Goal: Task Accomplishment & Management: Use online tool/utility

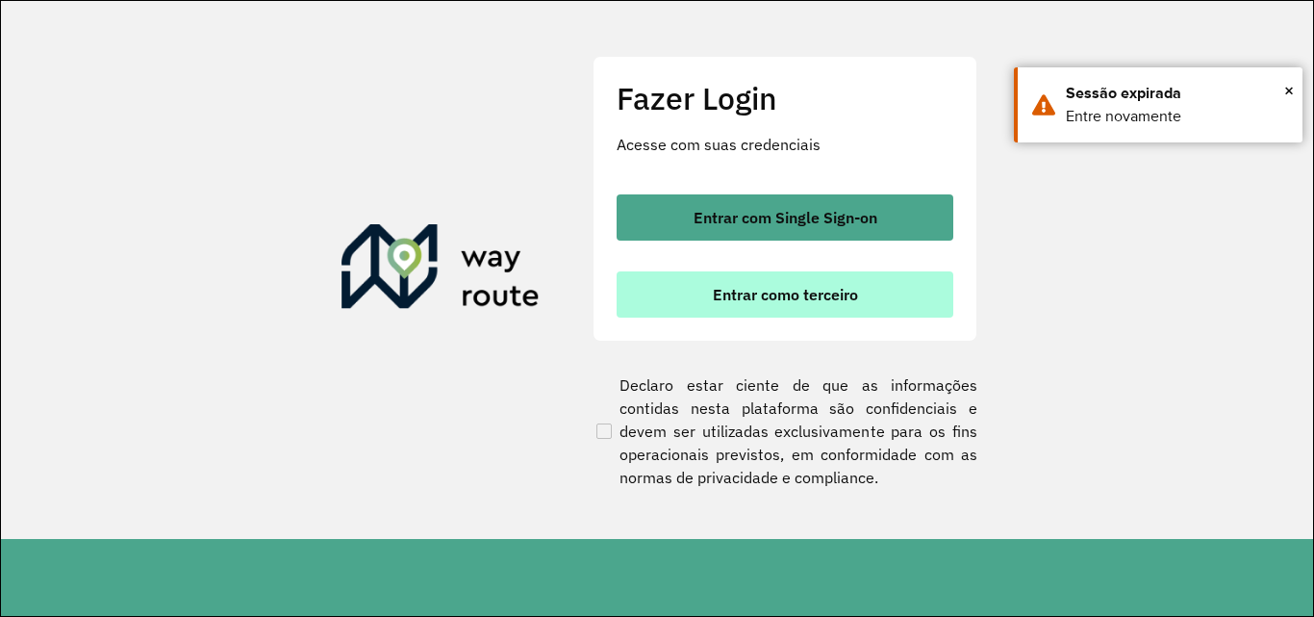
click at [854, 298] on span "Entrar como terceiro" at bounding box center [785, 294] width 145 height 15
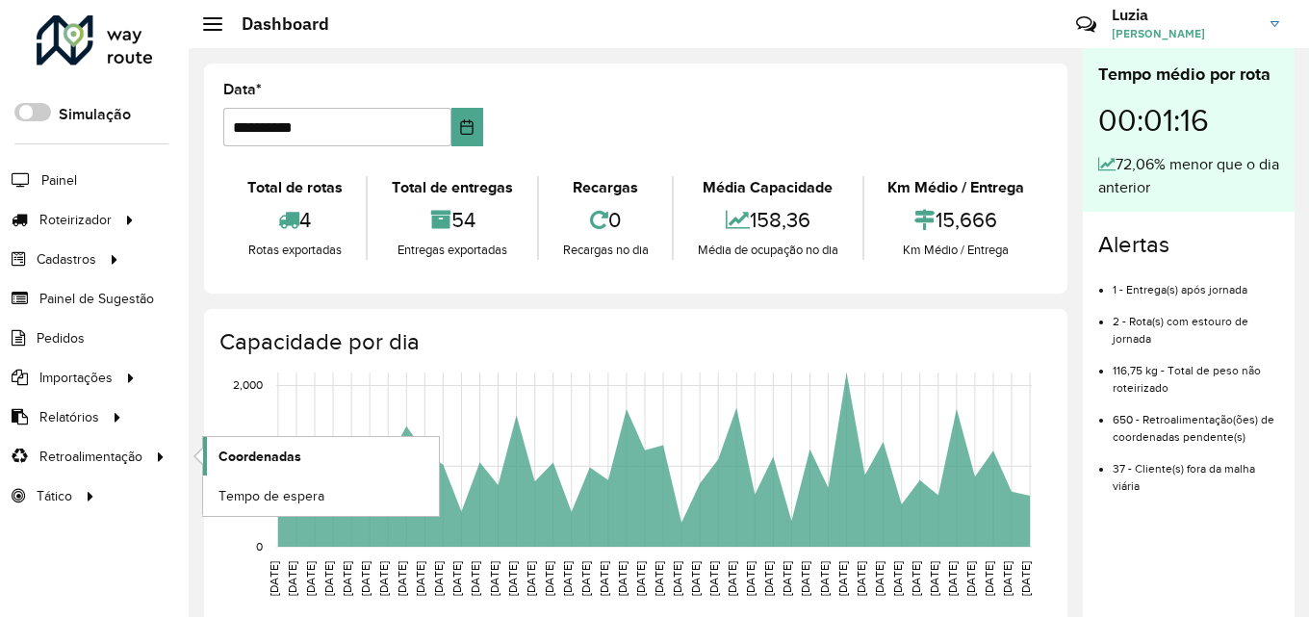
click at [284, 452] on span "Coordenadas" at bounding box center [259, 456] width 83 height 20
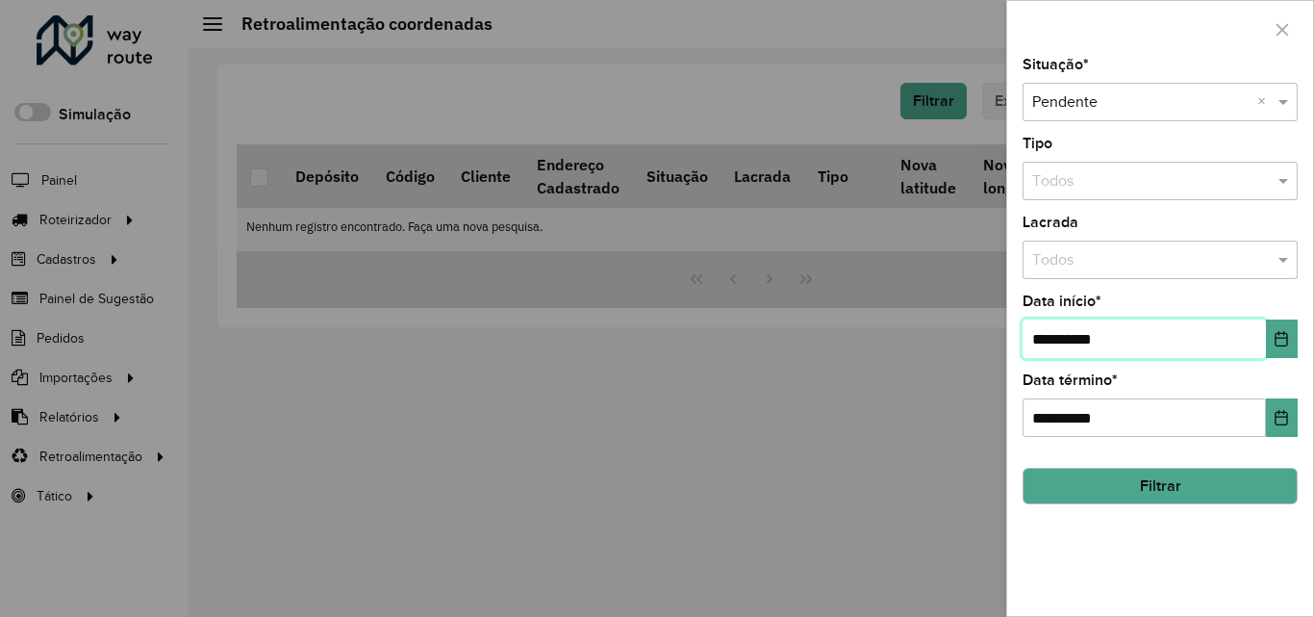
drag, startPoint x: 1074, startPoint y: 339, endPoint x: 1062, endPoint y: 343, distance: 12.2
click at [1062, 343] on input "**********" at bounding box center [1144, 338] width 243 height 38
type input "**********"
click at [1081, 479] on button "Filtrar" at bounding box center [1160, 486] width 275 height 37
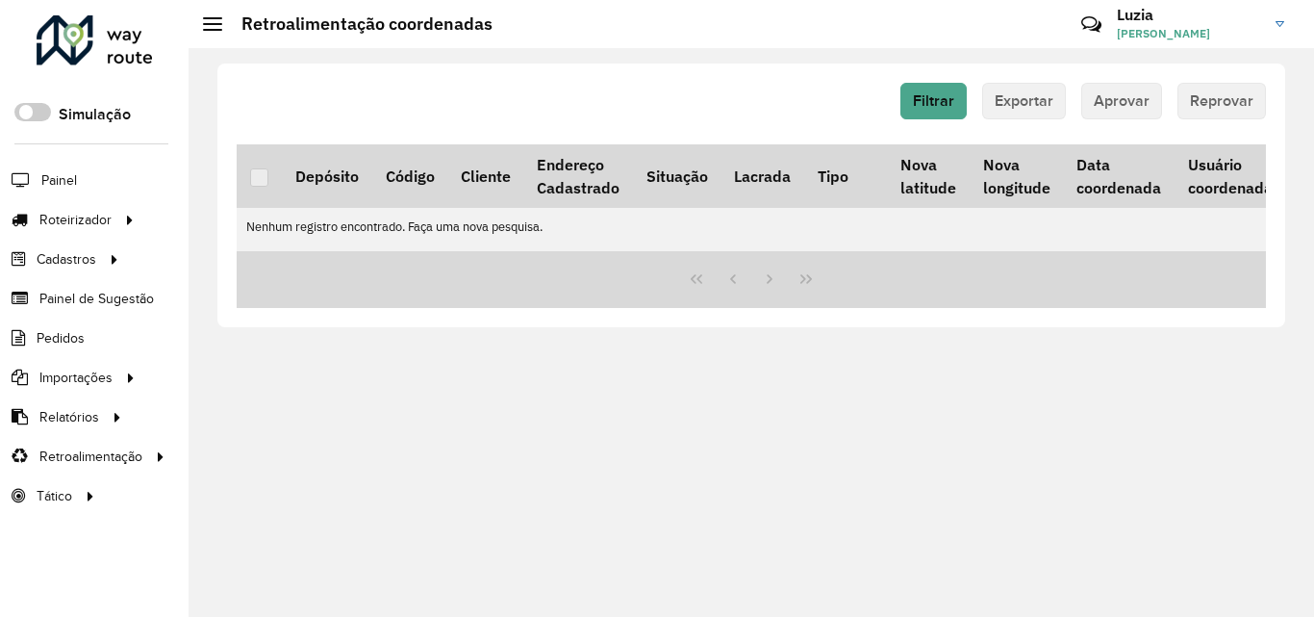
click at [1281, 25] on img at bounding box center [1280, 24] width 9 height 6
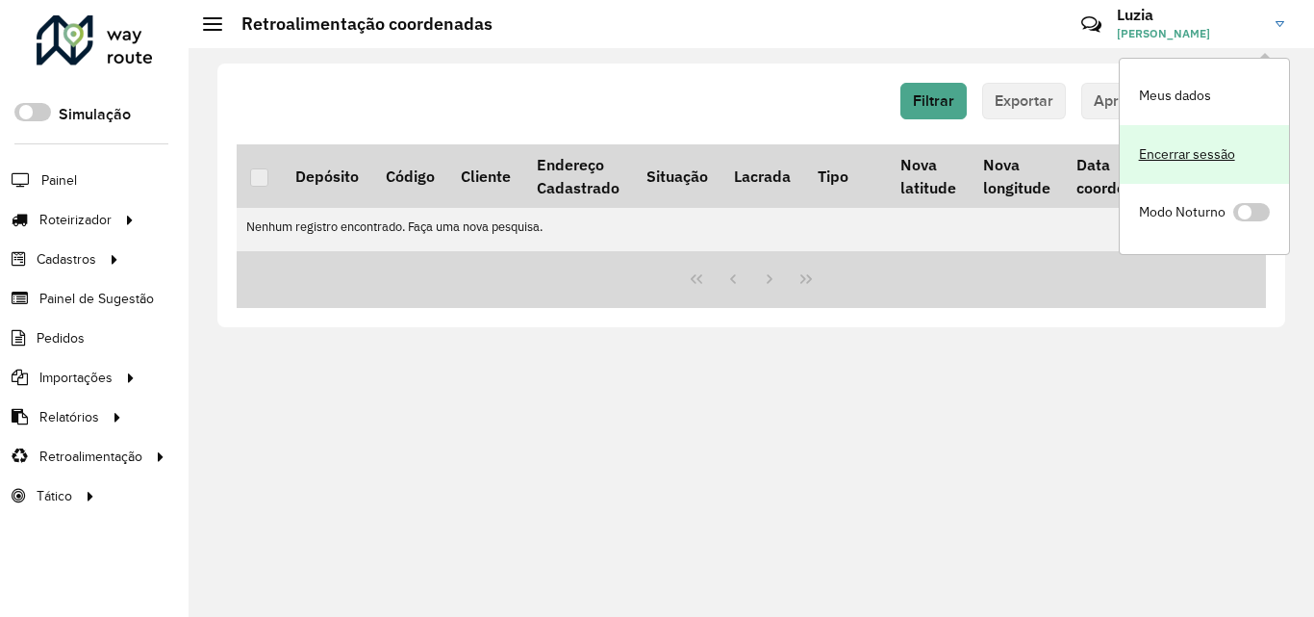
click at [1198, 165] on link "Encerrar sessão" at bounding box center [1204, 154] width 169 height 59
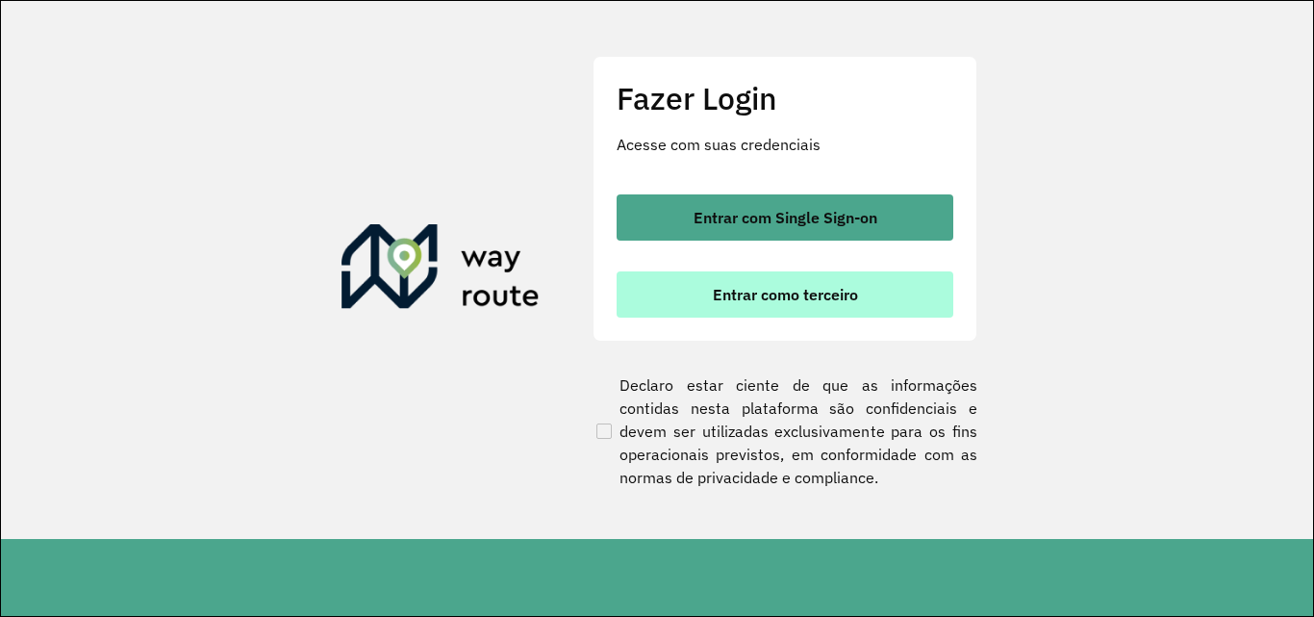
click at [683, 312] on button "Entrar como terceiro" at bounding box center [785, 294] width 337 height 46
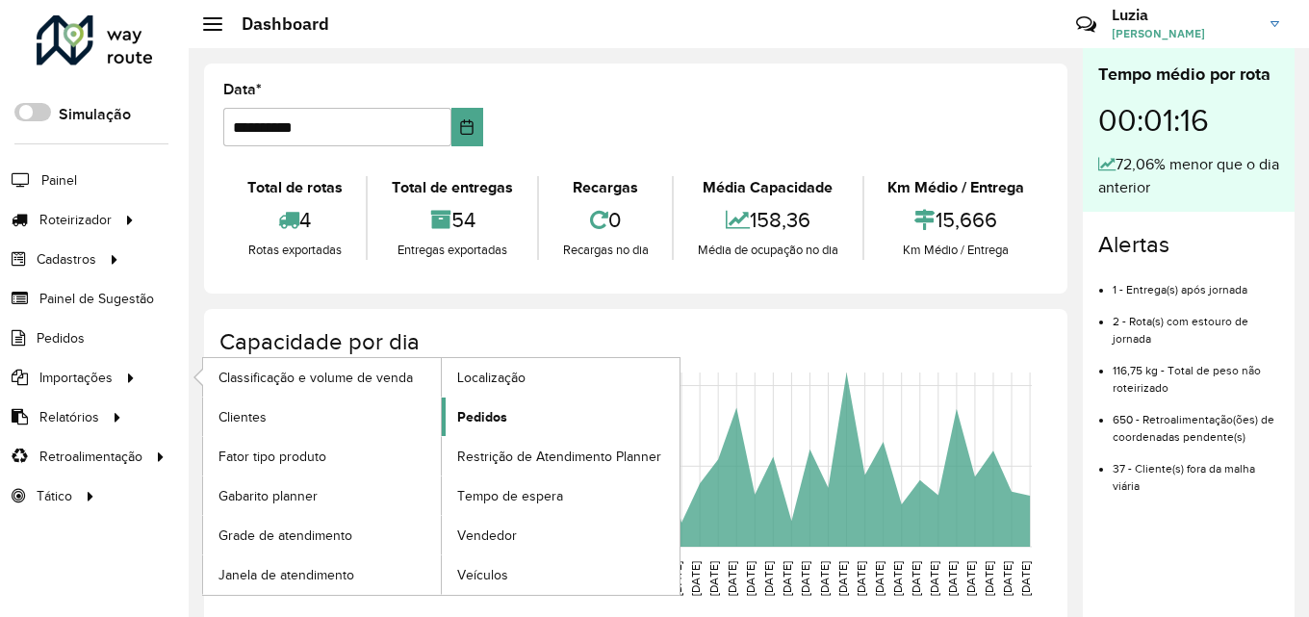
click at [479, 410] on span "Pedidos" at bounding box center [482, 417] width 50 height 20
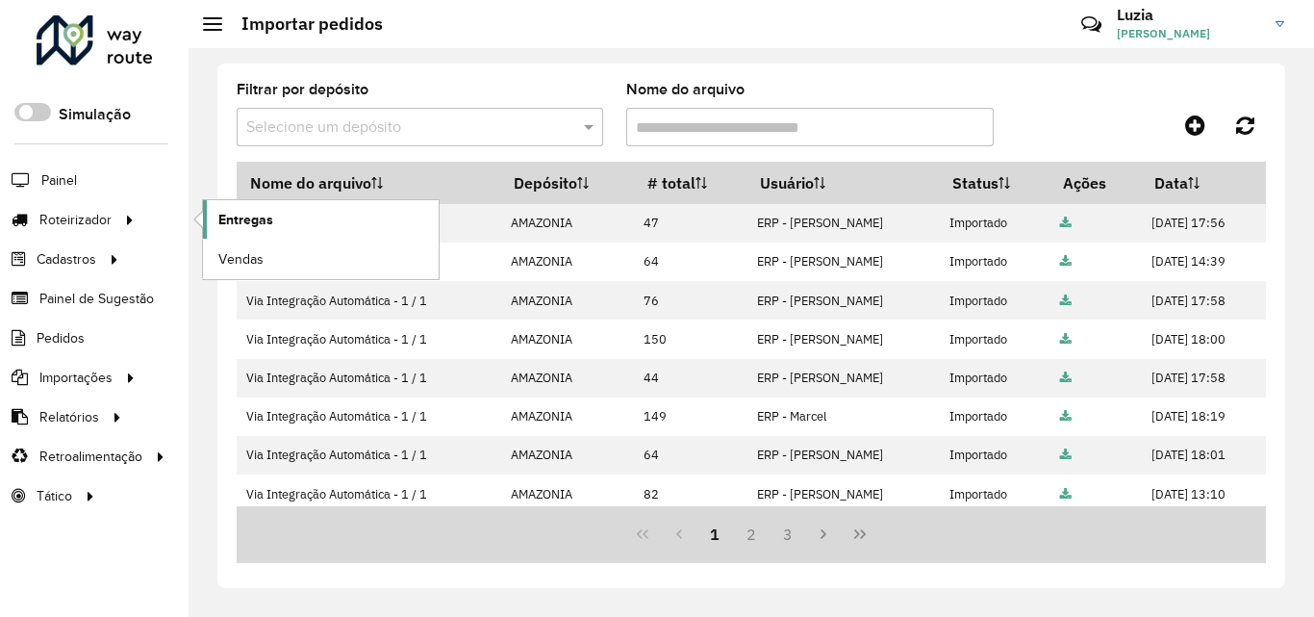
click at [308, 223] on link "Entregas" at bounding box center [321, 219] width 236 height 38
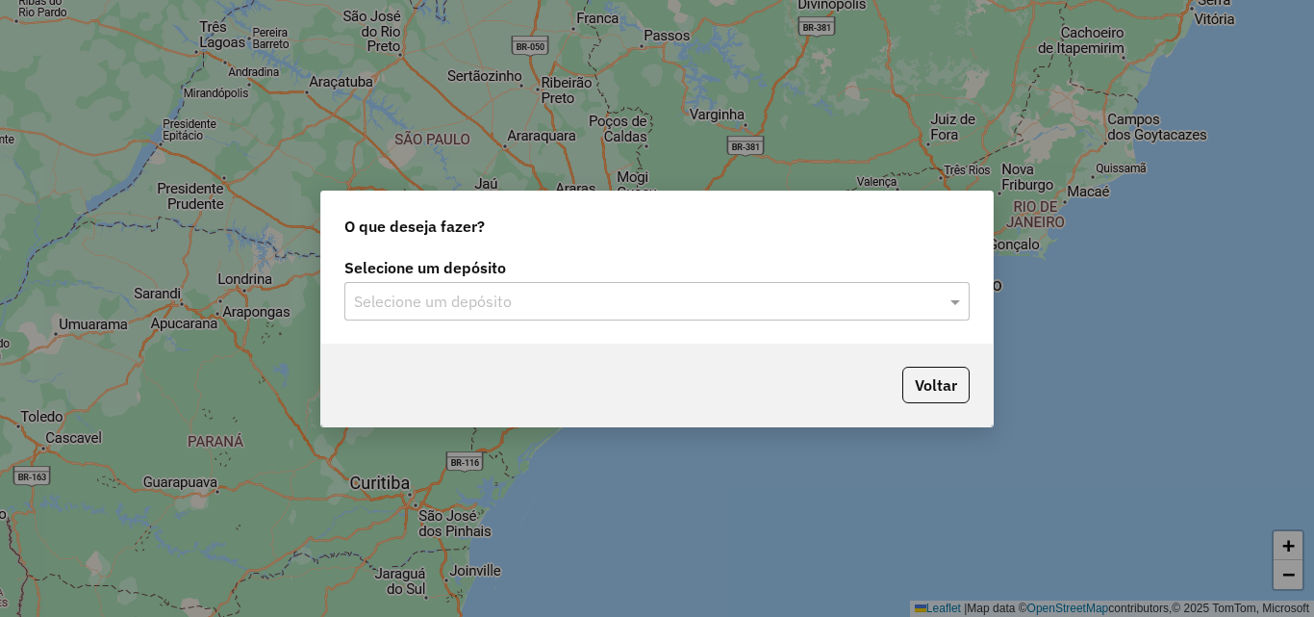
click at [374, 303] on input "text" at bounding box center [638, 302] width 568 height 23
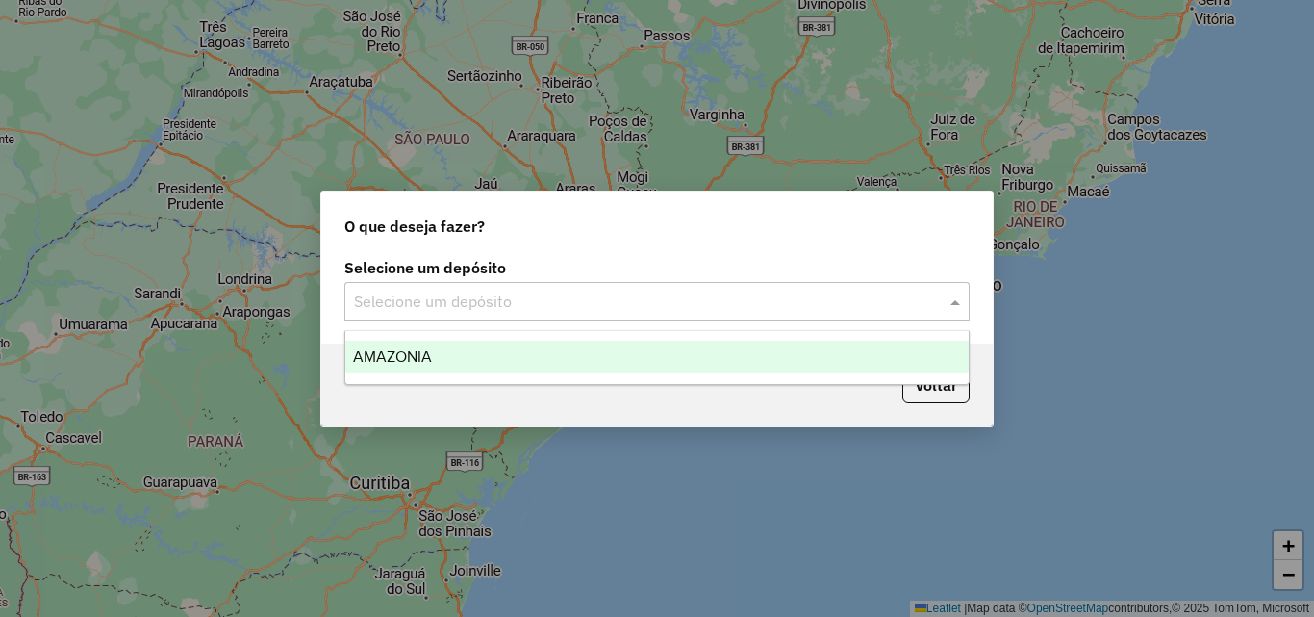
click at [394, 359] on span "AMAZONIA" at bounding box center [392, 356] width 79 height 16
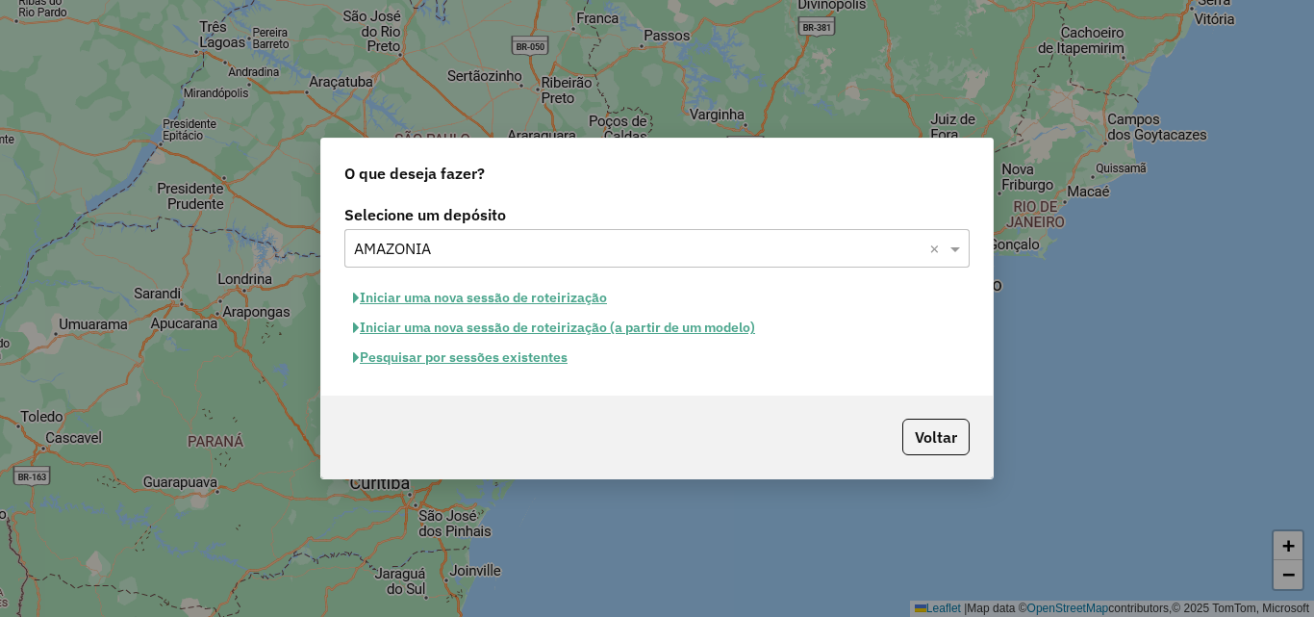
click at [458, 298] on button "Iniciar uma nova sessão de roteirização" at bounding box center [479, 298] width 271 height 30
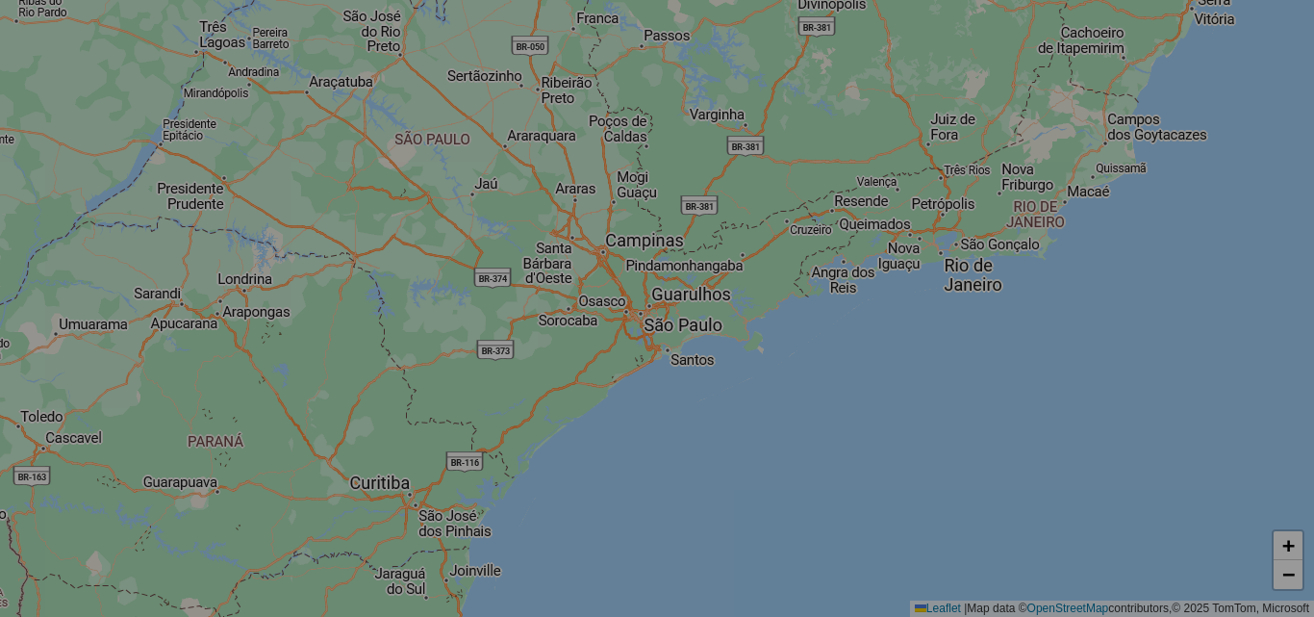
select select "*"
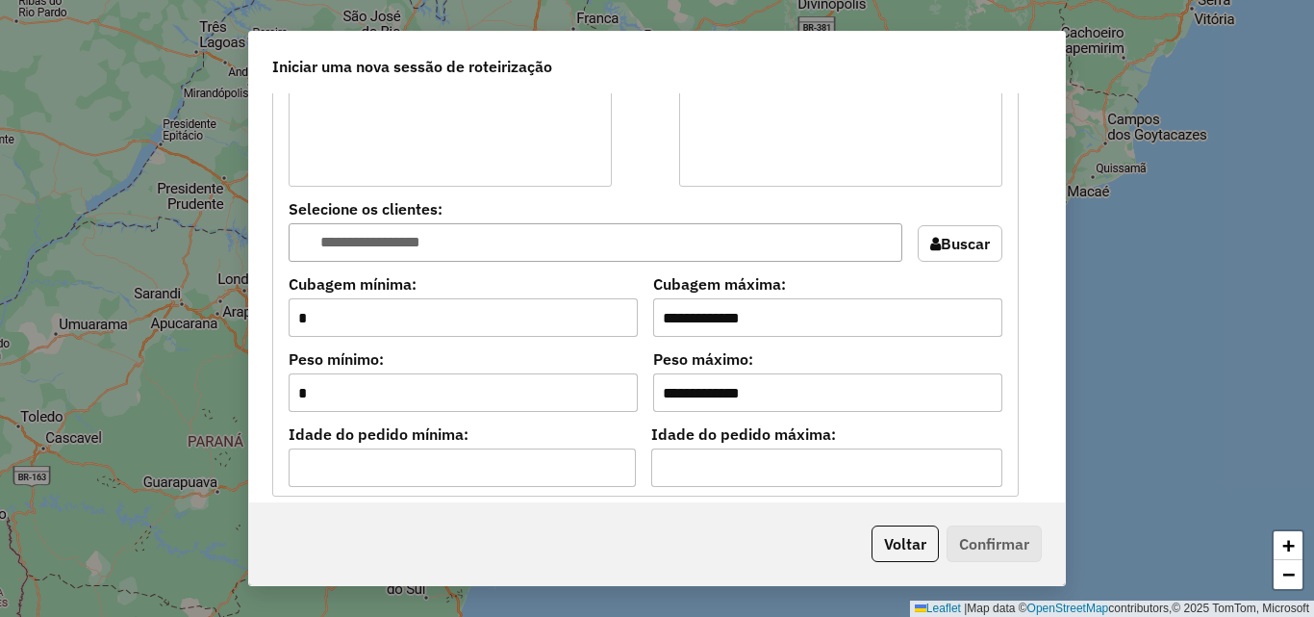
scroll to position [1828, 0]
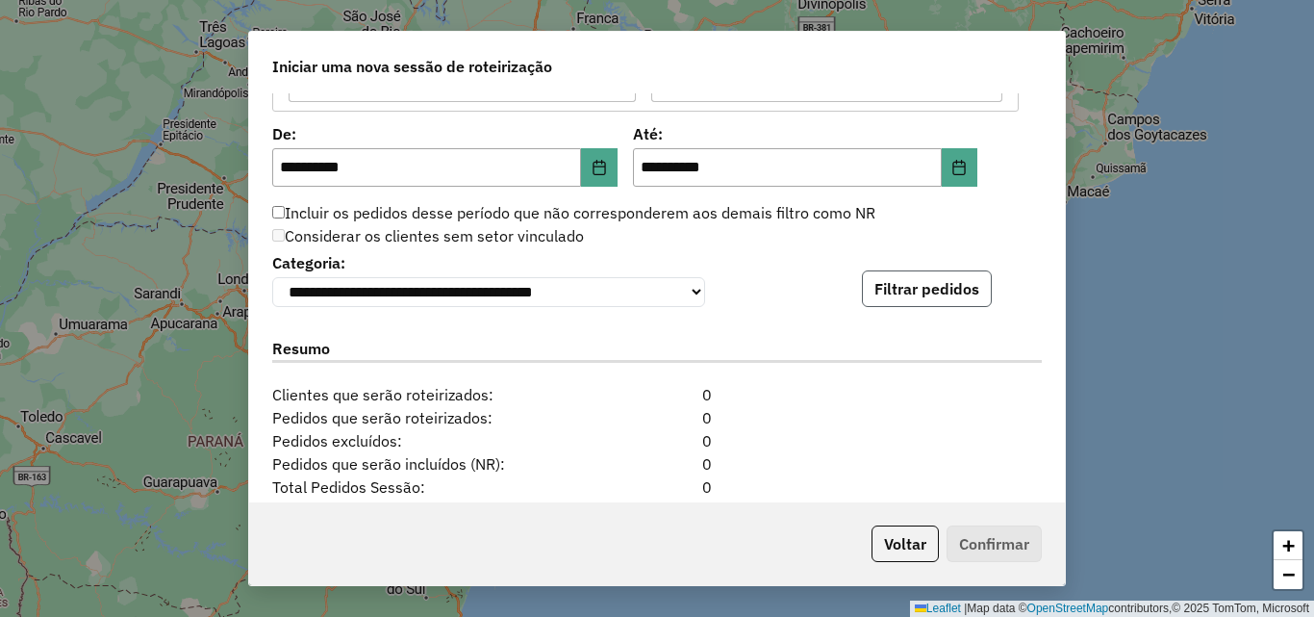
click at [925, 298] on button "Filtrar pedidos" at bounding box center [927, 288] width 130 height 37
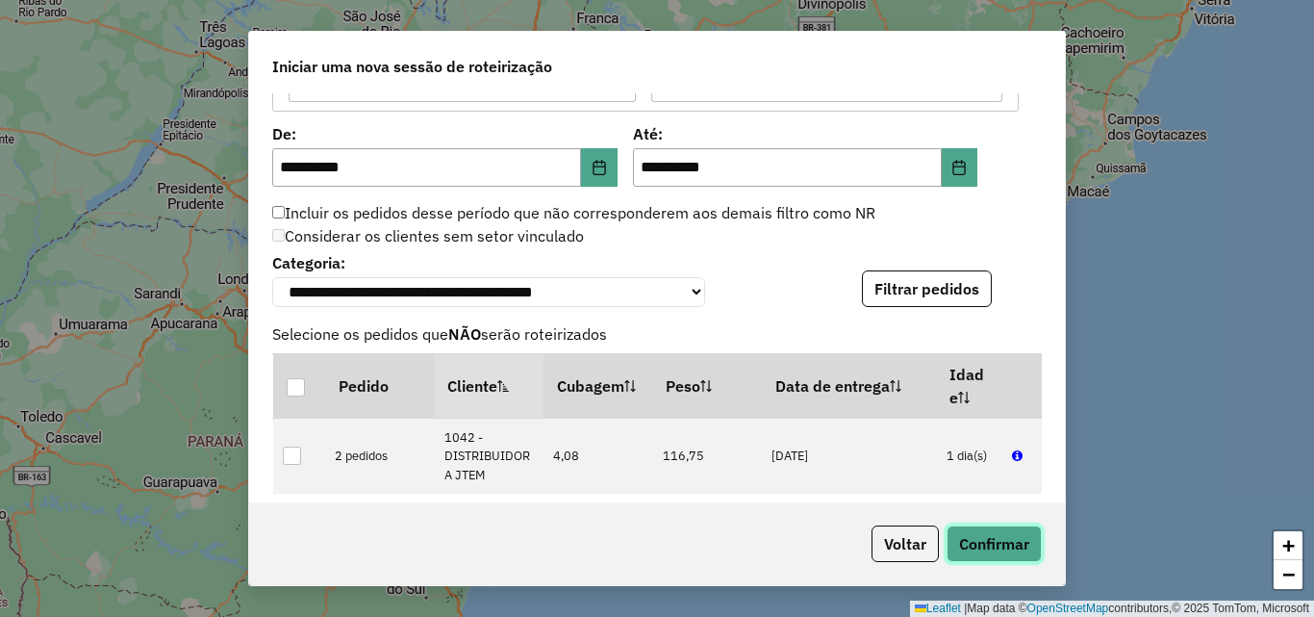
click at [994, 545] on button "Confirmar" at bounding box center [994, 543] width 95 height 37
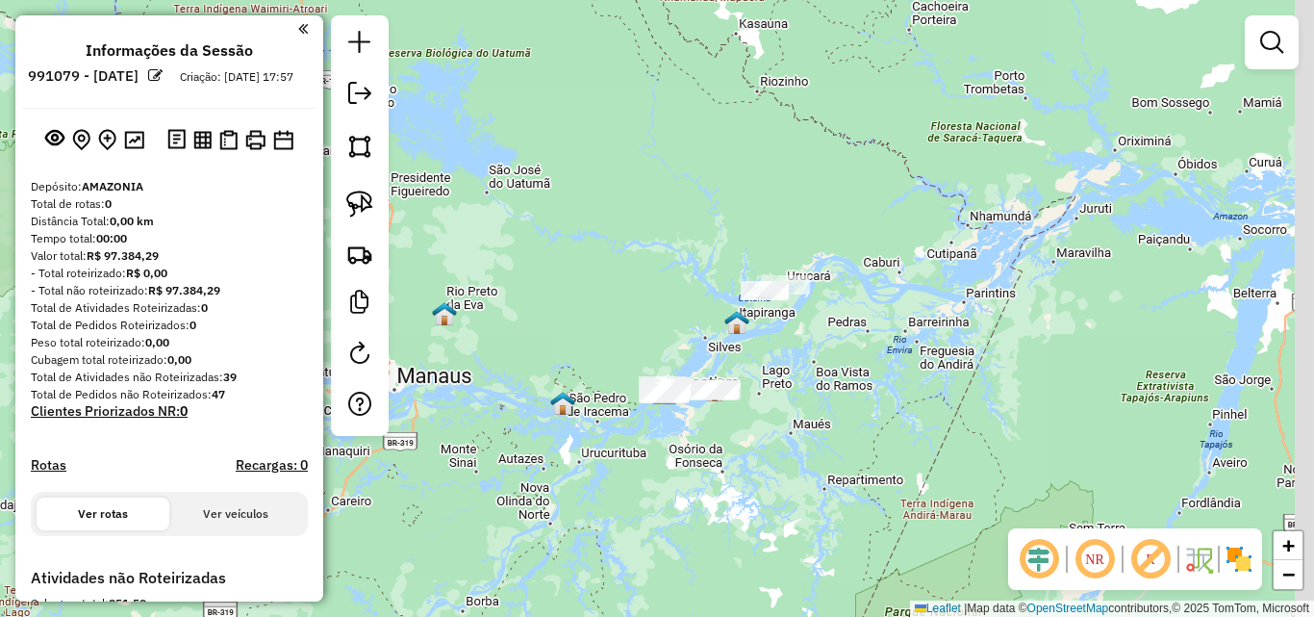
drag, startPoint x: 944, startPoint y: 301, endPoint x: 791, endPoint y: 341, distance: 158.0
click at [791, 341] on div "Janela de atendimento Grade de atendimento Capacidade Transportadoras Veículos …" at bounding box center [657, 308] width 1314 height 617
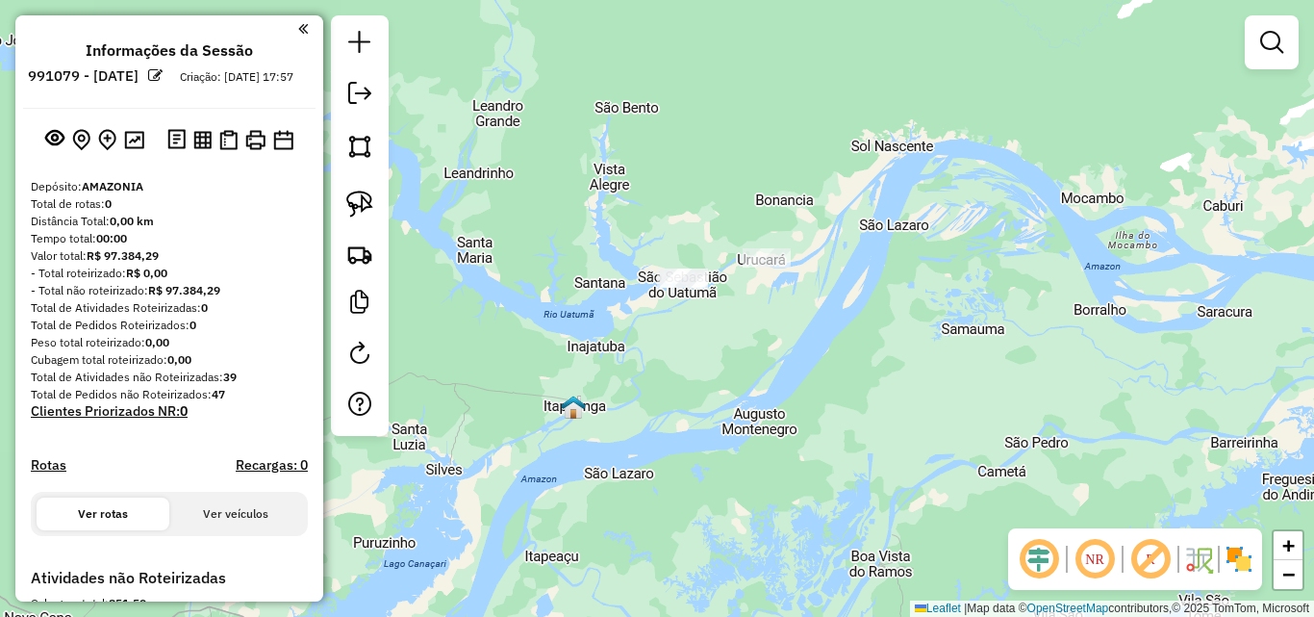
drag, startPoint x: 796, startPoint y: 302, endPoint x: 727, endPoint y: 346, distance: 81.4
click at [760, 401] on div "Janela de atendimento Grade de atendimento Capacidade Transportadoras Veículos …" at bounding box center [657, 308] width 1314 height 617
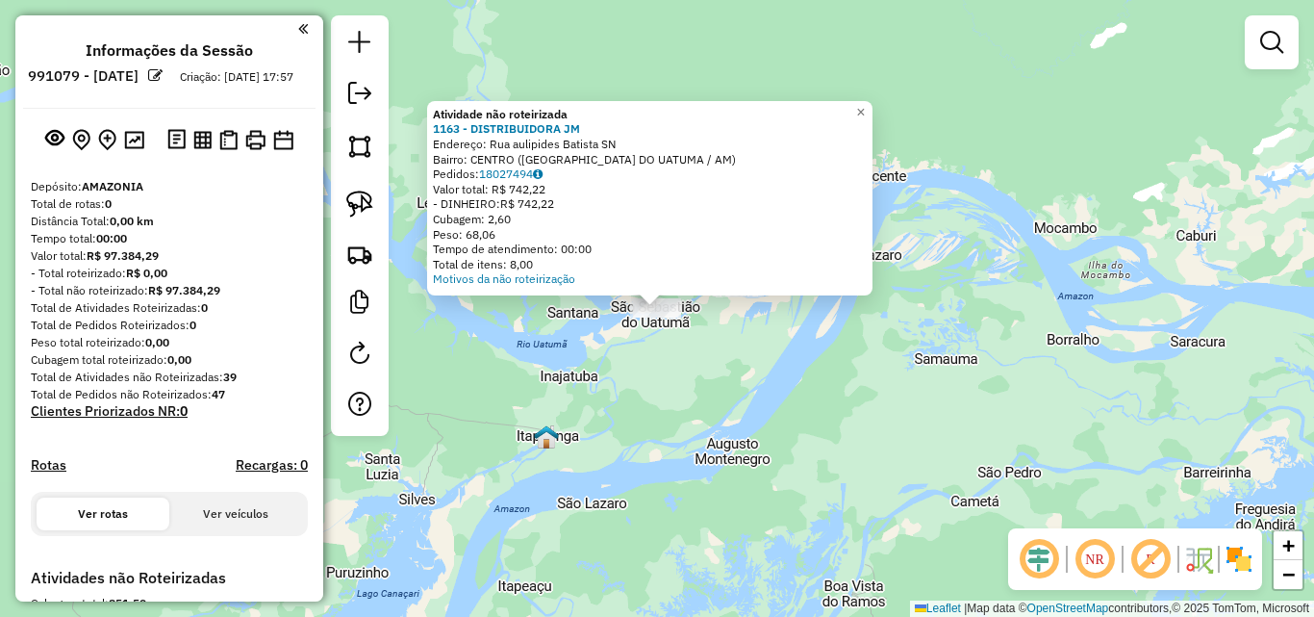
drag, startPoint x: 725, startPoint y: 360, endPoint x: 724, endPoint y: 341, distance: 19.3
click at [725, 358] on div "Atividade não roteirizada 1163 - DISTRIBUIDORA JM Endereço: Rua aulipides Batis…" at bounding box center [657, 308] width 1314 height 617
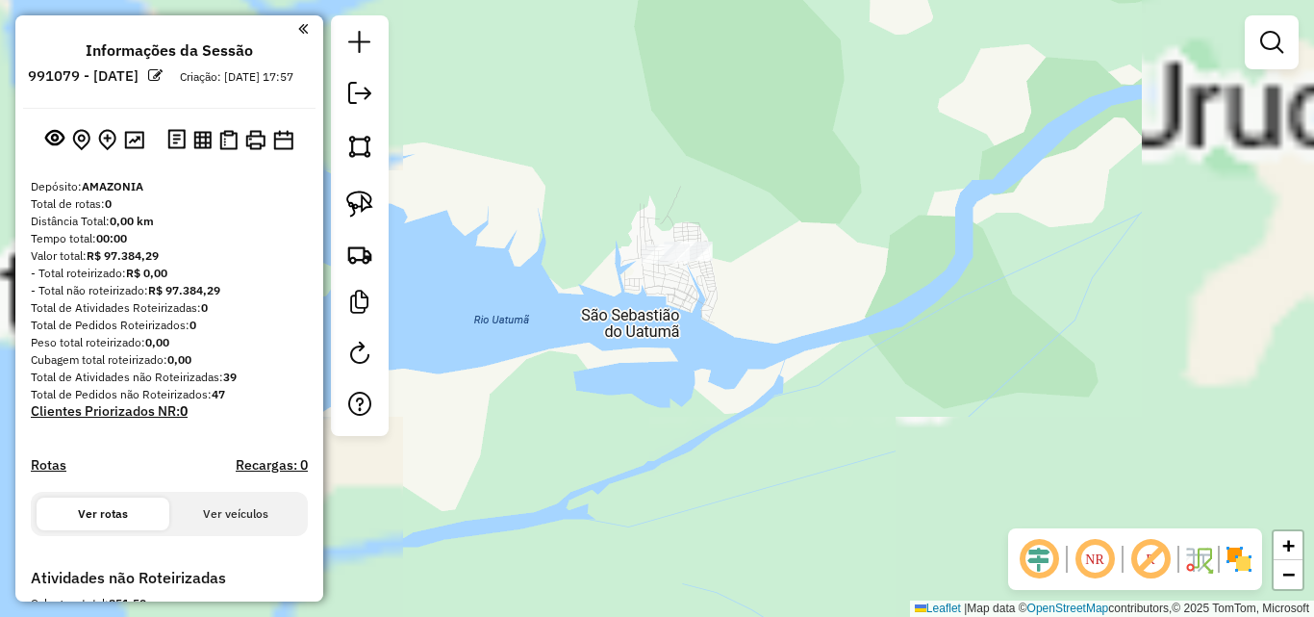
drag, startPoint x: 859, startPoint y: 280, endPoint x: 847, endPoint y: 398, distance: 119.0
click at [847, 398] on div "Janela de atendimento Grade de atendimento Capacidade Transportadoras Veículos …" at bounding box center [657, 308] width 1314 height 617
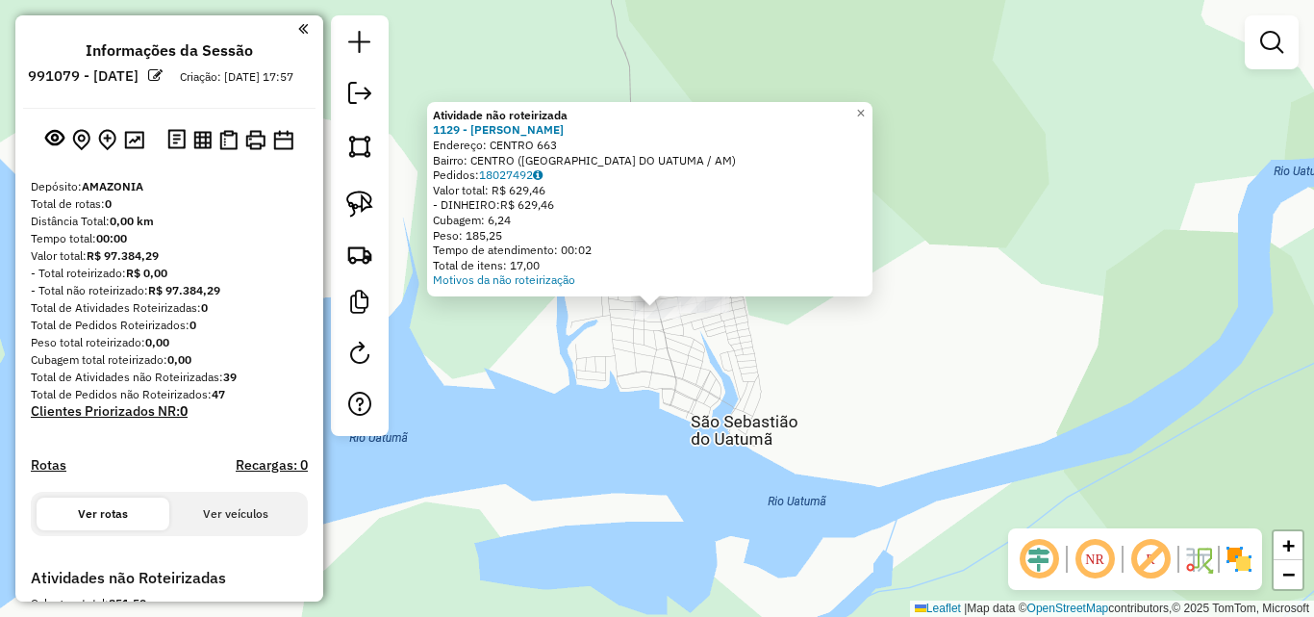
click at [656, 343] on div "Atividade não roteirizada 1129 - MERCADINHO [PERSON_NAME]: CENTRO 663 Bairro: C…" at bounding box center [657, 308] width 1314 height 617
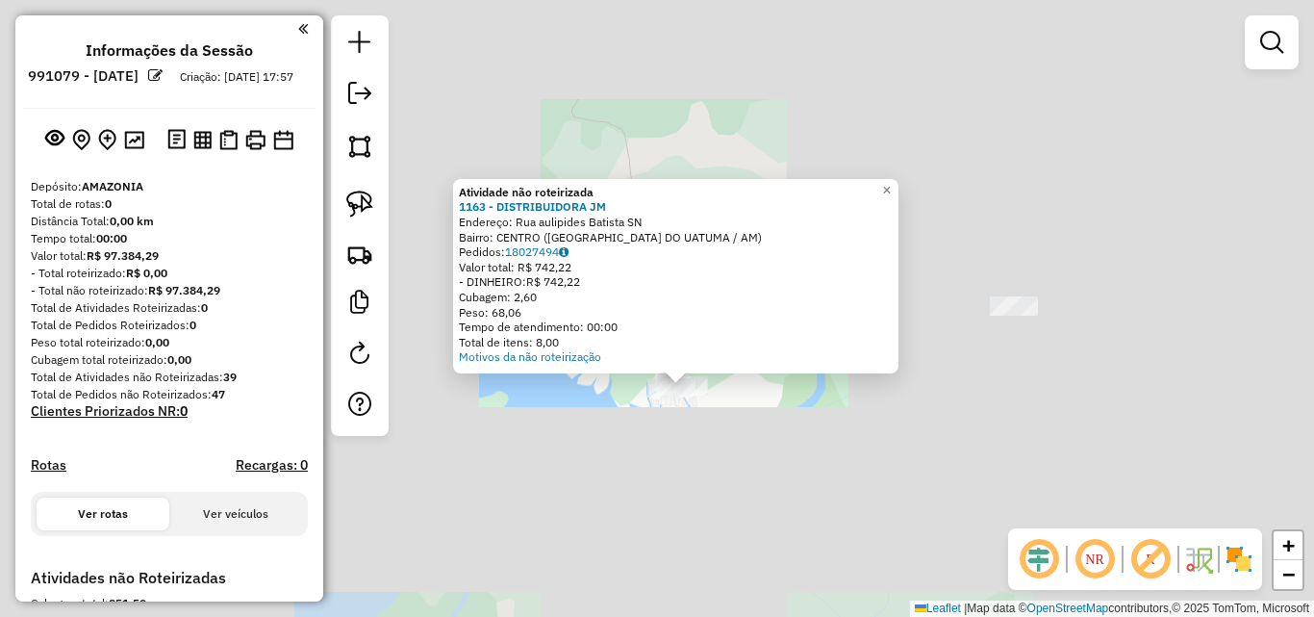
click at [755, 438] on div "Atividade não roteirizada 1163 - DISTRIBUIDORA JM Endereço: Rua aulipides Batis…" at bounding box center [657, 308] width 1314 height 617
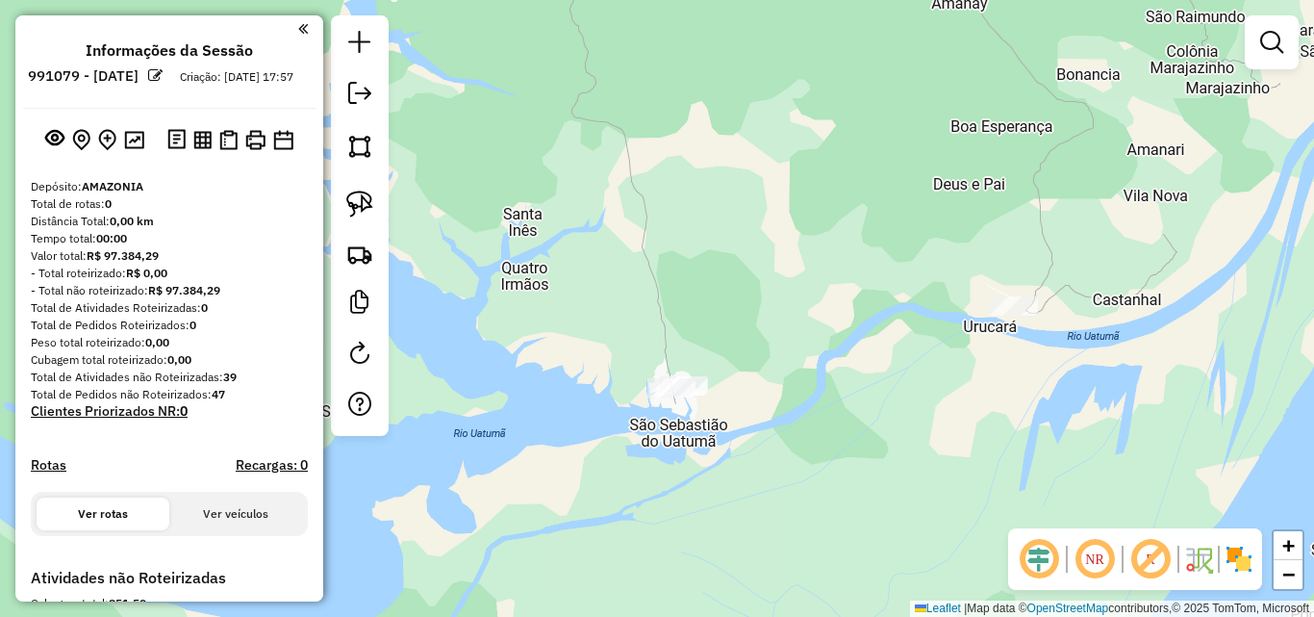
click at [1023, 316] on div at bounding box center [1014, 305] width 48 height 19
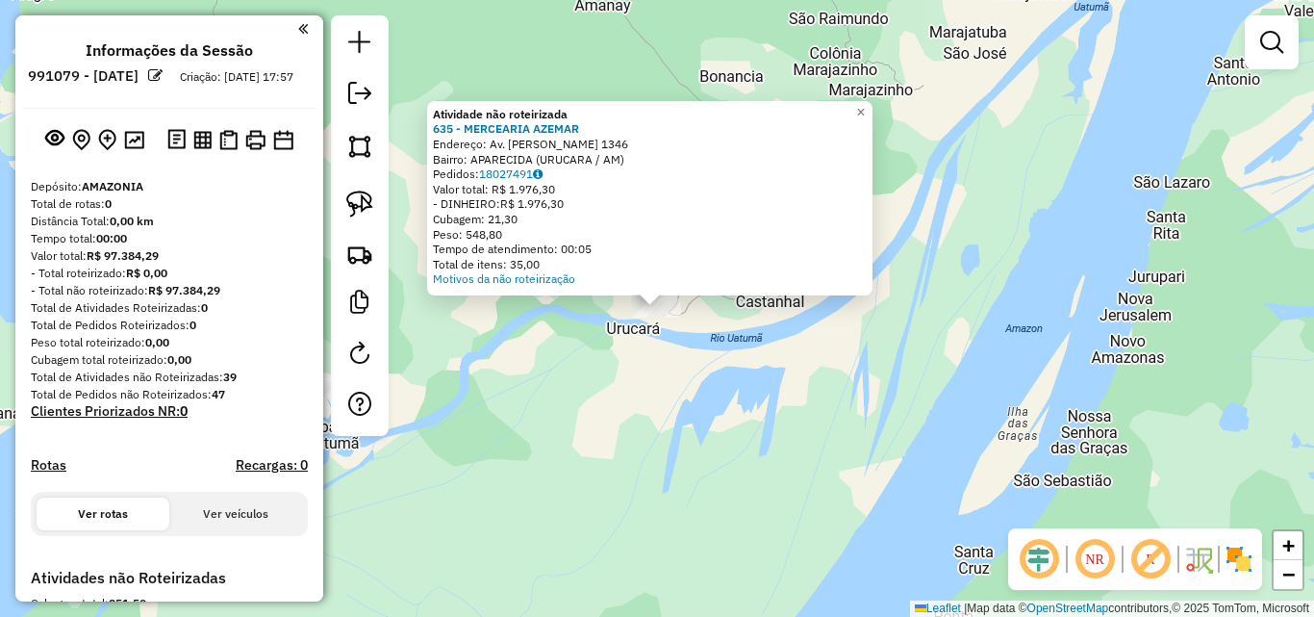
click at [573, 405] on div "Atividade não roteirizada 635 - MERCEARIA AZEMAR Endereço: Av. [PERSON_NAME] 13…" at bounding box center [657, 308] width 1314 height 617
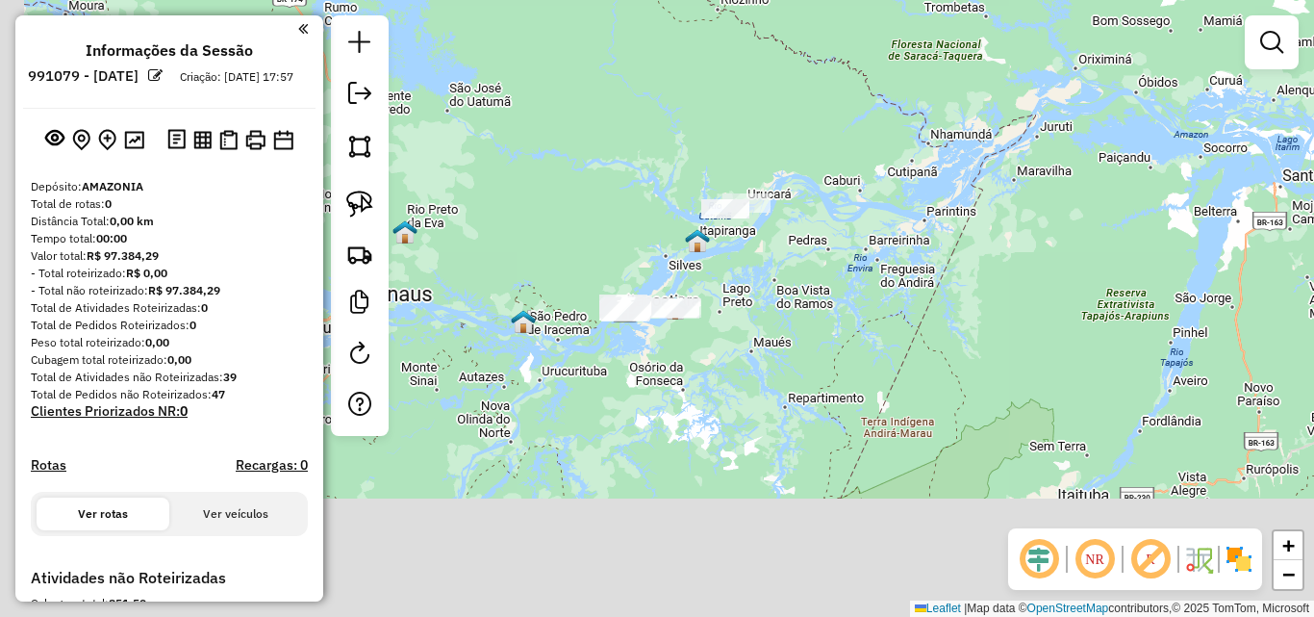
drag, startPoint x: 643, startPoint y: 445, endPoint x: 837, endPoint y: 166, distance: 340.0
click at [836, 170] on div "Janela de atendimento Grade de atendimento Capacidade Transportadoras Veículos …" at bounding box center [657, 308] width 1314 height 617
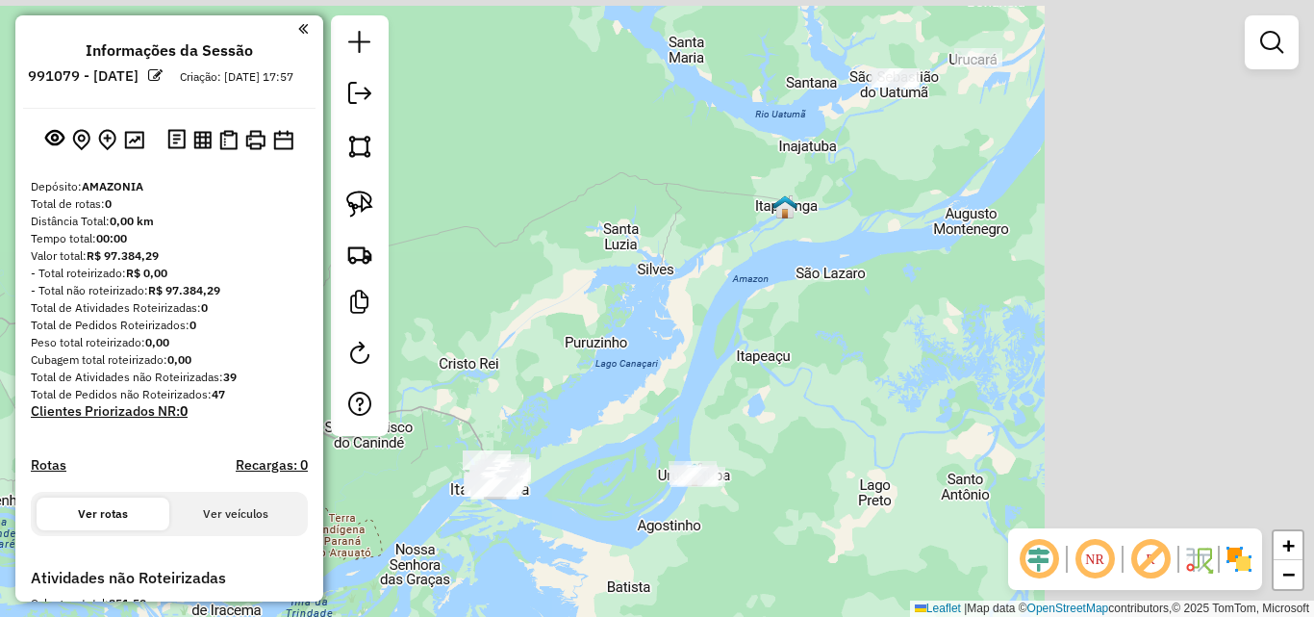
drag, startPoint x: 912, startPoint y: 149, endPoint x: 615, endPoint y: 386, distance: 380.0
click at [615, 386] on div "Janela de atendimento Grade de atendimento Capacidade Transportadoras Veículos …" at bounding box center [657, 308] width 1314 height 617
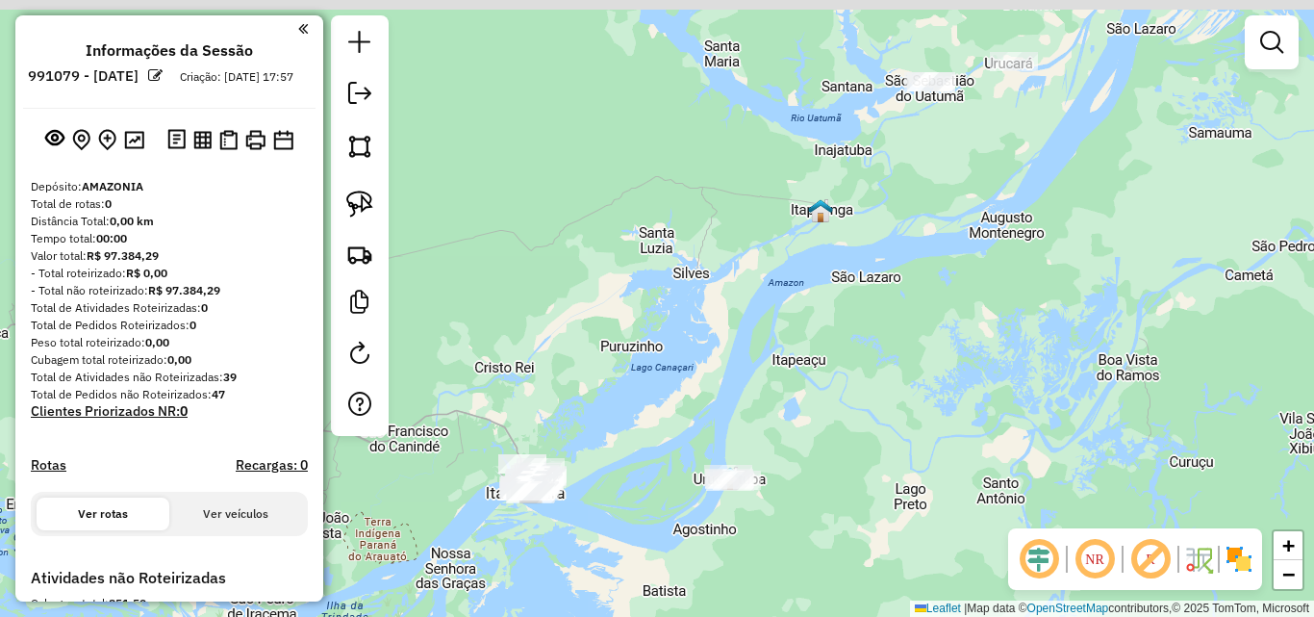
drag, startPoint x: 917, startPoint y: 362, endPoint x: 717, endPoint y: 571, distance: 289.2
click at [720, 592] on div "Janela de atendimento Grade de atendimento Capacidade Transportadoras Veículos …" at bounding box center [657, 308] width 1314 height 617
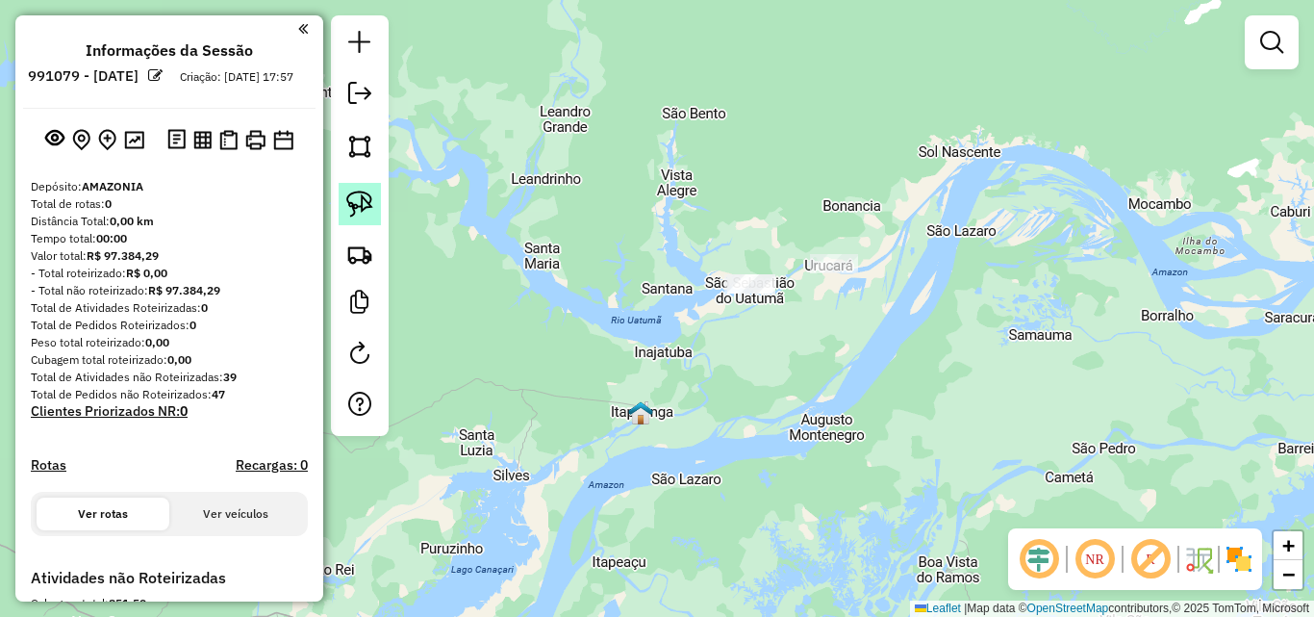
click at [364, 202] on img at bounding box center [359, 204] width 27 height 27
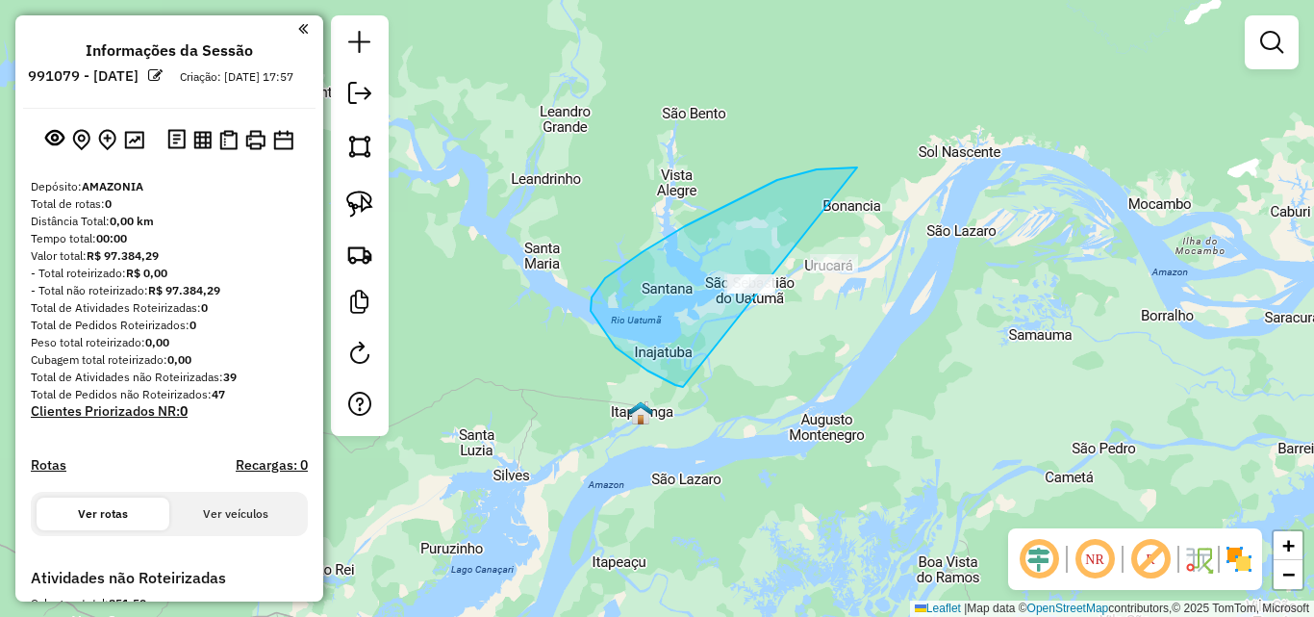
drag, startPoint x: 817, startPoint y: 169, endPoint x: 1045, endPoint y: 186, distance: 228.6
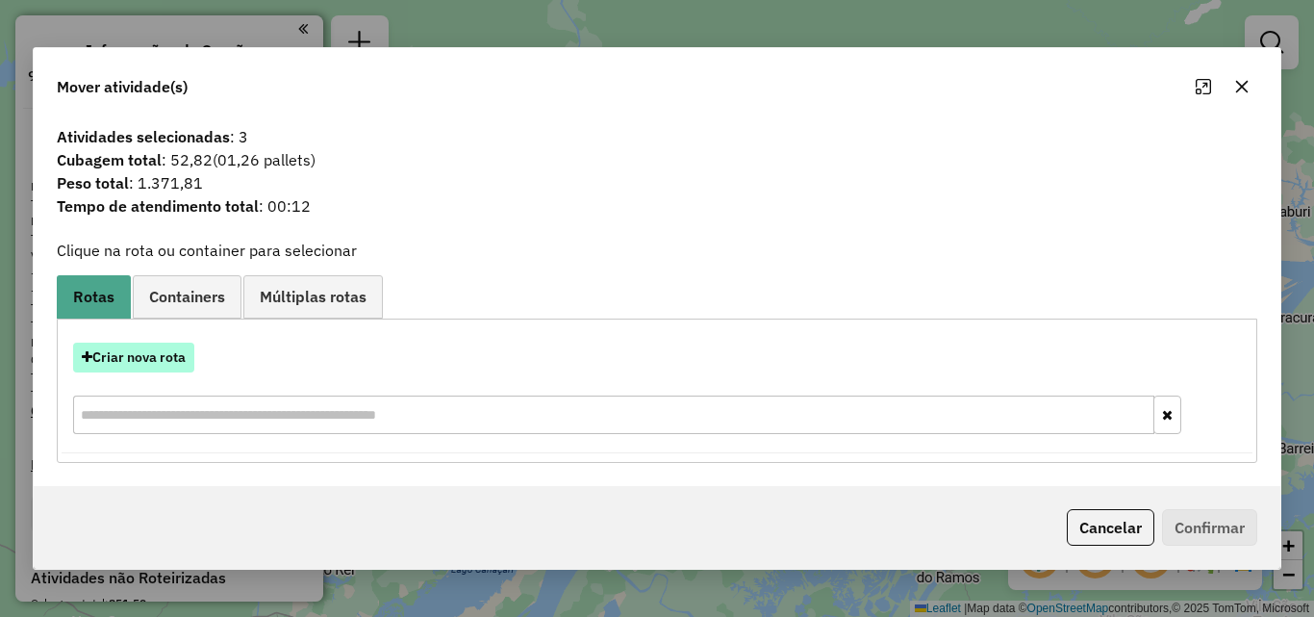
click at [154, 370] on button "Criar nova rota" at bounding box center [133, 358] width 121 height 30
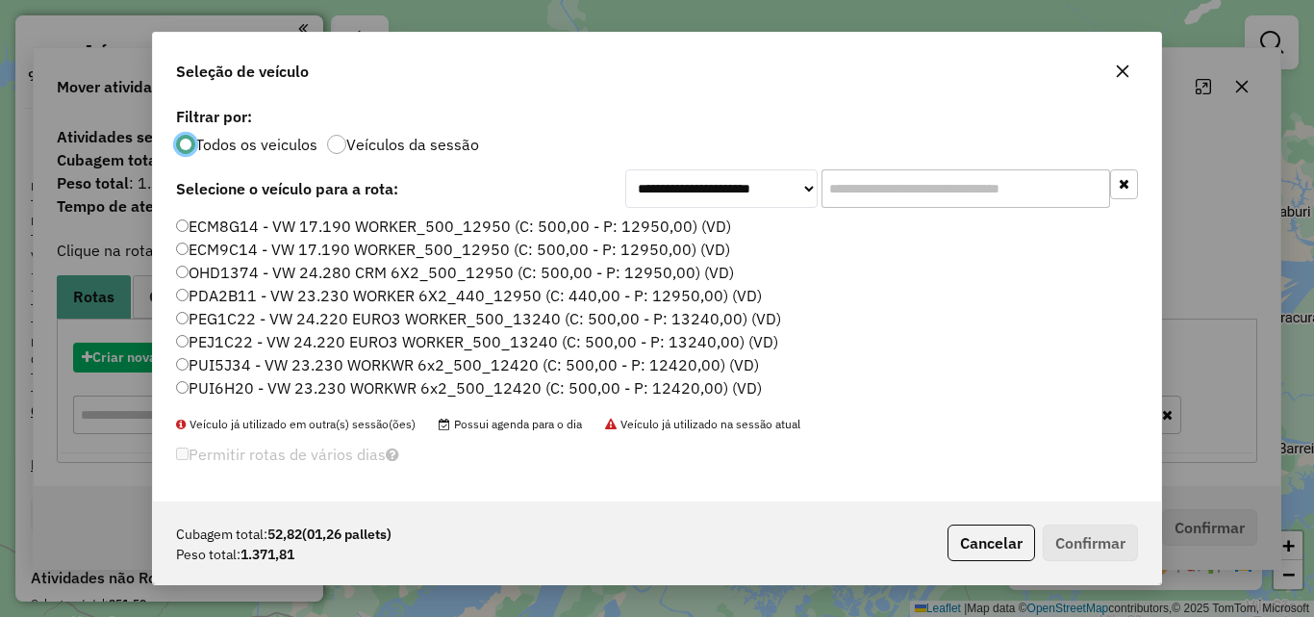
scroll to position [11, 6]
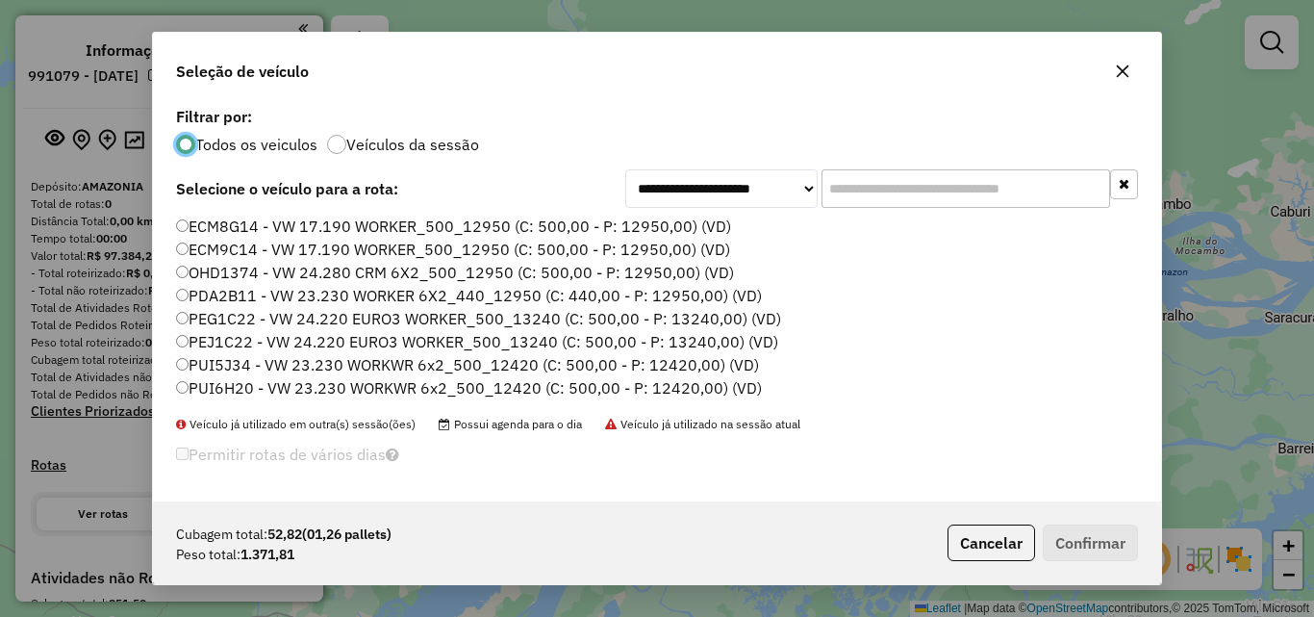
click at [1124, 74] on icon "button" at bounding box center [1122, 71] width 15 height 15
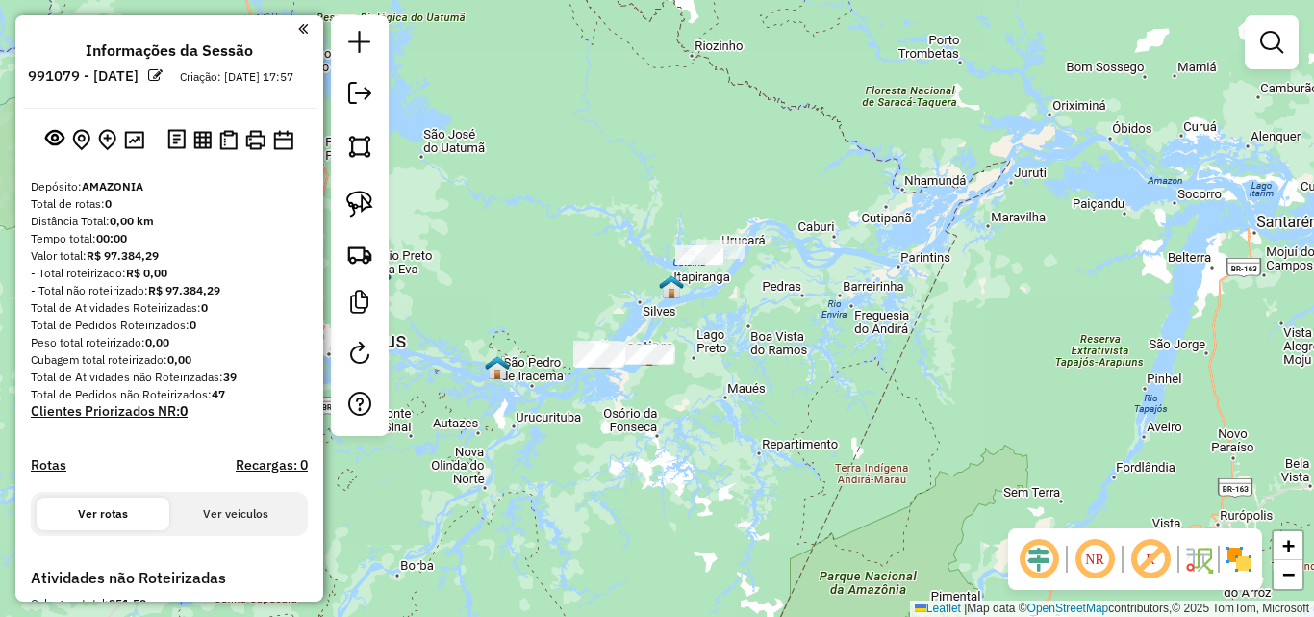
drag, startPoint x: 600, startPoint y: 420, endPoint x: 678, endPoint y: 321, distance: 126.1
click at [678, 321] on div "Janela de atendimento Grade de atendimento Capacidade Transportadoras Veículos …" at bounding box center [657, 308] width 1314 height 617
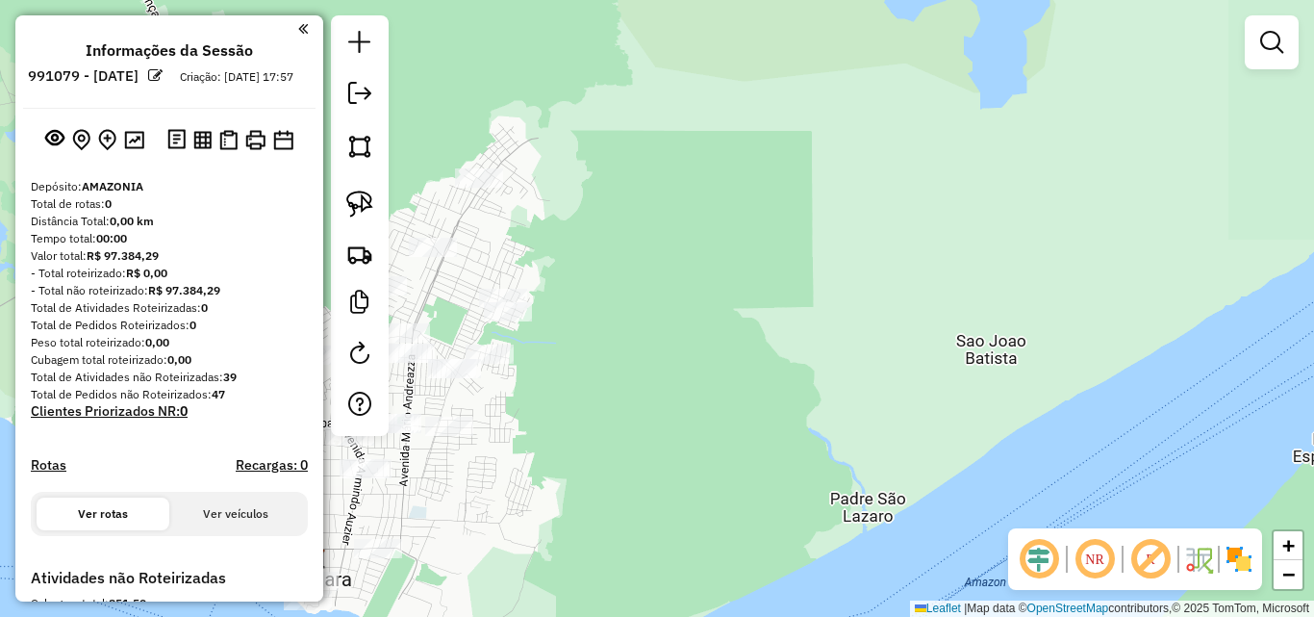
drag, startPoint x: 665, startPoint y: 376, endPoint x: 913, endPoint y: 218, distance: 294.1
click at [879, 225] on div "Janela de atendimento Grade de atendimento Capacidade Transportadoras Veículos …" at bounding box center [657, 308] width 1314 height 617
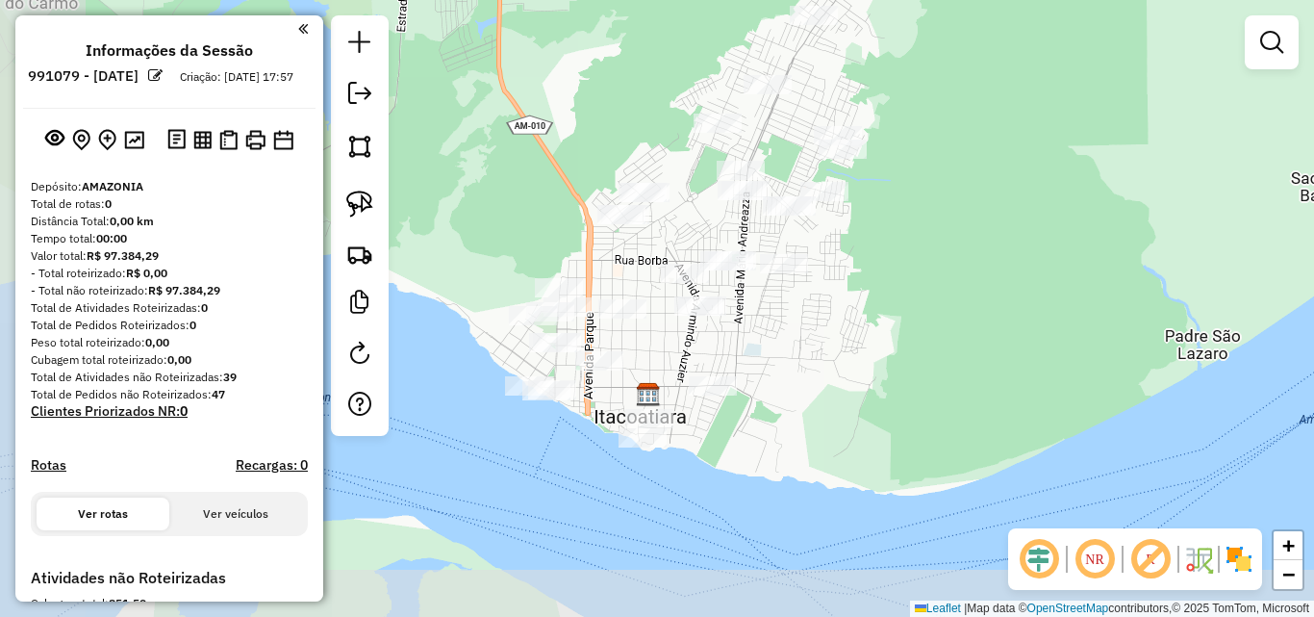
drag, startPoint x: 753, startPoint y: 328, endPoint x: 982, endPoint y: 194, distance: 265.2
click at [982, 194] on div "Janela de atendimento Grade de atendimento Capacidade Transportadoras Veículos …" at bounding box center [657, 308] width 1314 height 617
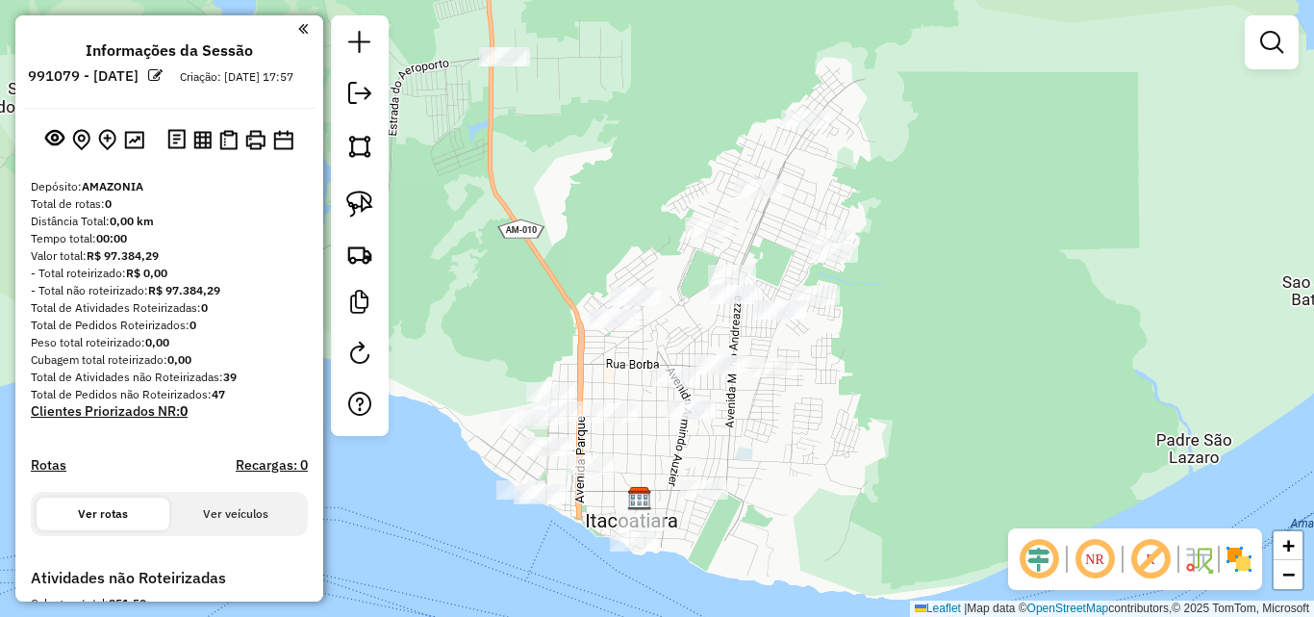
drag, startPoint x: 924, startPoint y: 241, endPoint x: 915, endPoint y: 344, distance: 104.3
click at [915, 344] on div "Janela de atendimento Grade de atendimento Capacidade Transportadoras Veículos …" at bounding box center [657, 308] width 1314 height 617
click at [368, 212] on img at bounding box center [359, 204] width 27 height 27
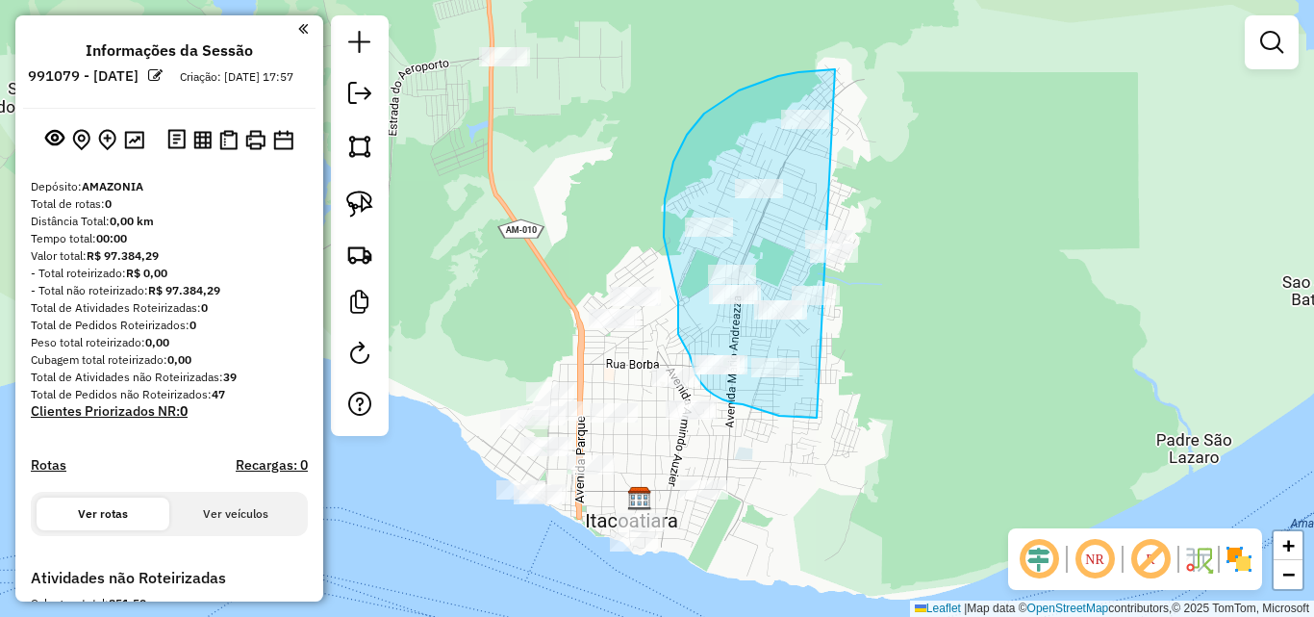
drag, startPoint x: 835, startPoint y: 69, endPoint x: 992, endPoint y: 285, distance: 266.5
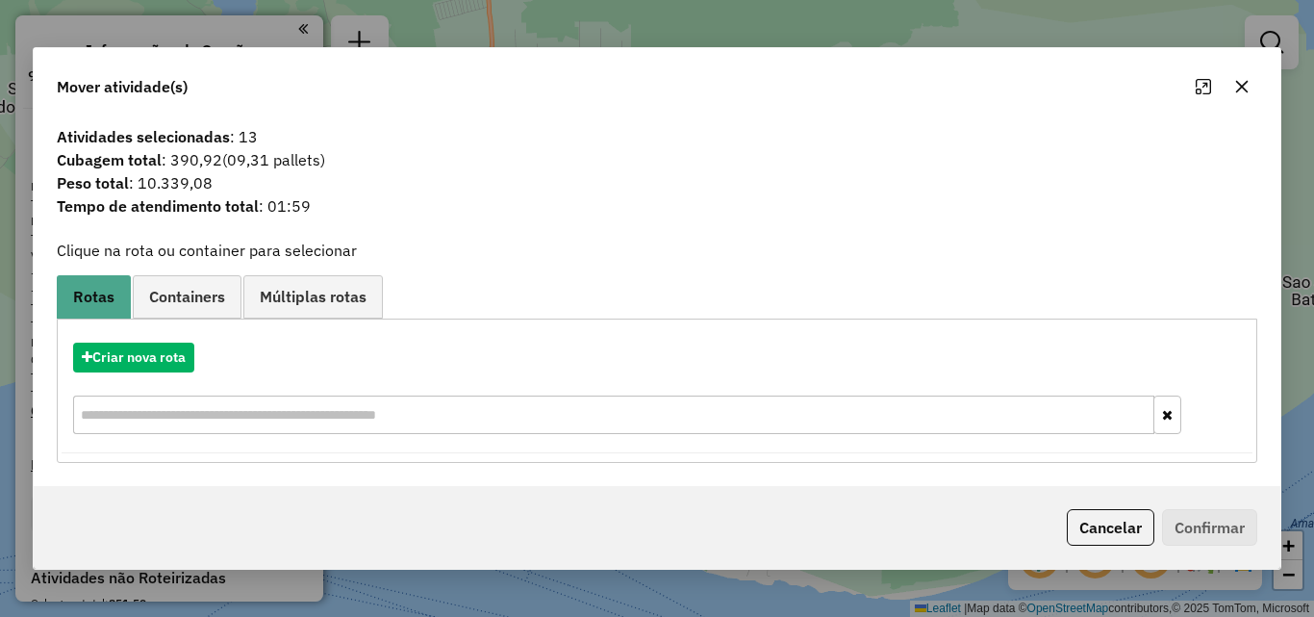
click at [1249, 87] on icon "button" at bounding box center [1241, 86] width 15 height 15
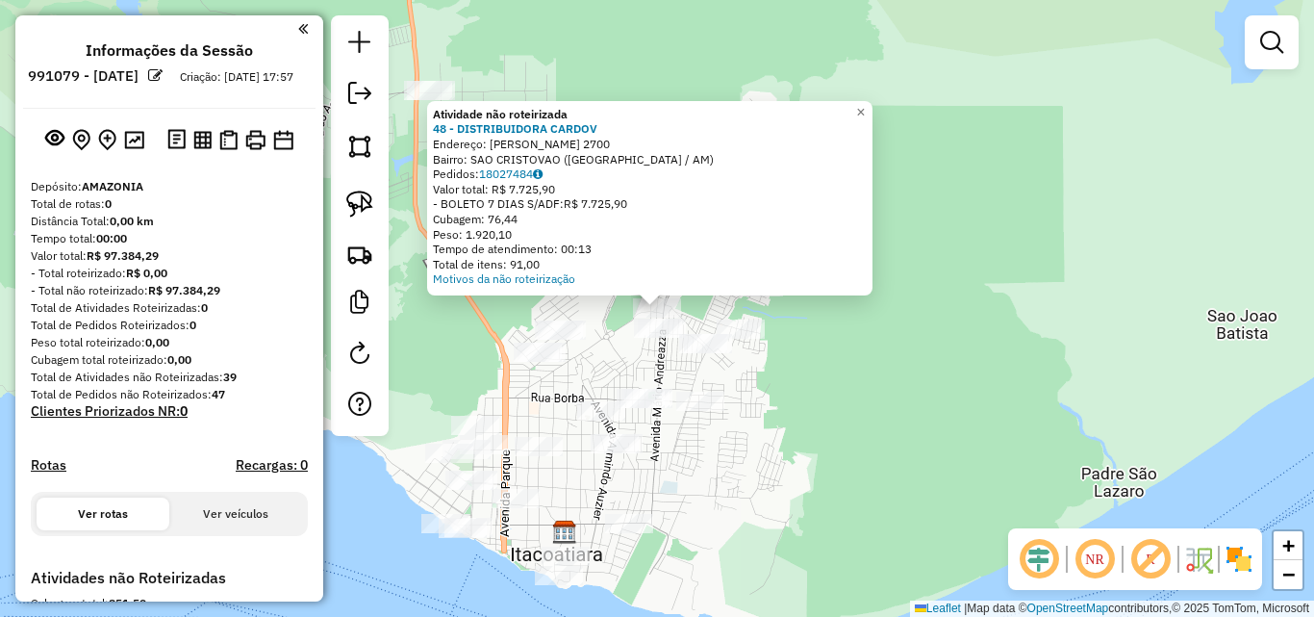
click at [838, 385] on div "Atividade não roteirizada 48 - DISTRIBUIDORA CARDOV Endereço: [PERSON_NAME] 270…" at bounding box center [657, 308] width 1314 height 617
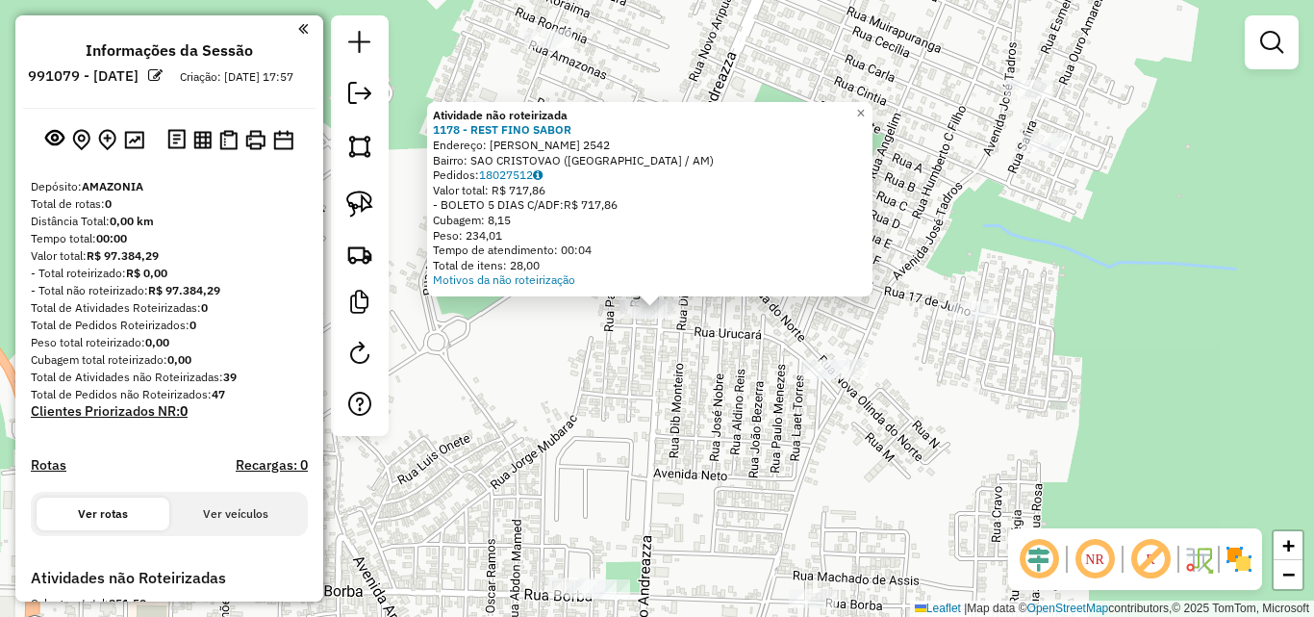
click at [673, 356] on div "Atividade não roteirizada 1178 - REST FINO SABOR Endereço: [PERSON_NAME] 2542 B…" at bounding box center [657, 308] width 1314 height 617
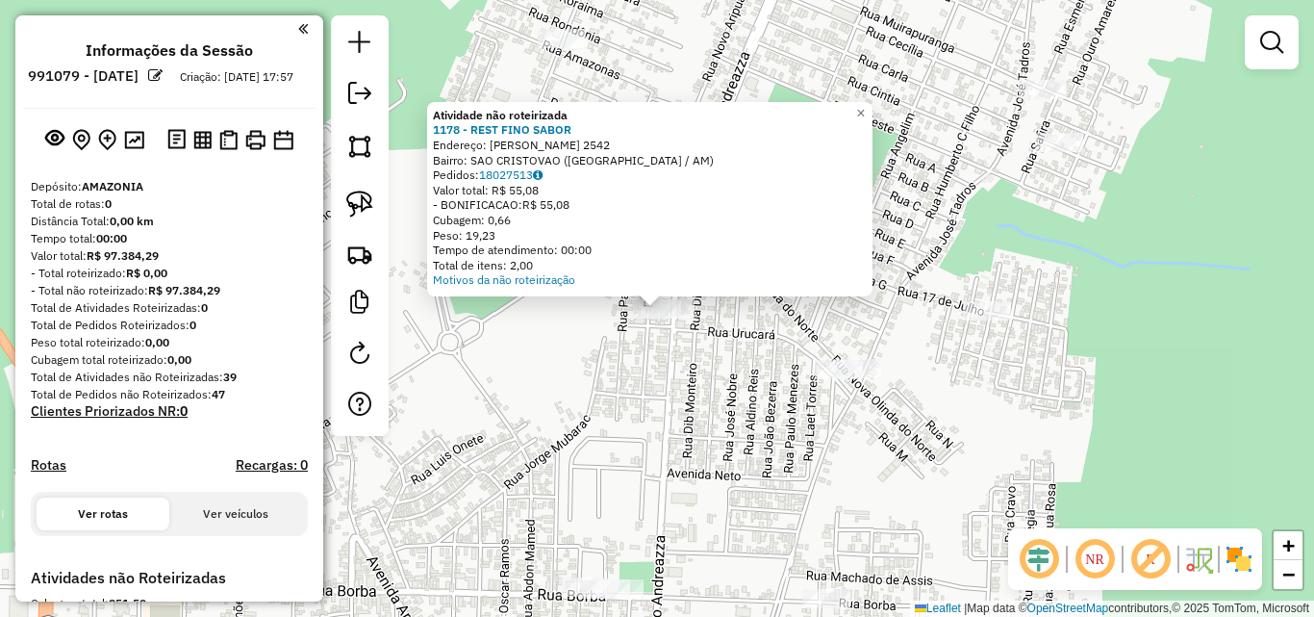
click at [700, 355] on div "Atividade não roteirizada 1178 - REST FINO SABOR Endereço: [PERSON_NAME] 2542 B…" at bounding box center [657, 308] width 1314 height 617
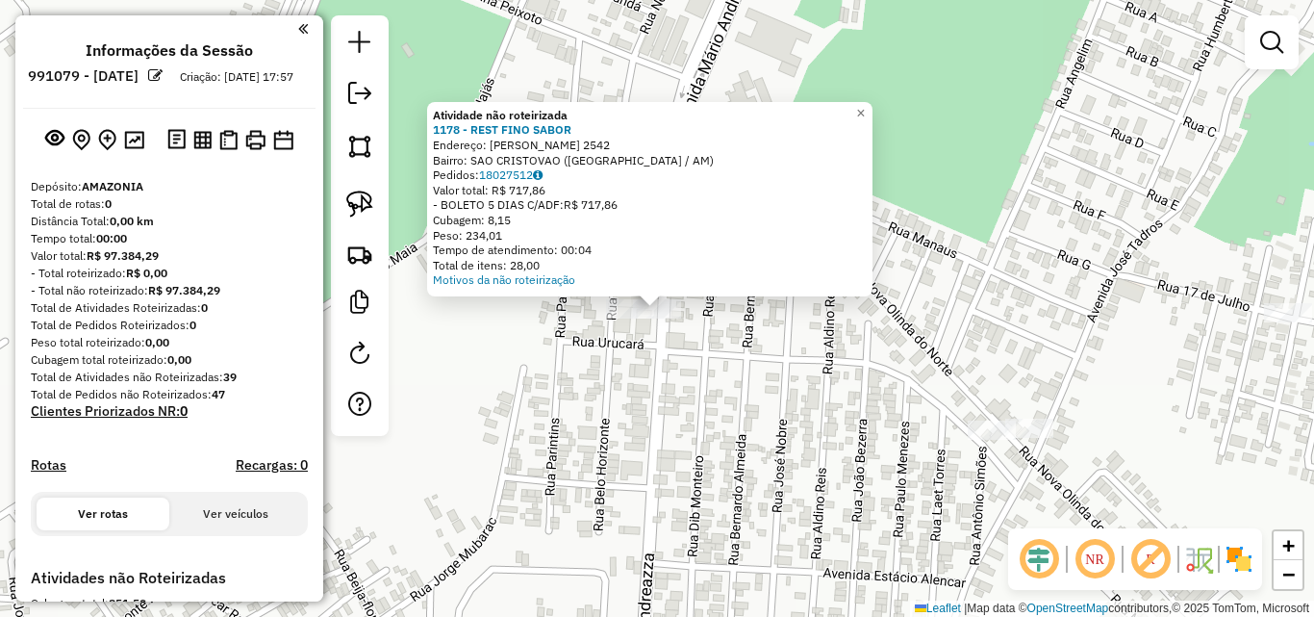
click at [735, 390] on div "Atividade não roteirizada 1178 - REST FINO SABOR Endereço: [PERSON_NAME] 2542 B…" at bounding box center [657, 308] width 1314 height 617
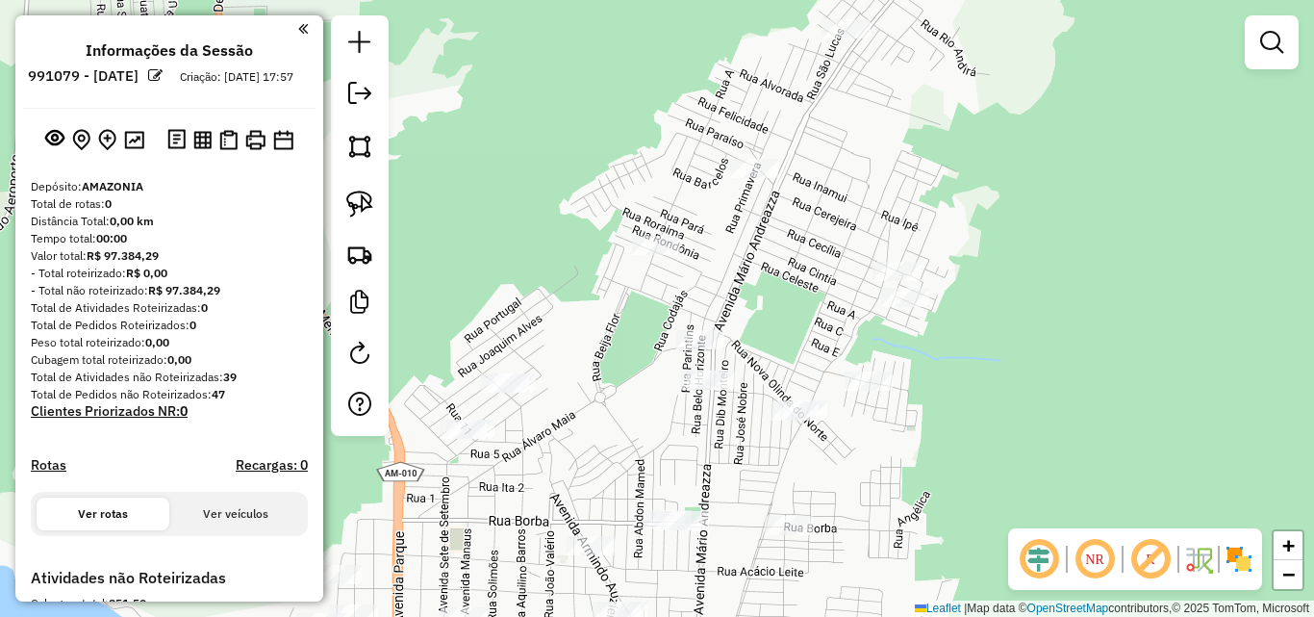
drag, startPoint x: 718, startPoint y: 439, endPoint x: 680, endPoint y: 235, distance: 207.4
click at [680, 242] on div "Janela de atendimento Grade de atendimento Capacidade Transportadoras Veículos …" at bounding box center [657, 308] width 1314 height 617
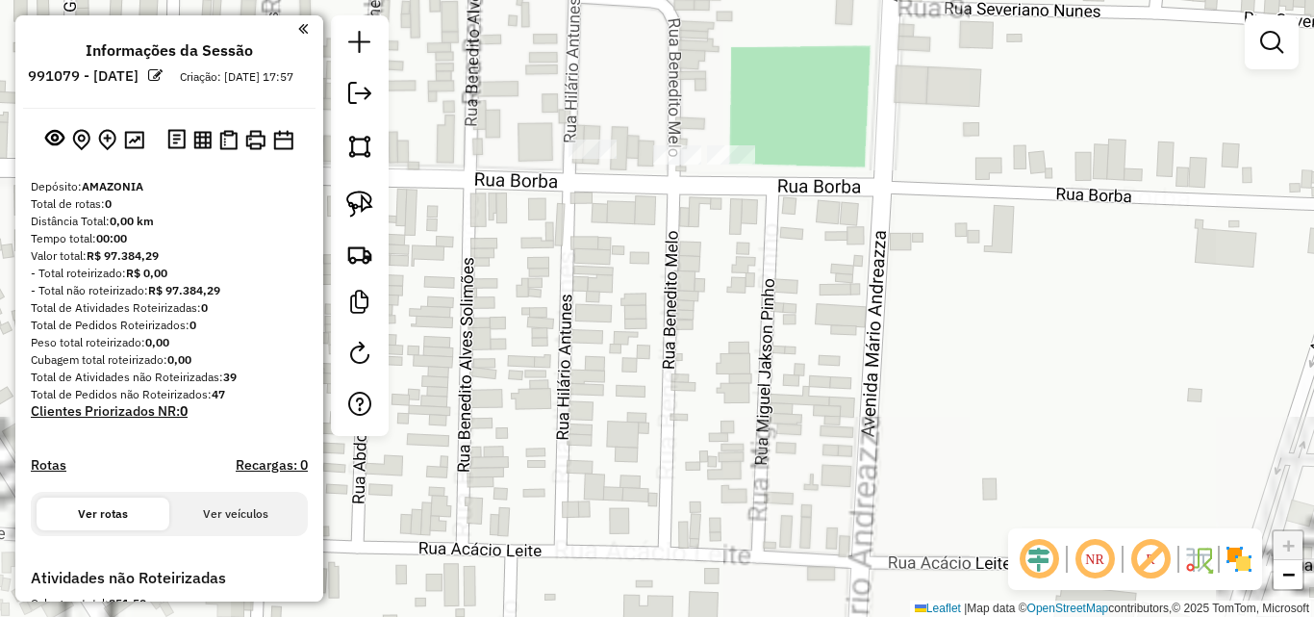
drag, startPoint x: 648, startPoint y: 170, endPoint x: 649, endPoint y: 293, distance: 123.2
click at [649, 293] on div "Janela de atendimento Grade de atendimento Capacidade Transportadoras Veículos …" at bounding box center [657, 308] width 1314 height 617
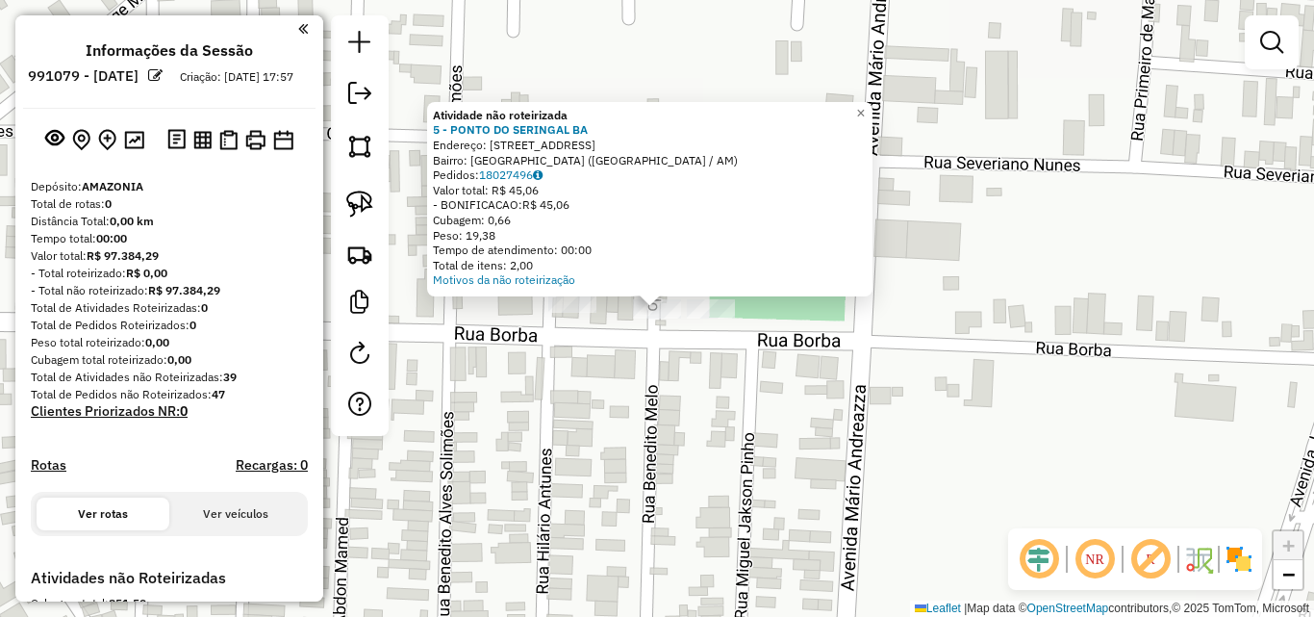
click at [725, 318] on div at bounding box center [711, 308] width 48 height 19
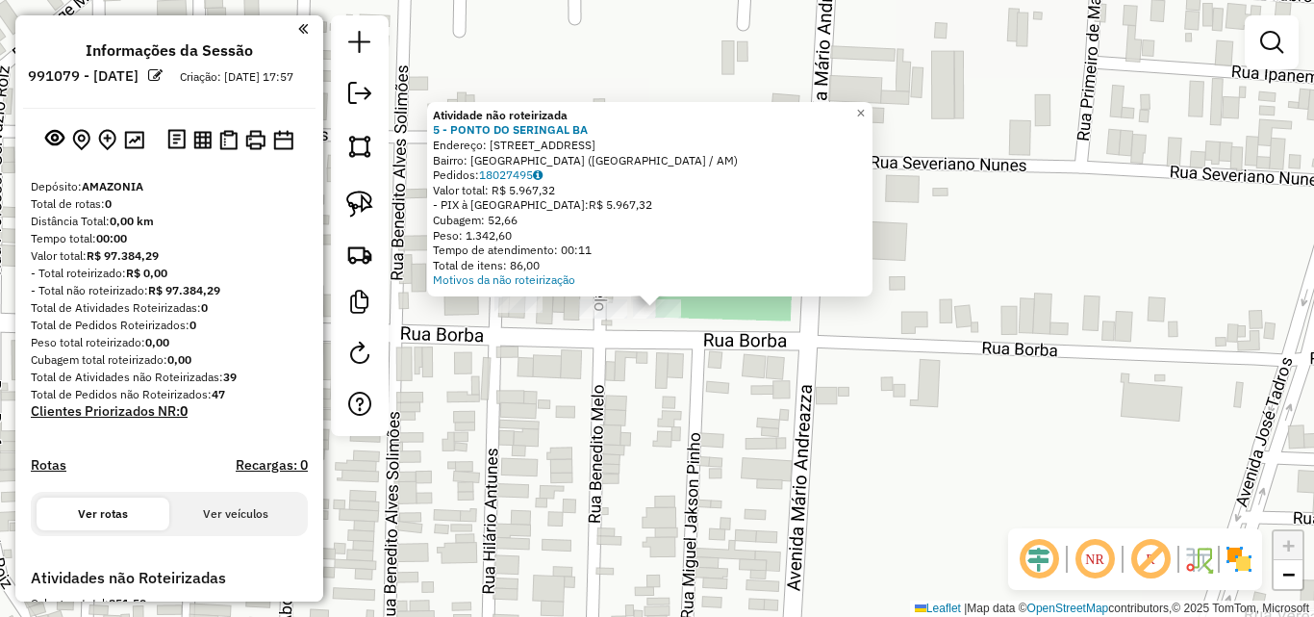
click at [698, 348] on div "Atividade não roteirizada 5 - PONTO DO SERINGAL BA Endereço: R BORBA 3719 Bairr…" at bounding box center [657, 308] width 1314 height 617
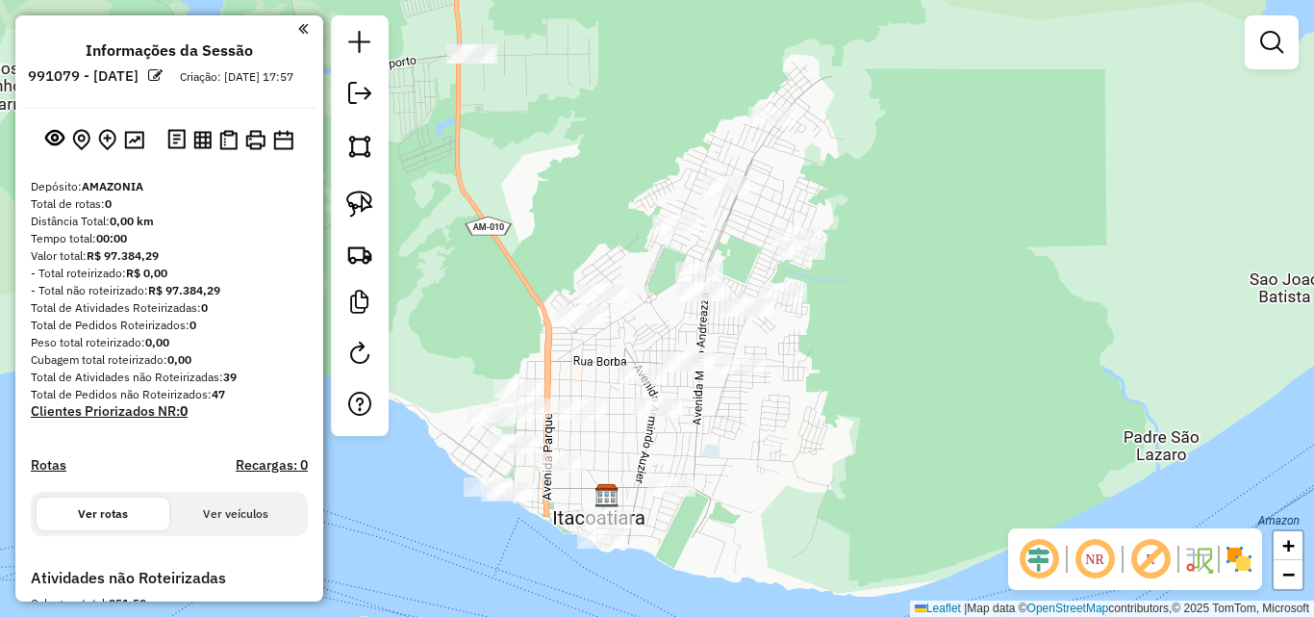
drag, startPoint x: 726, startPoint y: 322, endPoint x: 720, endPoint y: 343, distance: 21.3
click at [720, 343] on div "Janela de atendimento Grade de atendimento Capacidade Transportadoras Veículos …" at bounding box center [657, 308] width 1314 height 617
drag, startPoint x: 770, startPoint y: 72, endPoint x: 757, endPoint y: 73, distance: 12.5
click at [761, 73] on div "Janela de atendimento Grade de atendimento Capacidade Transportadoras Veículos …" at bounding box center [657, 308] width 1314 height 617
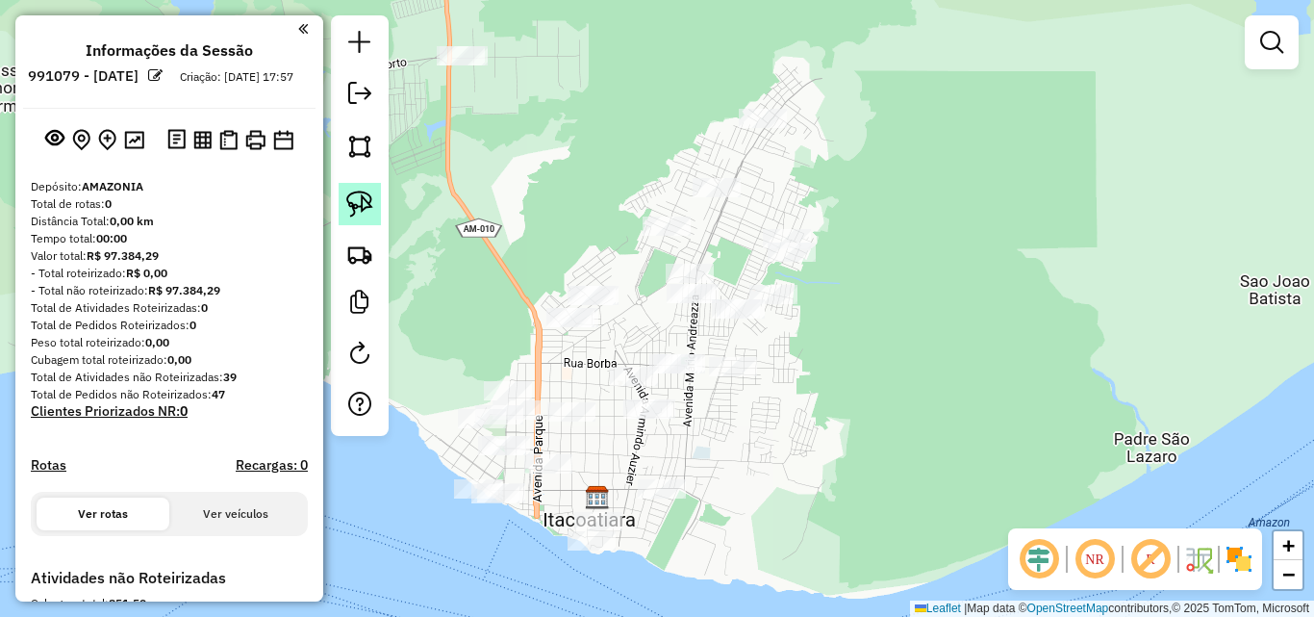
click at [375, 212] on link at bounding box center [360, 204] width 42 height 42
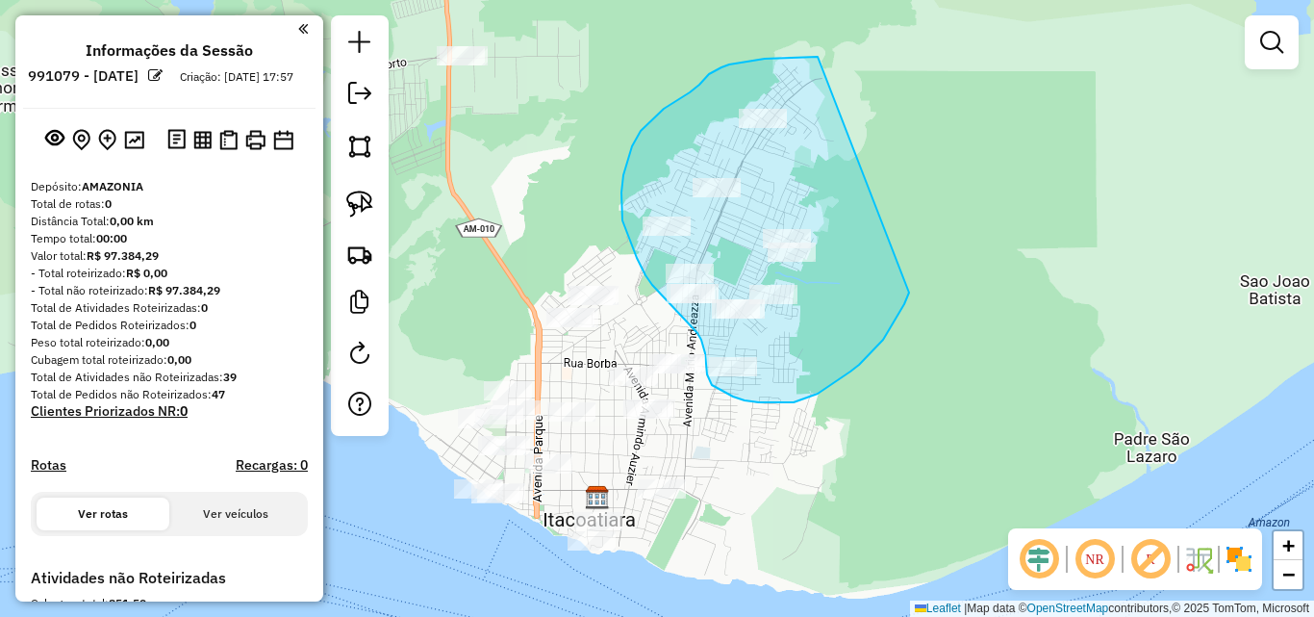
drag, startPoint x: 818, startPoint y: 57, endPoint x: 911, endPoint y: 286, distance: 247.3
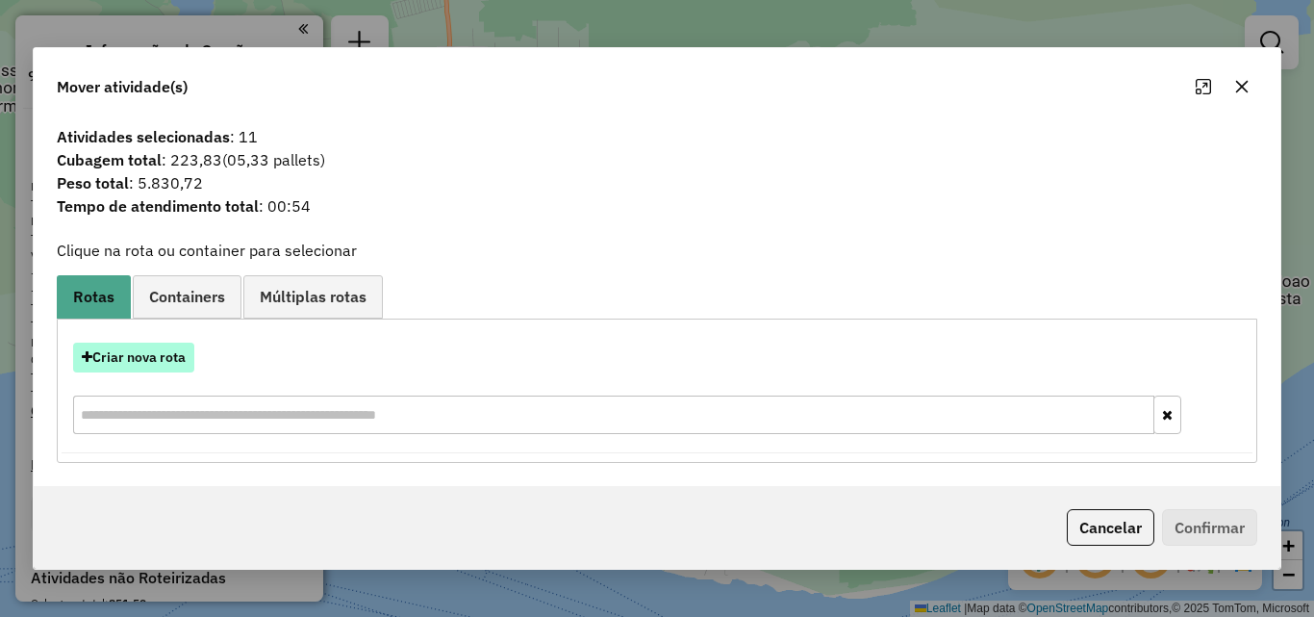
click at [138, 364] on button "Criar nova rota" at bounding box center [133, 358] width 121 height 30
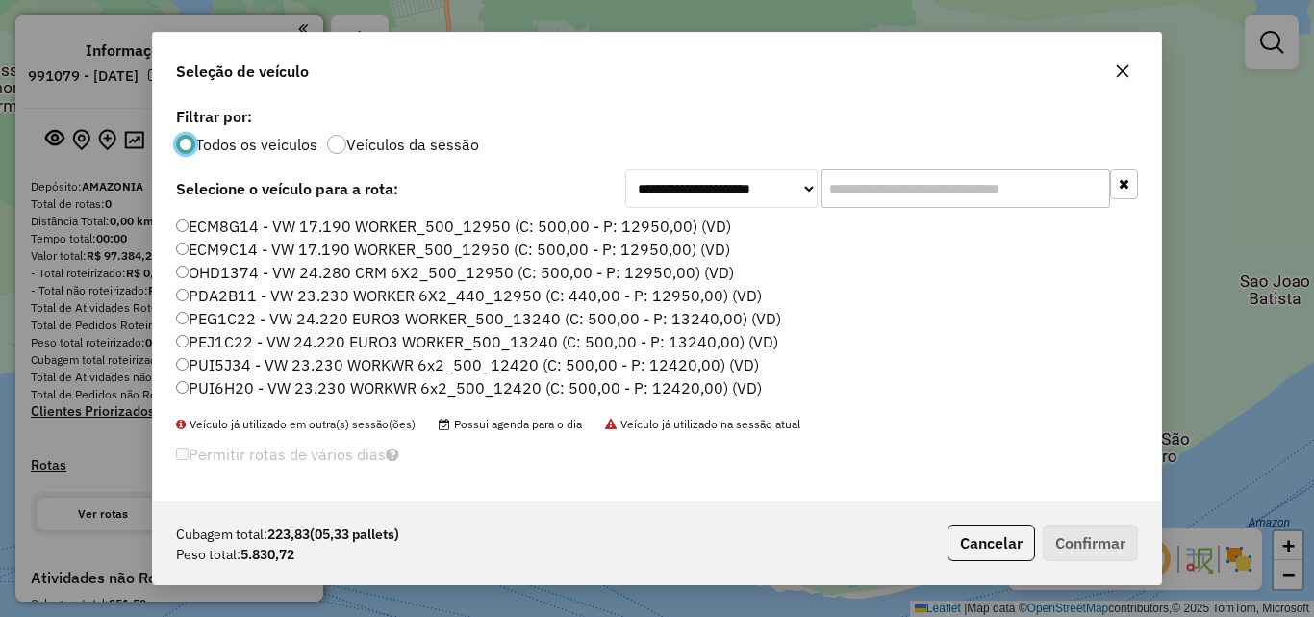
click at [225, 304] on label "PDA2B11 - VW 23.230 WORKER 6X2_440_12950 (C: 440,00 - P: 12950,00) (VD)" at bounding box center [469, 295] width 586 height 23
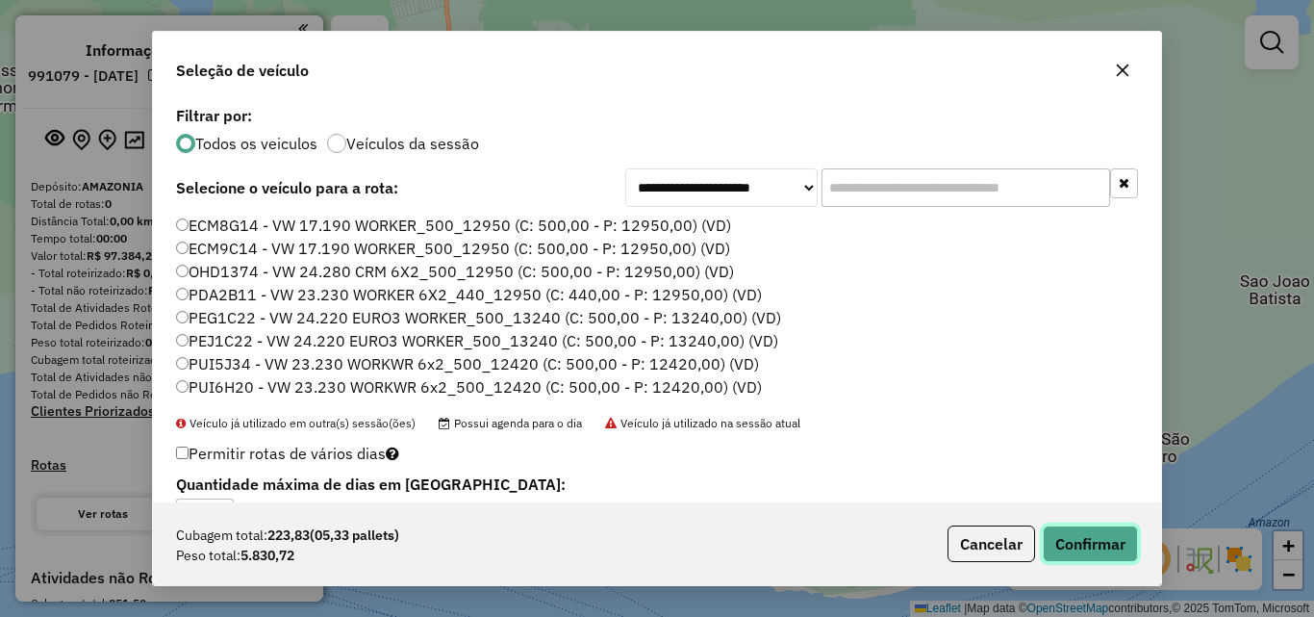
click at [1095, 541] on button "Confirmar" at bounding box center [1090, 543] width 95 height 37
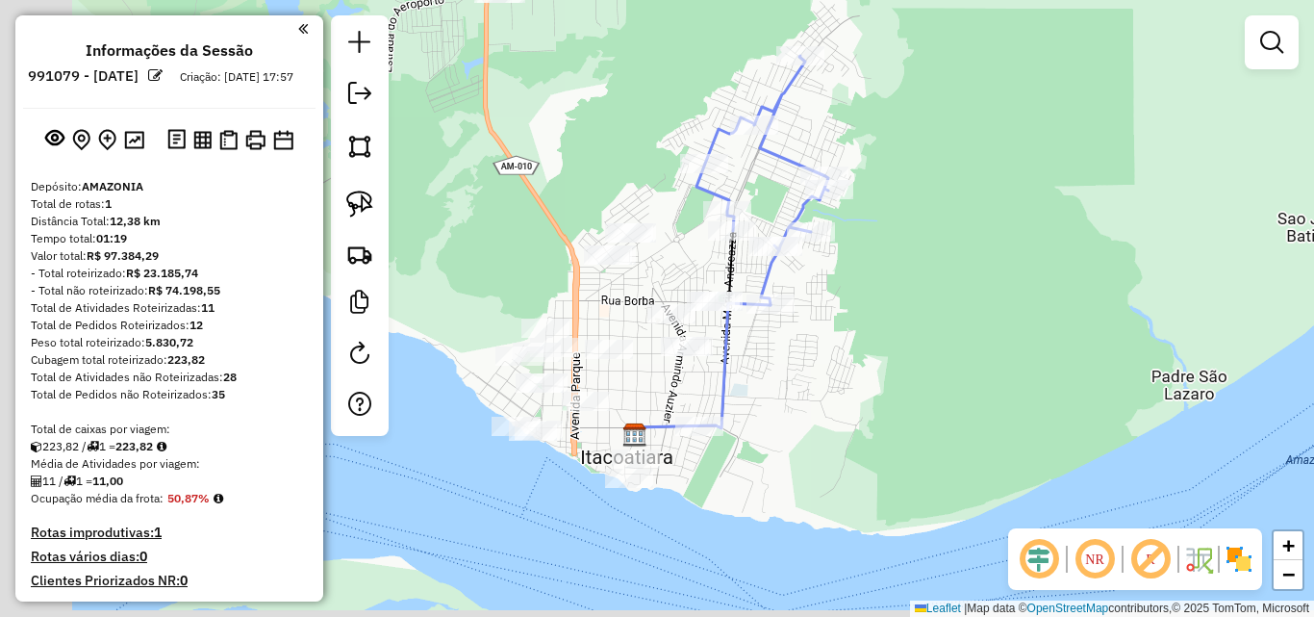
drag, startPoint x: 672, startPoint y: 257, endPoint x: 684, endPoint y: 248, distance: 15.2
click at [684, 249] on div "Janela de atendimento Grade de atendimento Capacidade Transportadoras Veículos …" at bounding box center [657, 308] width 1314 height 617
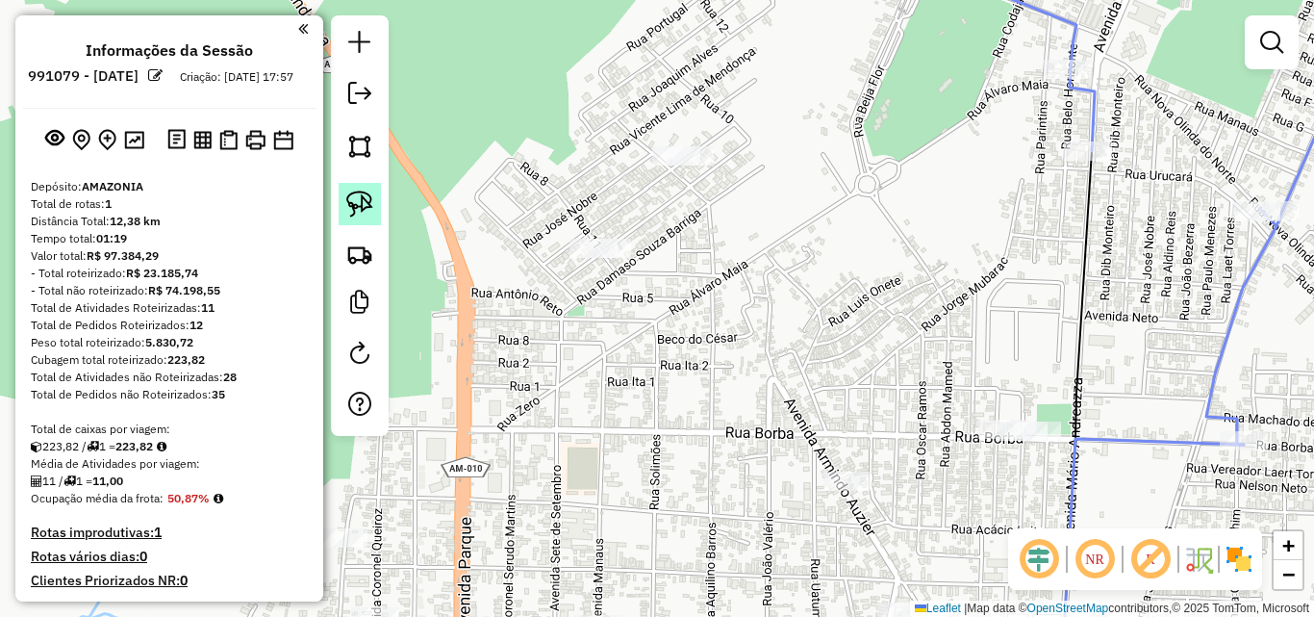
click at [363, 201] on img at bounding box center [359, 204] width 27 height 27
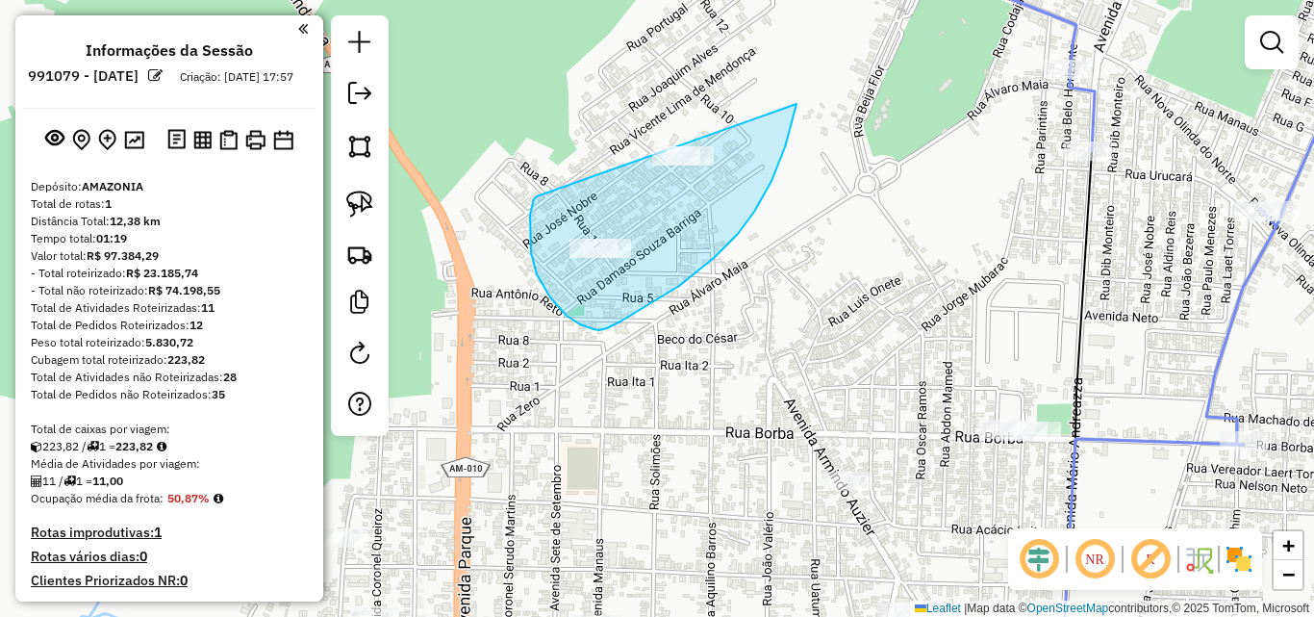
drag, startPoint x: 530, startPoint y: 215, endPoint x: 756, endPoint y: 55, distance: 276.8
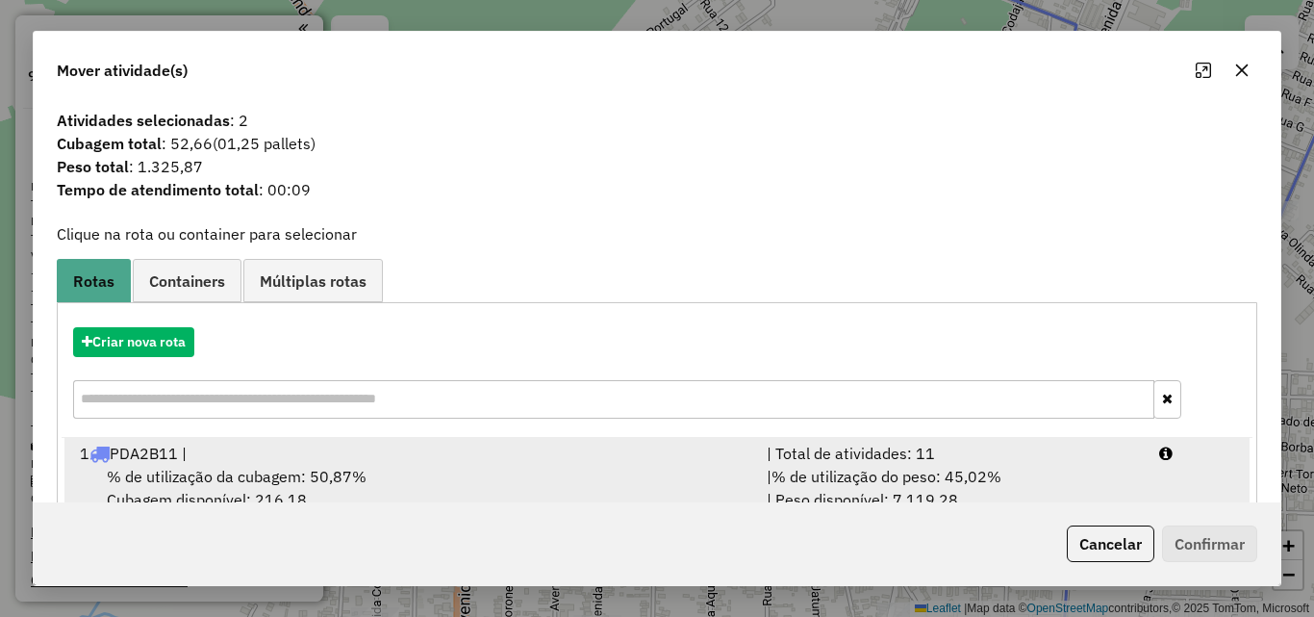
click at [157, 450] on div "1 PDA2B11 |" at bounding box center [411, 453] width 687 height 23
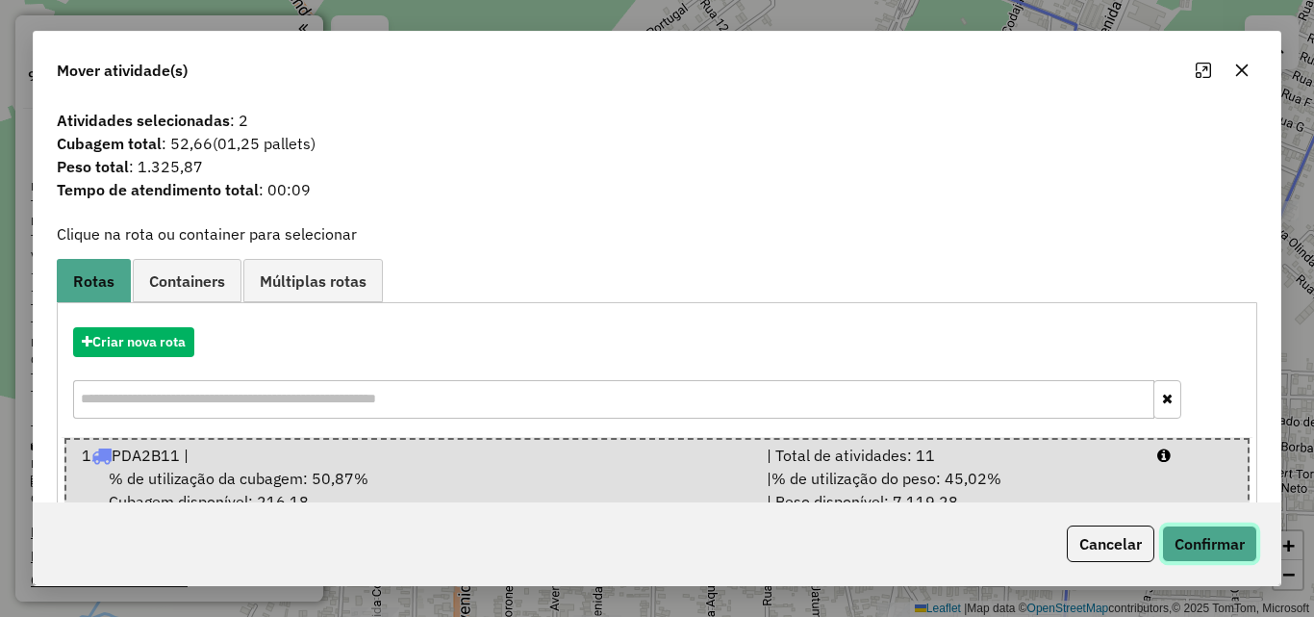
click at [1188, 542] on button "Confirmar" at bounding box center [1209, 543] width 95 height 37
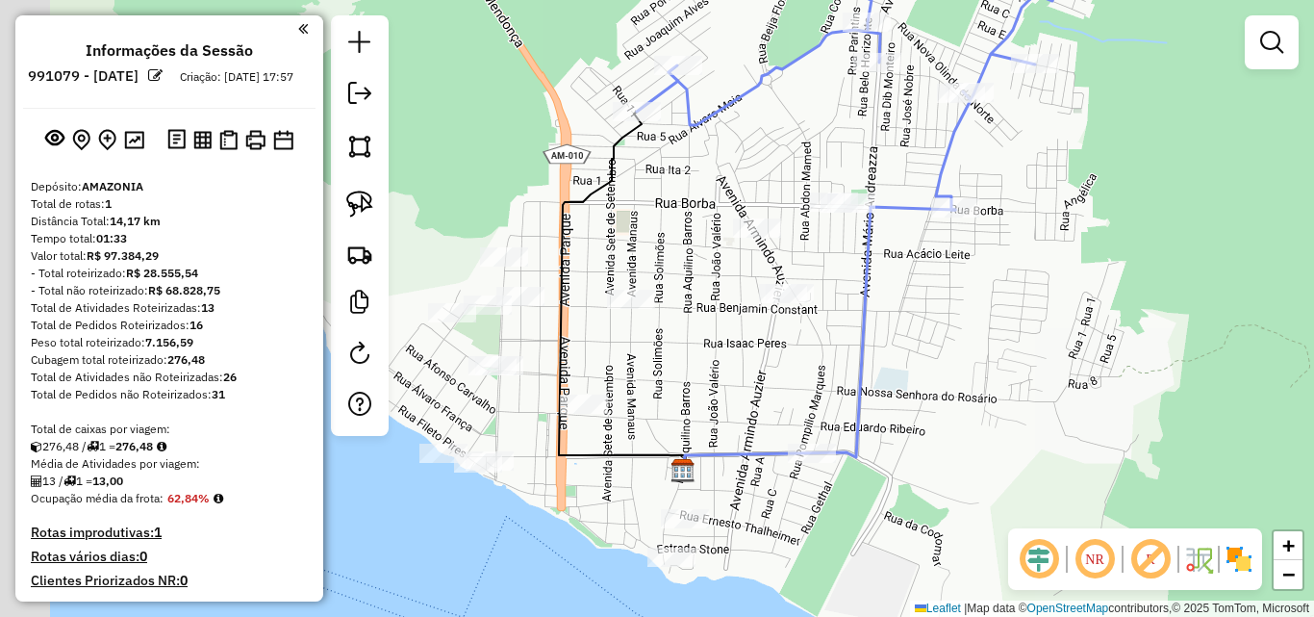
drag, startPoint x: 661, startPoint y: 360, endPoint x: 855, endPoint y: 364, distance: 194.4
click at [852, 363] on div "Janela de atendimento Grade de atendimento Capacidade Transportadoras Veículos …" at bounding box center [657, 308] width 1314 height 617
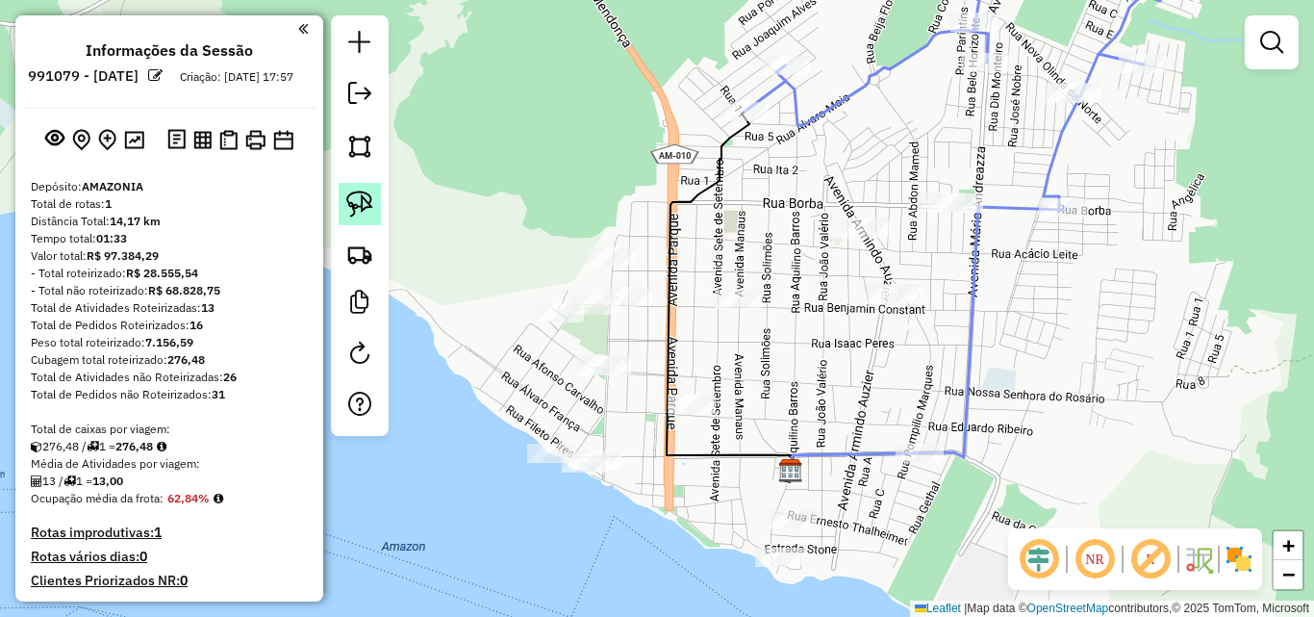
click at [369, 197] on img at bounding box center [359, 204] width 27 height 27
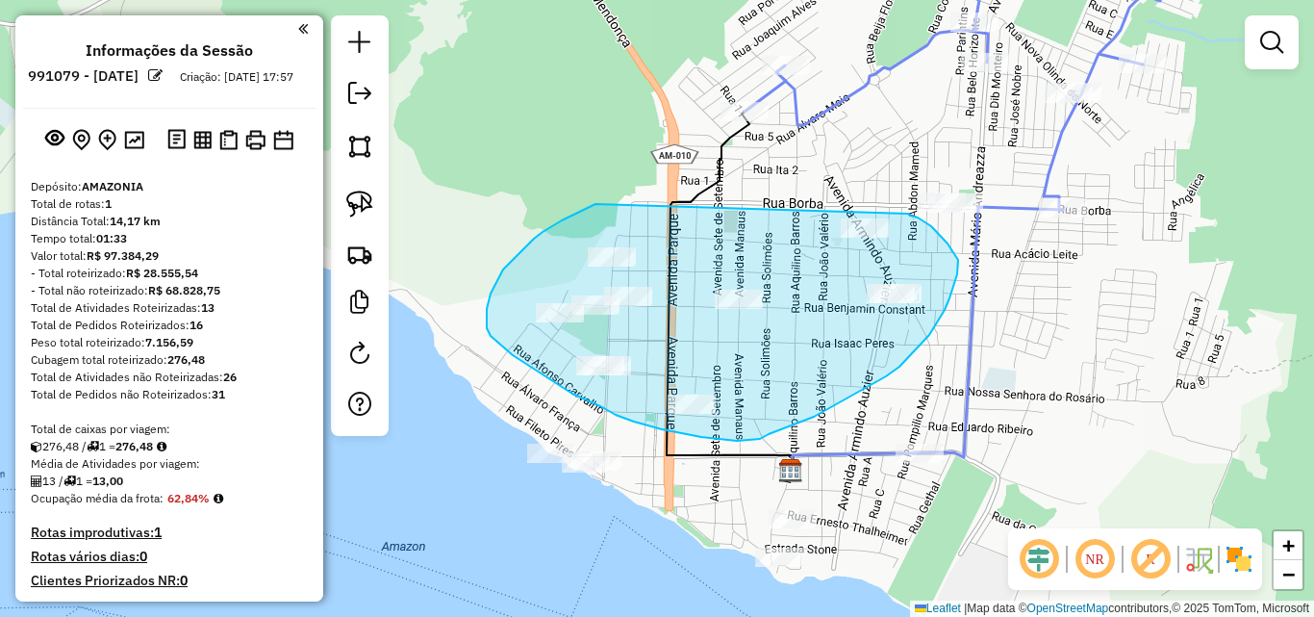
drag, startPoint x: 596, startPoint y: 204, endPoint x: 877, endPoint y: 198, distance: 282.0
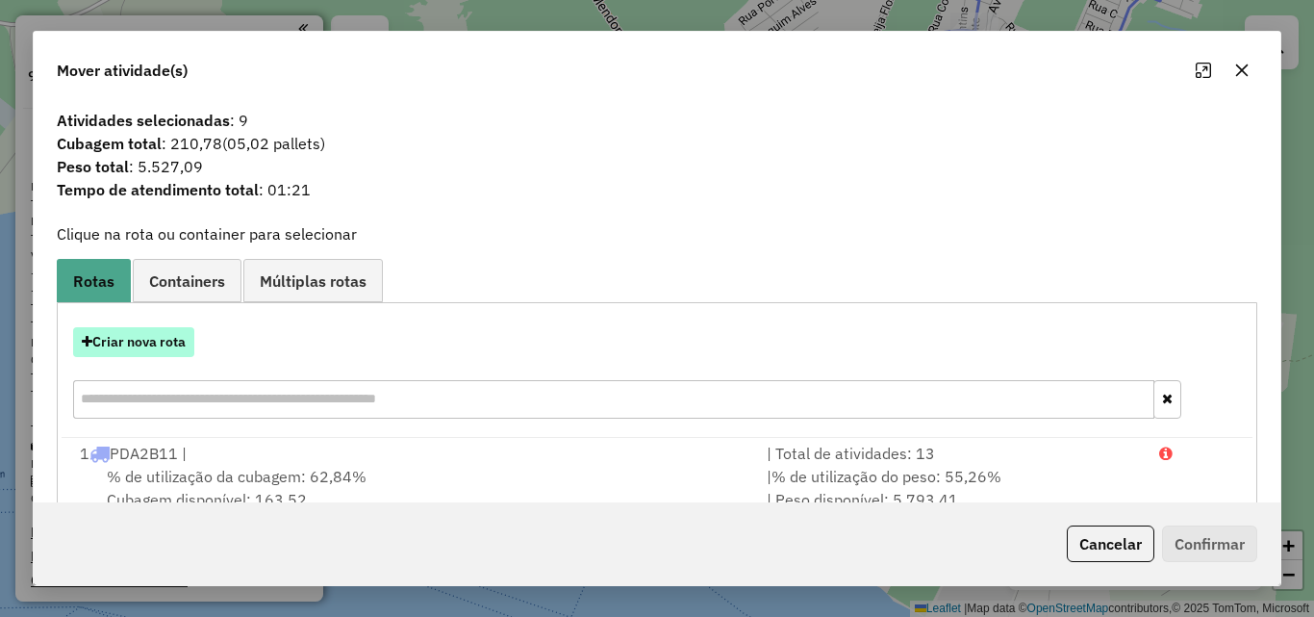
click at [161, 343] on button "Criar nova rota" at bounding box center [133, 342] width 121 height 30
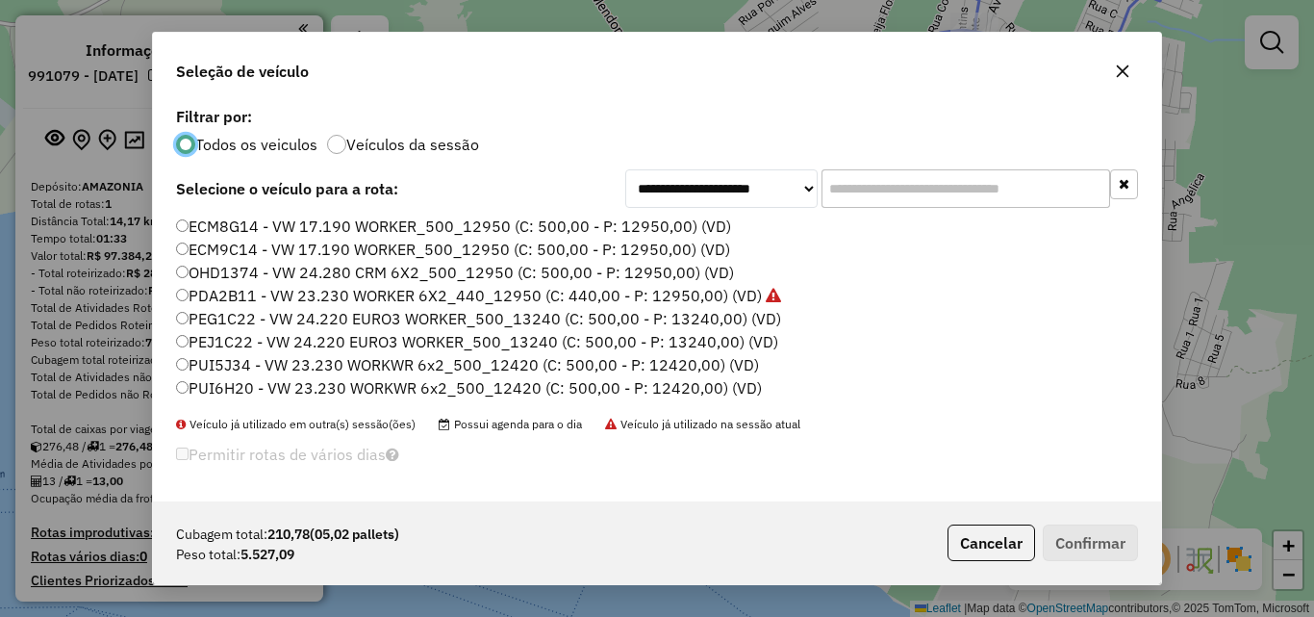
click at [194, 231] on label "ECM8G14 - VW 17.190 WORKER_500_12950 (C: 500,00 - P: 12950,00) (VD)" at bounding box center [453, 226] width 555 height 23
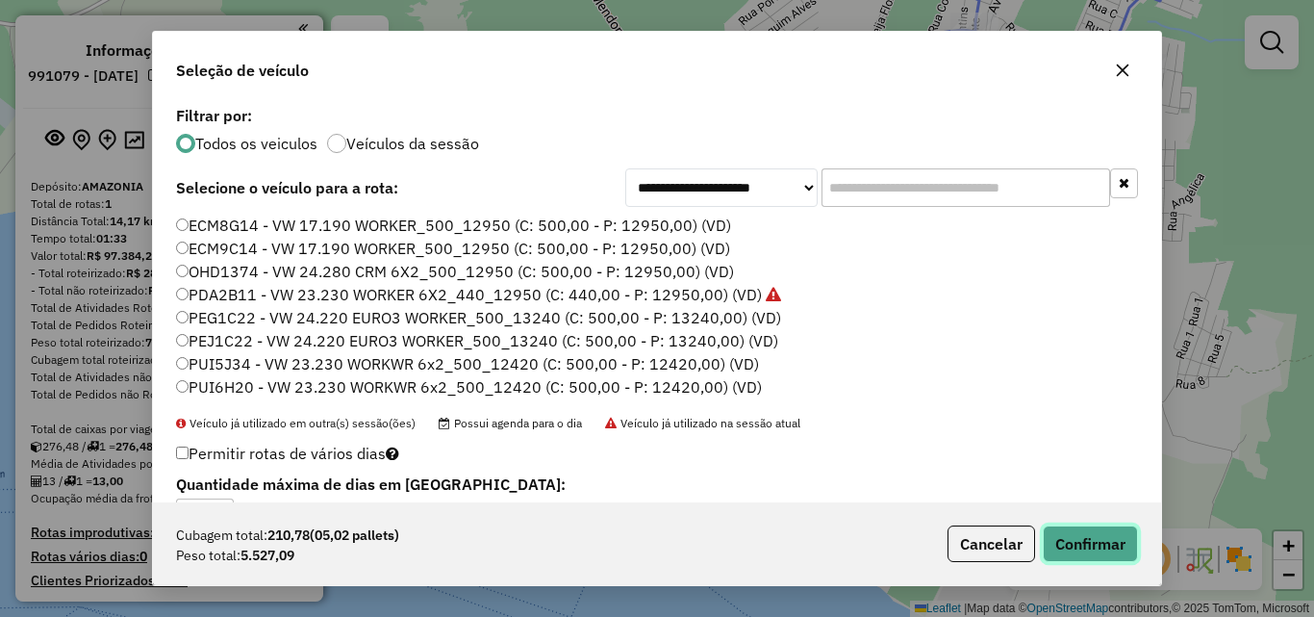
click at [1083, 529] on button "Confirmar" at bounding box center [1090, 543] width 95 height 37
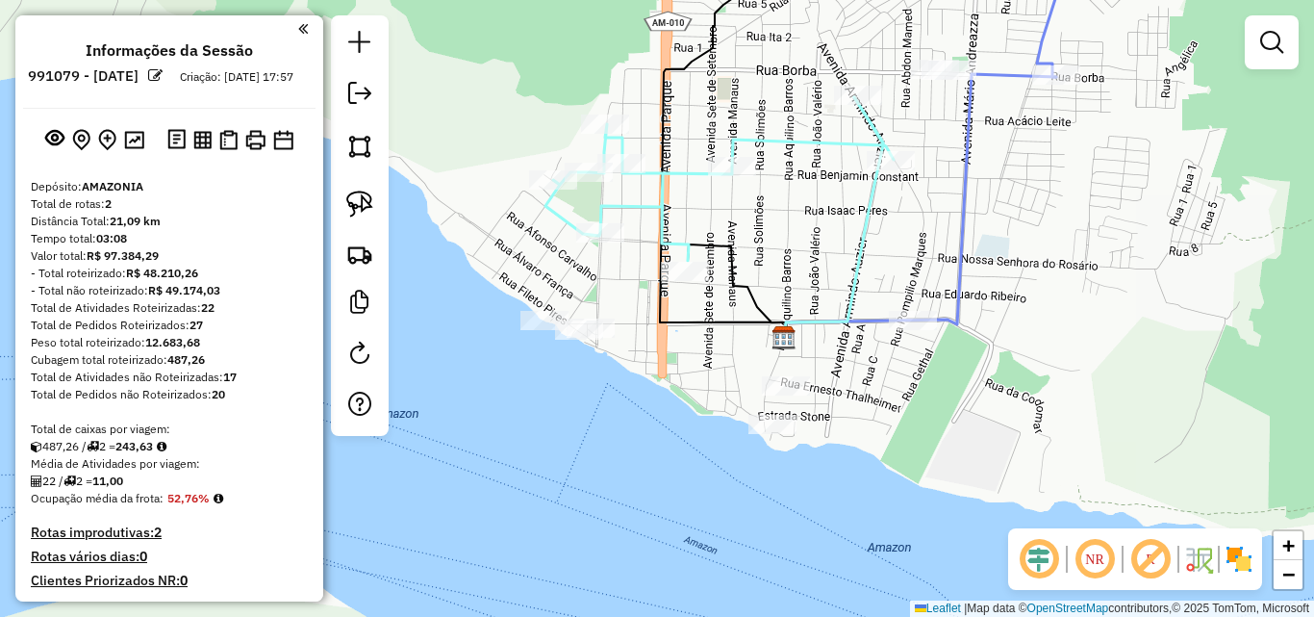
drag, startPoint x: 791, startPoint y: 398, endPoint x: 780, endPoint y: 221, distance: 177.4
click at [780, 223] on div "Janela de atendimento Grade de atendimento Capacidade Transportadoras Veículos …" at bounding box center [657, 308] width 1314 height 617
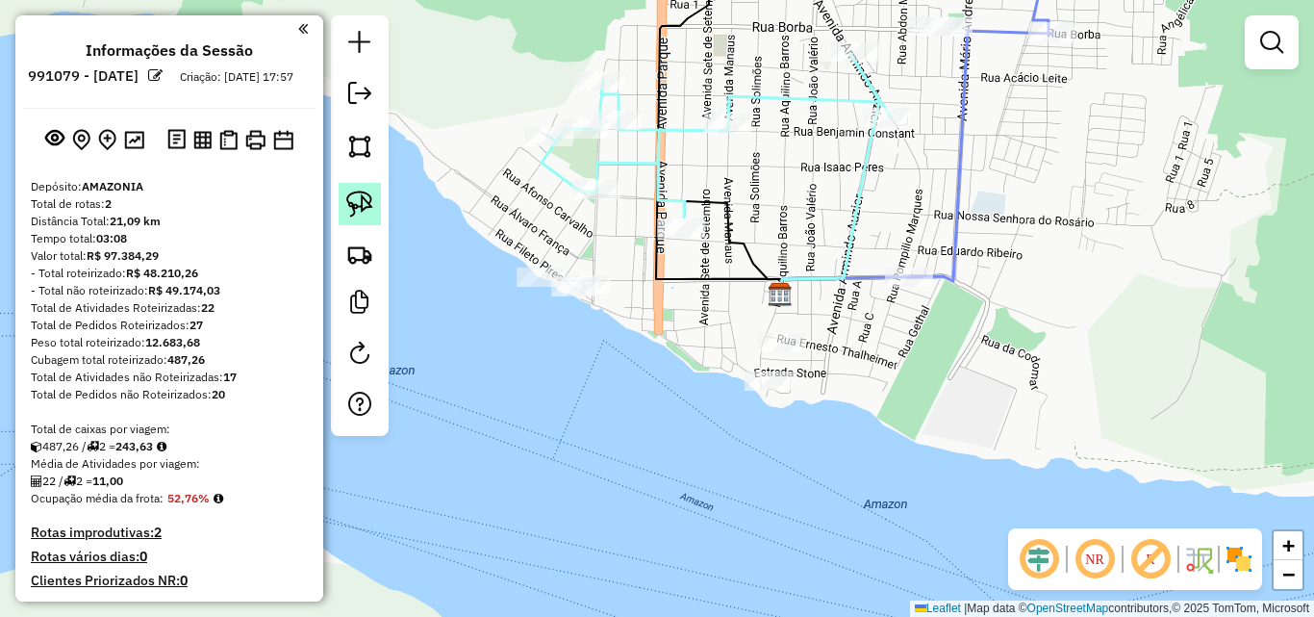
click at [355, 208] on img at bounding box center [359, 204] width 27 height 27
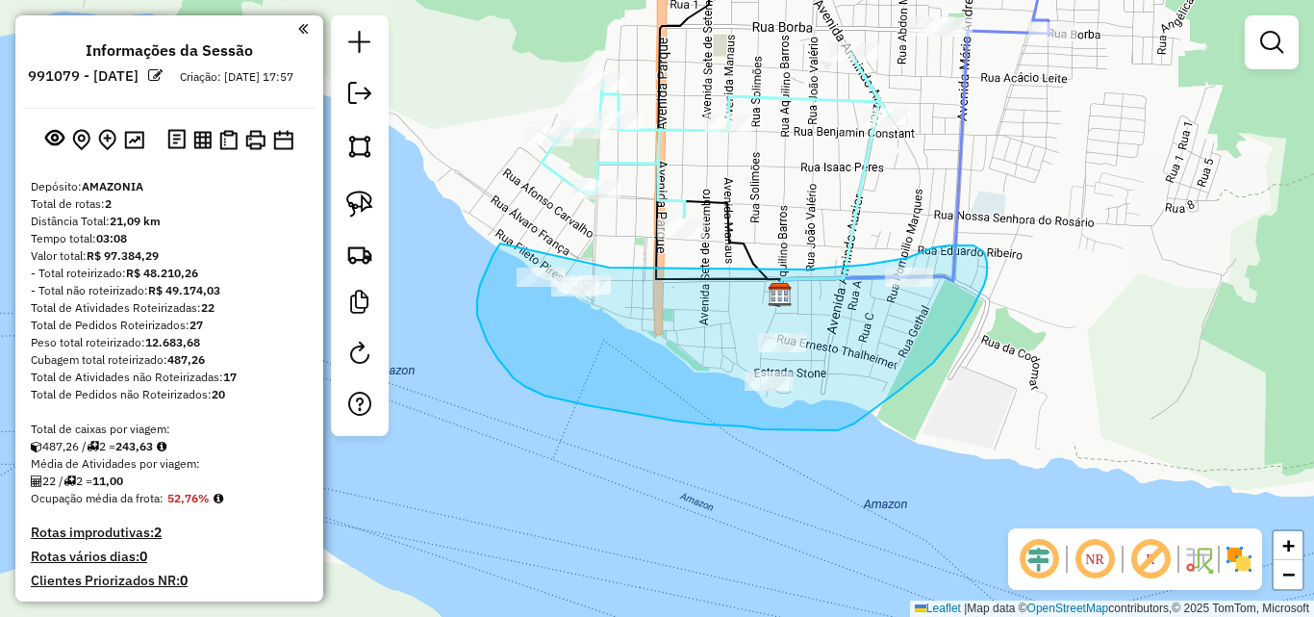
drag, startPoint x: 500, startPoint y: 243, endPoint x: 563, endPoint y: 262, distance: 65.2
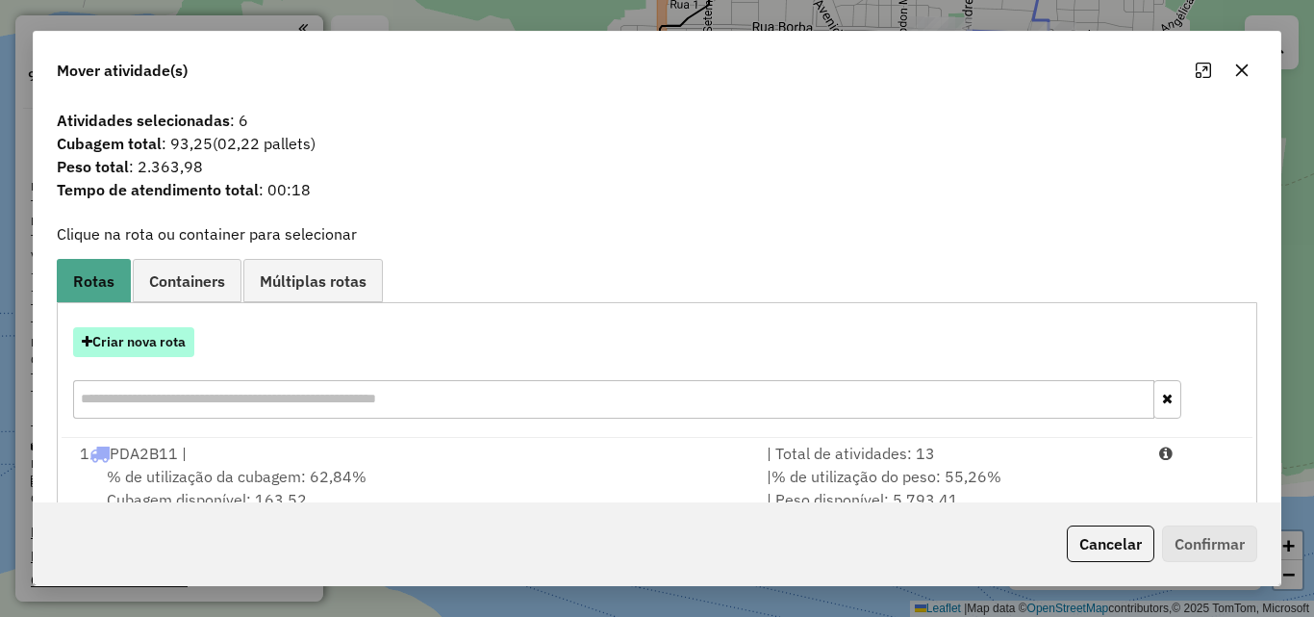
click at [164, 347] on button "Criar nova rota" at bounding box center [133, 342] width 121 height 30
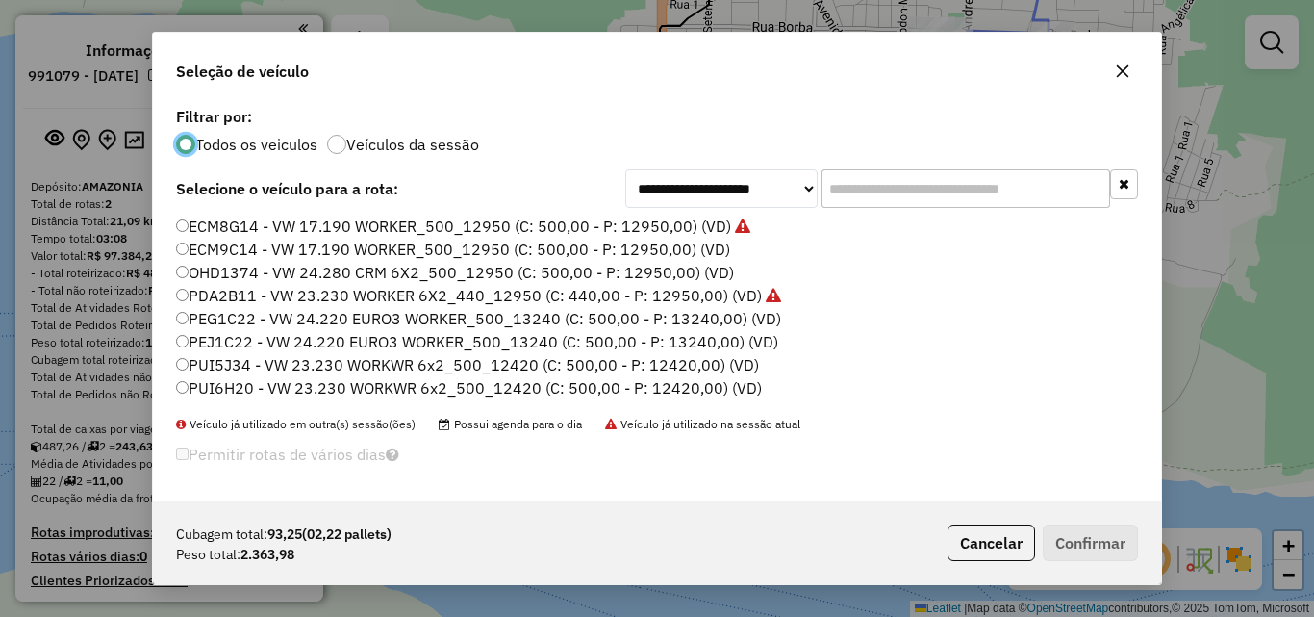
click at [227, 247] on label "ECM9C14 - VW 17.190 WORKER_500_12950 (C: 500,00 - P: 12950,00) (VD)" at bounding box center [453, 249] width 554 height 23
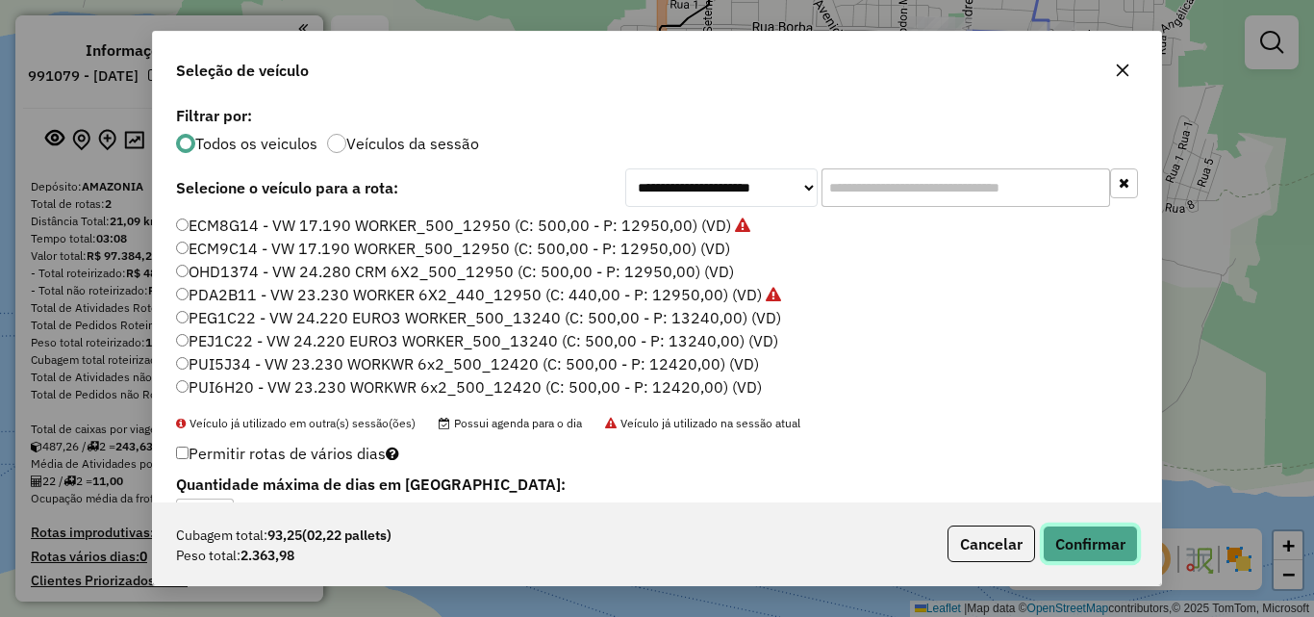
click at [1093, 529] on button "Confirmar" at bounding box center [1090, 543] width 95 height 37
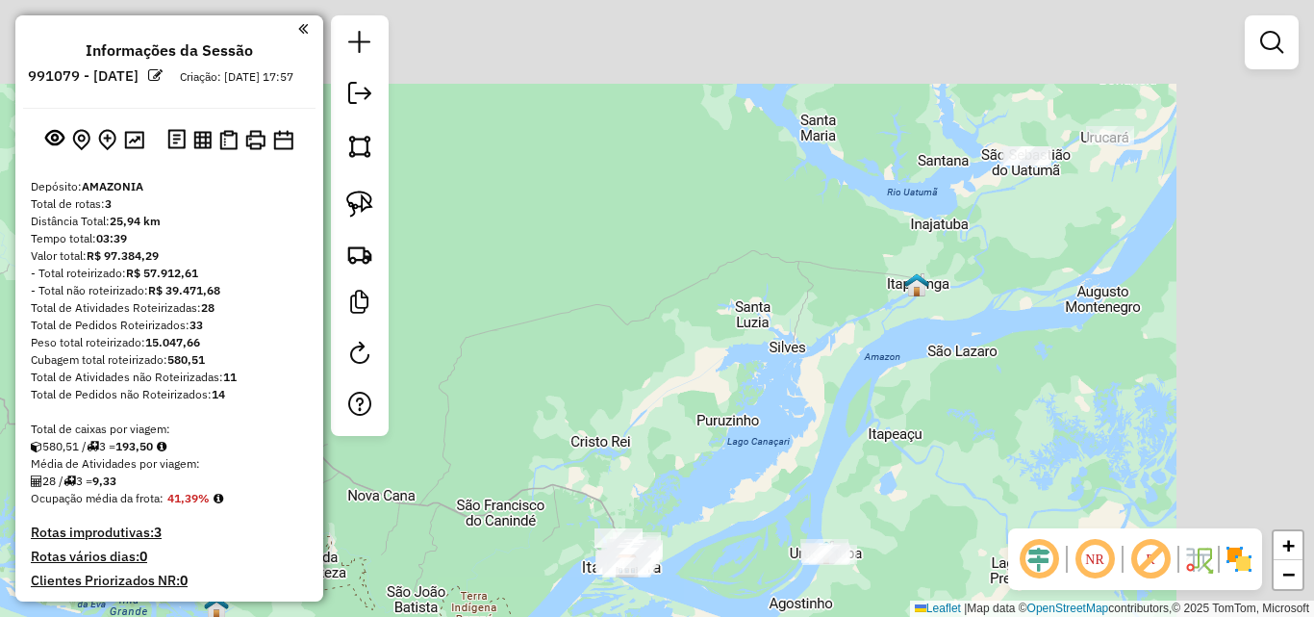
drag, startPoint x: 1004, startPoint y: 268, endPoint x: 659, endPoint y: 567, distance: 456.4
click at [645, 590] on div "Janela de atendimento Grade de atendimento Capacidade Transportadoras Veículos …" at bounding box center [657, 308] width 1314 height 617
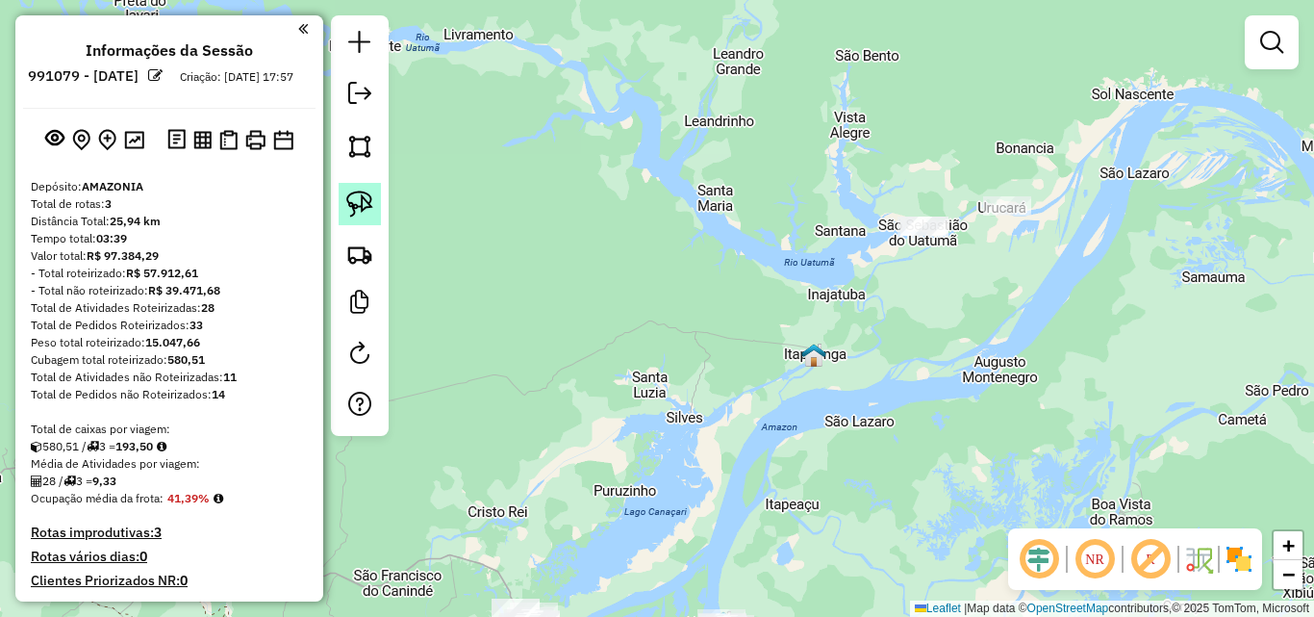
drag, startPoint x: 355, startPoint y: 196, endPoint x: 754, endPoint y: 219, distance: 400.0
click at [355, 197] on img at bounding box center [359, 204] width 27 height 27
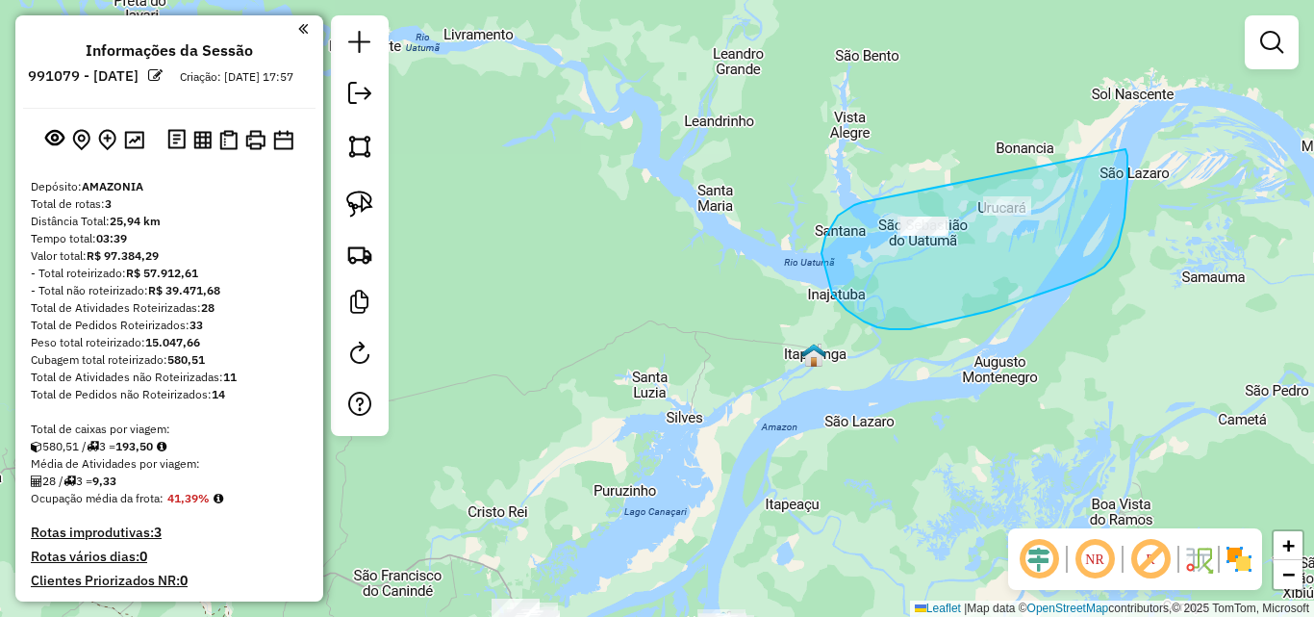
drag, startPoint x: 838, startPoint y: 216, endPoint x: 1122, endPoint y: 147, distance: 291.9
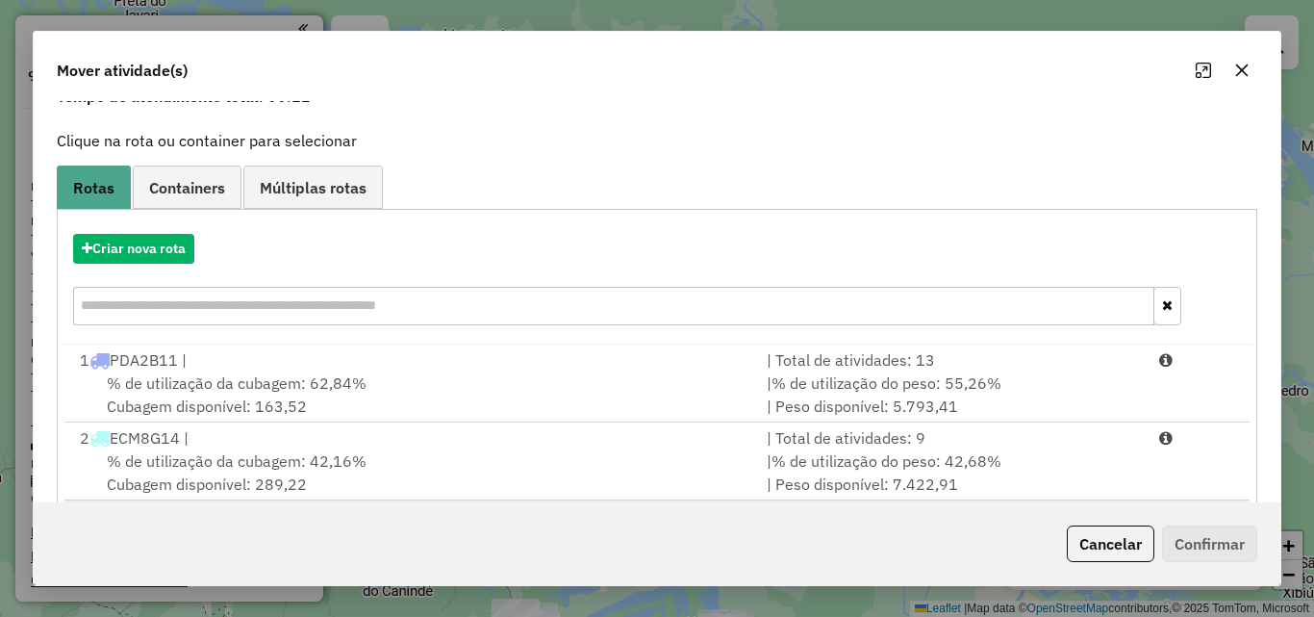
scroll to position [202, 0]
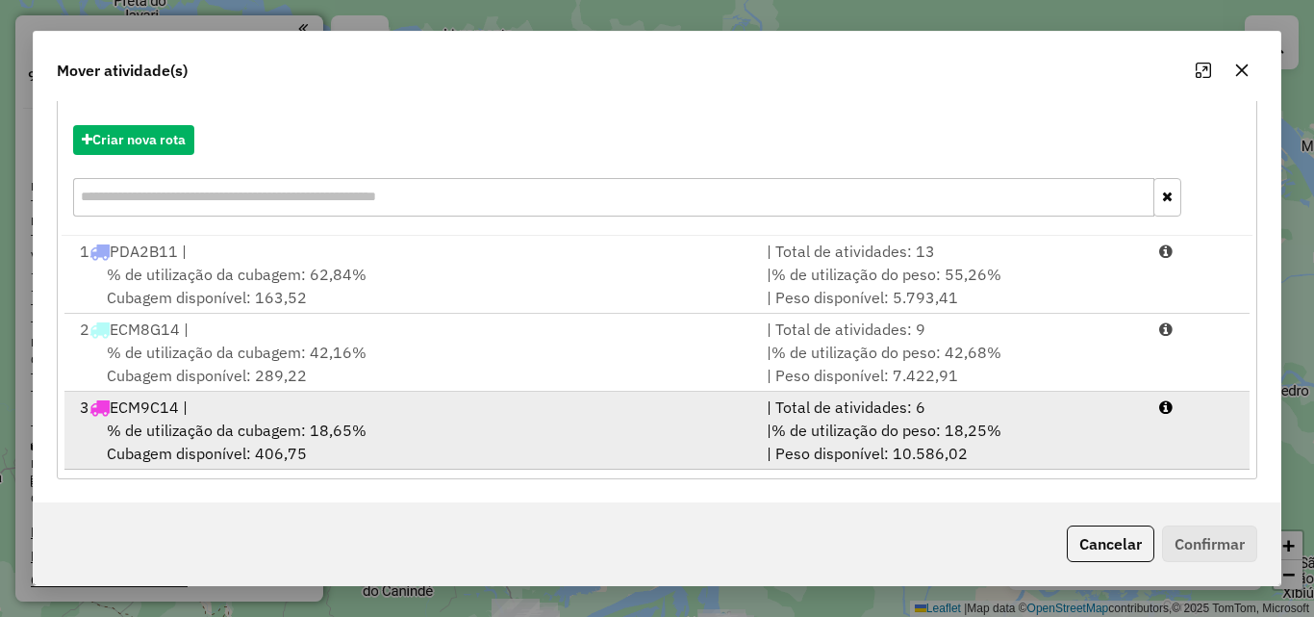
click at [217, 440] on span "% de utilização da cubagem: 18,65%" at bounding box center [237, 429] width 260 height 19
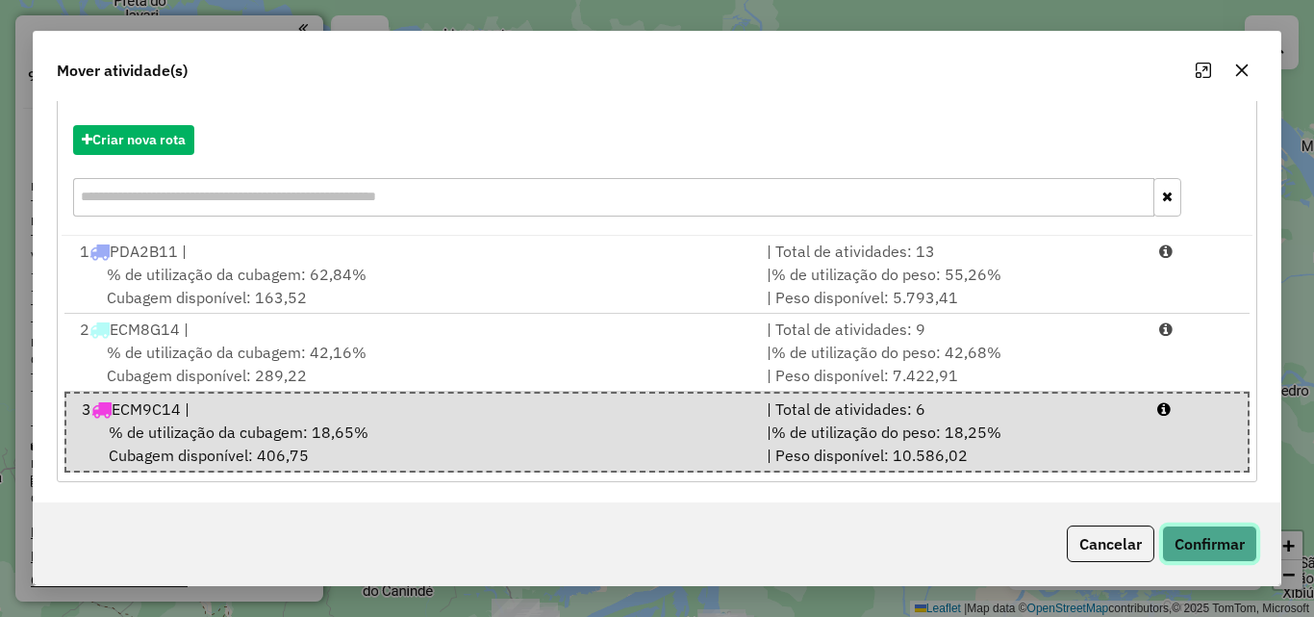
click at [1226, 542] on button "Confirmar" at bounding box center [1209, 543] width 95 height 37
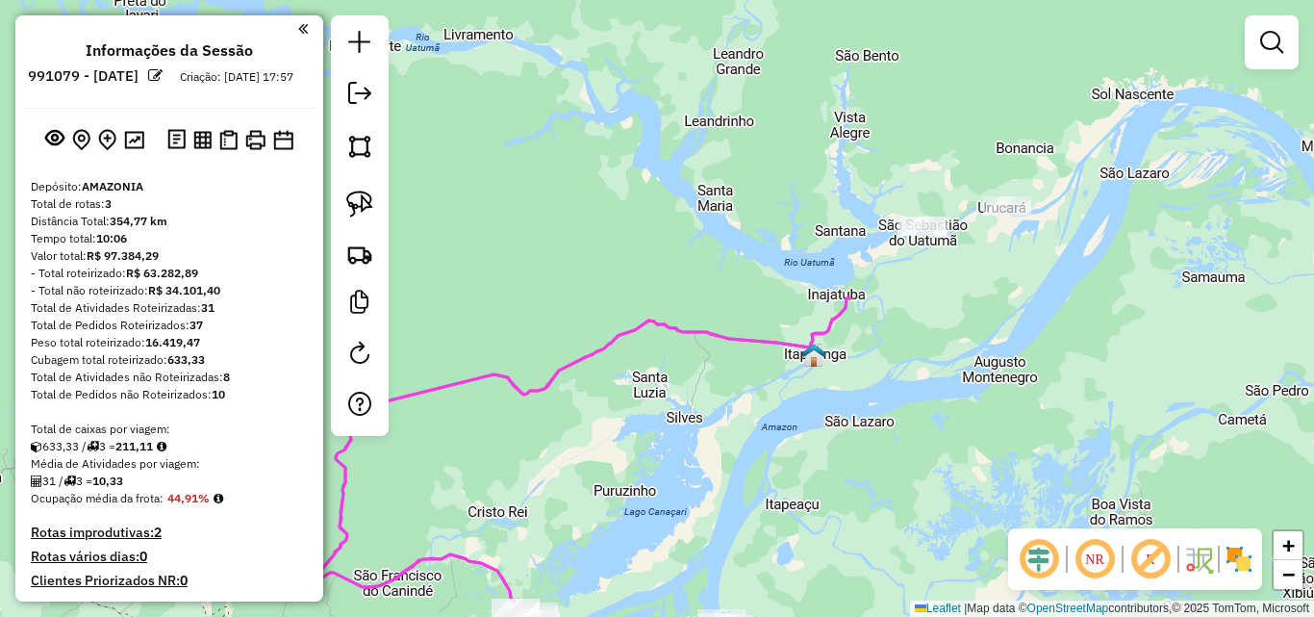
scroll to position [0, 0]
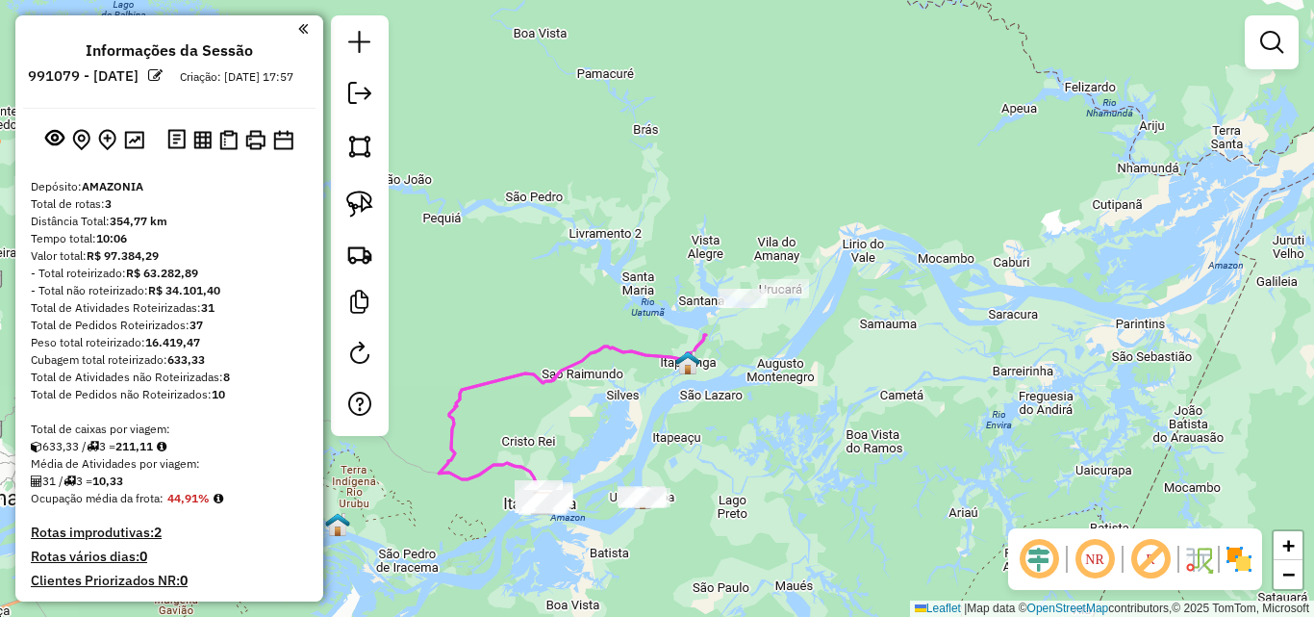
drag, startPoint x: 611, startPoint y: 422, endPoint x: 622, endPoint y: 191, distance: 231.2
click at [622, 196] on div "Janela de atendimento Grade de atendimento Capacidade Transportadoras Veículos …" at bounding box center [657, 308] width 1314 height 617
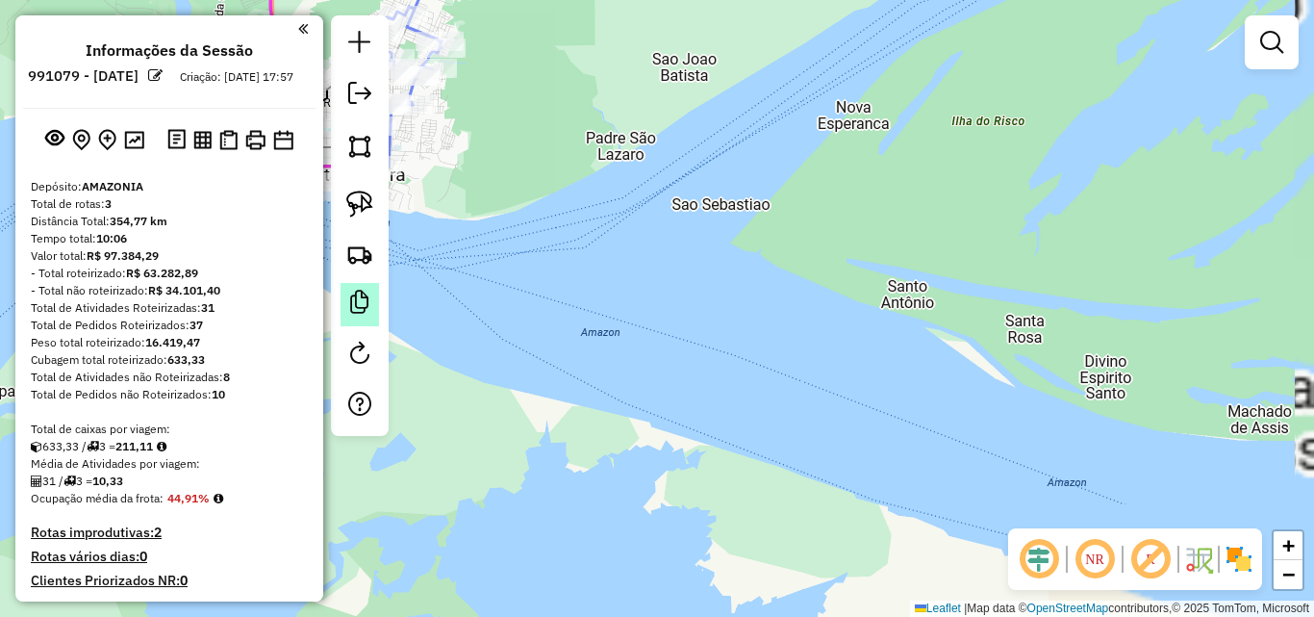
drag, startPoint x: 550, startPoint y: 292, endPoint x: 371, endPoint y: 289, distance: 179.0
click at [371, 289] on hb-router-mapa "Informações da Sessão 991079 - [DATE] Criação: [DATE] 17:57 Depósito: AMAZONIA …" at bounding box center [657, 308] width 1314 height 617
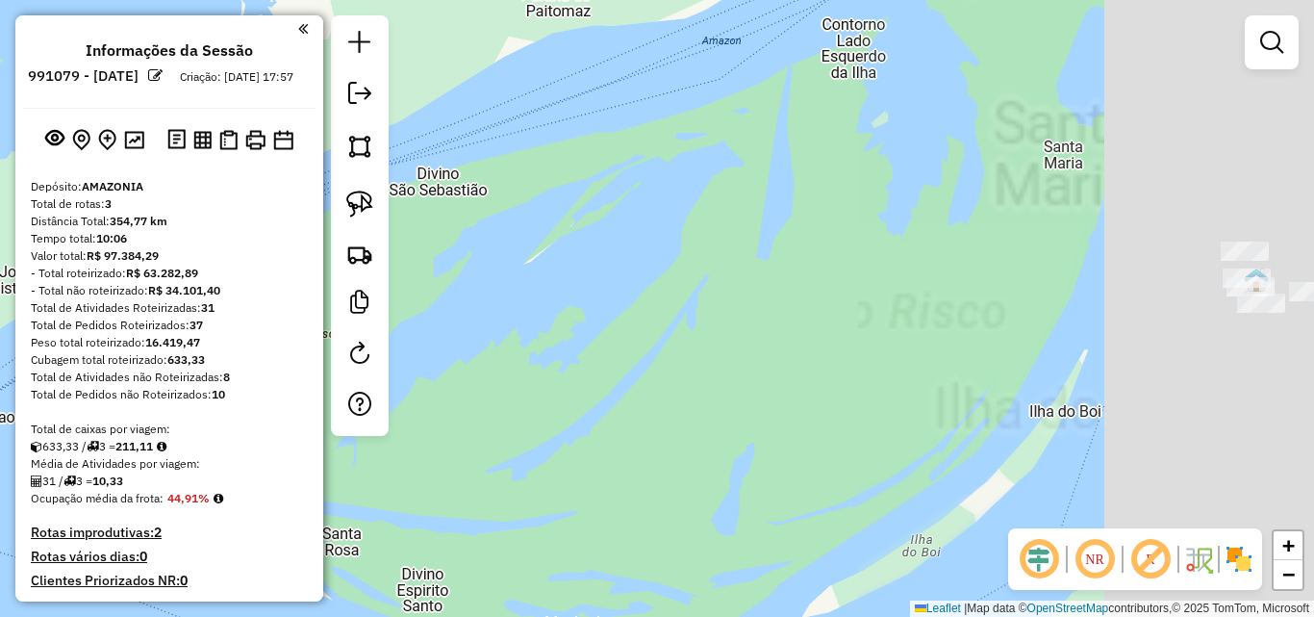
drag, startPoint x: 1030, startPoint y: 257, endPoint x: 576, endPoint y: 472, distance: 502.7
click at [576, 472] on div "Janela de atendimento Grade de atendimento Capacidade Transportadoras Veículos …" at bounding box center [657, 308] width 1314 height 617
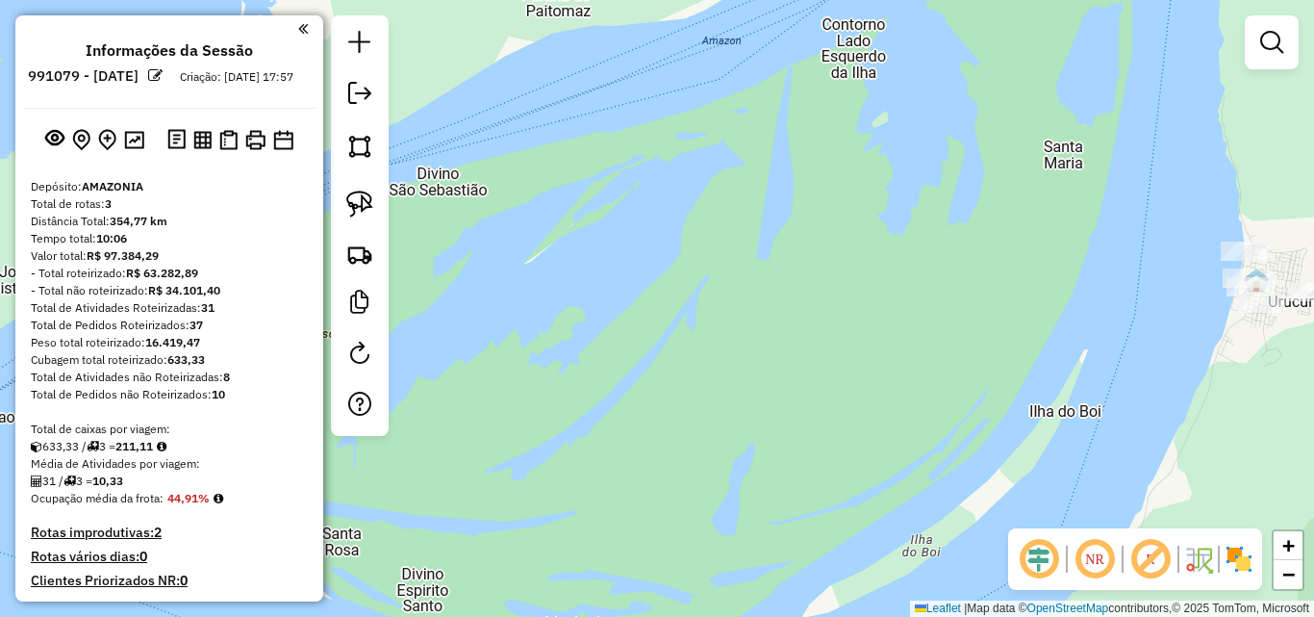
click at [701, 402] on div "Janela de atendimento Grade de atendimento Capacidade Transportadoras Veículos …" at bounding box center [657, 308] width 1314 height 617
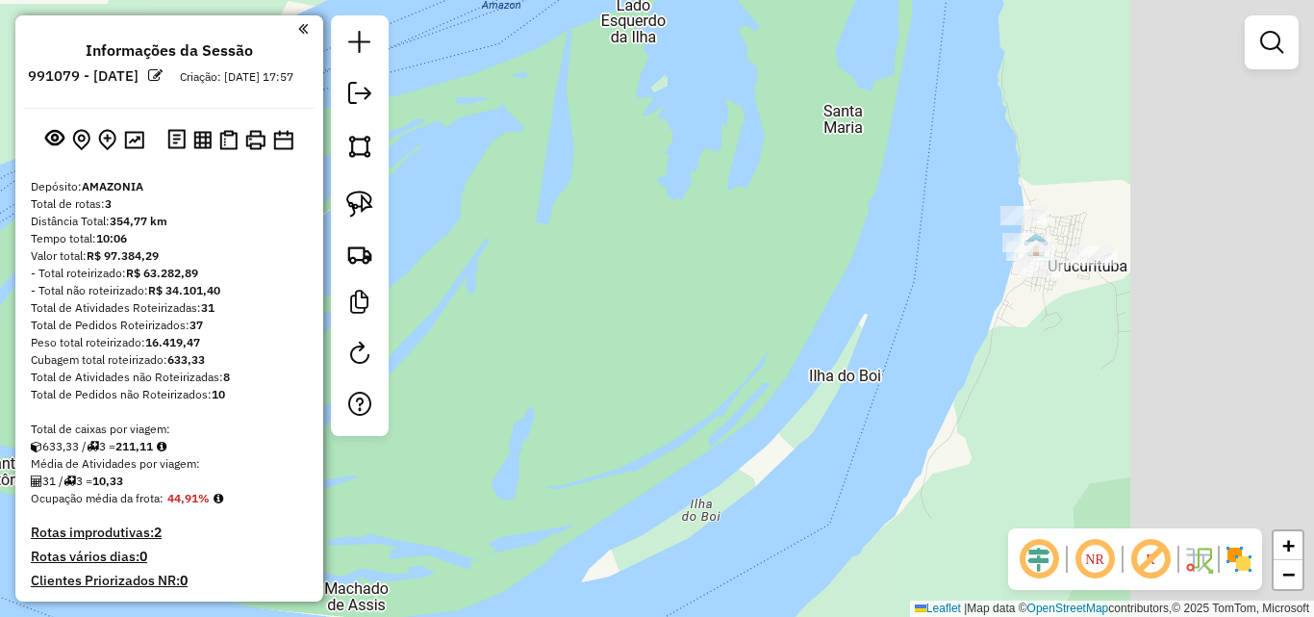
drag, startPoint x: 854, startPoint y: 353, endPoint x: 591, endPoint y: 316, distance: 266.3
click at [591, 316] on div "Janela de atendimento Grade de atendimento Capacidade Transportadoras Veículos …" at bounding box center [657, 308] width 1314 height 617
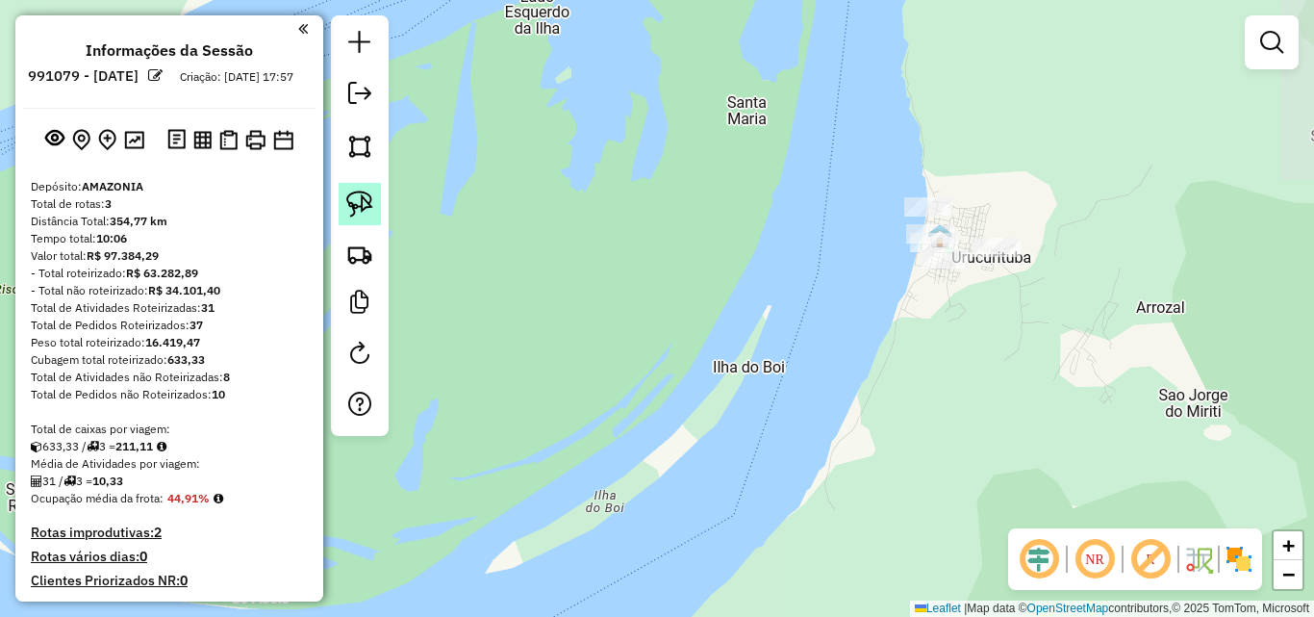
click at [368, 211] on img at bounding box center [359, 204] width 27 height 27
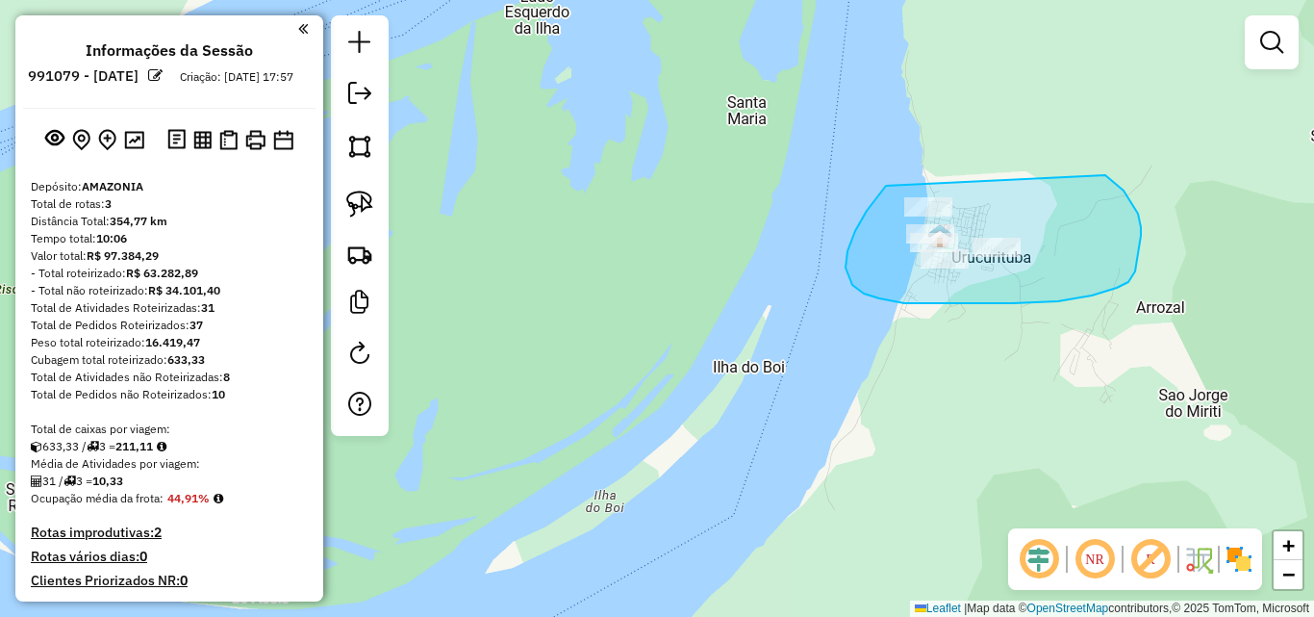
drag, startPoint x: 880, startPoint y: 192, endPoint x: 1059, endPoint y: 144, distance: 185.3
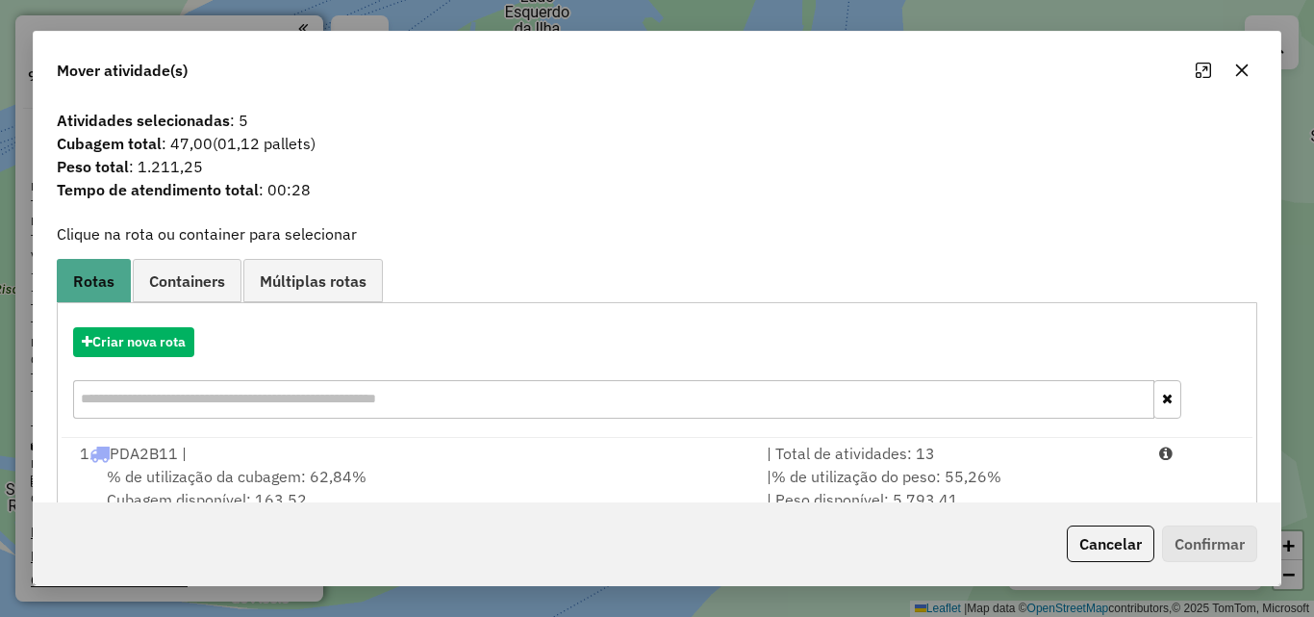
click at [1247, 71] on icon "button" at bounding box center [1241, 70] width 15 height 15
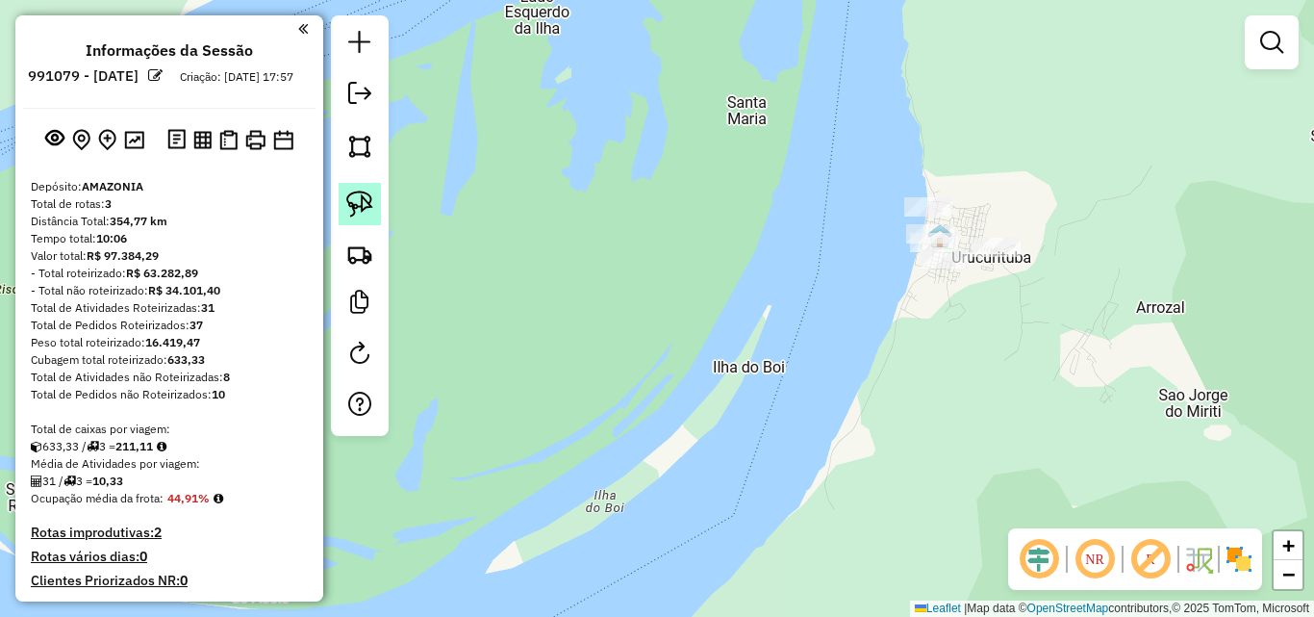
click at [377, 209] on link at bounding box center [360, 204] width 42 height 42
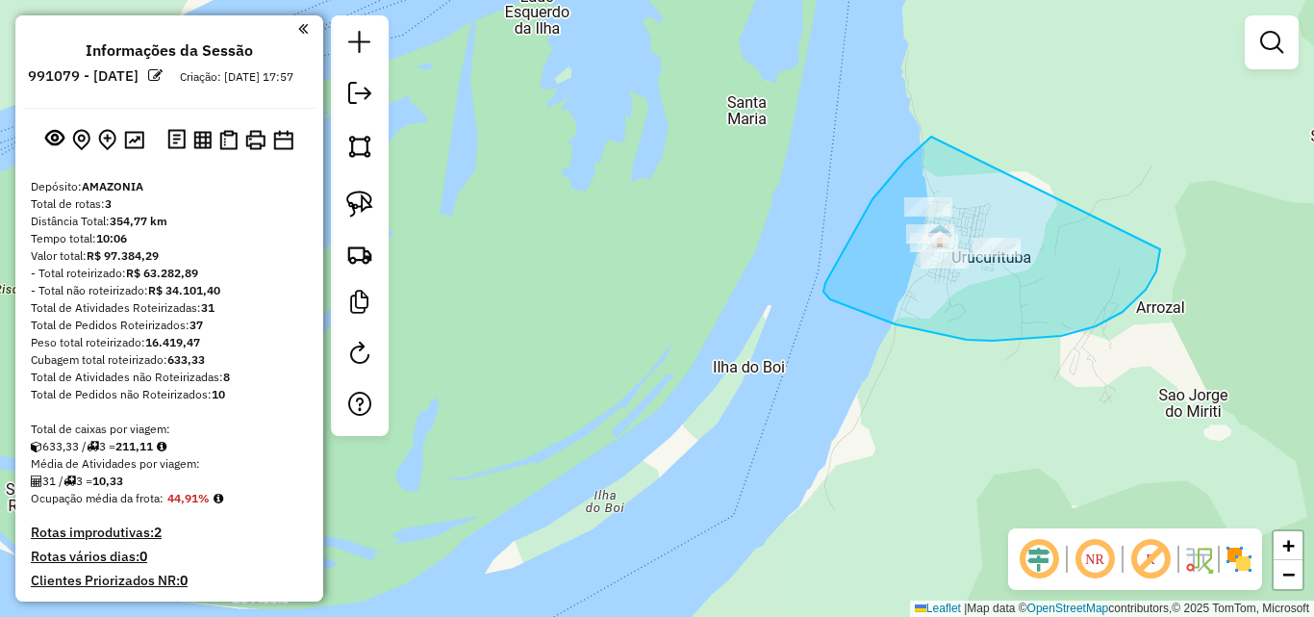
drag, startPoint x: 931, startPoint y: 137, endPoint x: 1171, endPoint y: 198, distance: 247.4
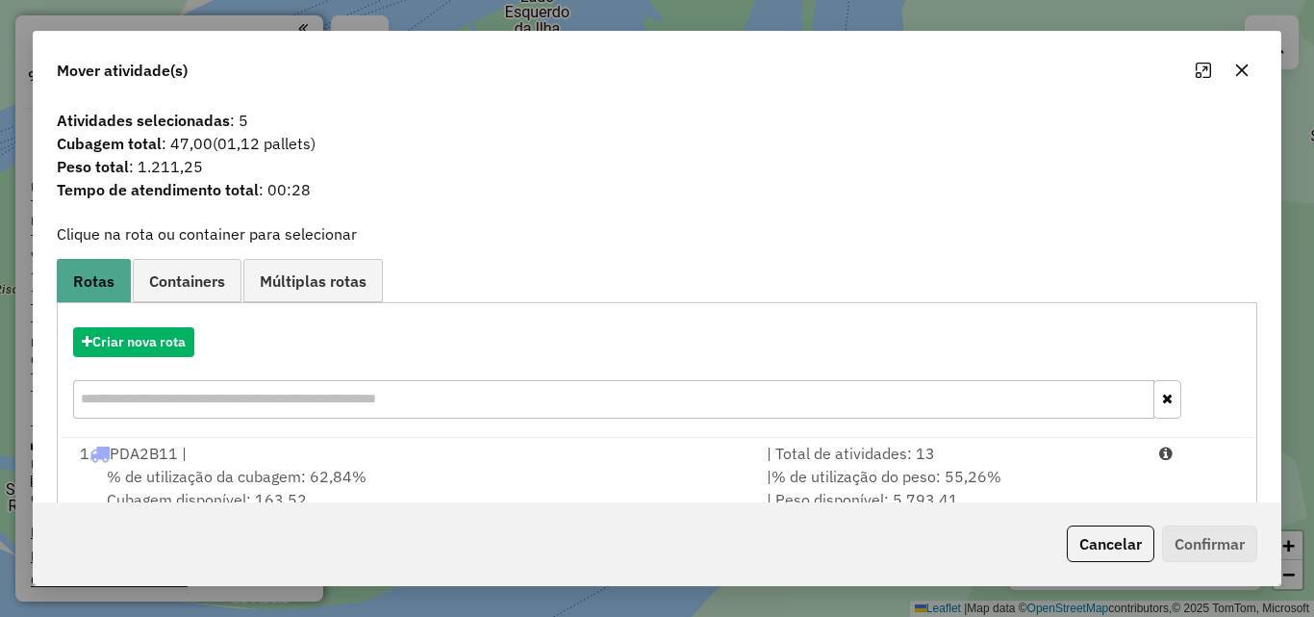
click at [1243, 68] on icon "button" at bounding box center [1242, 70] width 13 height 13
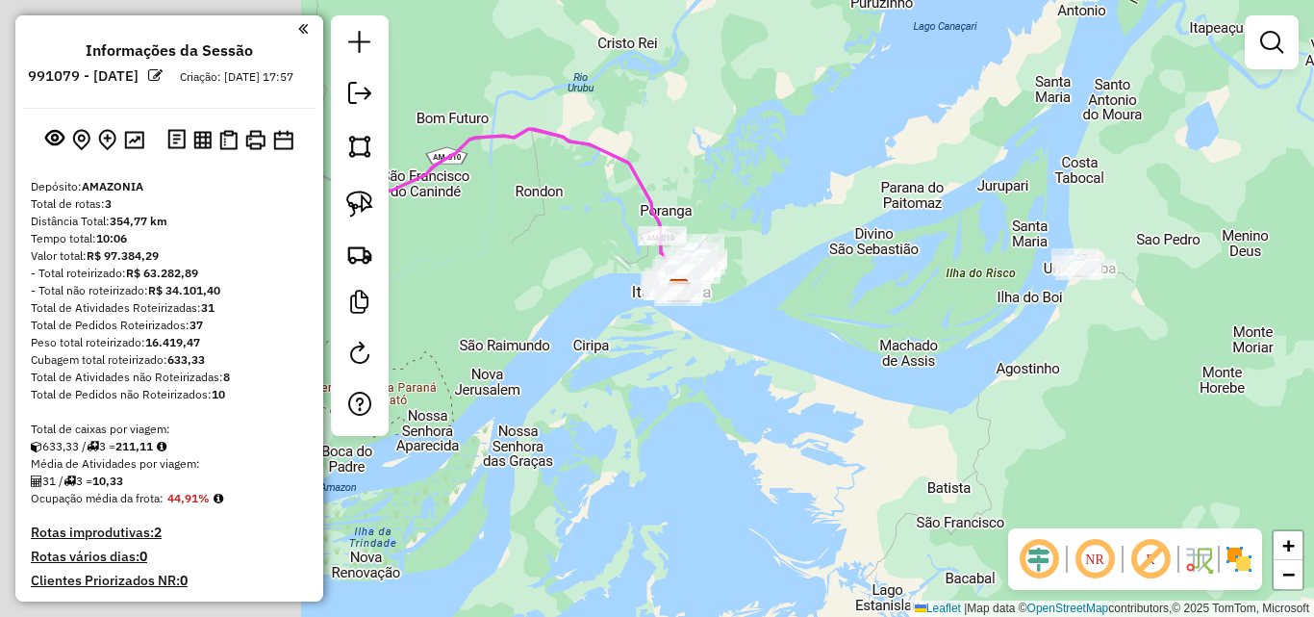
drag, startPoint x: 589, startPoint y: 337, endPoint x: 969, endPoint y: 377, distance: 382.2
click at [1052, 364] on div "Janela de atendimento Grade de atendimento Capacidade Transportadoras Veículos …" at bounding box center [657, 308] width 1314 height 617
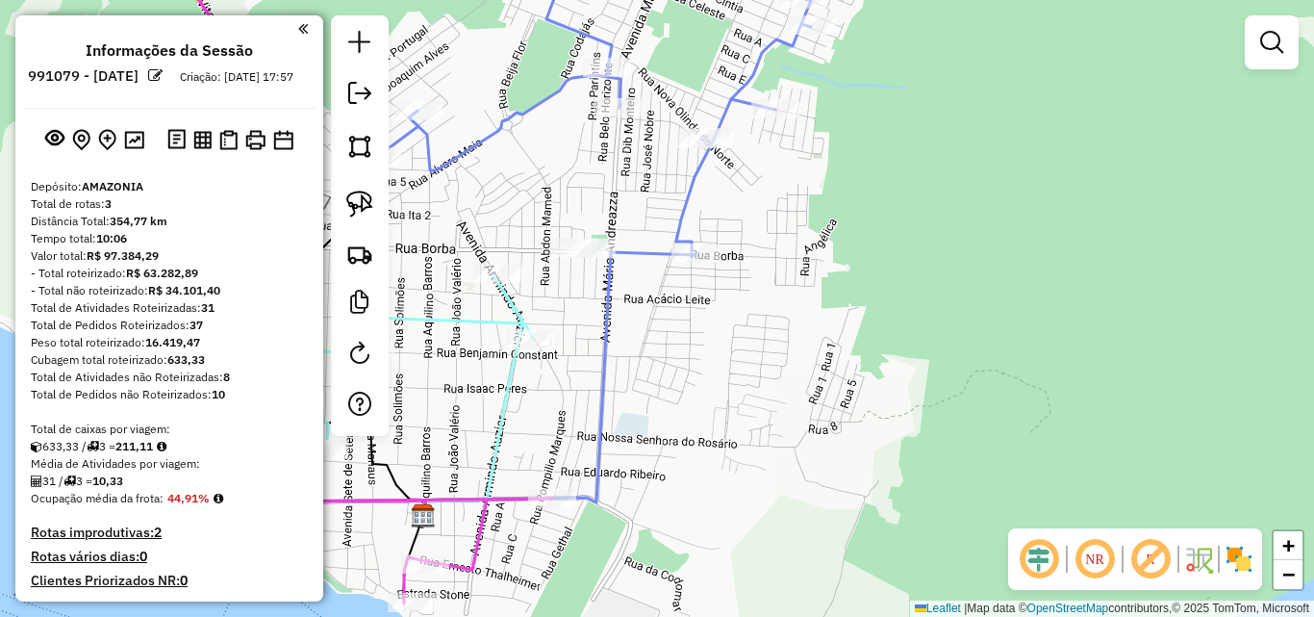
drag, startPoint x: 764, startPoint y: 319, endPoint x: 832, endPoint y: 301, distance: 70.7
click at [827, 303] on div "Janela de atendimento Grade de atendimento Capacidade Transportadoras Veículos …" at bounding box center [657, 308] width 1314 height 617
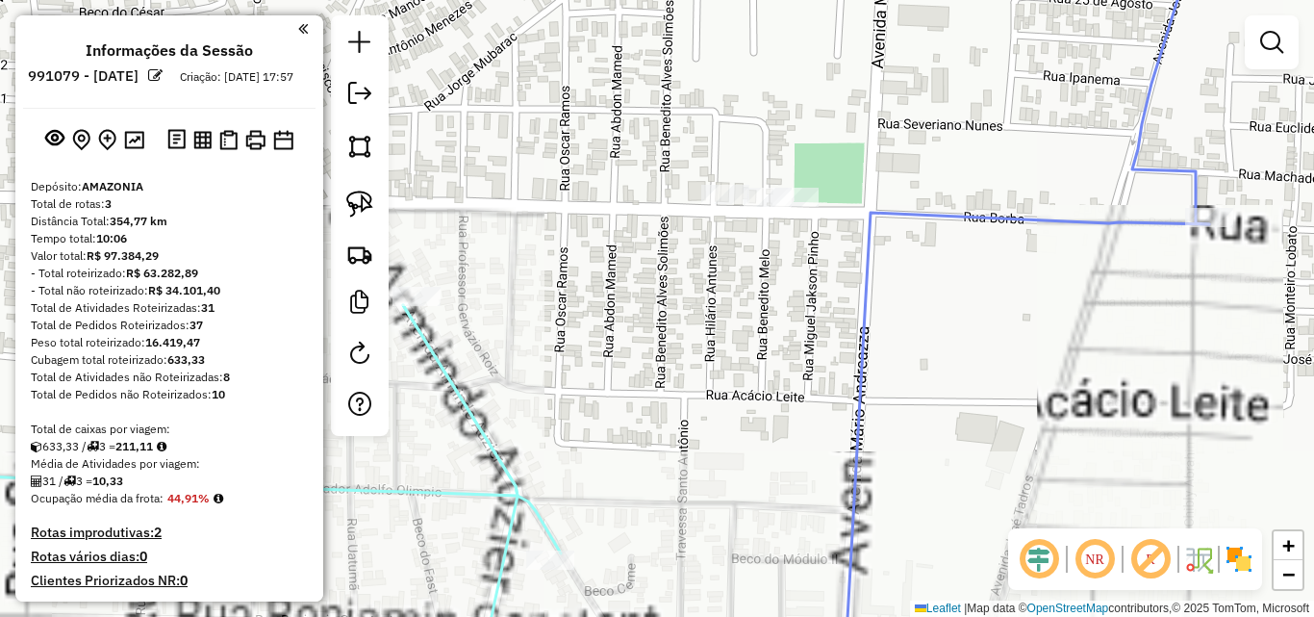
drag, startPoint x: 779, startPoint y: 260, endPoint x: 815, endPoint y: 321, distance: 71.1
click at [815, 321] on div "Janela de atendimento Grade de atendimento Capacidade Transportadoras Veículos …" at bounding box center [657, 308] width 1314 height 617
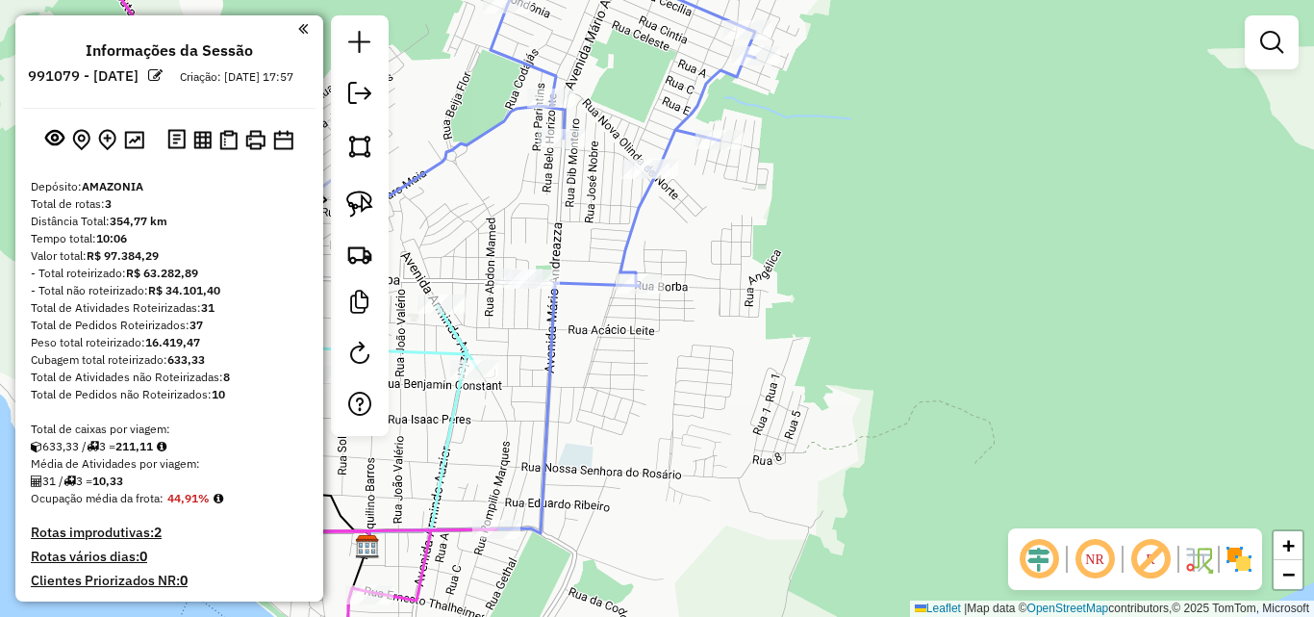
drag, startPoint x: 959, startPoint y: 282, endPoint x: 1119, endPoint y: 252, distance: 162.5
click at [1119, 252] on div "Janela de atendimento Grade de atendimento Capacidade Transportadoras Veículos …" at bounding box center [657, 308] width 1314 height 617
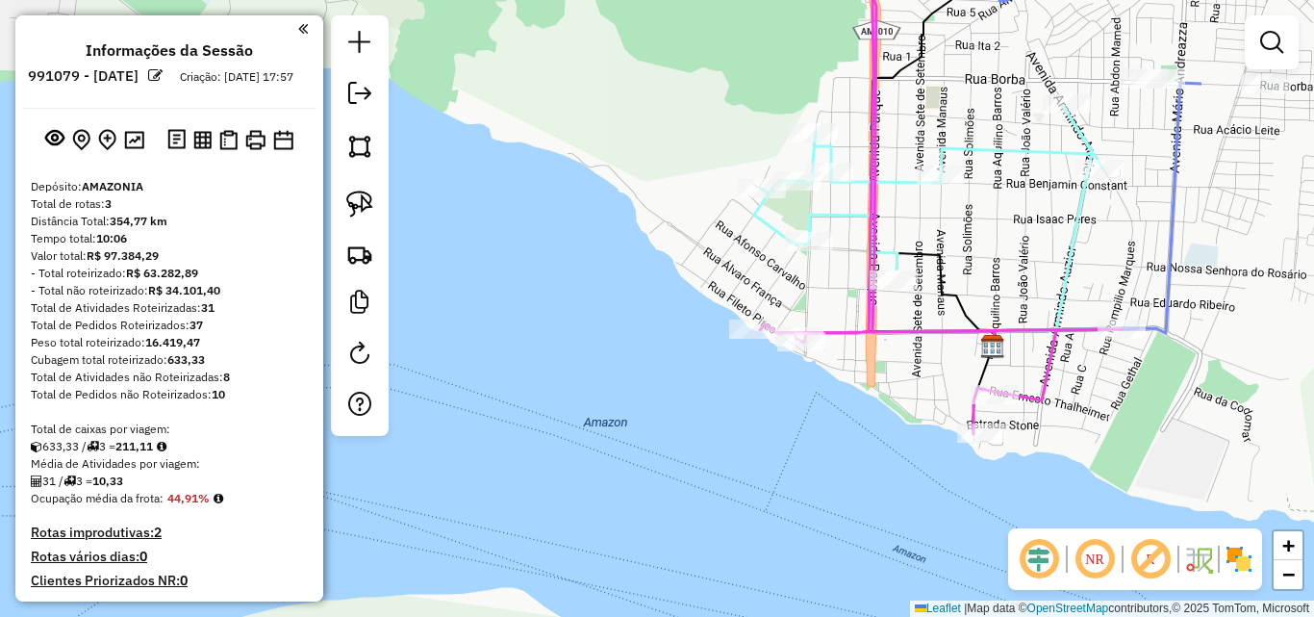
drag, startPoint x: 1050, startPoint y: 424, endPoint x: 786, endPoint y: 344, distance: 275.5
click at [786, 387] on div "Janela de atendimento Grade de atendimento Capacidade Transportadoras Veículos …" at bounding box center [657, 308] width 1314 height 617
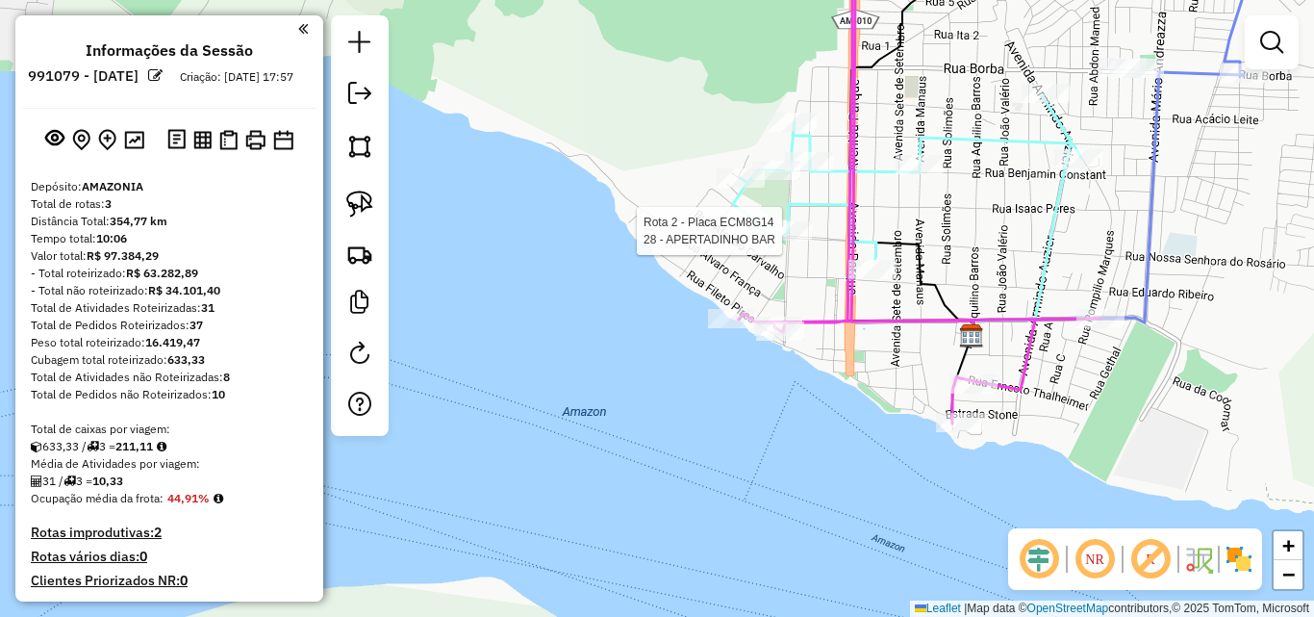
select select "**********"
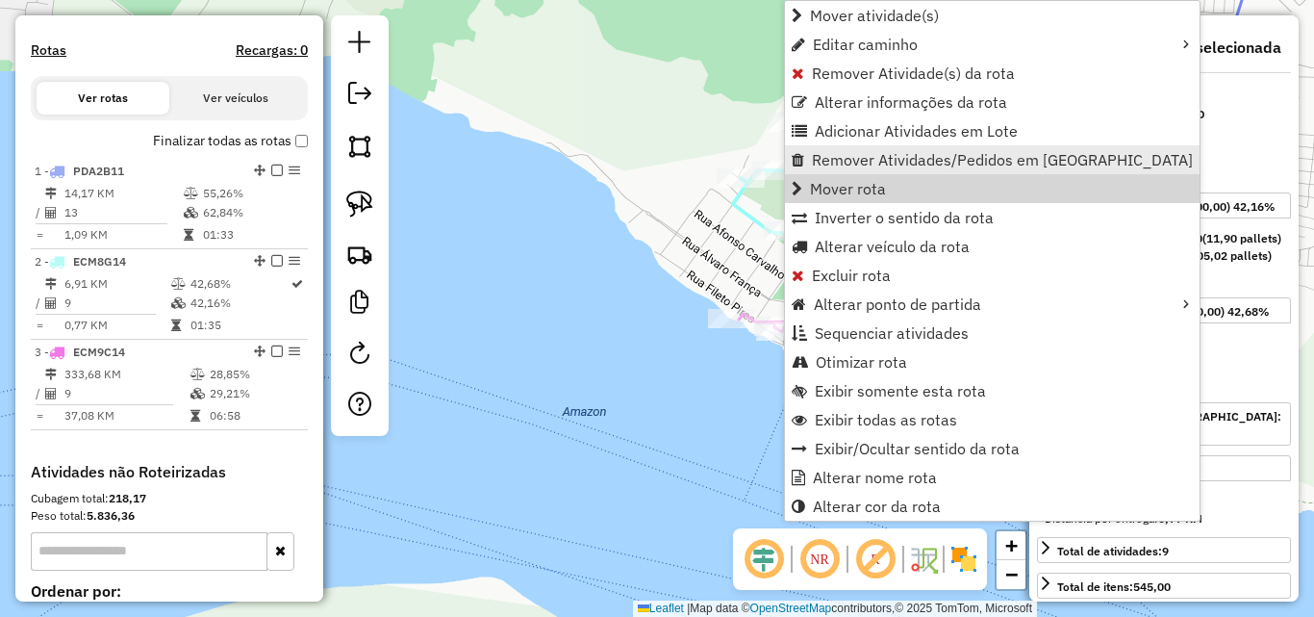
scroll to position [809, 0]
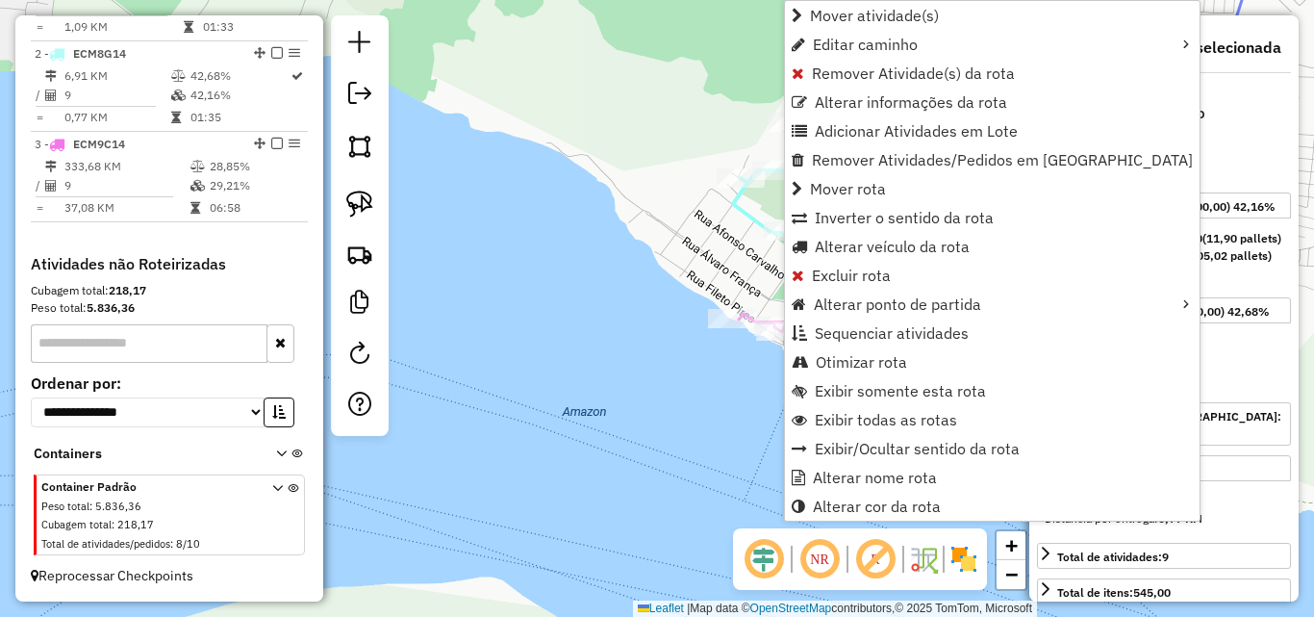
click at [700, 247] on div "Janela de atendimento Grade de atendimento Capacidade Transportadoras Veículos …" at bounding box center [657, 308] width 1314 height 617
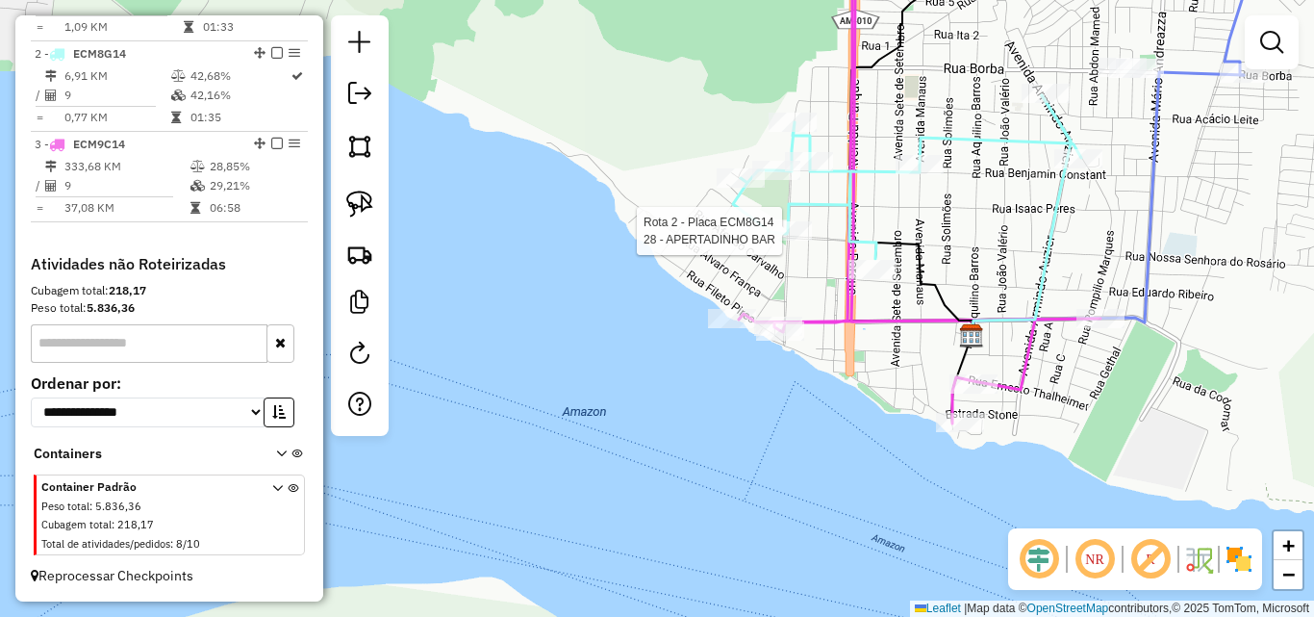
select select "**********"
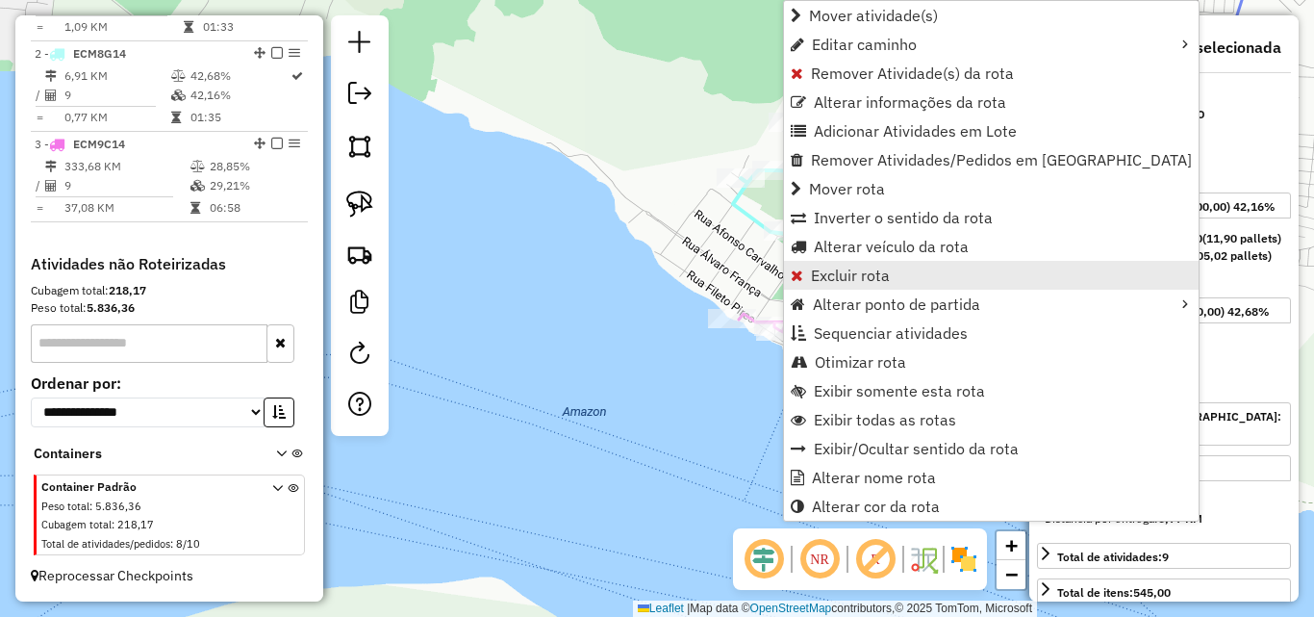
click at [842, 278] on span "Excluir rota" at bounding box center [850, 274] width 79 height 15
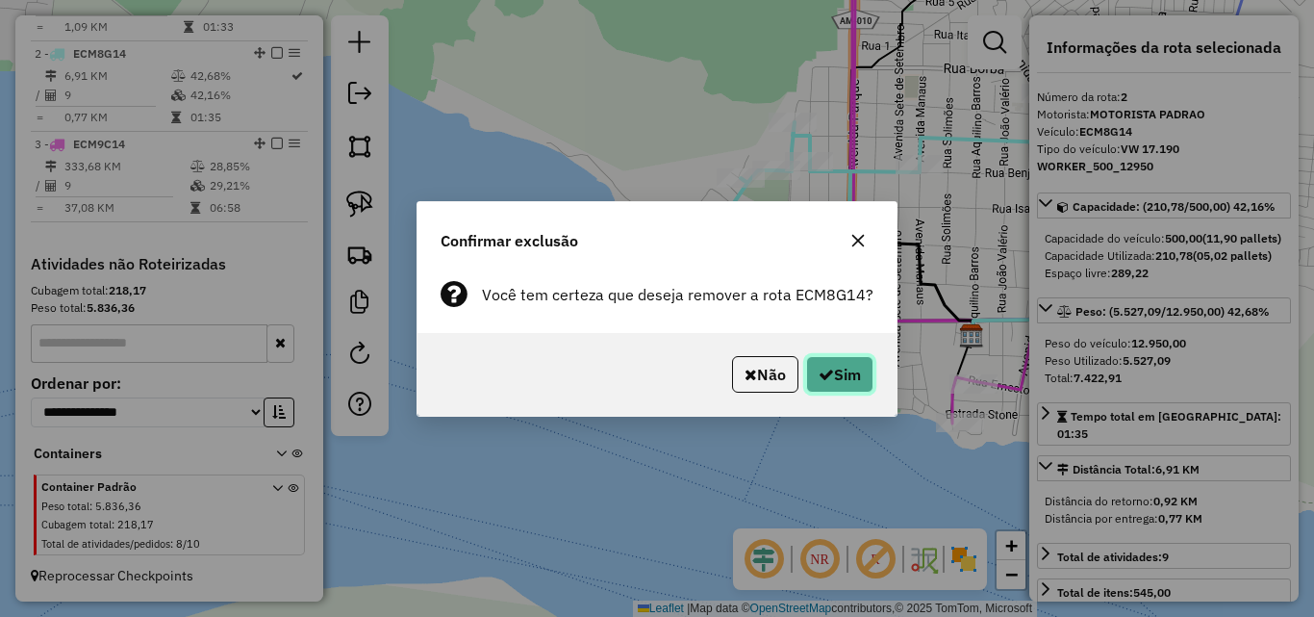
click at [856, 377] on button "Sim" at bounding box center [839, 374] width 67 height 37
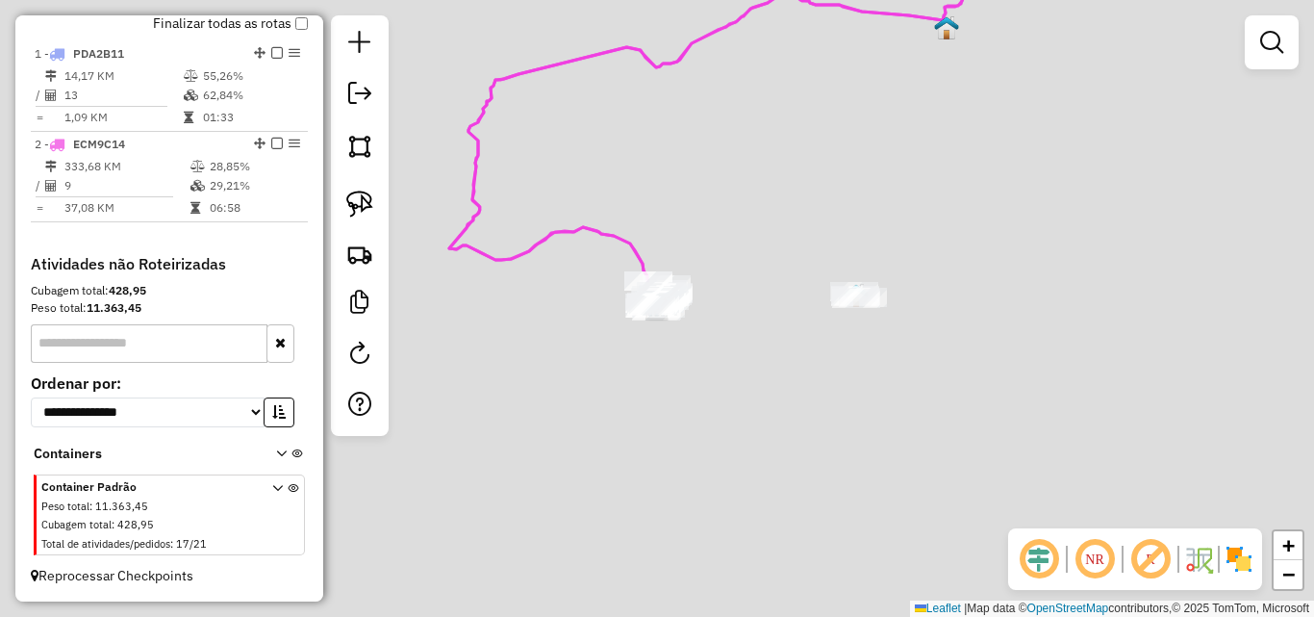
scroll to position [719, 0]
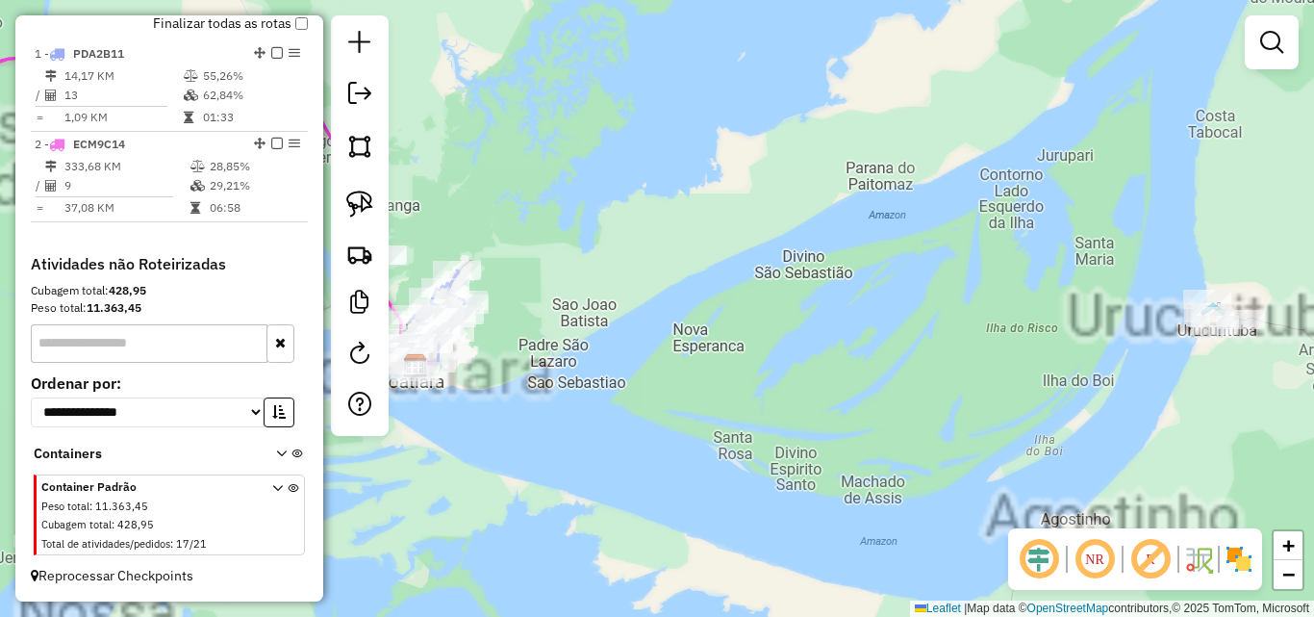
drag, startPoint x: 657, startPoint y: 305, endPoint x: 1029, endPoint y: 241, distance: 376.9
click at [1030, 242] on div "Janela de atendimento Grade de atendimento Capacidade Transportadoras Veículos …" at bounding box center [657, 308] width 1314 height 617
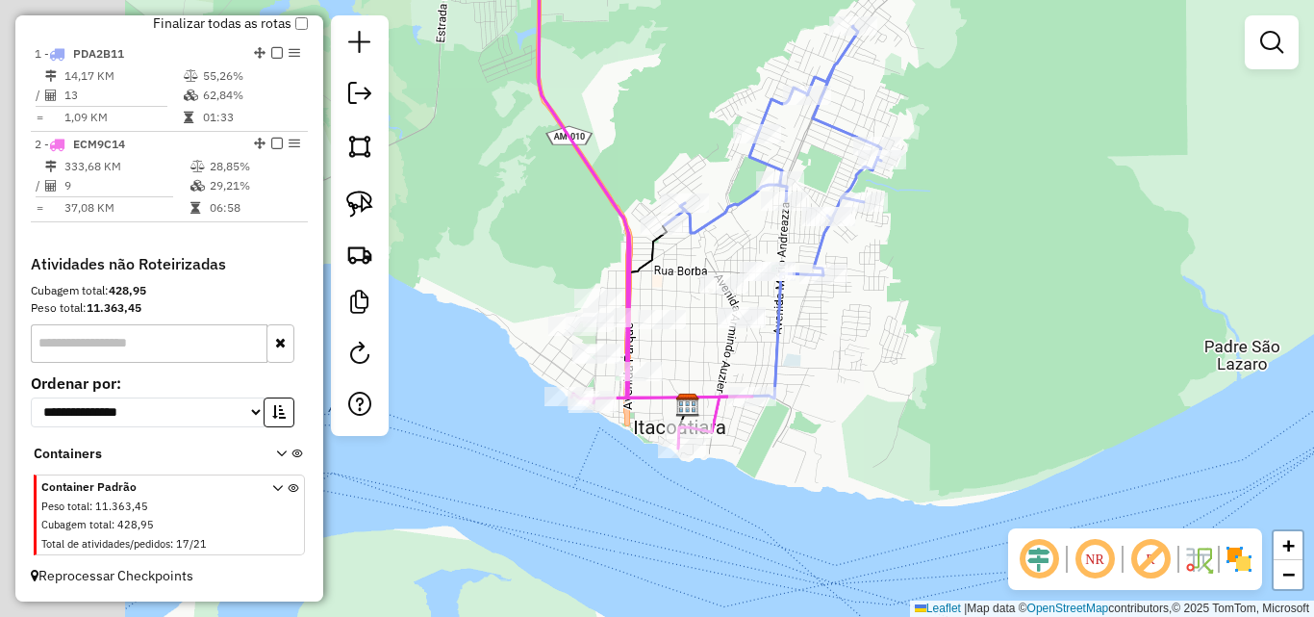
drag, startPoint x: 827, startPoint y: 313, endPoint x: 939, endPoint y: 280, distance: 116.3
click at [938, 284] on div "Janela de atendimento Grade de atendimento Capacidade Transportadoras Veículos …" at bounding box center [657, 308] width 1314 height 617
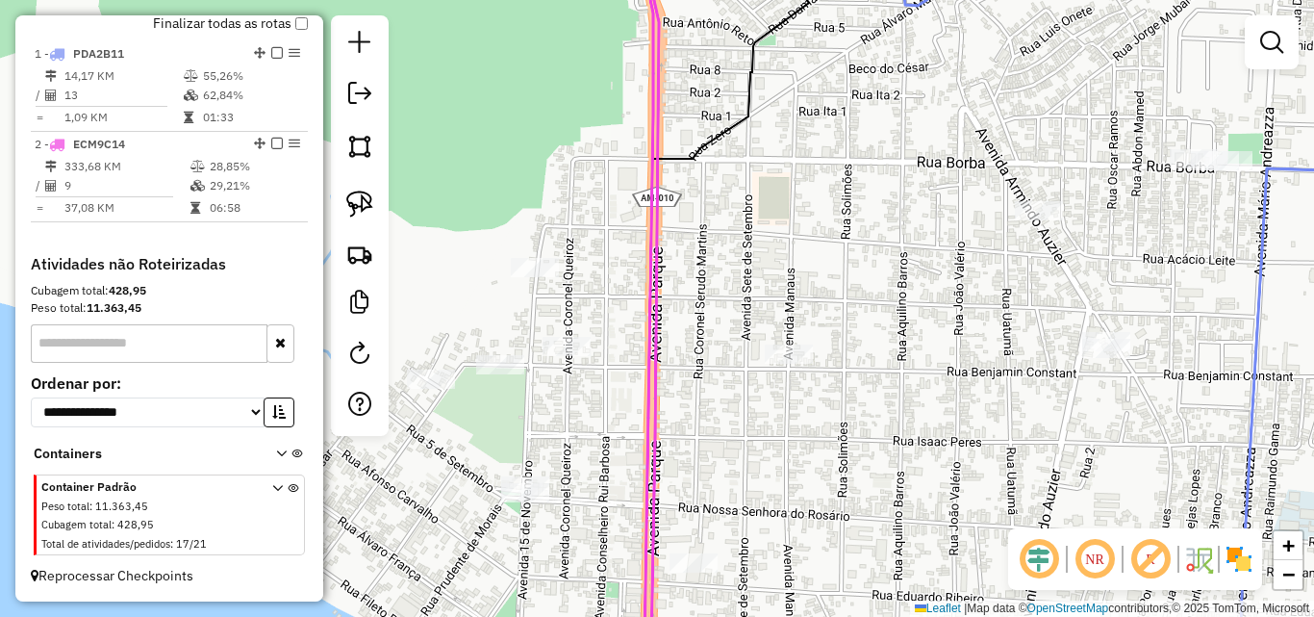
drag, startPoint x: 809, startPoint y: 264, endPoint x: 1049, endPoint y: 106, distance: 286.9
click at [1047, 110] on div "Janela de atendimento Grade de atendimento Capacidade Transportadoras Veículos …" at bounding box center [657, 308] width 1314 height 617
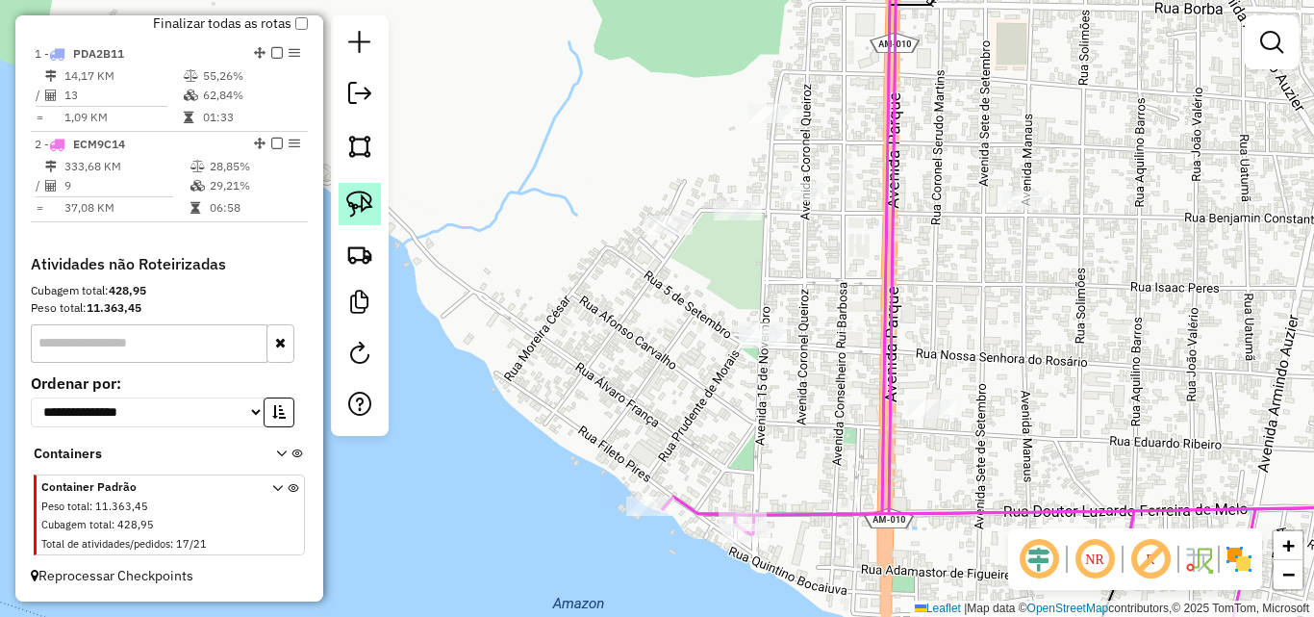
click at [367, 205] on img at bounding box center [359, 204] width 27 height 27
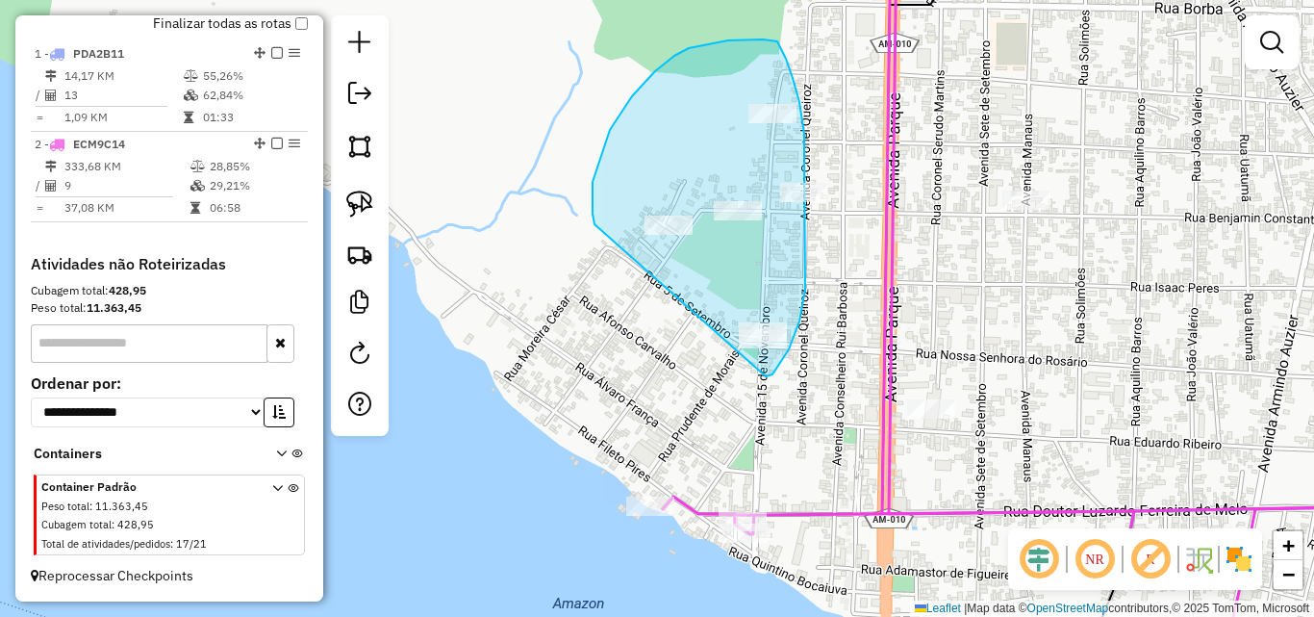
drag, startPoint x: 594, startPoint y: 221, endPoint x: 754, endPoint y: 374, distance: 221.9
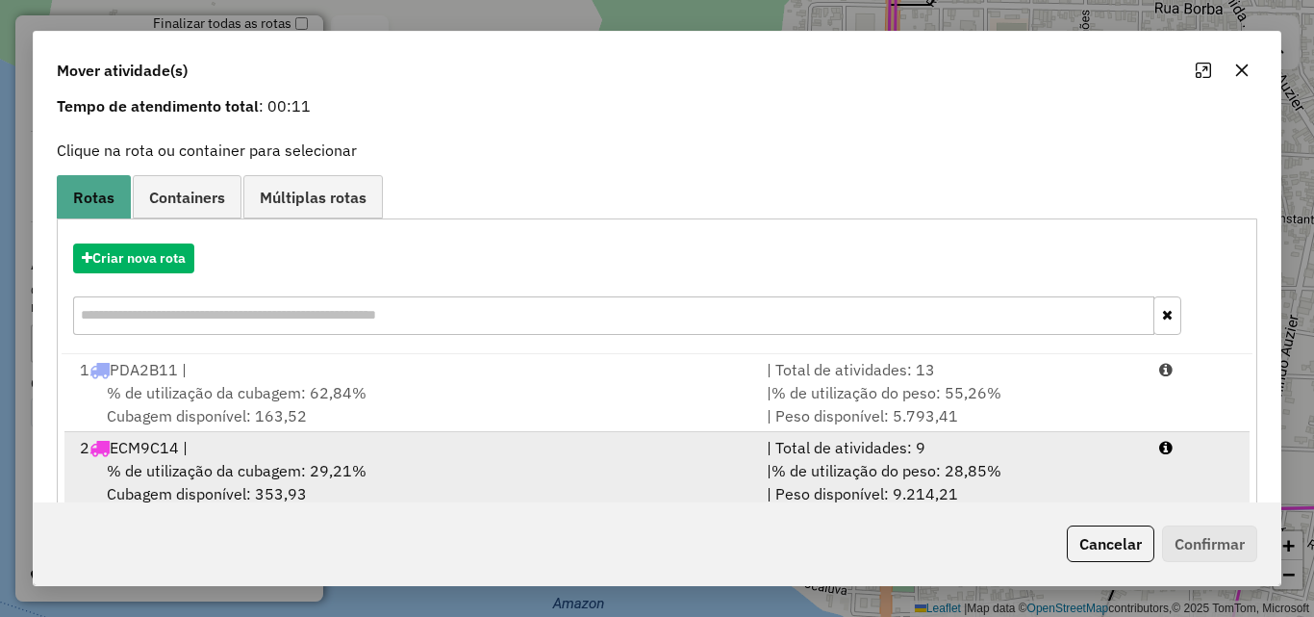
scroll to position [124, 0]
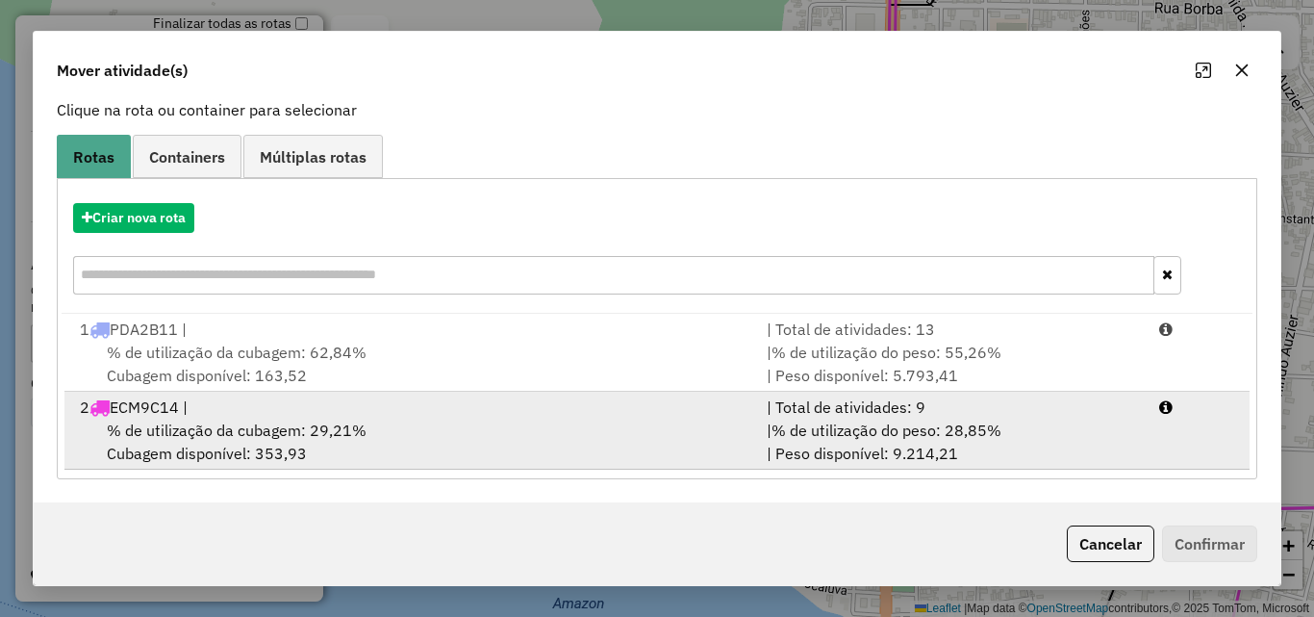
click at [285, 443] on div "% de utilização da cubagem: 29,21% Cubagem disponível: 353,93" at bounding box center [411, 442] width 687 height 46
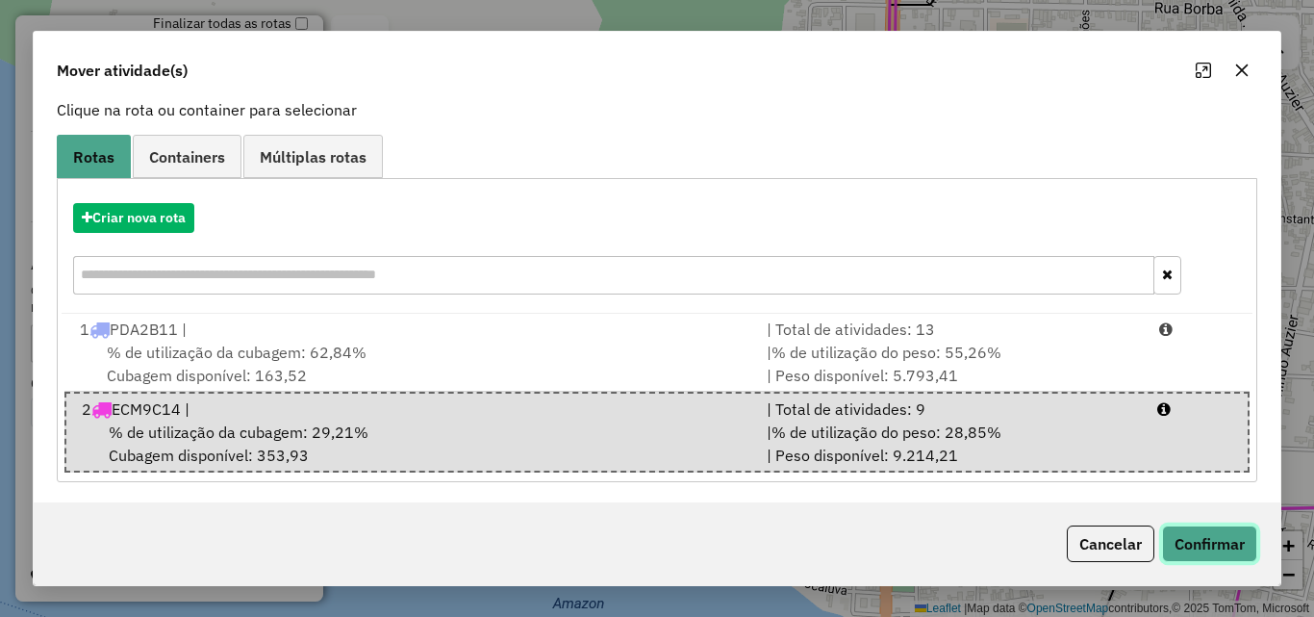
click at [1209, 546] on button "Confirmar" at bounding box center [1209, 543] width 95 height 37
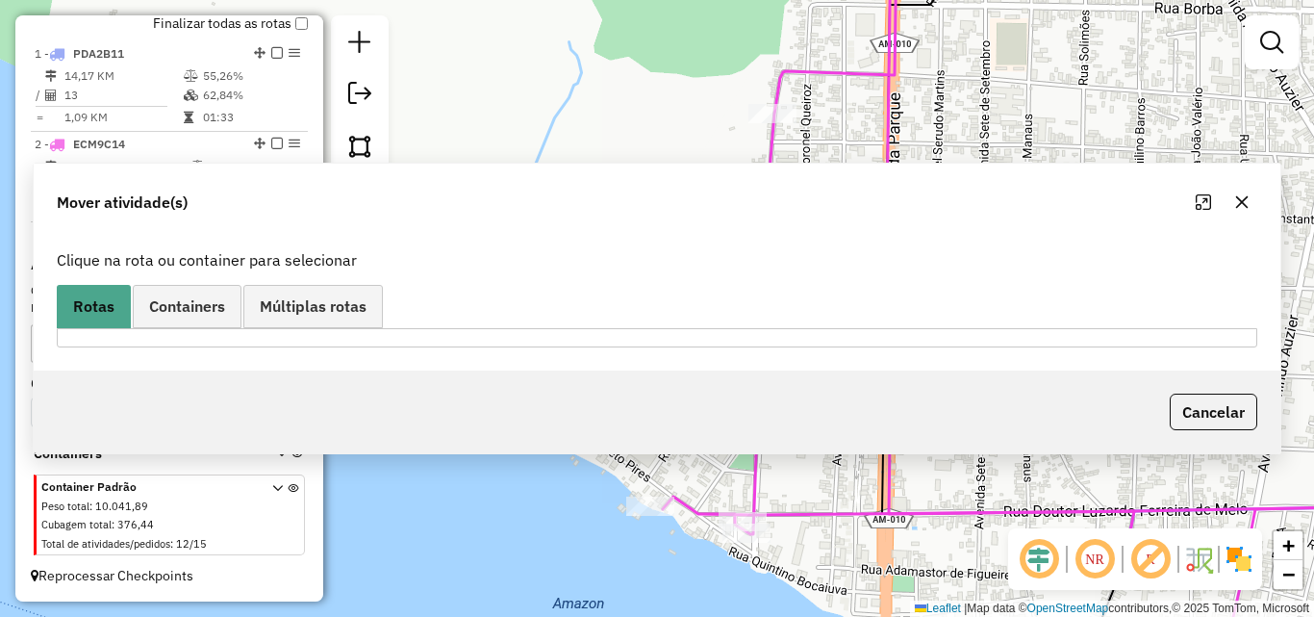
scroll to position [0, 0]
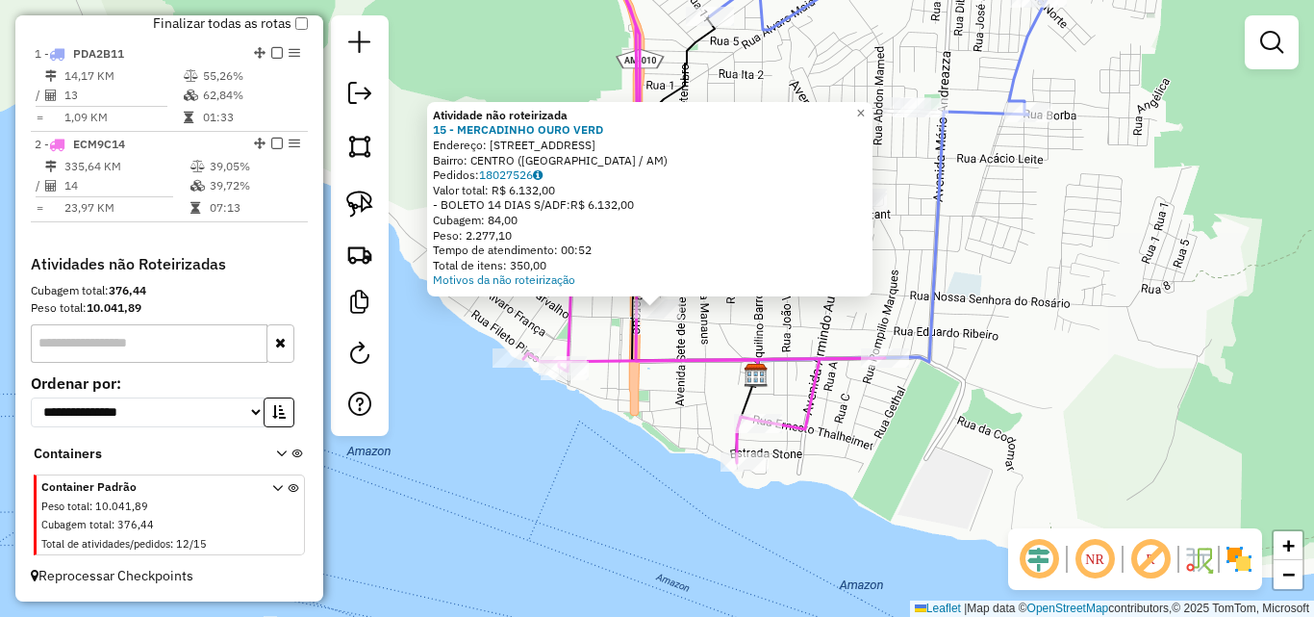
click at [825, 327] on div "Atividade não roteirizada 15 - MERCADINHO OURO VERD Endereço: R SALDANHA MARINH…" at bounding box center [657, 308] width 1314 height 617
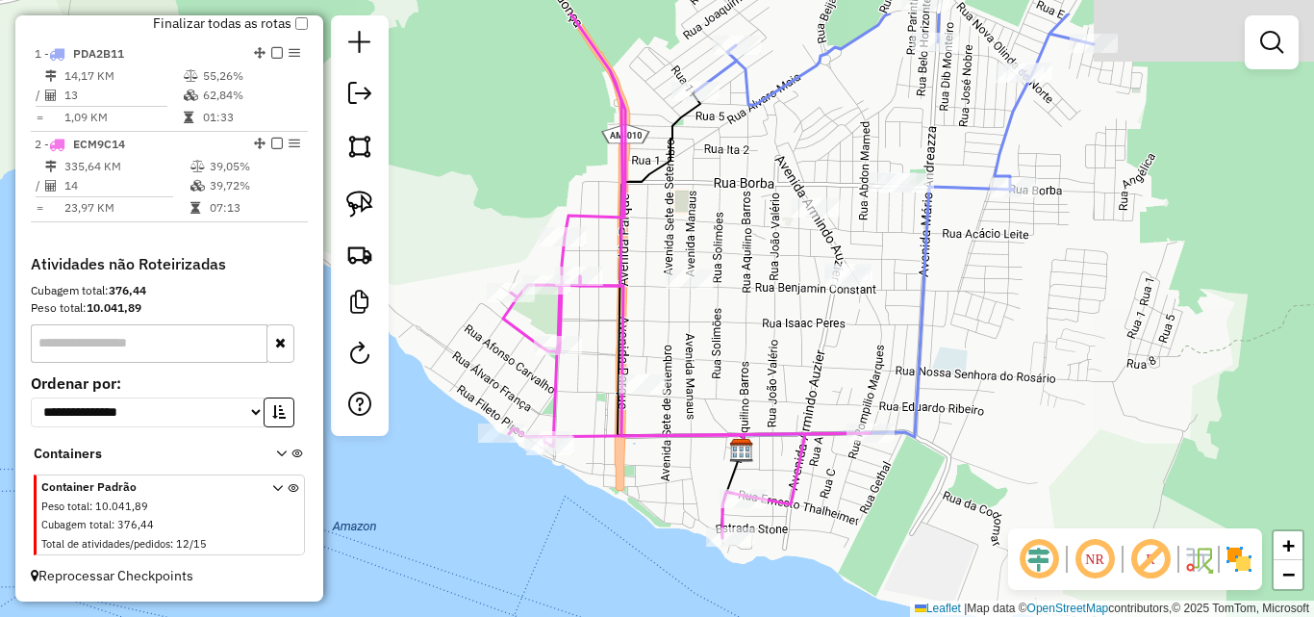
drag, startPoint x: 807, startPoint y: 271, endPoint x: 782, endPoint y: 380, distance: 111.6
click at [782, 380] on div "Janela de atendimento Grade de atendimento Capacidade Transportadoras Veículos …" at bounding box center [657, 308] width 1314 height 617
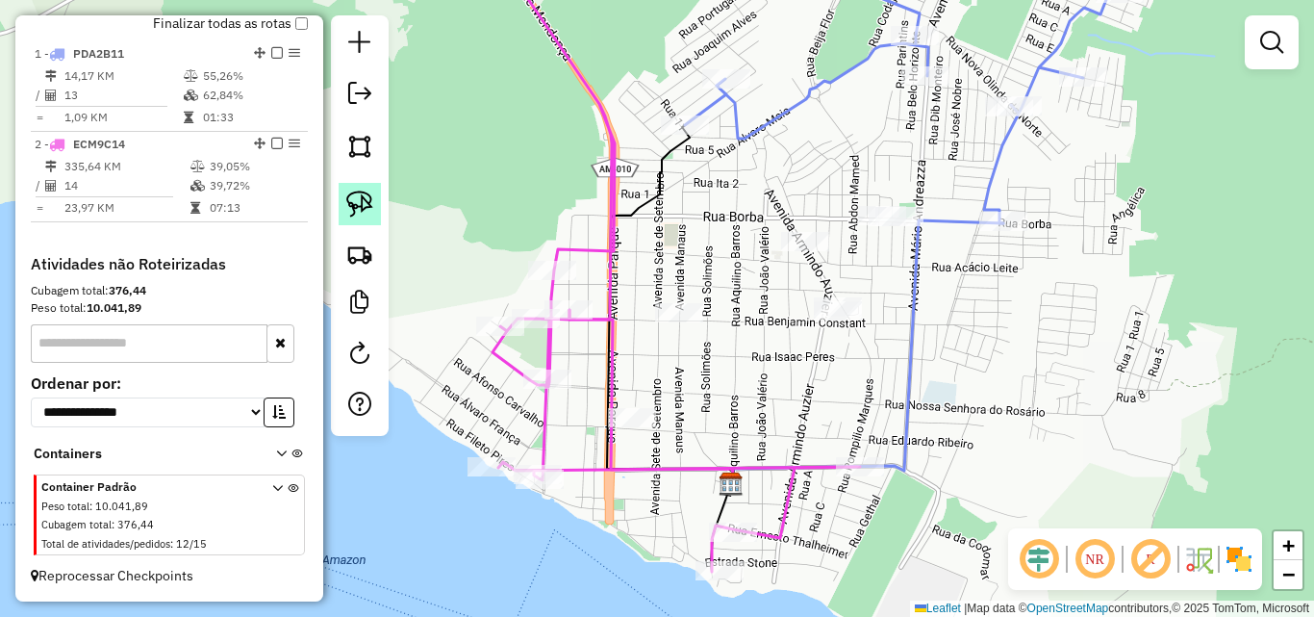
click at [363, 214] on img at bounding box center [359, 204] width 27 height 27
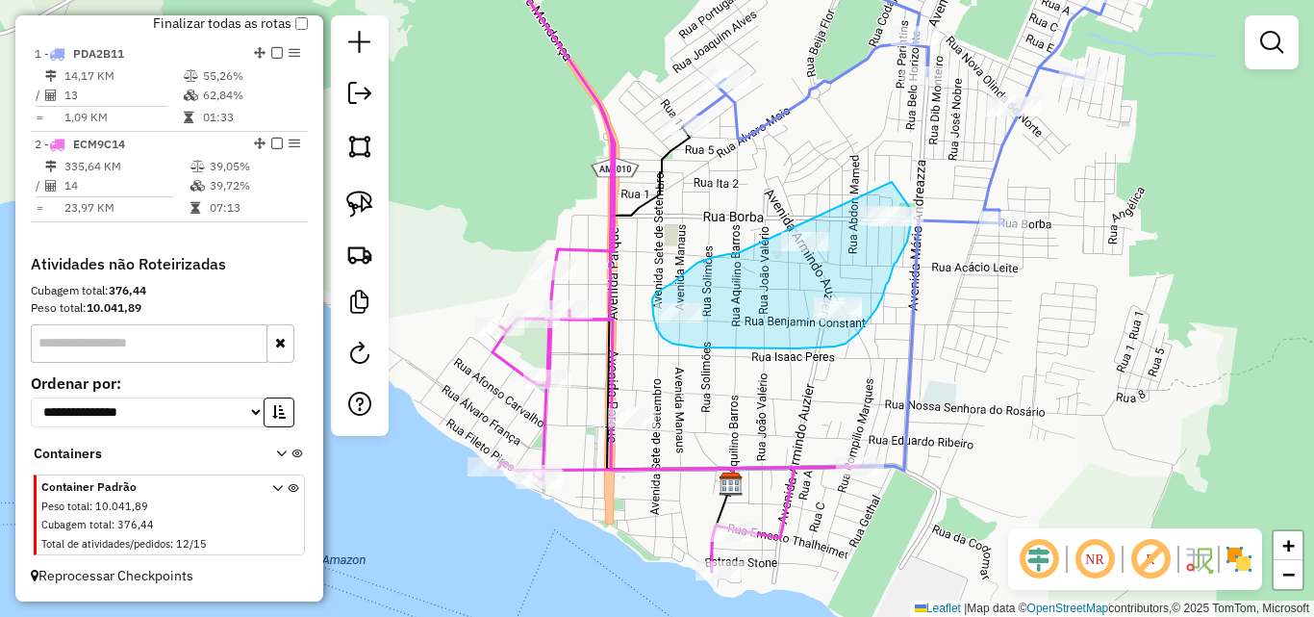
drag, startPoint x: 701, startPoint y: 262, endPoint x: 884, endPoint y: 174, distance: 202.7
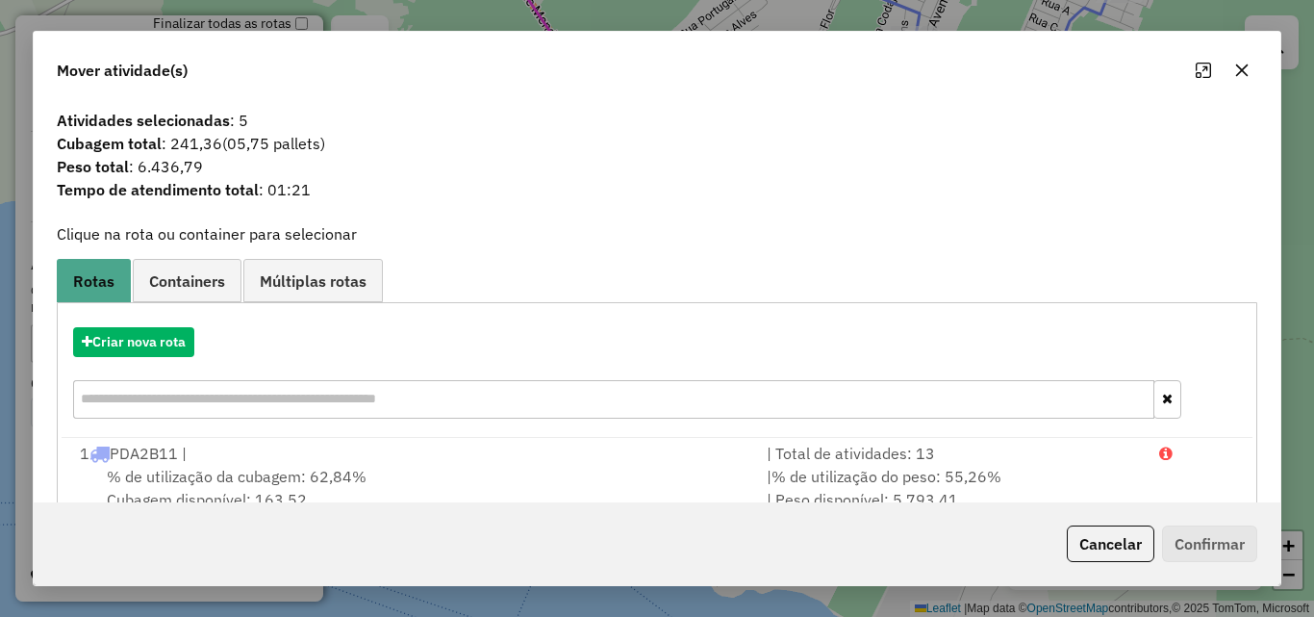
click at [180, 324] on div "Criar nova rota" at bounding box center [657, 375] width 1191 height 125
click at [175, 337] on button "Criar nova rota" at bounding box center [133, 342] width 121 height 30
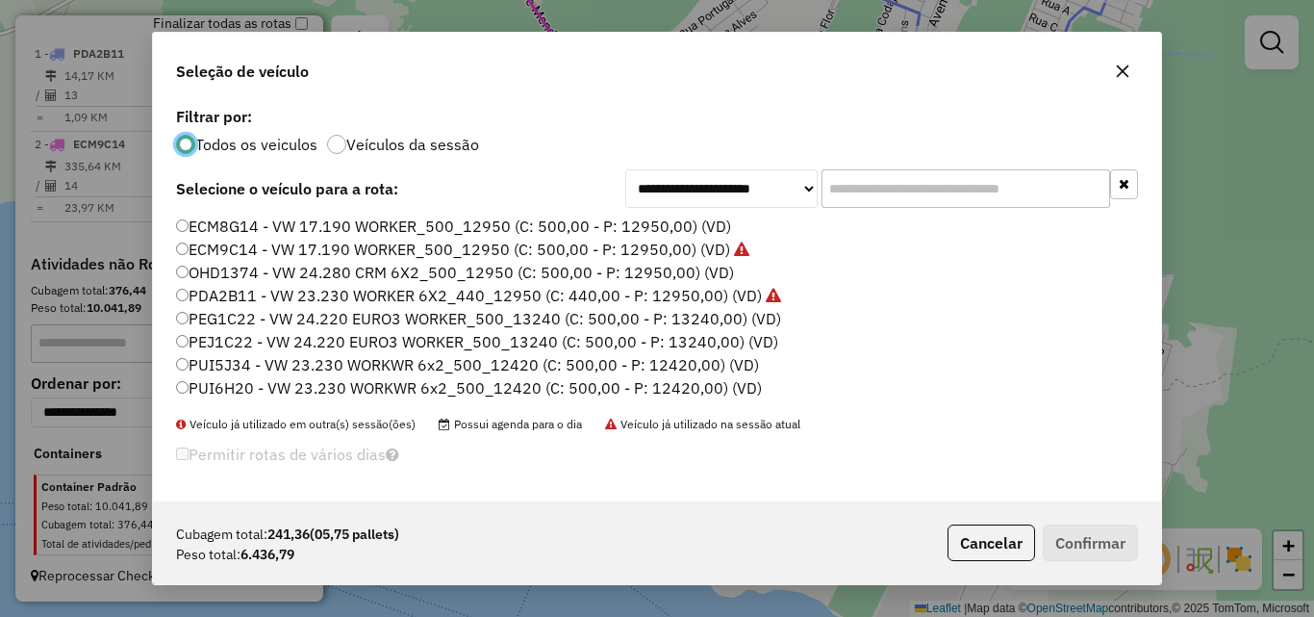
scroll to position [11, 6]
click at [216, 224] on label "ECM8G14 - VW 17.190 WORKER_500_12950 (C: 500,00 - P: 12950,00) (VD)" at bounding box center [453, 226] width 555 height 23
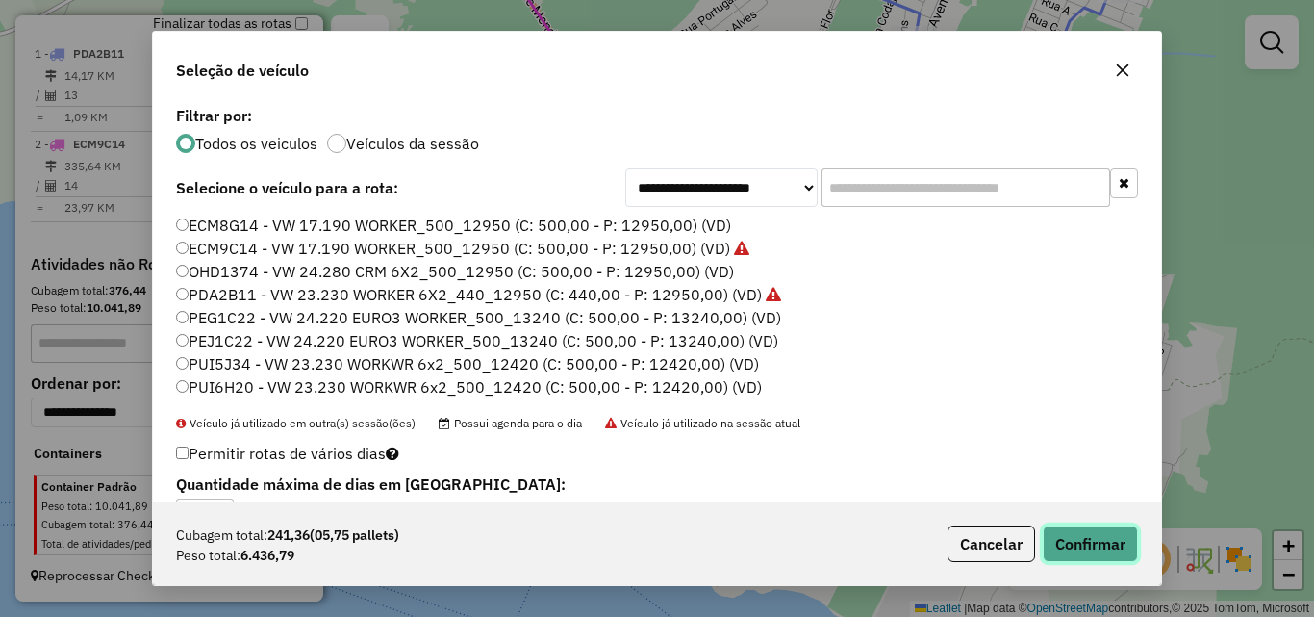
click at [1127, 559] on button "Confirmar" at bounding box center [1090, 543] width 95 height 37
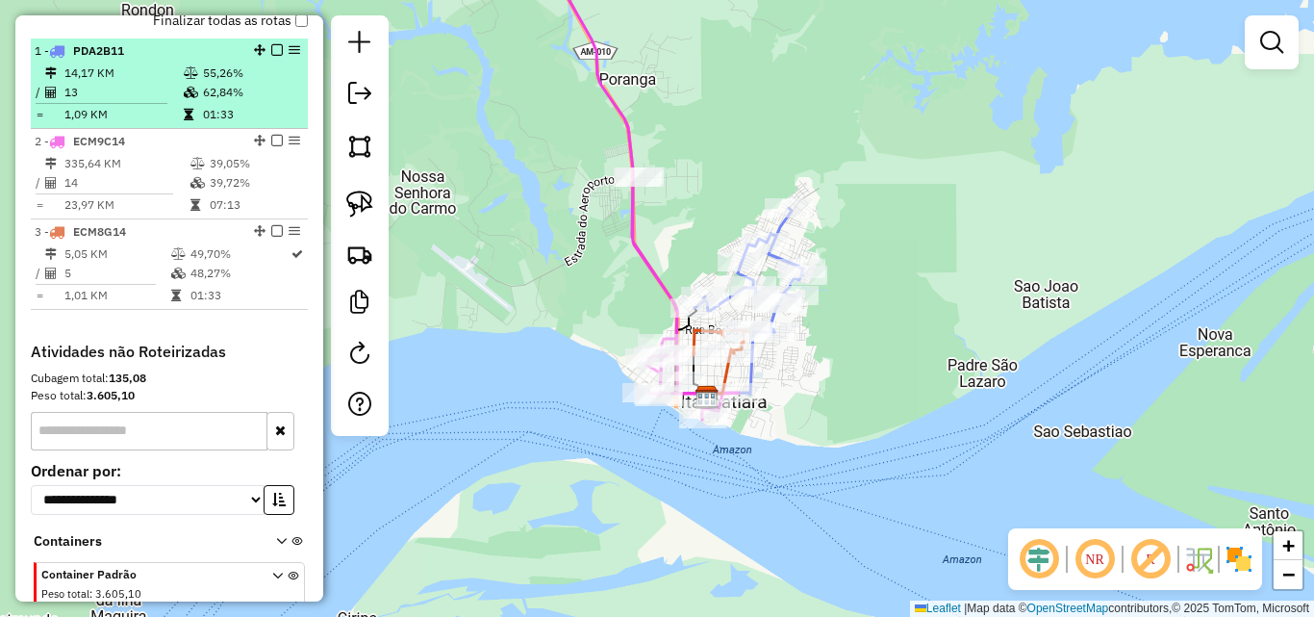
scroll to position [521, 0]
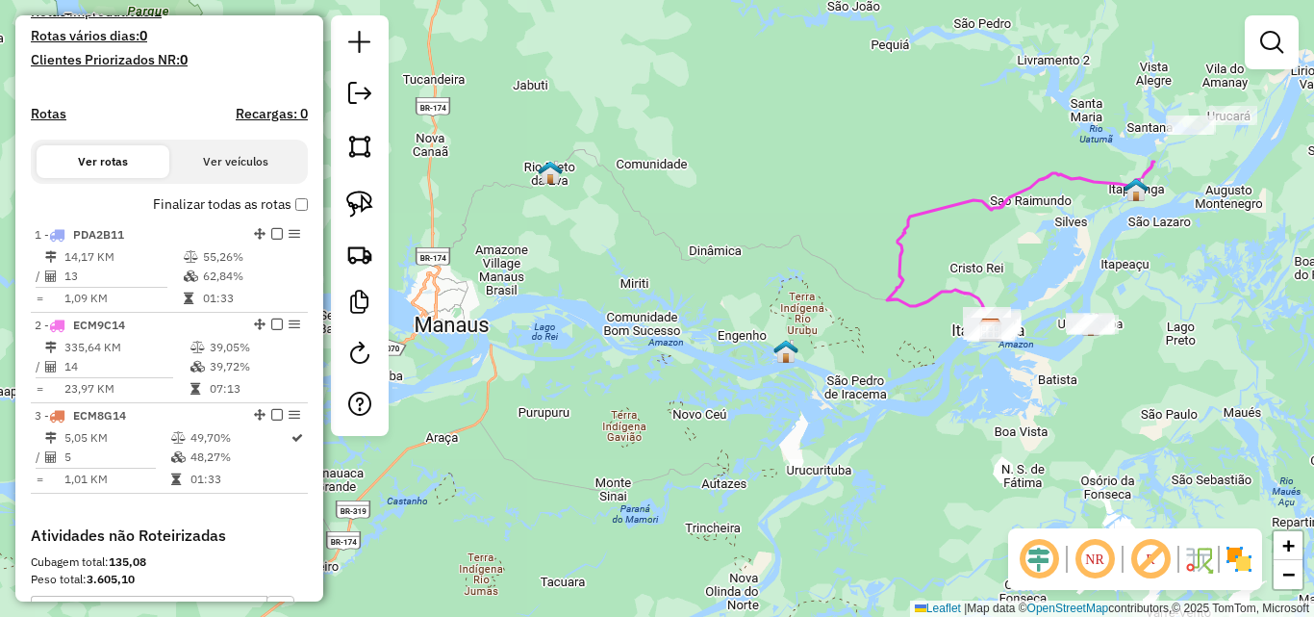
drag, startPoint x: 1107, startPoint y: 267, endPoint x: 1060, endPoint y: 264, distance: 47.3
click at [1076, 271] on div "Janela de atendimento Grade de atendimento Capacidade Transportadoras Veículos …" at bounding box center [657, 308] width 1314 height 617
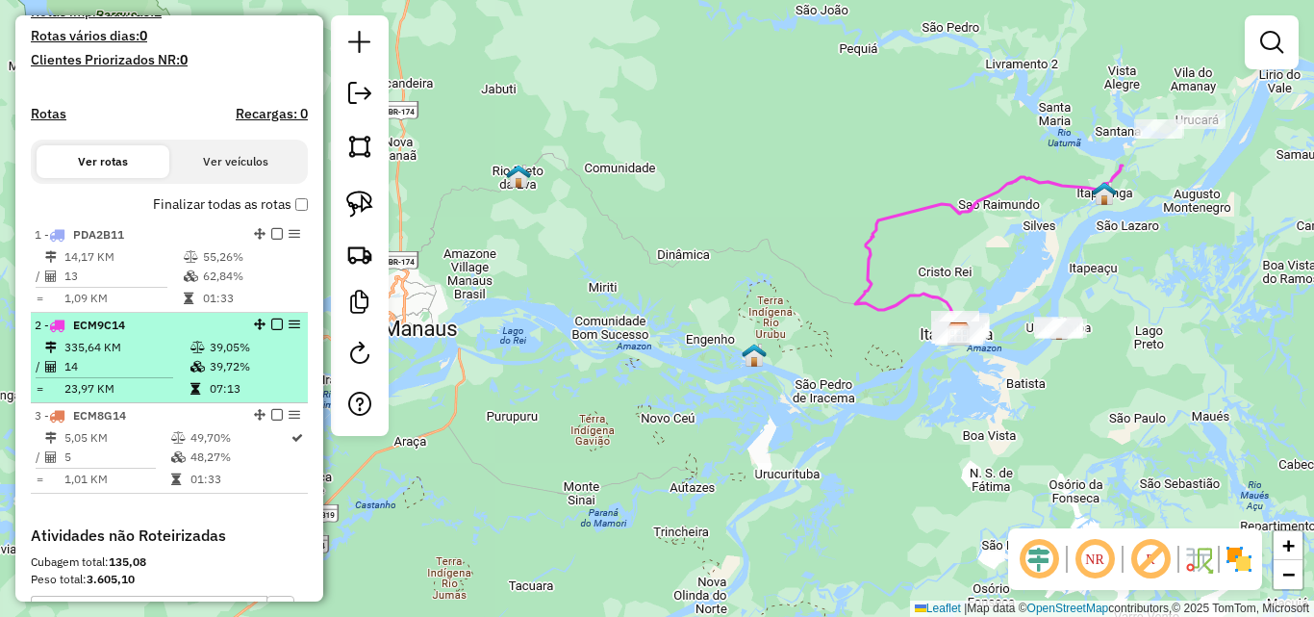
click at [137, 357] on td "335,64 KM" at bounding box center [127, 347] width 126 height 19
select select "**********"
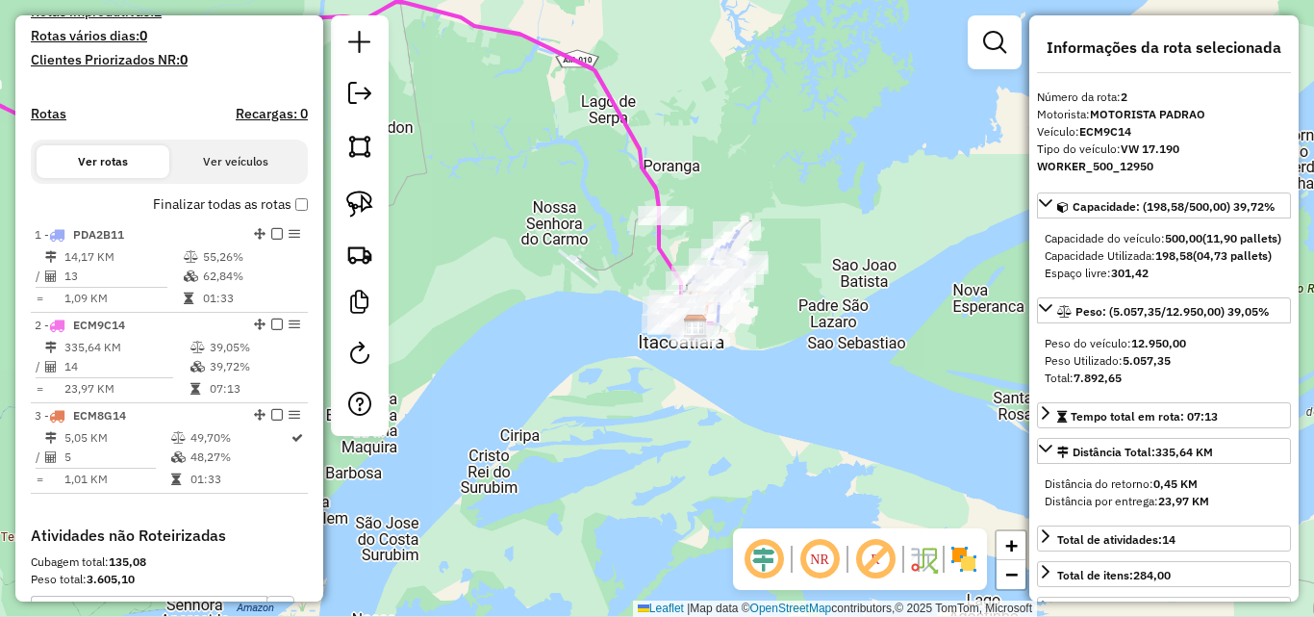
drag, startPoint x: 830, startPoint y: 385, endPoint x: 712, endPoint y: 154, distance: 259.5
click at [712, 159] on div "Janela de atendimento Grade de atendimento Capacidade Transportadoras Veículos …" at bounding box center [657, 308] width 1314 height 617
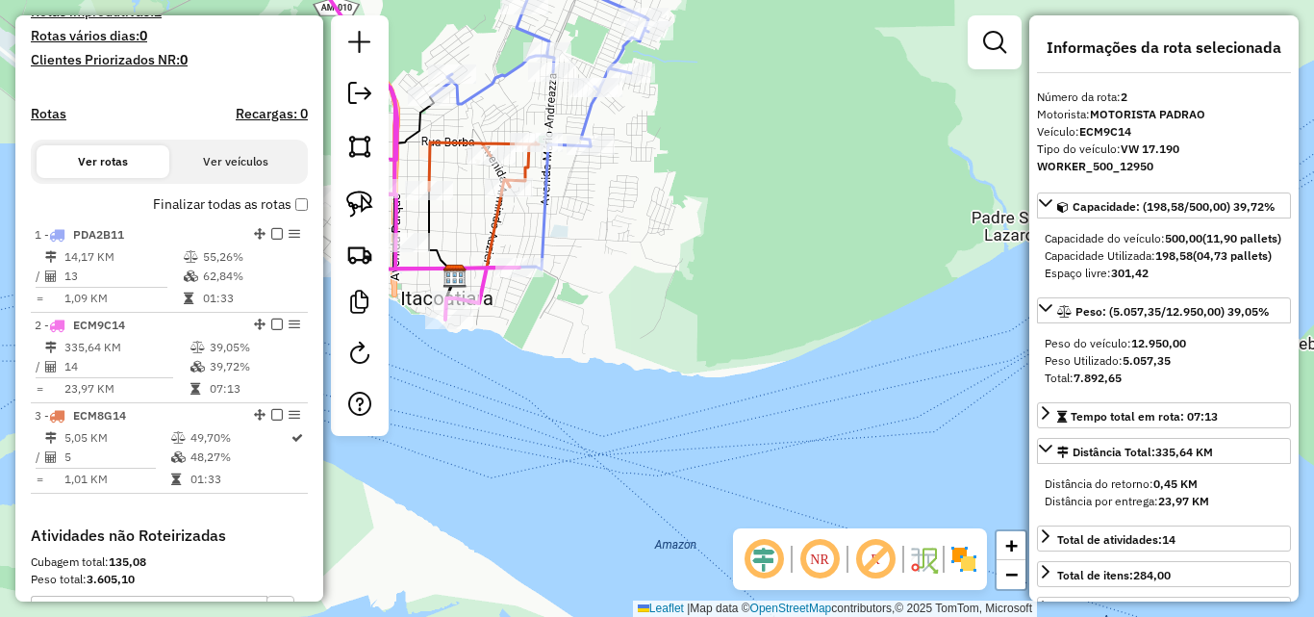
drag, startPoint x: 724, startPoint y: 281, endPoint x: 882, endPoint y: 239, distance: 164.3
click at [847, 253] on div "Janela de atendimento Grade de atendimento Capacidade Transportadoras Veículos …" at bounding box center [657, 308] width 1314 height 617
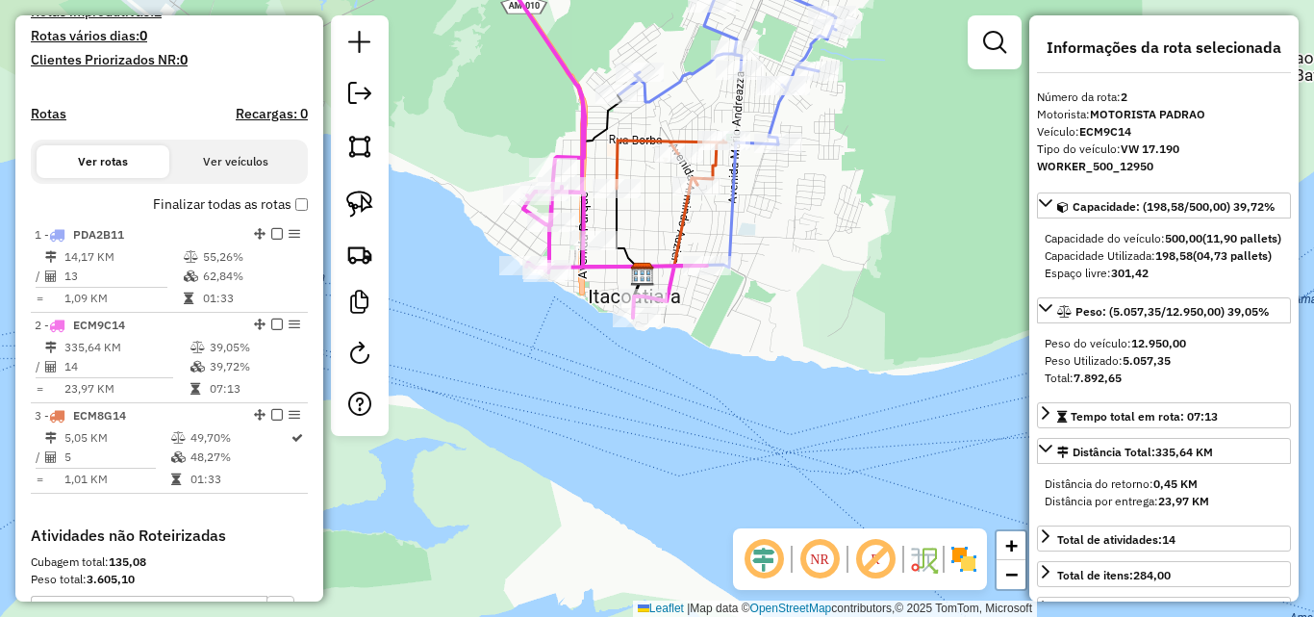
drag, startPoint x: 682, startPoint y: 321, endPoint x: 707, endPoint y: 343, distance: 32.8
click at [707, 343] on div "Janela de atendimento Grade de atendimento Capacidade Transportadoras Veículos …" at bounding box center [657, 308] width 1314 height 617
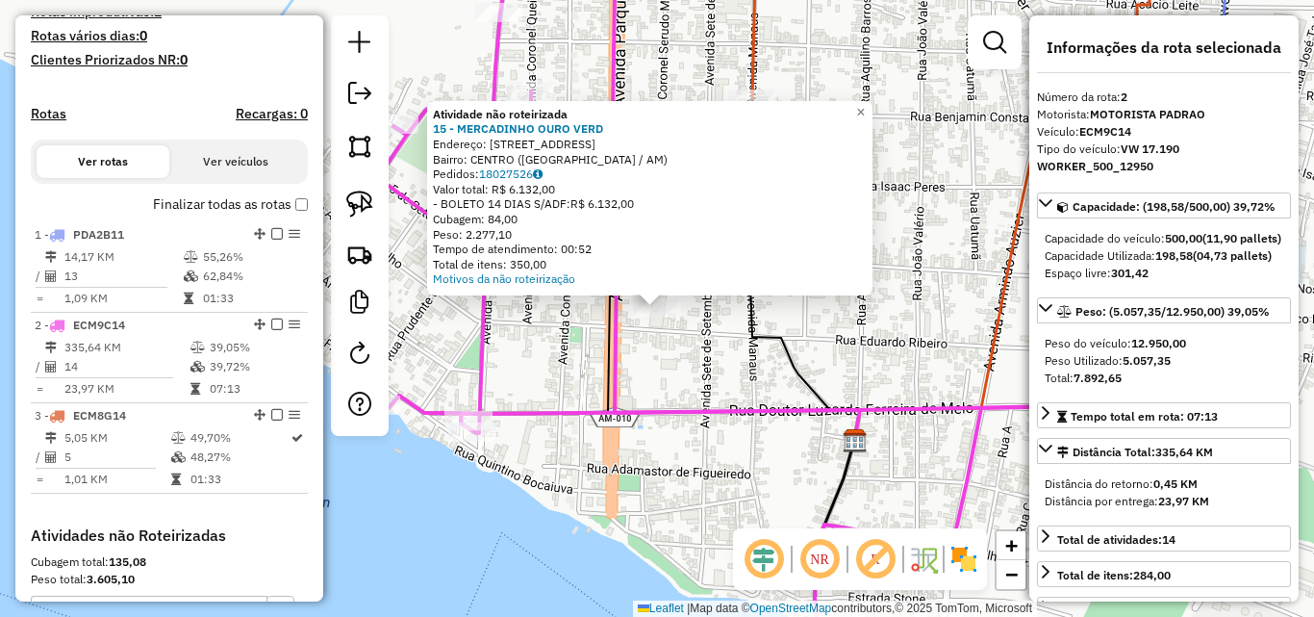
click at [653, 380] on div "Atividade não roteirizada 15 - MERCADINHO OURO VERD Endereço: R SALDANHA MARINH…" at bounding box center [657, 308] width 1314 height 617
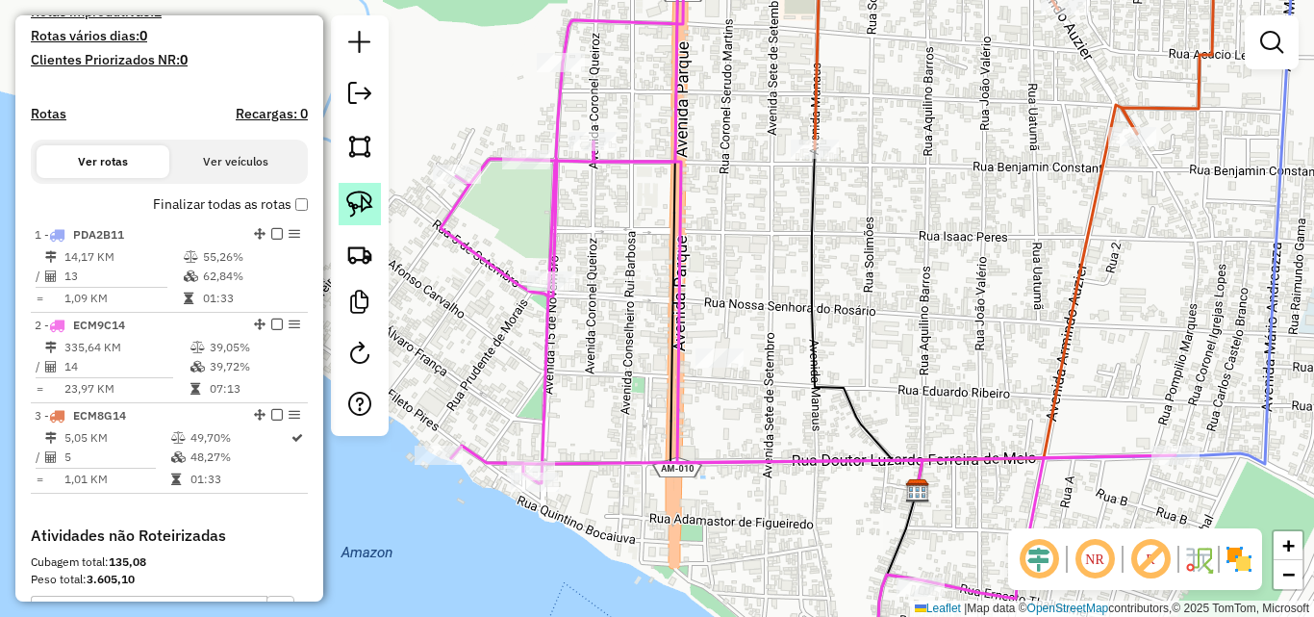
click at [354, 198] on img at bounding box center [359, 204] width 27 height 27
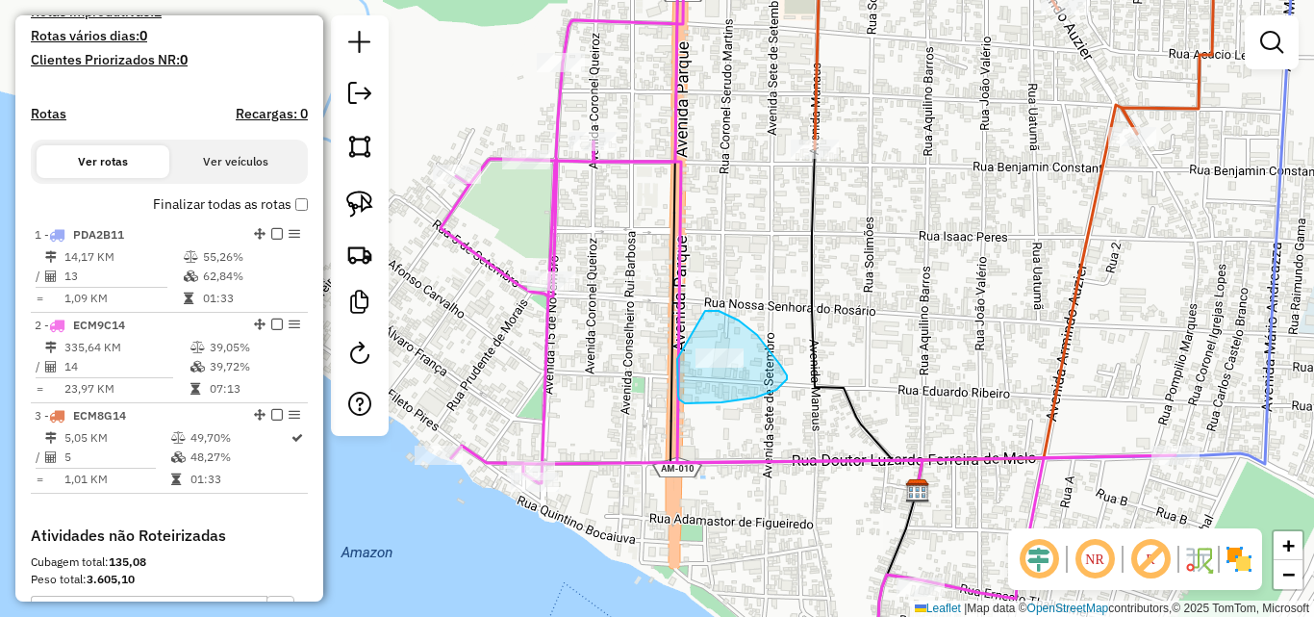
drag, startPoint x: 762, startPoint y: 341, endPoint x: 678, endPoint y: 357, distance: 85.3
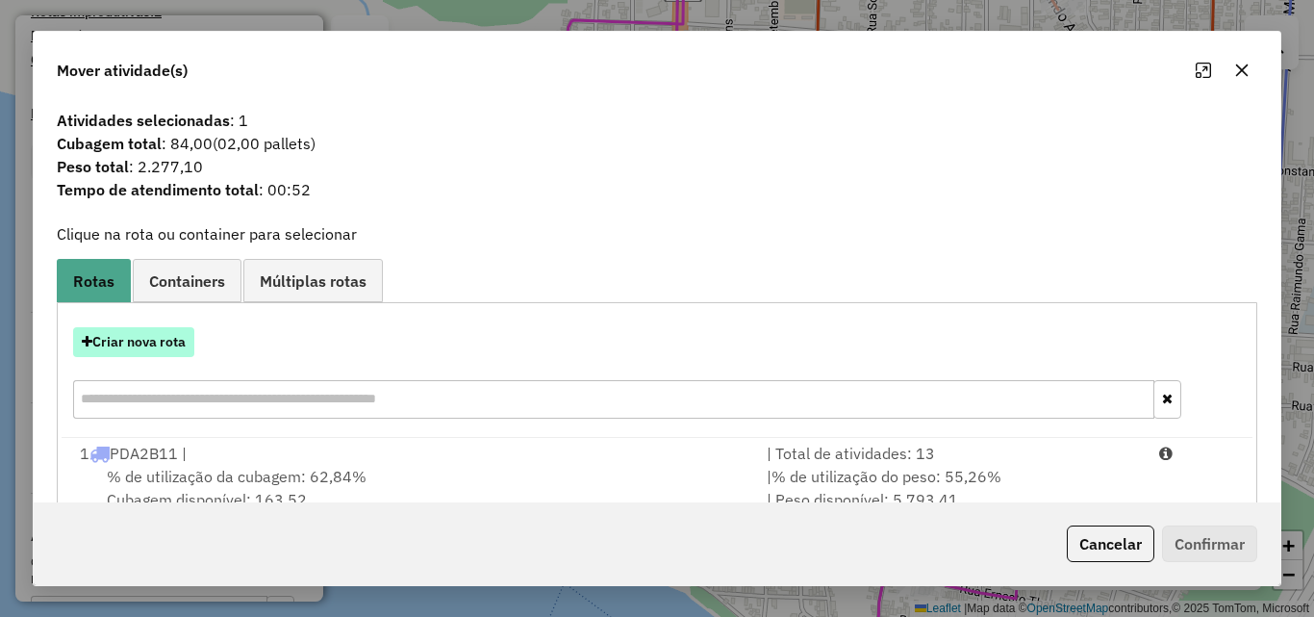
click at [165, 340] on button "Criar nova rota" at bounding box center [133, 342] width 121 height 30
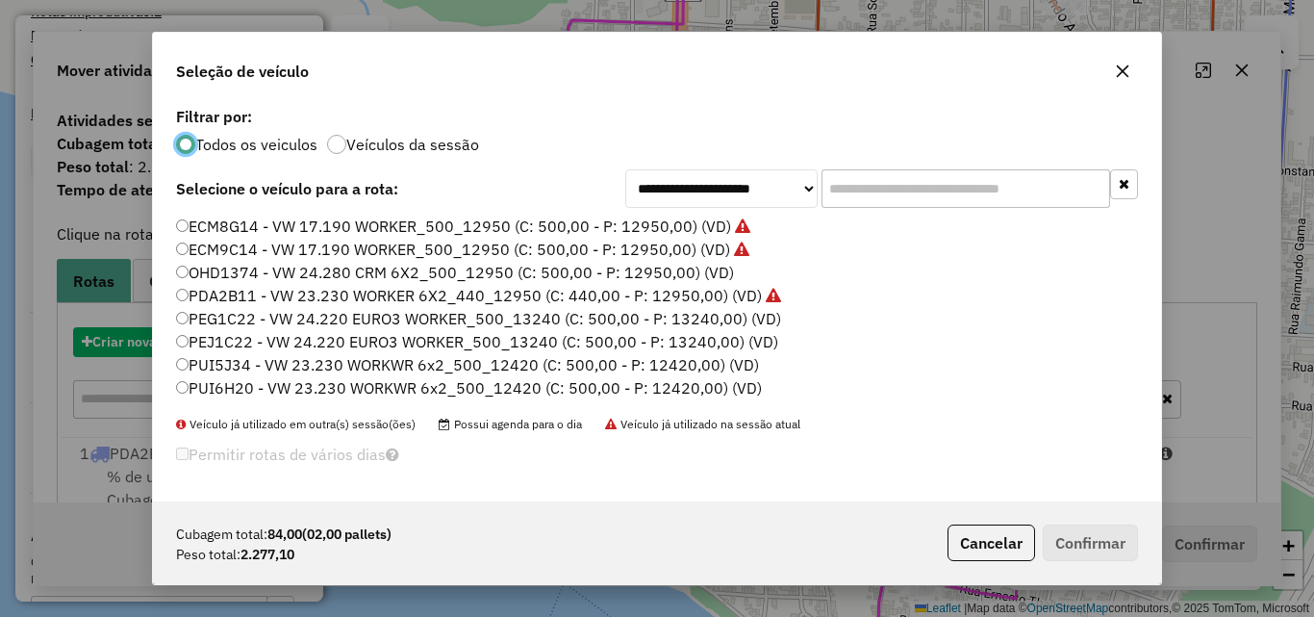
scroll to position [11, 6]
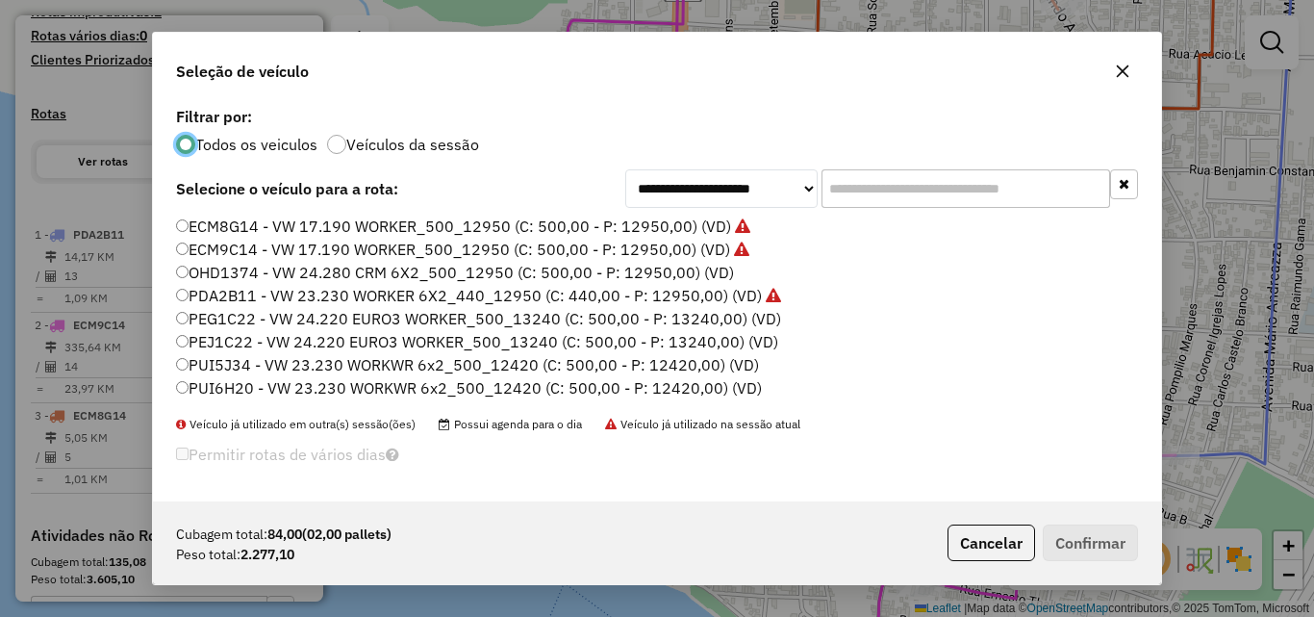
click at [249, 324] on label "PEG1C22 - VW 24.220 EURO3 WORKER_500_13240 (C: 500,00 - P: 13240,00) (VD)" at bounding box center [478, 318] width 605 height 23
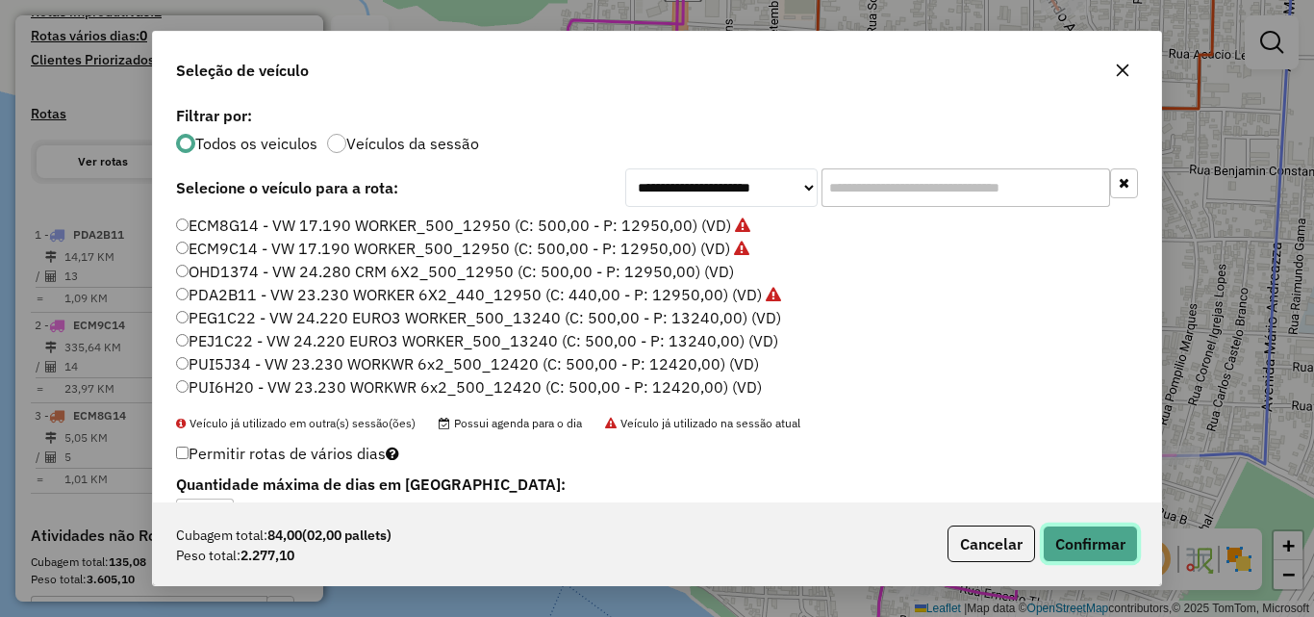
click at [1073, 535] on button "Confirmar" at bounding box center [1090, 543] width 95 height 37
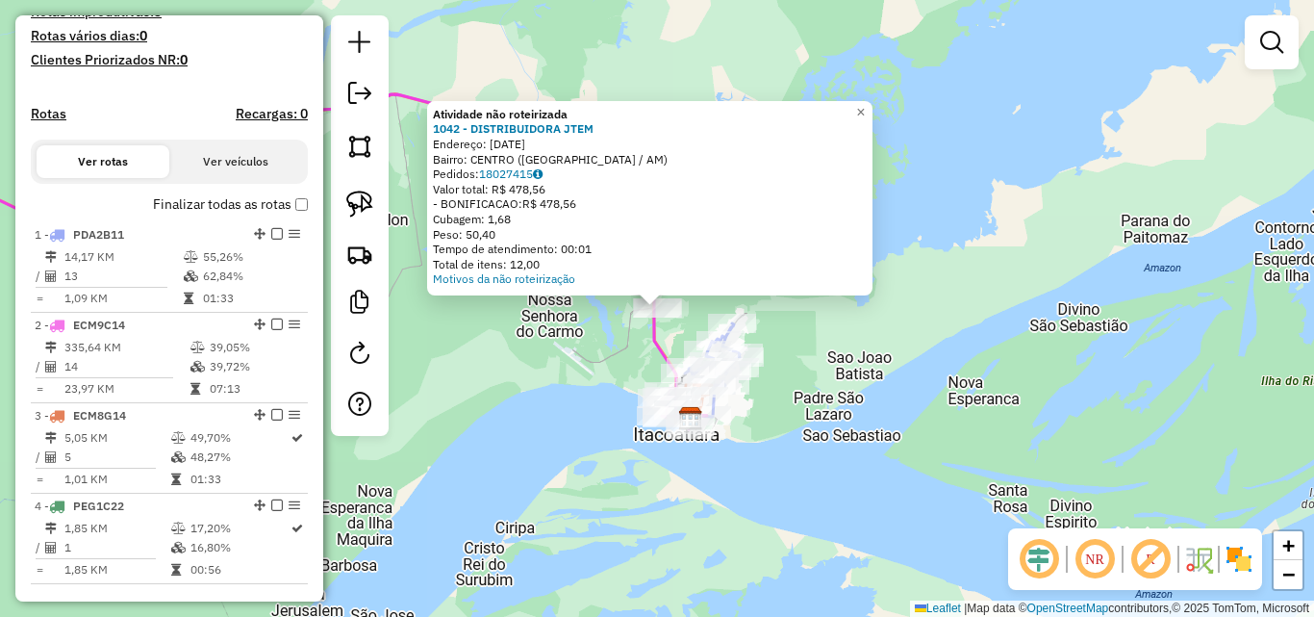
click at [1030, 464] on div "Atividade não roteirizada 1042 - DISTRIBUIDORA JTEM Endereço: [DATE] Bairro: [G…" at bounding box center [657, 308] width 1314 height 617
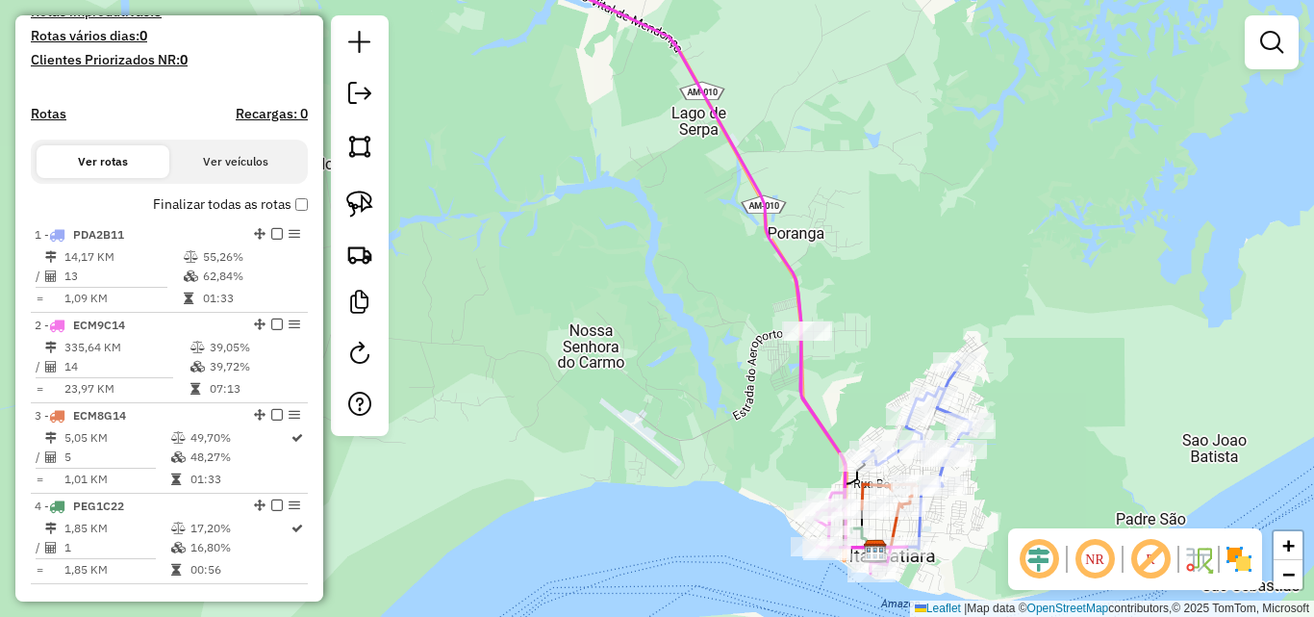
drag, startPoint x: 886, startPoint y: 428, endPoint x: 849, endPoint y: 214, distance: 217.8
click at [852, 219] on div "Janela de atendimento Grade de atendimento Capacidade Transportadoras Veículos …" at bounding box center [657, 308] width 1314 height 617
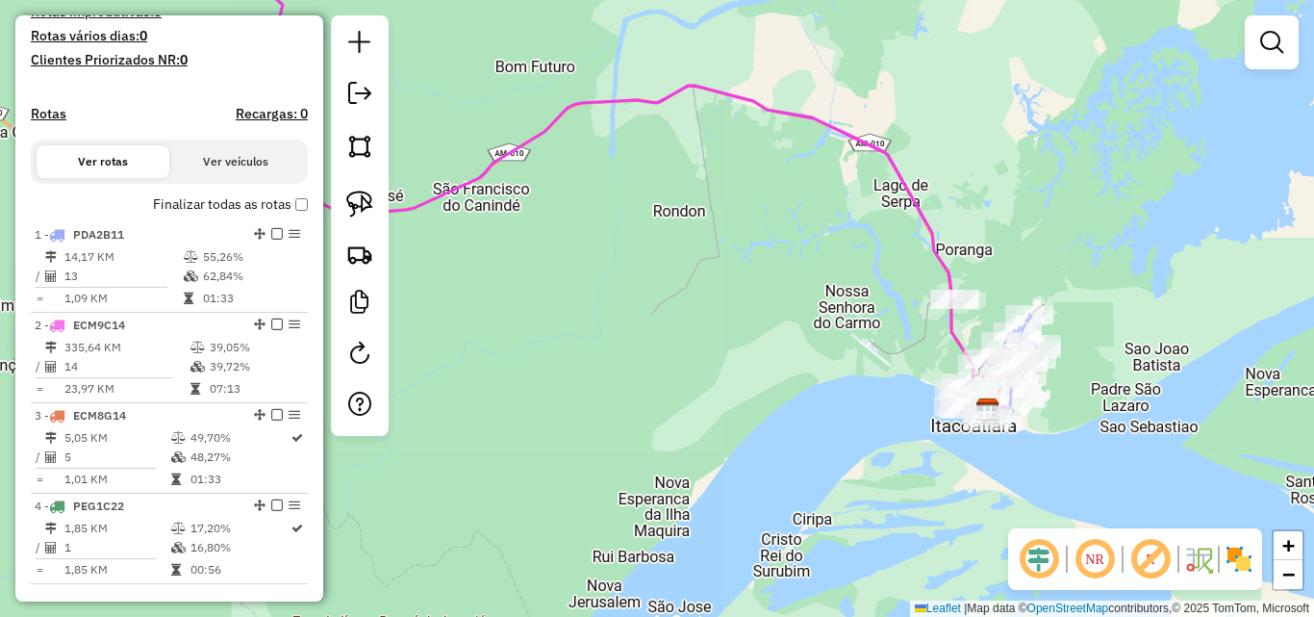
drag, startPoint x: 1126, startPoint y: 430, endPoint x: 835, endPoint y: 237, distance: 349.0
click at [835, 237] on div "Janela de atendimento Grade de atendimento Capacidade Transportadoras Veículos …" at bounding box center [657, 308] width 1314 height 617
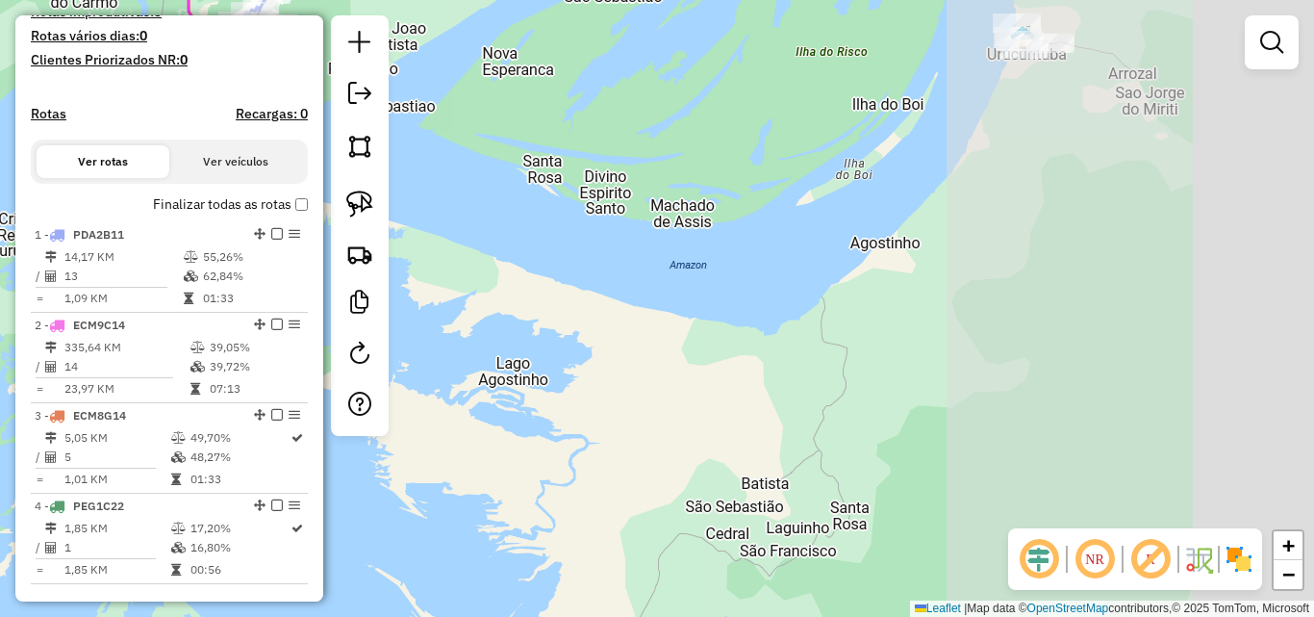
drag, startPoint x: 1214, startPoint y: 385, endPoint x: 709, endPoint y: 255, distance: 521.6
click at [709, 255] on div "Janela de atendimento Grade de atendimento Capacidade Transportadoras Veículos …" at bounding box center [657, 308] width 1314 height 617
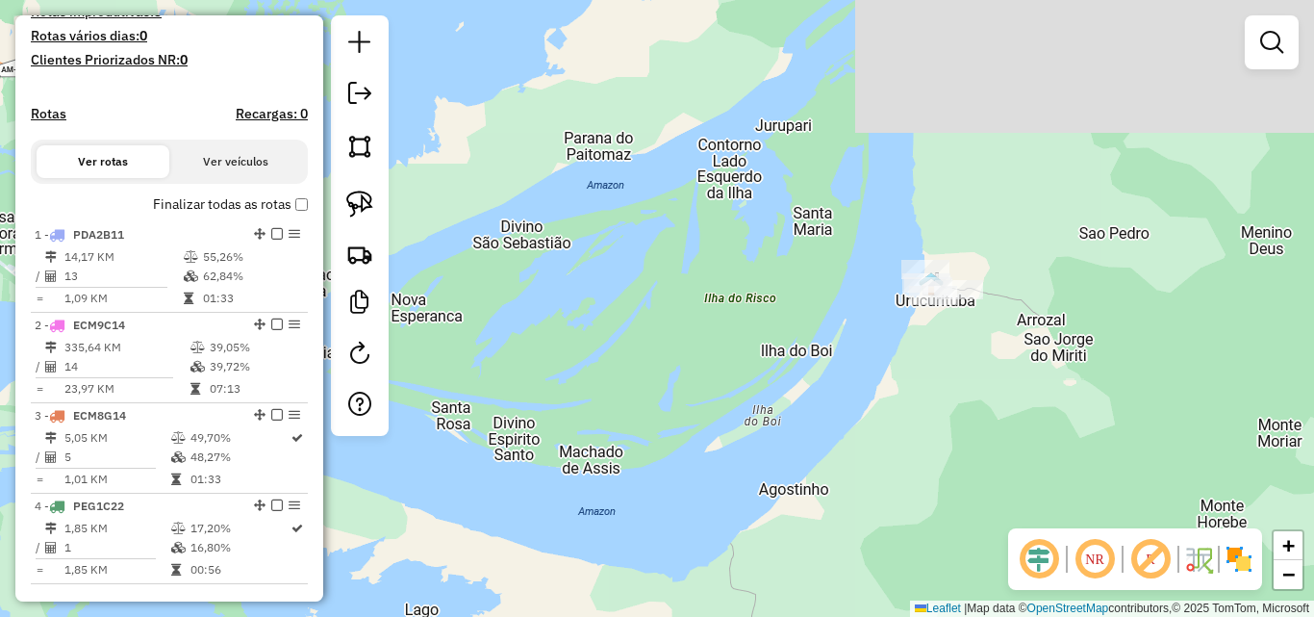
drag, startPoint x: 837, startPoint y: 400, endPoint x: 827, endPoint y: 412, distance: 15.0
click at [825, 417] on div "Janela de atendimento Grade de atendimento Capacidade Transportadoras Veículos …" at bounding box center [657, 308] width 1314 height 617
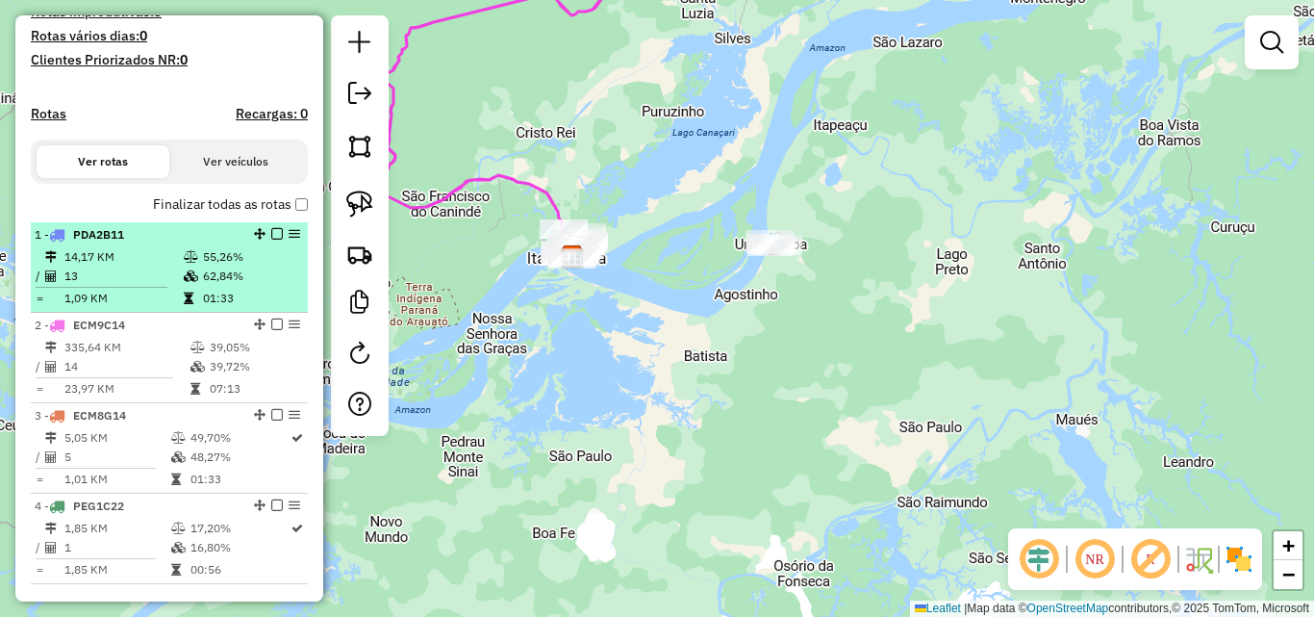
click at [147, 286] on td "13" at bounding box center [123, 276] width 119 height 19
select select "**********"
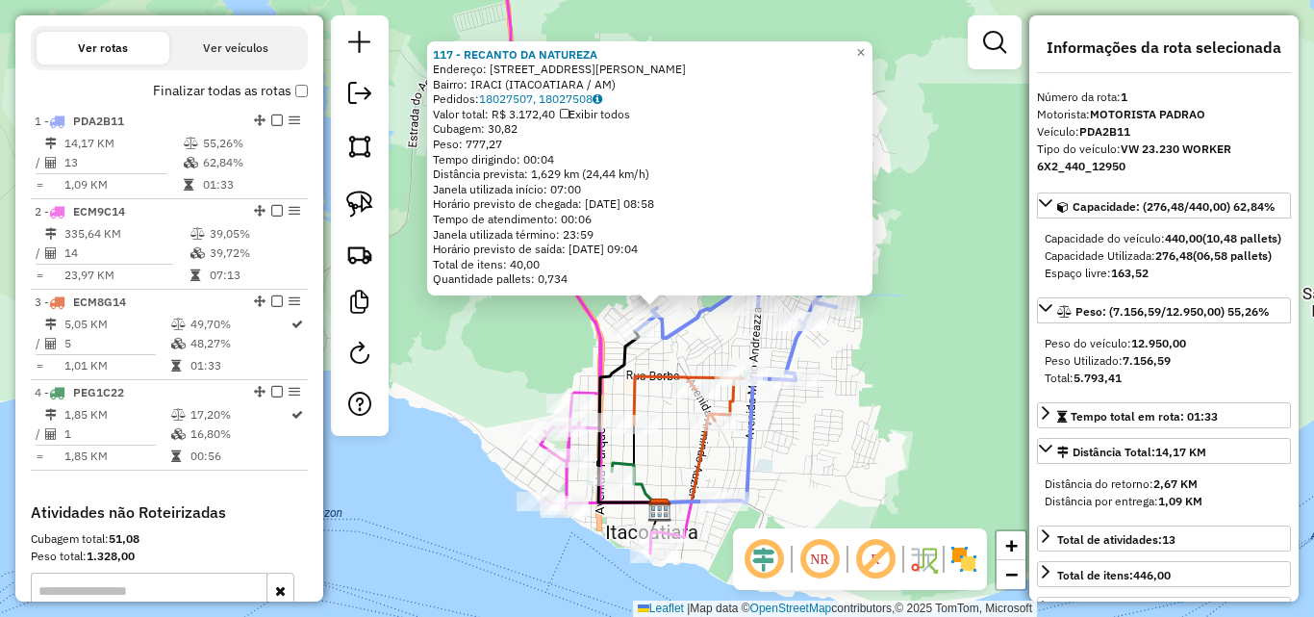
scroll to position [745, 0]
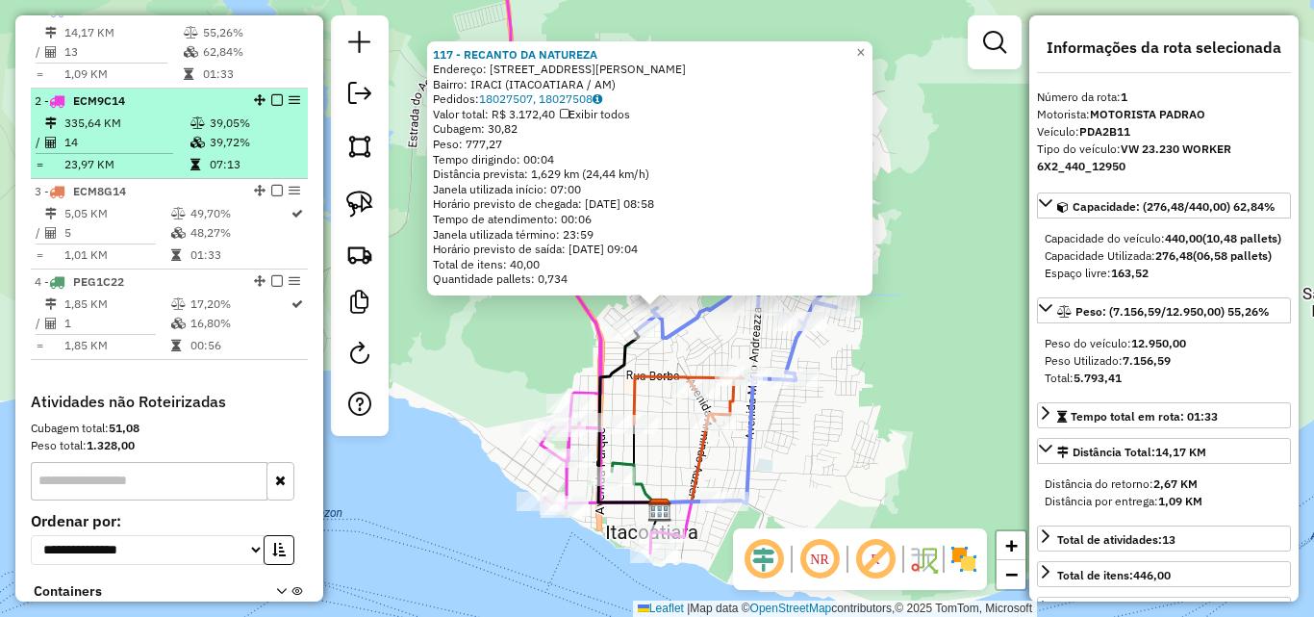
click at [130, 133] on td "335,64 KM" at bounding box center [127, 123] width 126 height 19
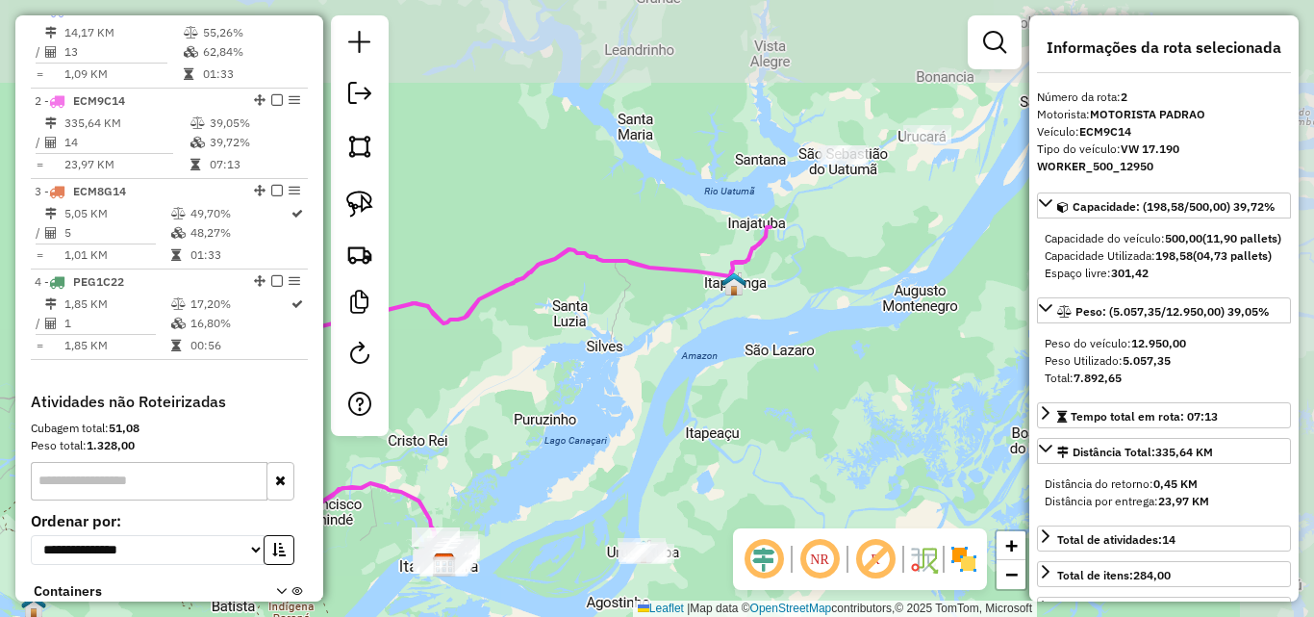
drag, startPoint x: 842, startPoint y: 261, endPoint x: 681, endPoint y: 358, distance: 187.8
click at [681, 359] on div "Janela de atendimento Grade de atendimento Capacidade Transportadoras Veículos …" at bounding box center [657, 308] width 1314 height 617
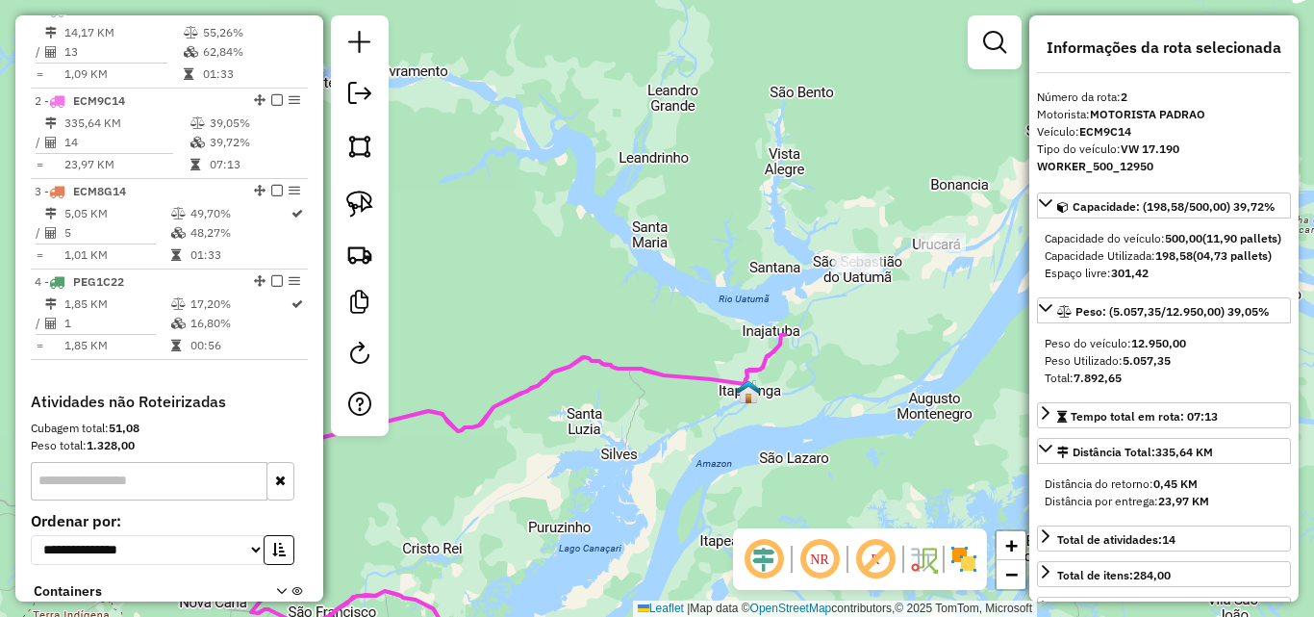
drag, startPoint x: 891, startPoint y: 213, endPoint x: 914, endPoint y: 316, distance: 105.5
click at [914, 316] on div "Janela de atendimento Grade de atendimento Capacidade Transportadoras Veículos …" at bounding box center [657, 308] width 1314 height 617
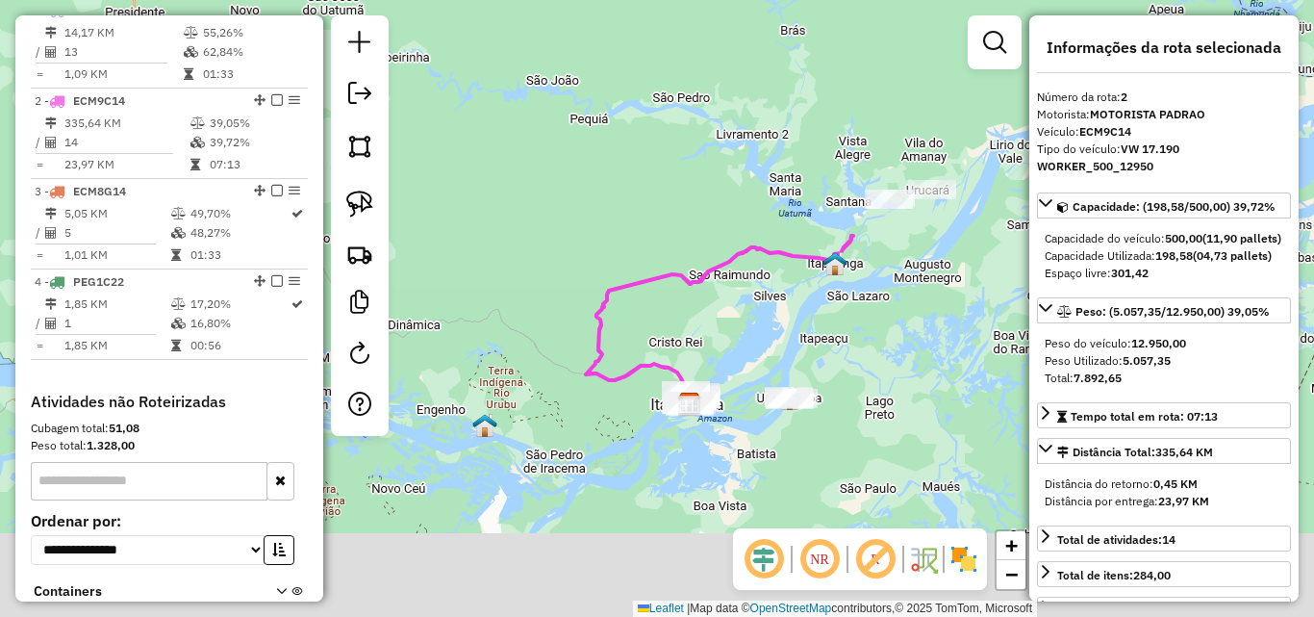
drag, startPoint x: 783, startPoint y: 349, endPoint x: 821, endPoint y: 257, distance: 99.7
click at [817, 260] on div "Janela de atendimento Grade de atendimento Capacidade Transportadoras Veículos …" at bounding box center [657, 308] width 1314 height 617
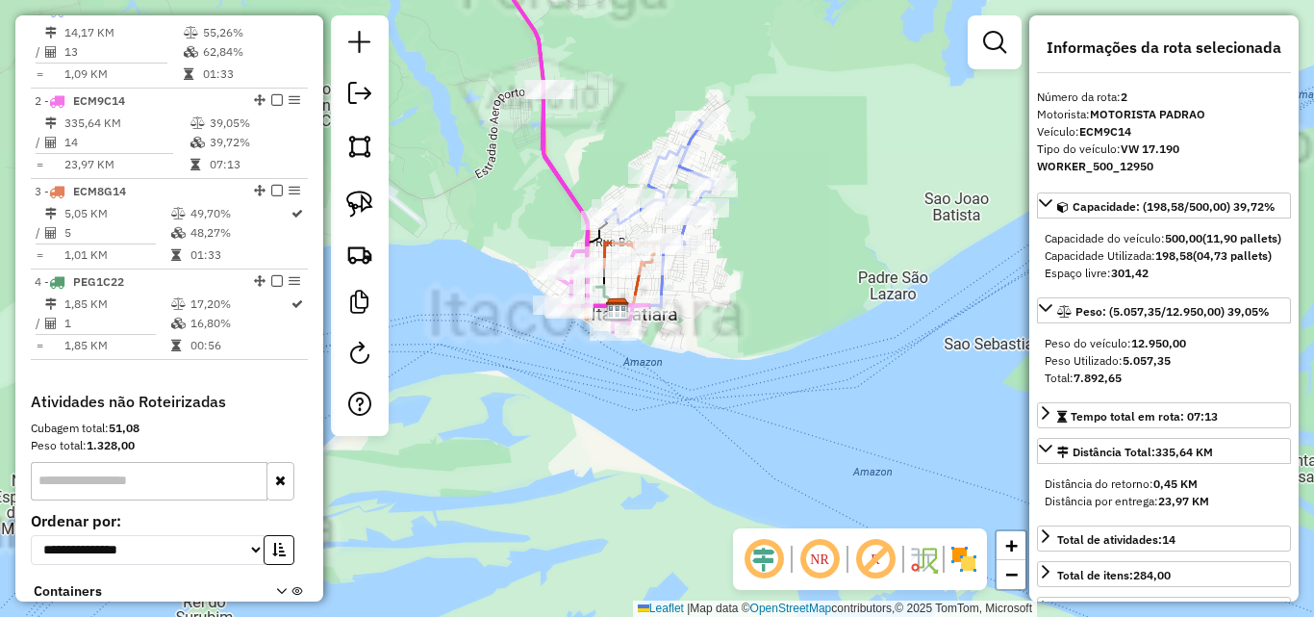
drag, startPoint x: 708, startPoint y: 374, endPoint x: 789, endPoint y: 359, distance: 82.3
click at [789, 361] on div "Janela de atendimento Grade de atendimento Capacidade Transportadoras Veículos …" at bounding box center [657, 308] width 1314 height 617
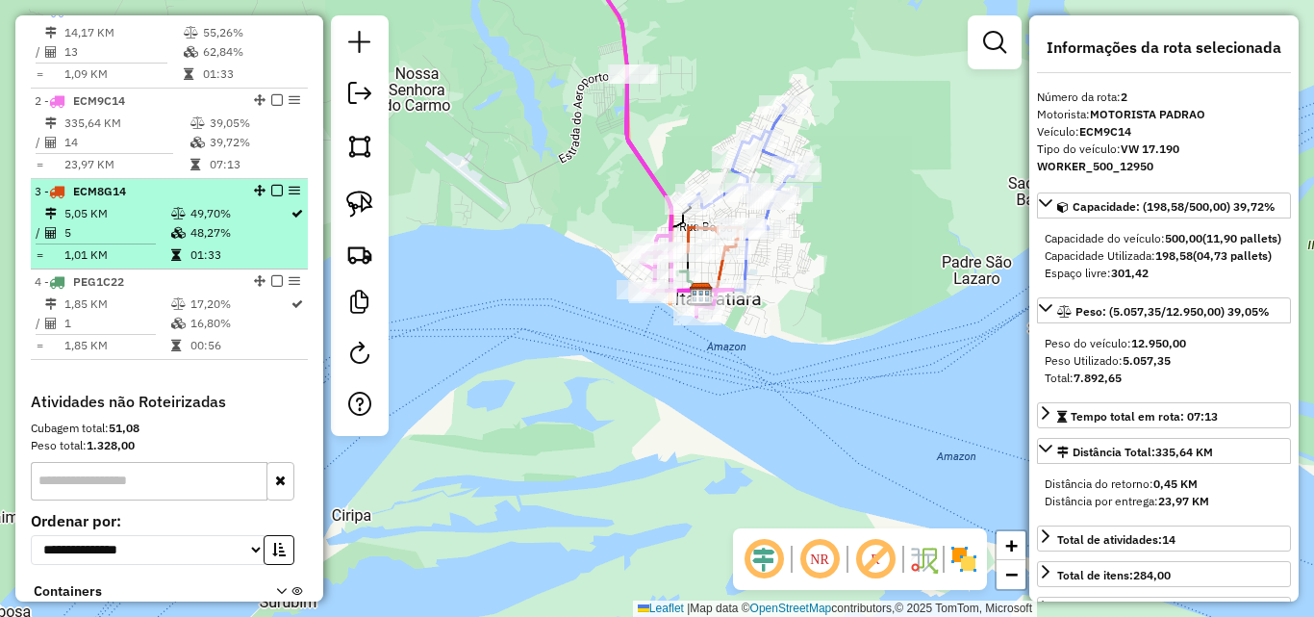
click at [110, 241] on td "5" at bounding box center [117, 232] width 107 height 19
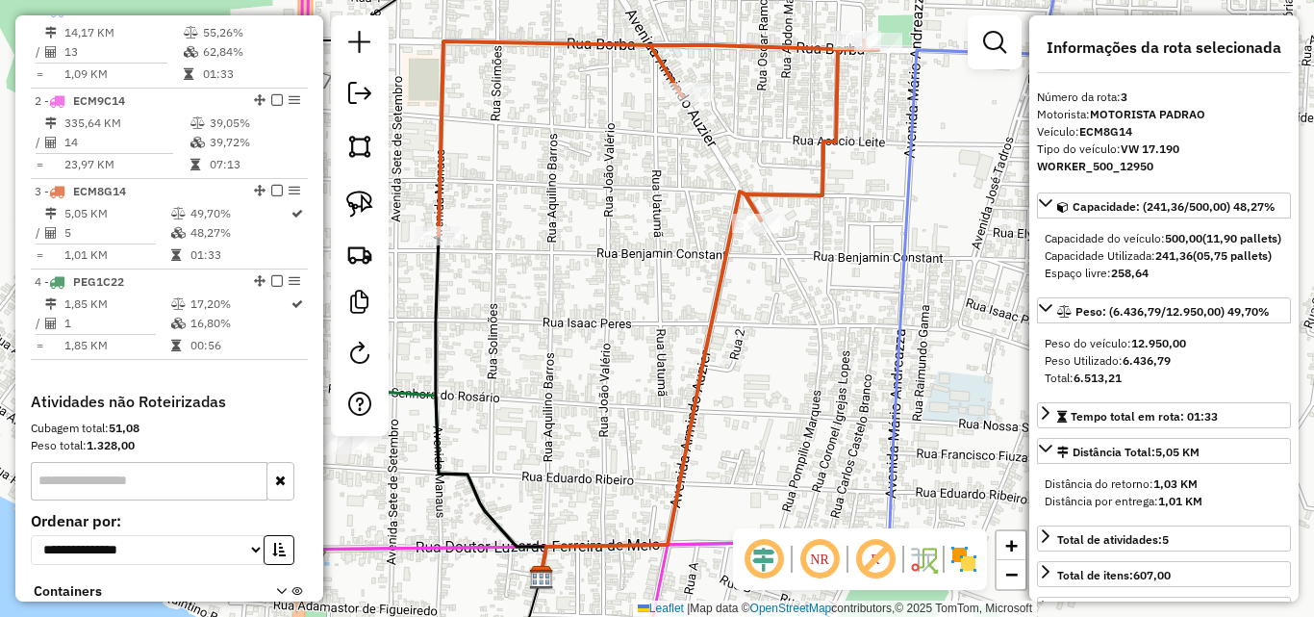
drag, startPoint x: 521, startPoint y: 248, endPoint x: 563, endPoint y: 346, distance: 106.9
click at [563, 346] on div "Janela de atendimento Grade de atendimento Capacidade Transportadoras Veículos …" at bounding box center [657, 308] width 1314 height 617
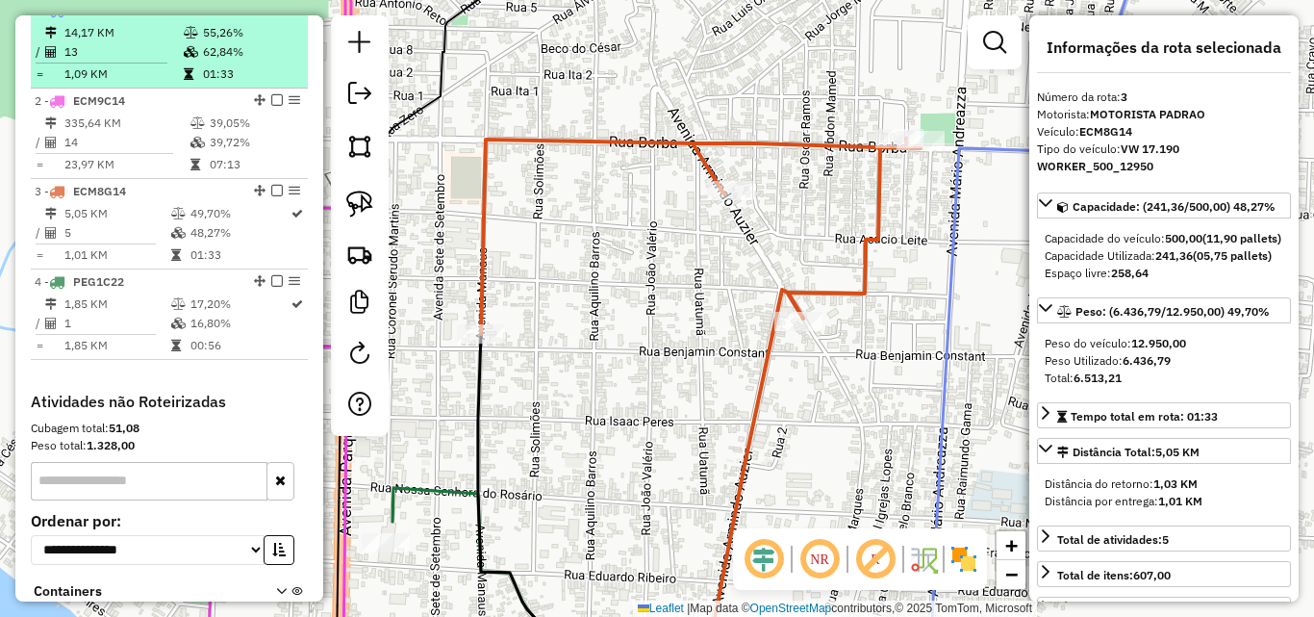
click at [122, 42] on td "14,17 KM" at bounding box center [123, 32] width 119 height 19
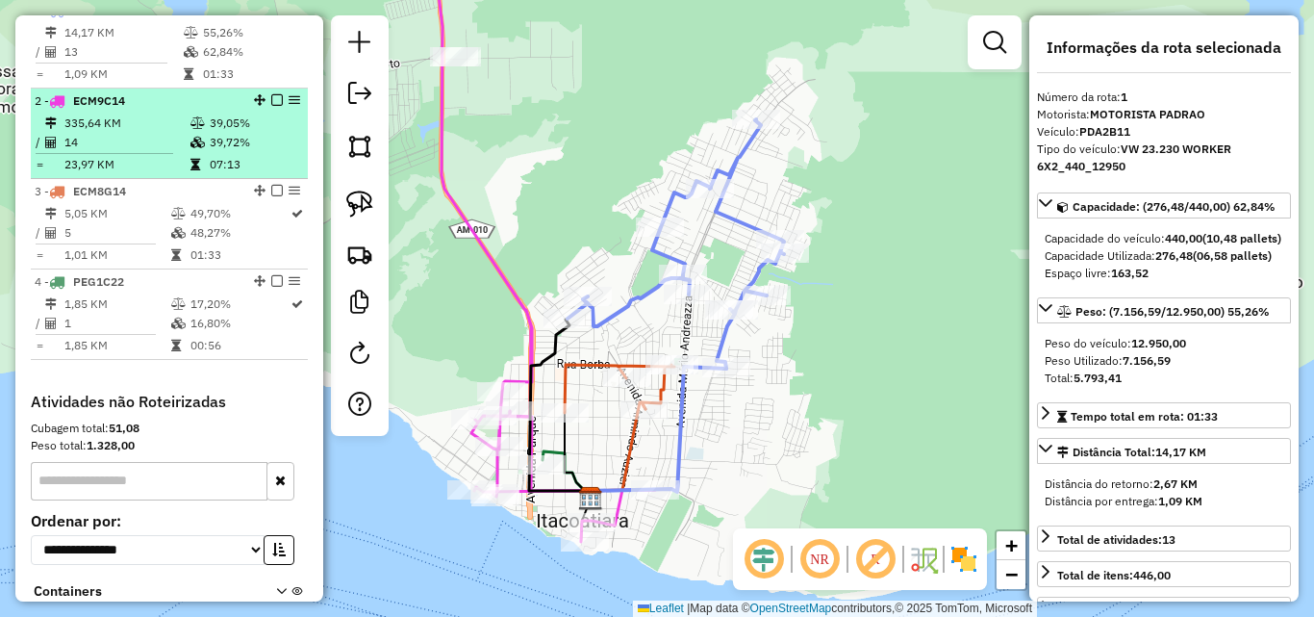
click at [108, 133] on td "335,64 KM" at bounding box center [127, 123] width 126 height 19
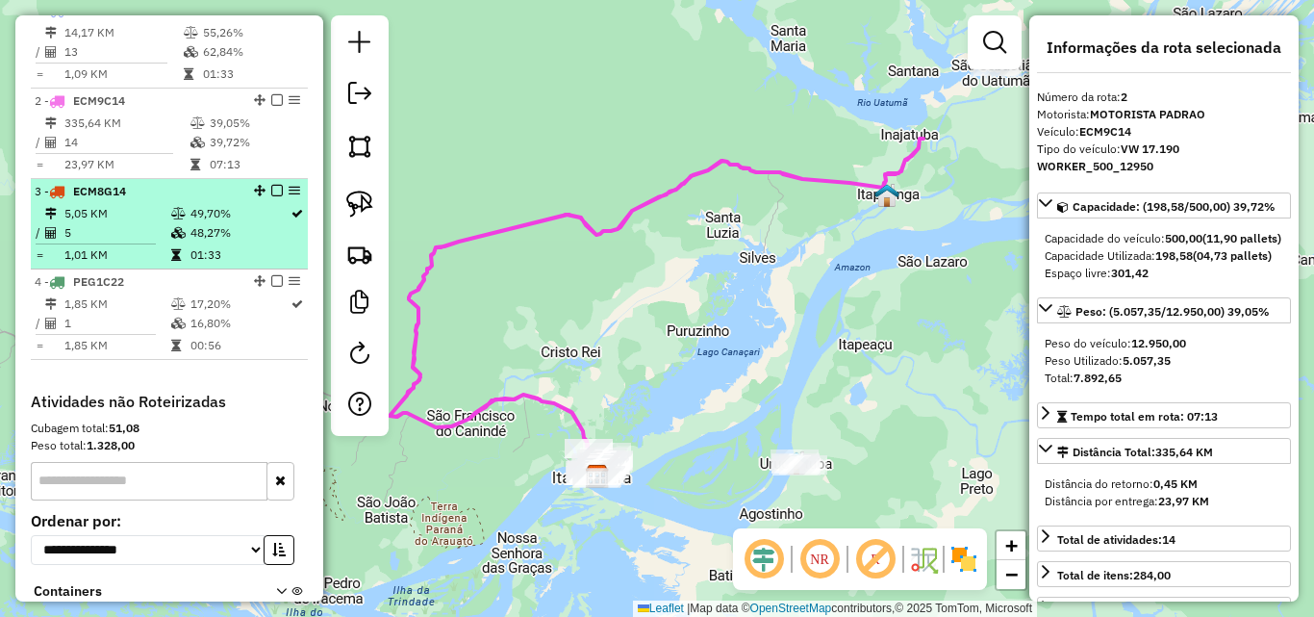
click at [104, 242] on td "5" at bounding box center [117, 232] width 107 height 19
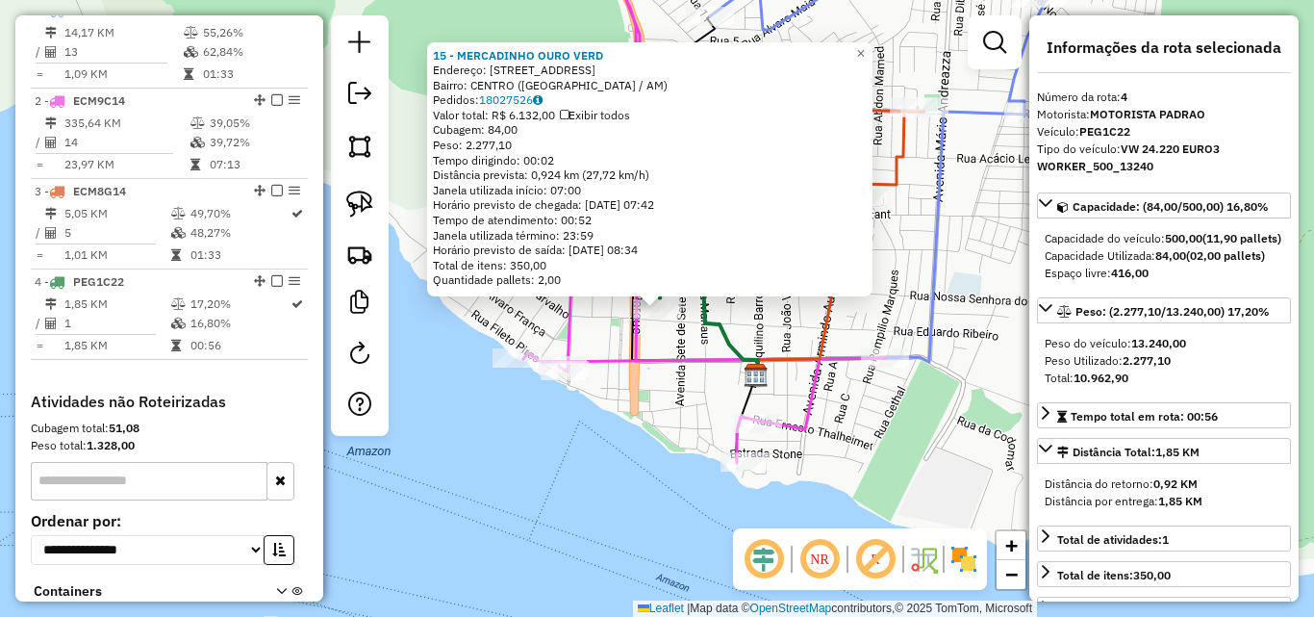
scroll to position [900, 0]
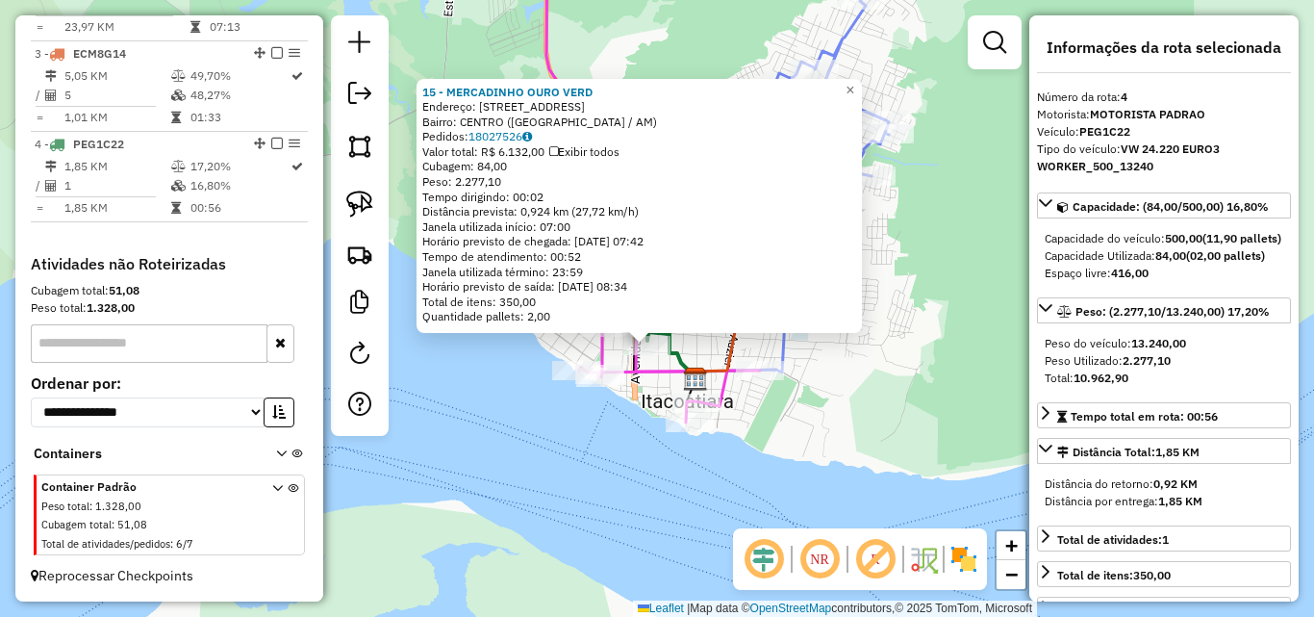
click at [847, 424] on div "15 - MERCADINHO OURO VERD Endereço: R SALDANHA MARINHO 53 Bairro: [GEOGRAPHIC_D…" at bounding box center [657, 308] width 1314 height 617
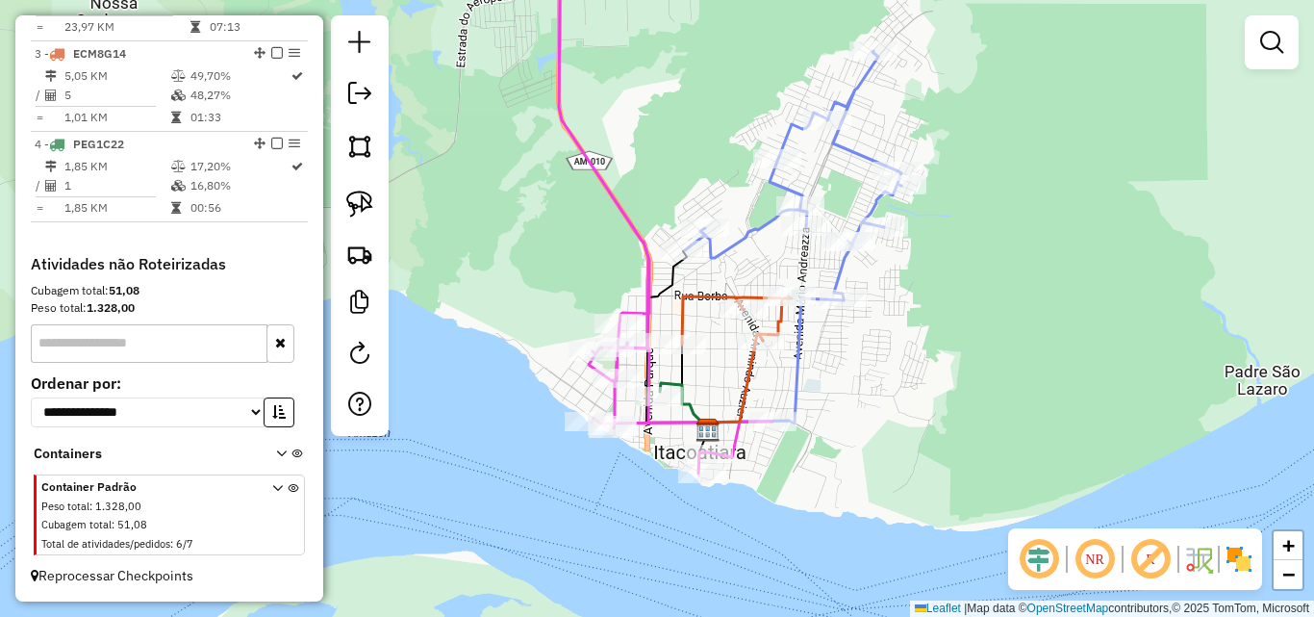
drag, startPoint x: 833, startPoint y: 378, endPoint x: 838, endPoint y: 398, distance: 20.8
click at [838, 407] on div "Janela de atendimento Grade de atendimento Capacidade Transportadoras Veículos …" at bounding box center [657, 308] width 1314 height 617
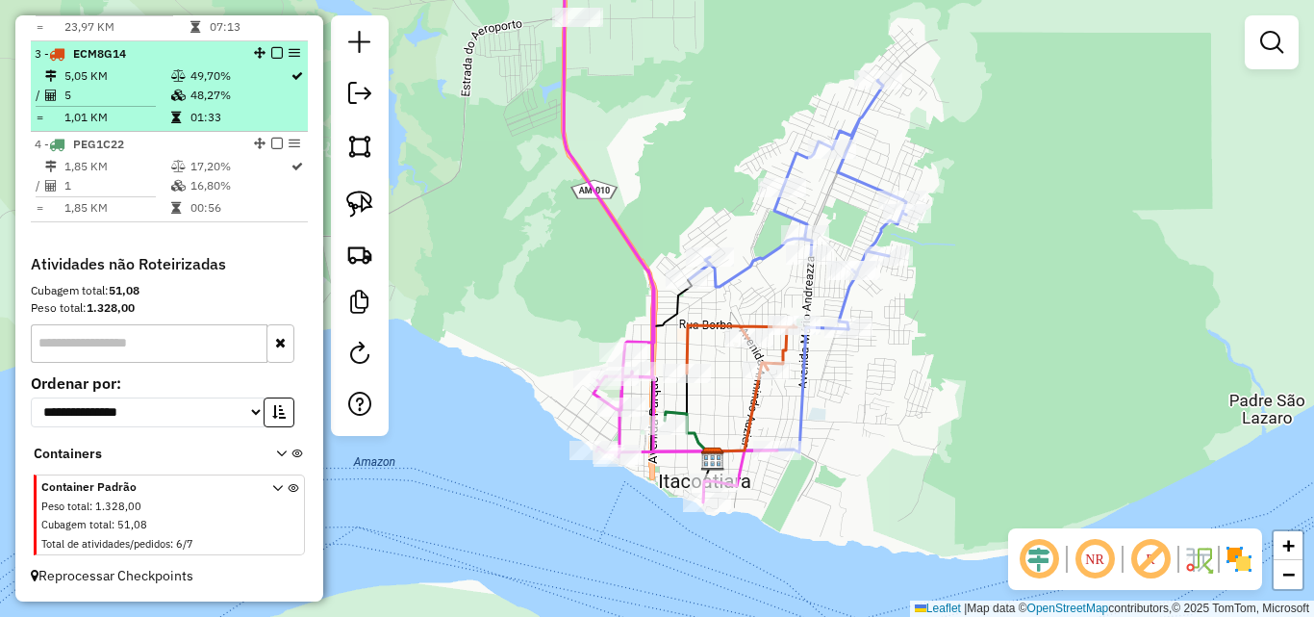
click at [164, 92] on td "5" at bounding box center [117, 95] width 107 height 19
select select "**********"
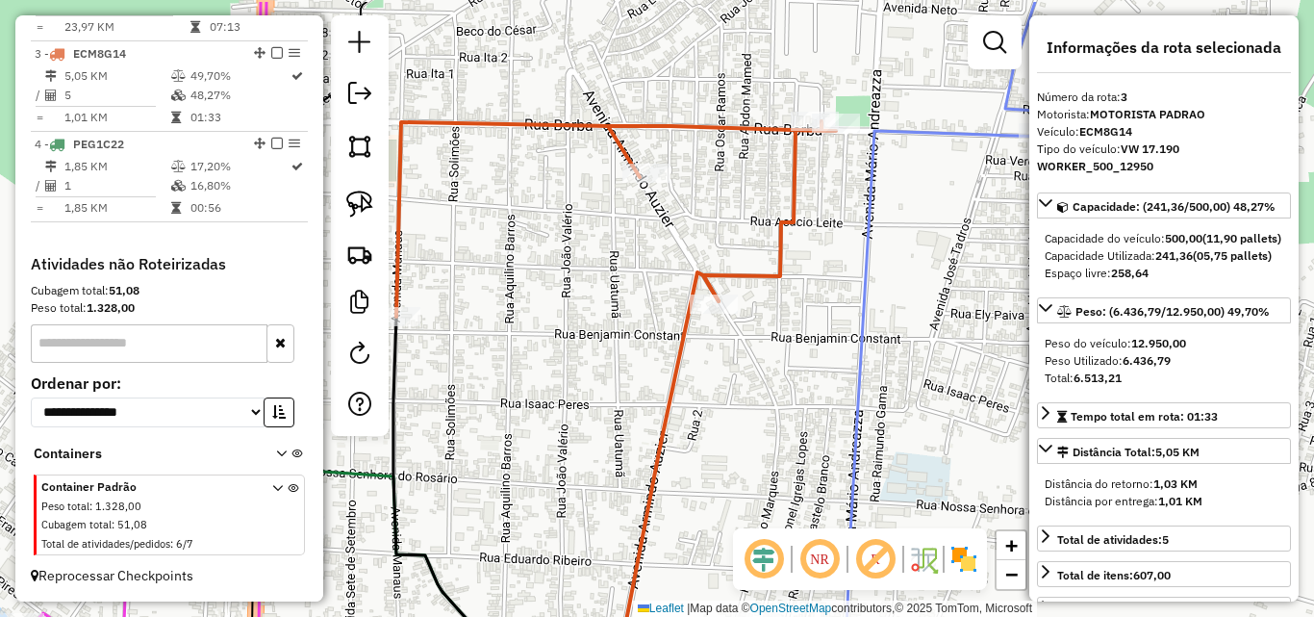
drag, startPoint x: 683, startPoint y: 158, endPoint x: 743, endPoint y: 227, distance: 91.4
click at [743, 227] on div "Janela de atendimento Grade de atendimento Capacidade Transportadoras Veículos …" at bounding box center [657, 308] width 1314 height 617
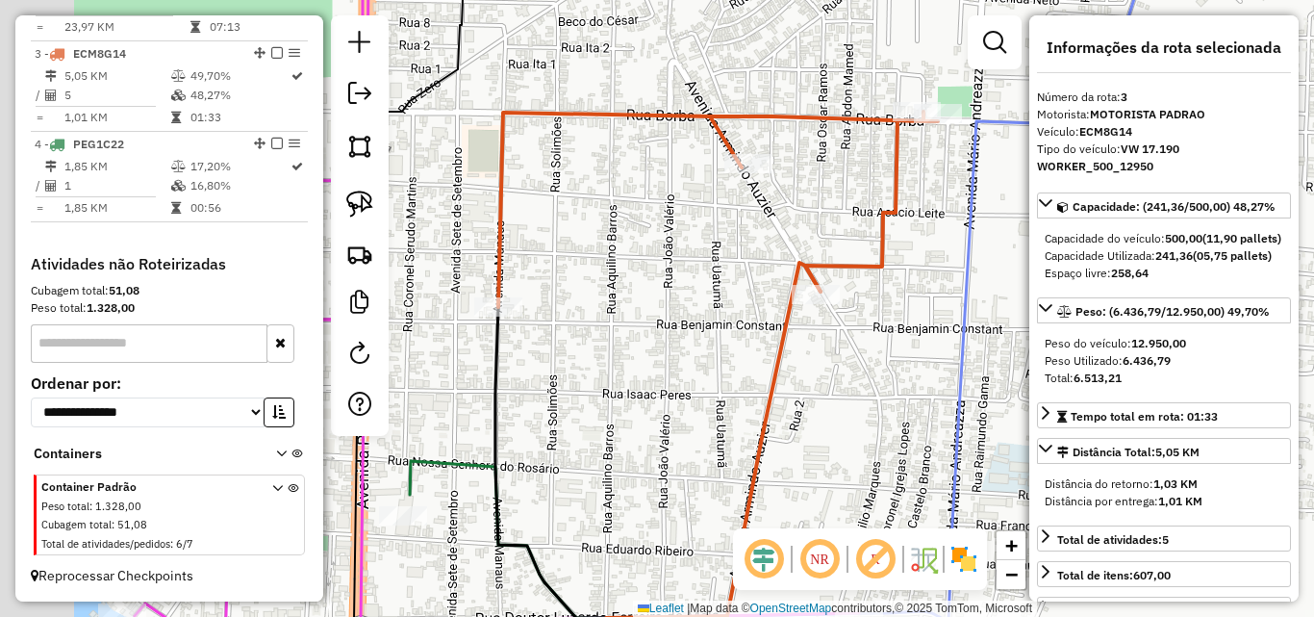
drag, startPoint x: 657, startPoint y: 252, endPoint x: 754, endPoint y: 234, distance: 98.9
click at [751, 237] on div "Janela de atendimento Grade de atendimento Capacidade Transportadoras Veículos …" at bounding box center [657, 308] width 1314 height 617
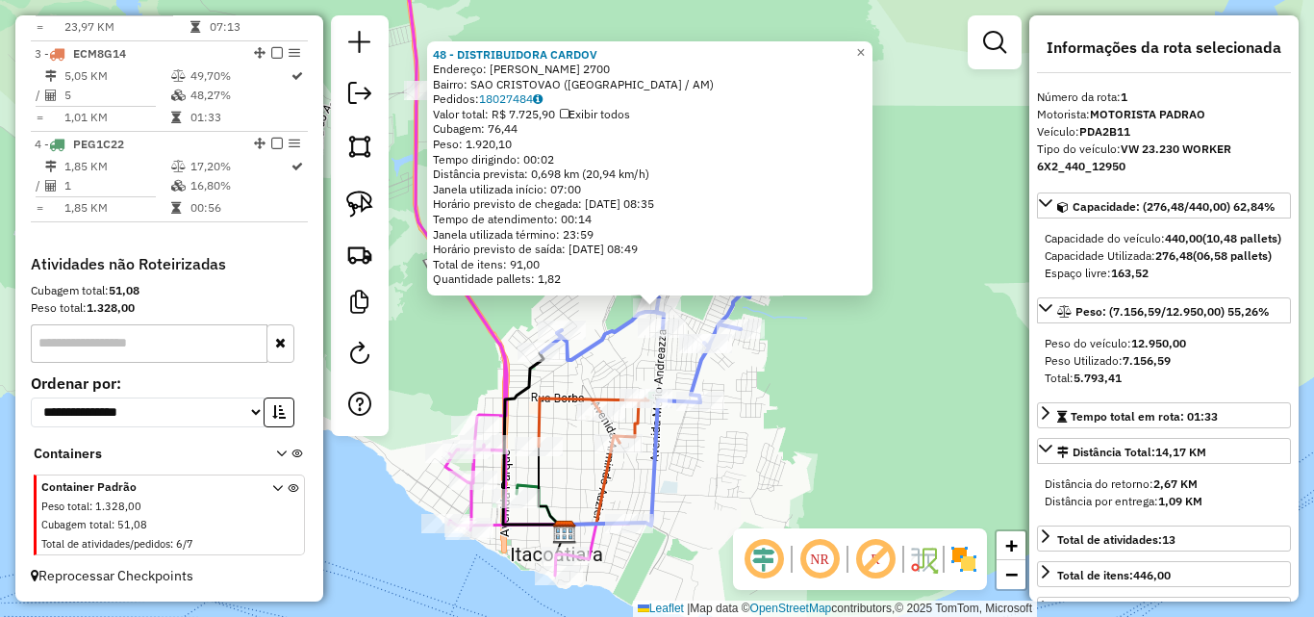
scroll to position [745, 0]
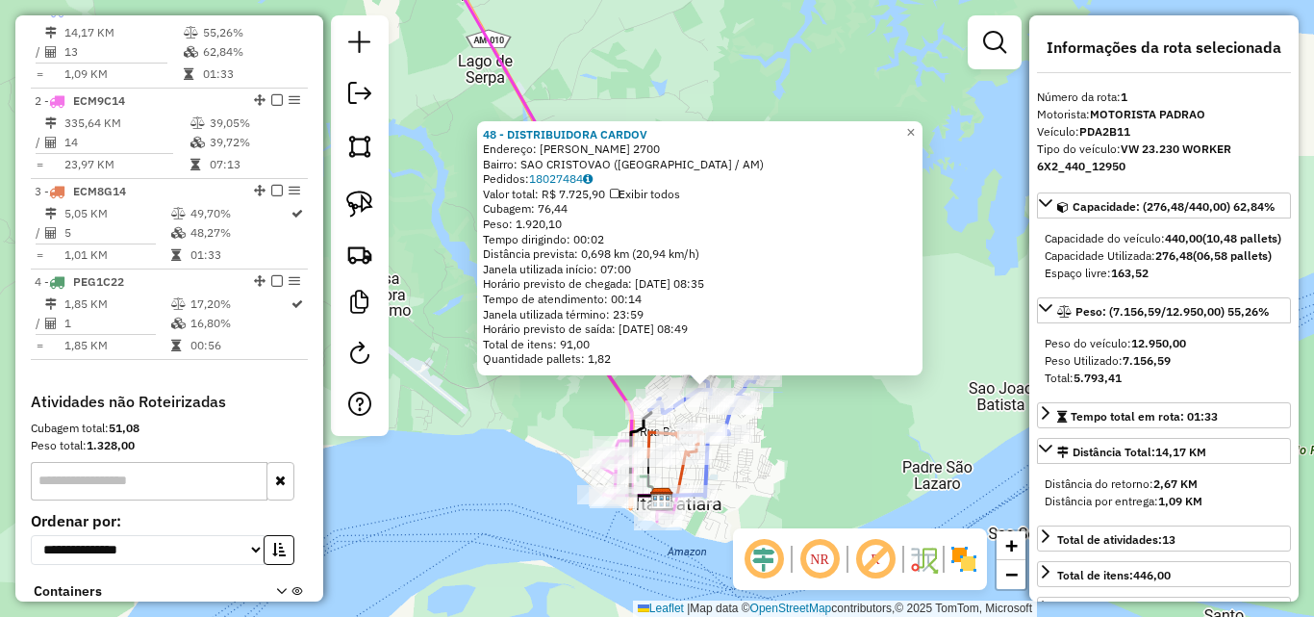
click at [808, 425] on div "48 - DISTRIBUIDORA CARDOV Endereço: [PERSON_NAME] 2700 Bairro: SAO CRISTOVAO ([…" at bounding box center [657, 308] width 1314 height 617
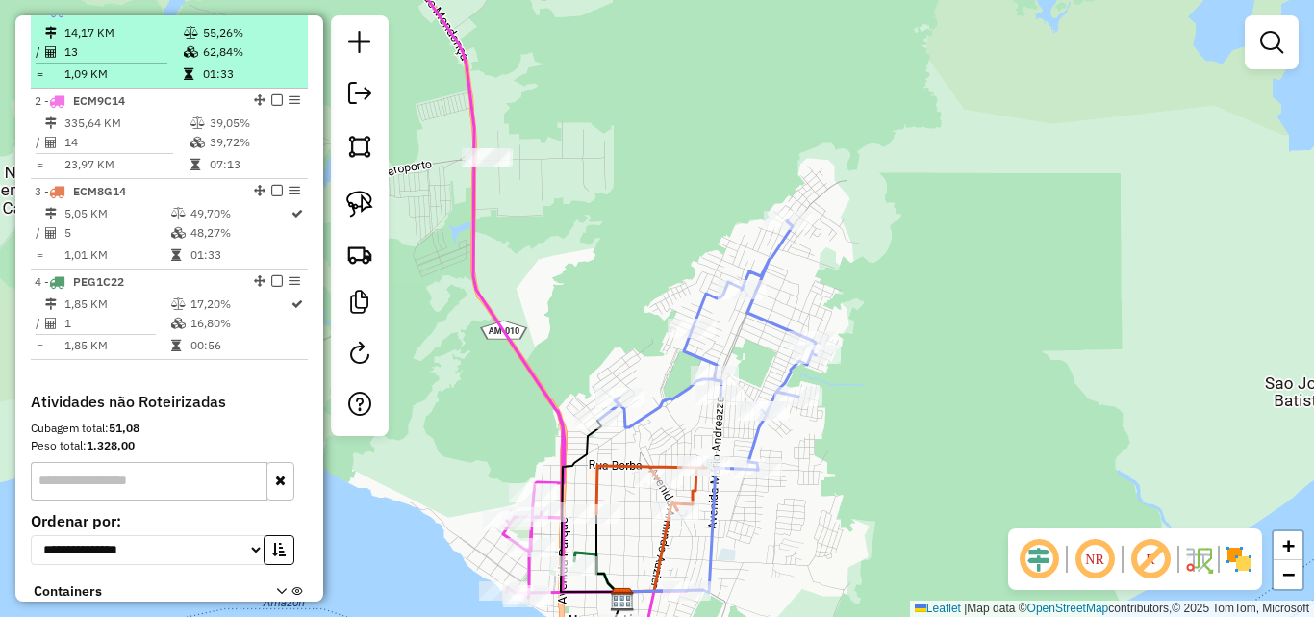
click at [172, 62] on td "13" at bounding box center [123, 51] width 119 height 19
select select "**********"
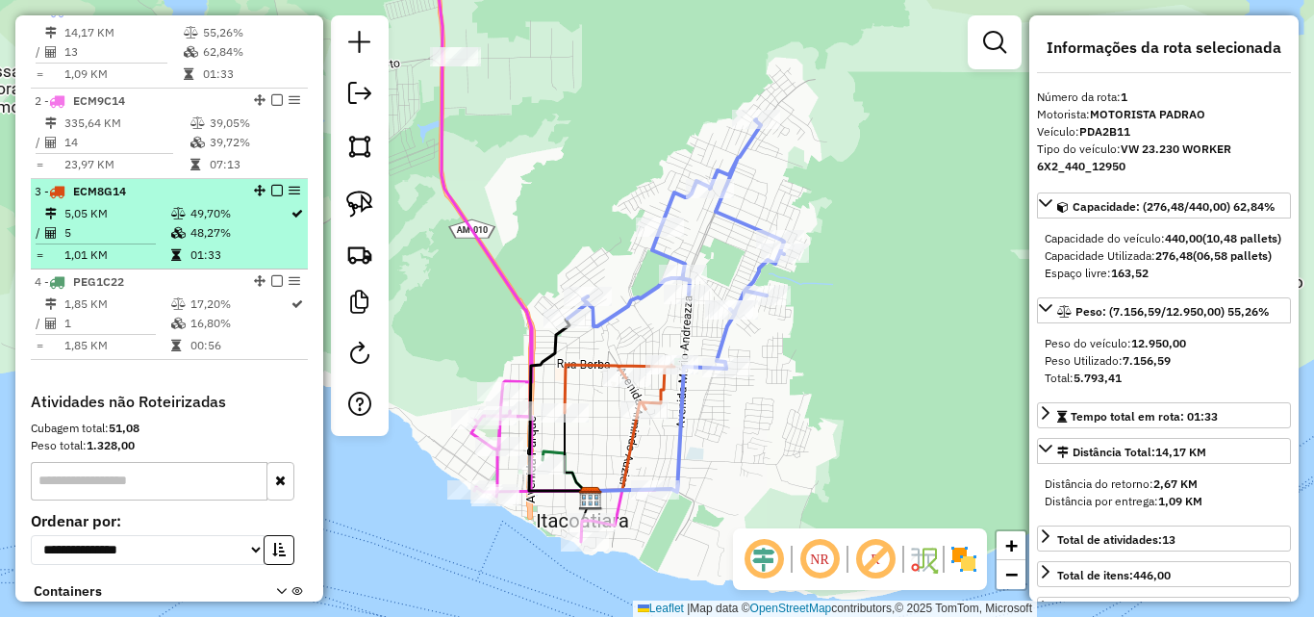
click at [152, 242] on td "5" at bounding box center [117, 232] width 107 height 19
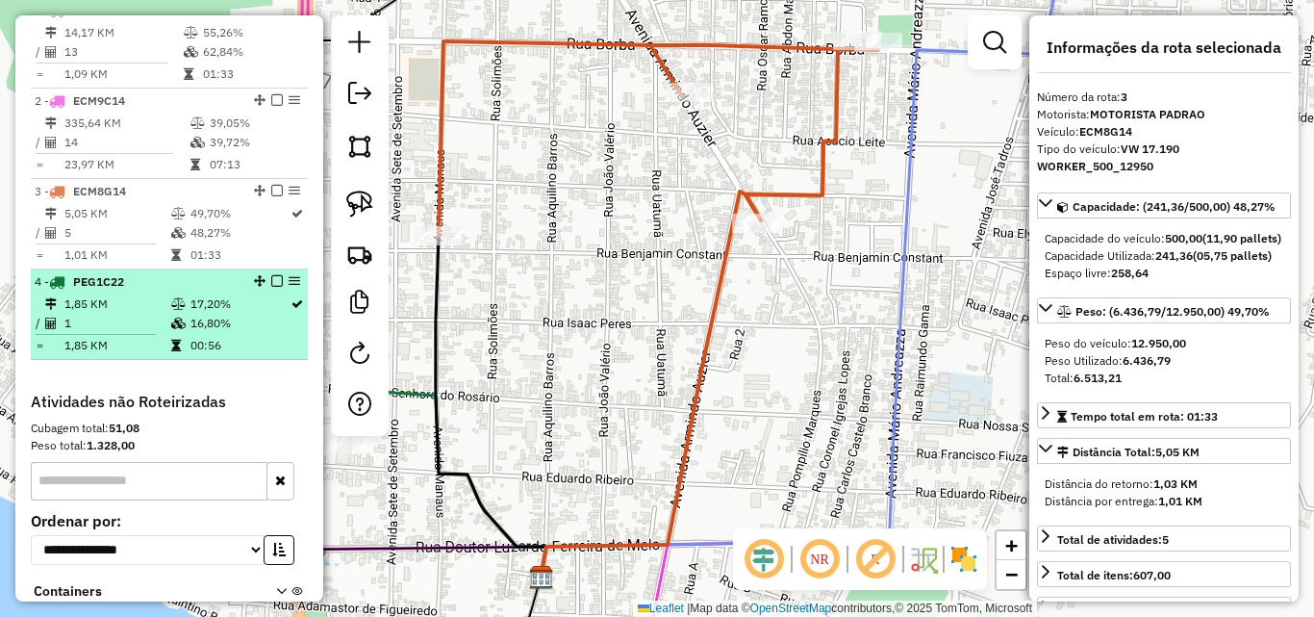
click at [174, 311] on li "4 - PEG1C22 1,85 KM 17,20% / 1 16,80% = 1,85 KM 00:56" at bounding box center [169, 314] width 277 height 90
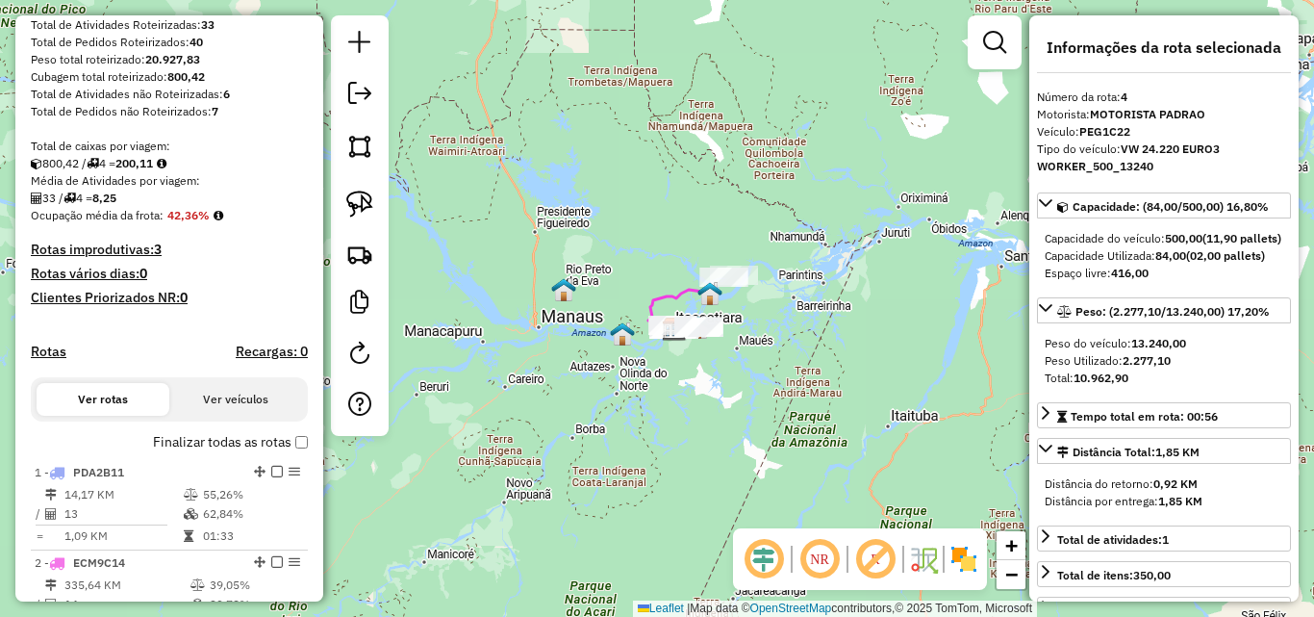
scroll to position [71, 0]
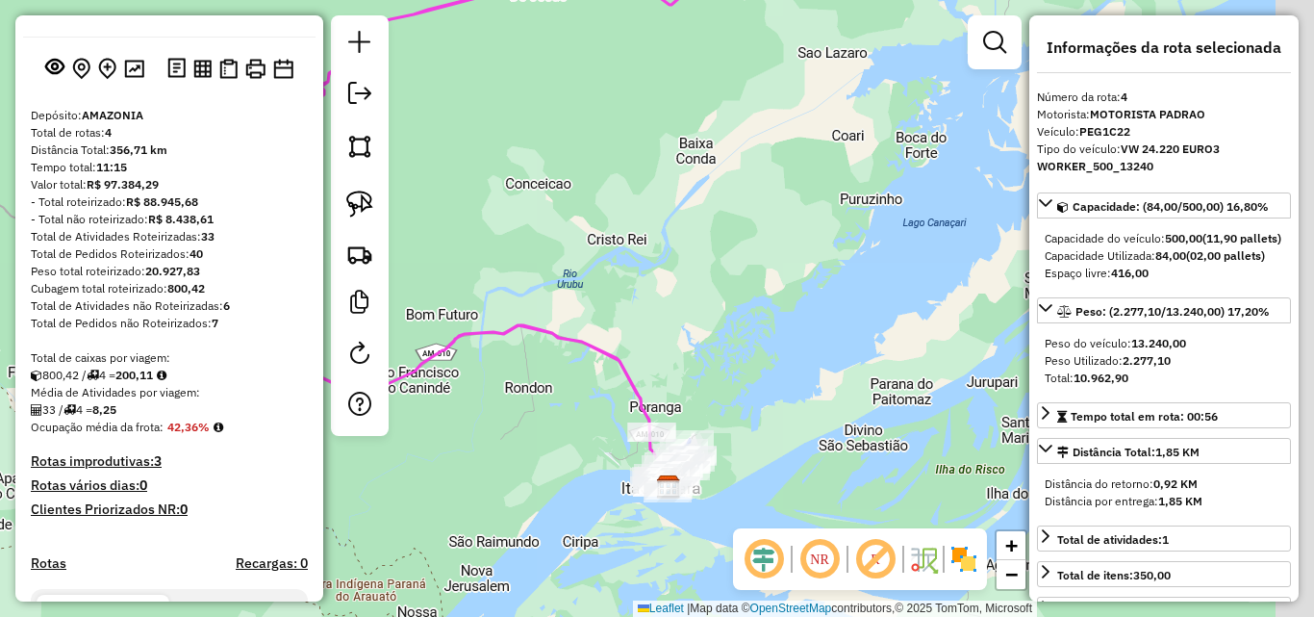
drag, startPoint x: 722, startPoint y: 449, endPoint x: 597, endPoint y: 194, distance: 283.6
click at [597, 198] on div "Janela de atendimento Grade de atendimento Capacidade Transportadoras Veículos …" at bounding box center [657, 308] width 1314 height 617
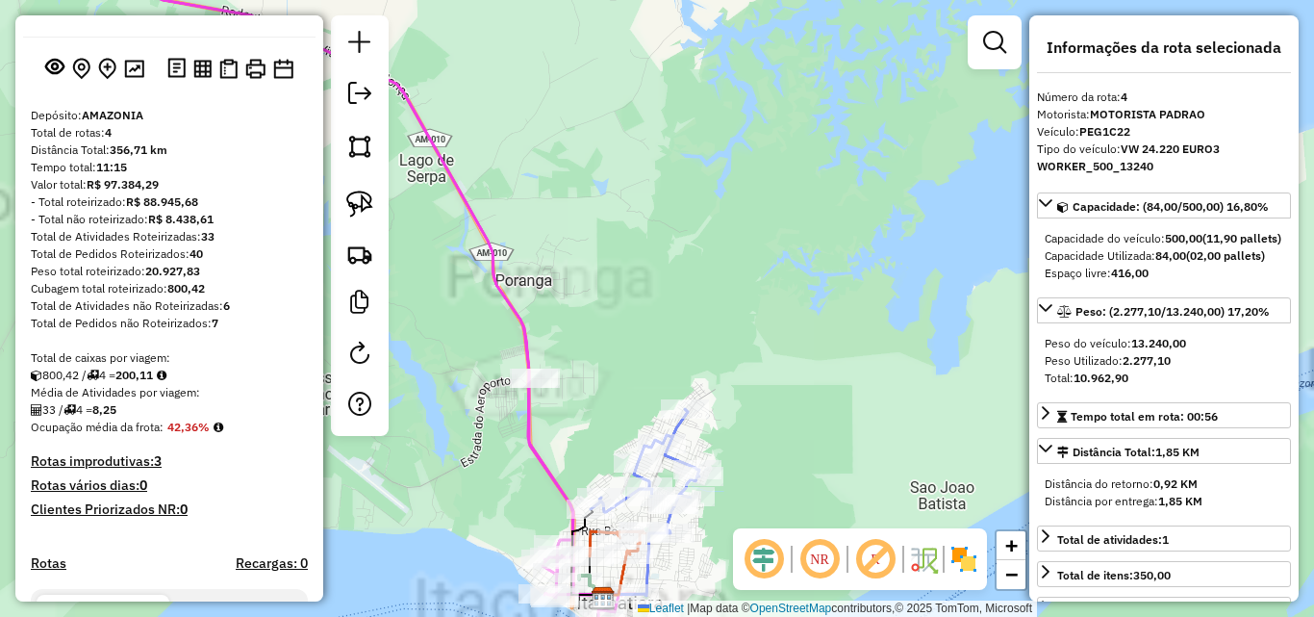
drag, startPoint x: 627, startPoint y: 302, endPoint x: 589, endPoint y: 113, distance: 193.4
click at [589, 115] on div "Janela de atendimento Grade de atendimento Capacidade Transportadoras Veículos …" at bounding box center [657, 308] width 1314 height 617
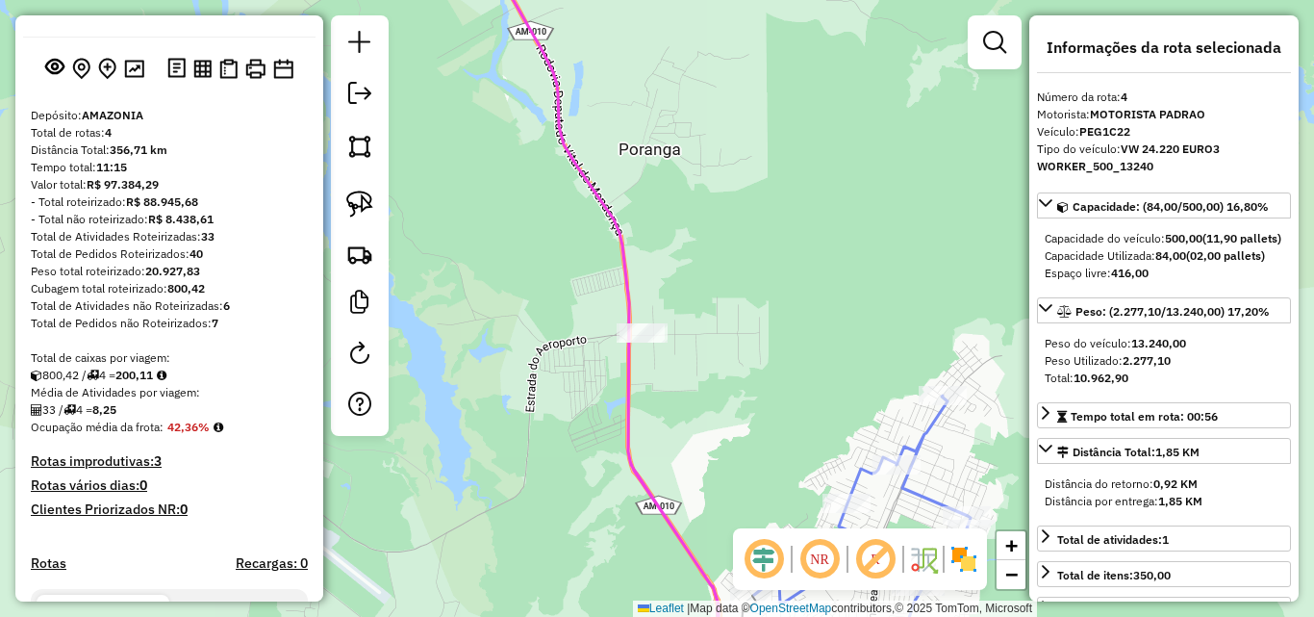
click at [882, 277] on div "Janela de atendimento Grade de atendimento Capacidade Transportadoras Veículos …" at bounding box center [657, 308] width 1314 height 617
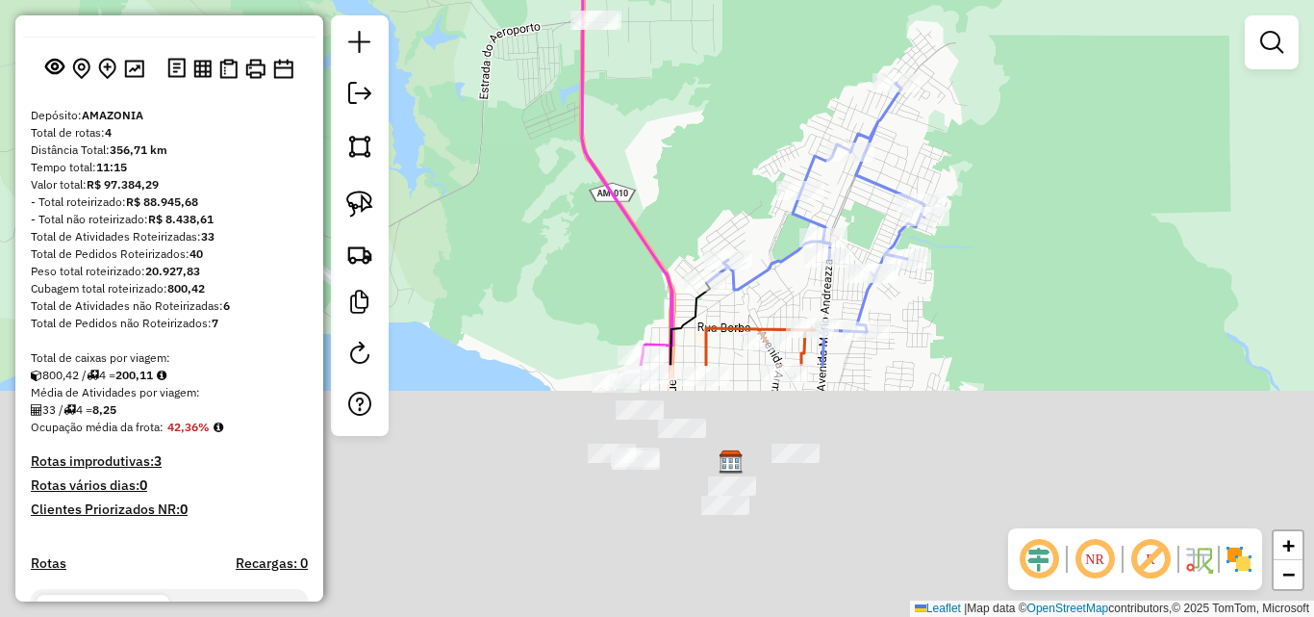
drag, startPoint x: 835, startPoint y: 368, endPoint x: 789, endPoint y: 45, distance: 325.6
click at [789, 45] on div "Janela de atendimento Grade de atendimento Capacidade Transportadoras Veículos …" at bounding box center [657, 308] width 1314 height 617
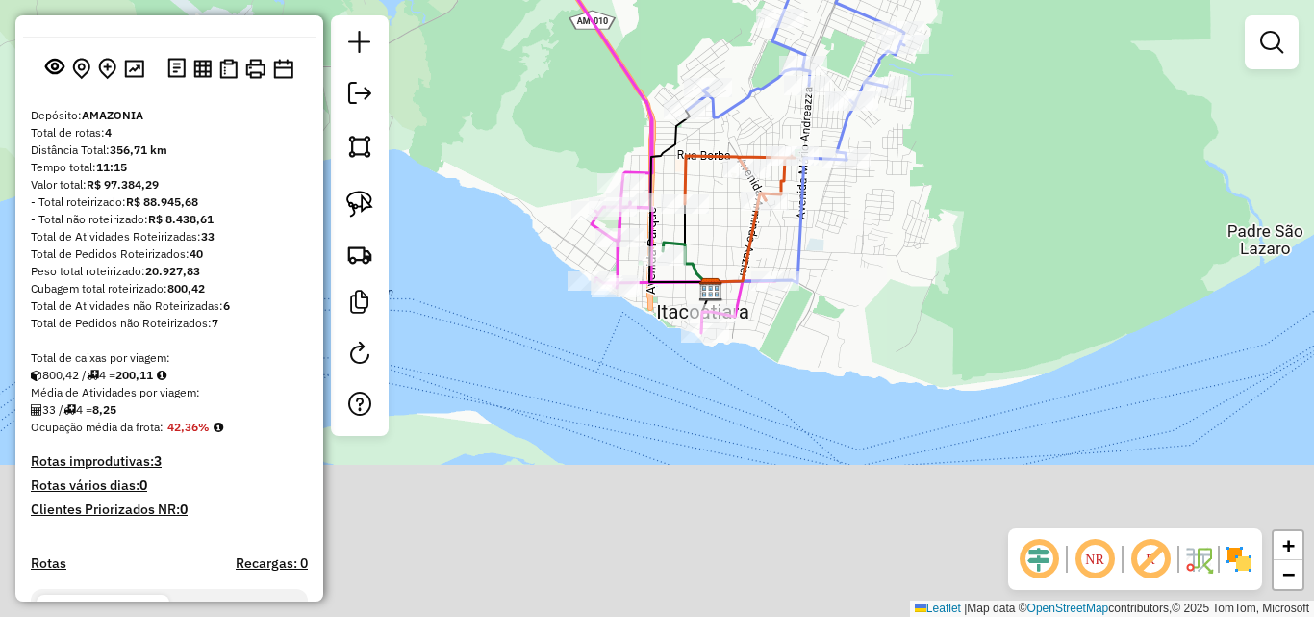
drag, startPoint x: 930, startPoint y: 377, endPoint x: 909, endPoint y: 204, distance: 174.5
click at [910, 207] on div "Janela de atendimento Grade de atendimento Capacidade Transportadoras Veículos …" at bounding box center [657, 308] width 1314 height 617
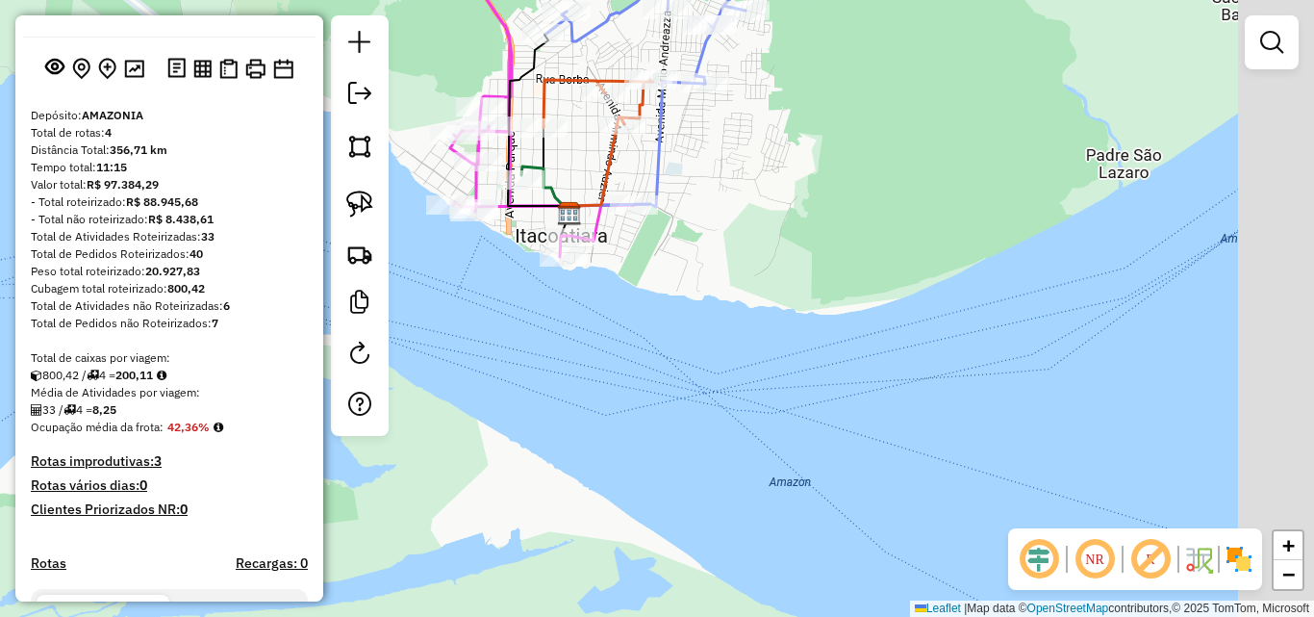
drag, startPoint x: 1140, startPoint y: 257, endPoint x: 860, endPoint y: 148, distance: 300.4
click at [850, 139] on div "Janela de atendimento Grade de atendimento Capacidade Transportadoras Veículos …" at bounding box center [657, 308] width 1314 height 617
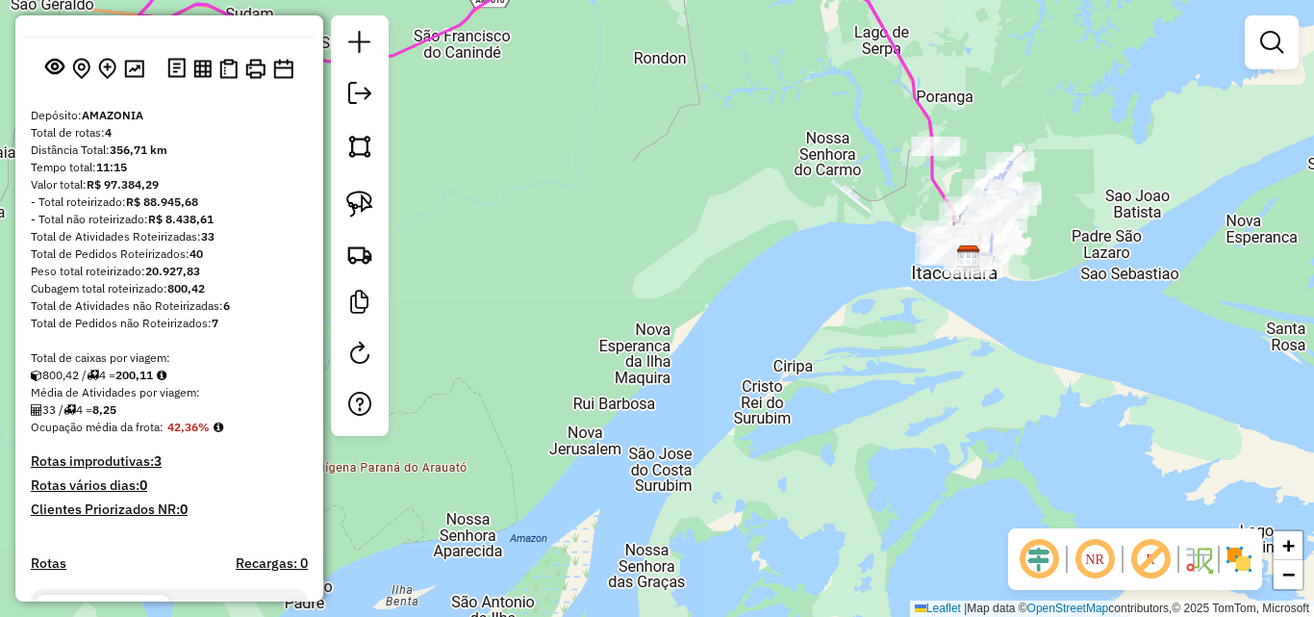
drag, startPoint x: 1095, startPoint y: 313, endPoint x: 718, endPoint y: 309, distance: 377.2
click at [700, 329] on div "Janela de atendimento Grade de atendimento Capacidade Transportadoras Veículos …" at bounding box center [657, 308] width 1314 height 617
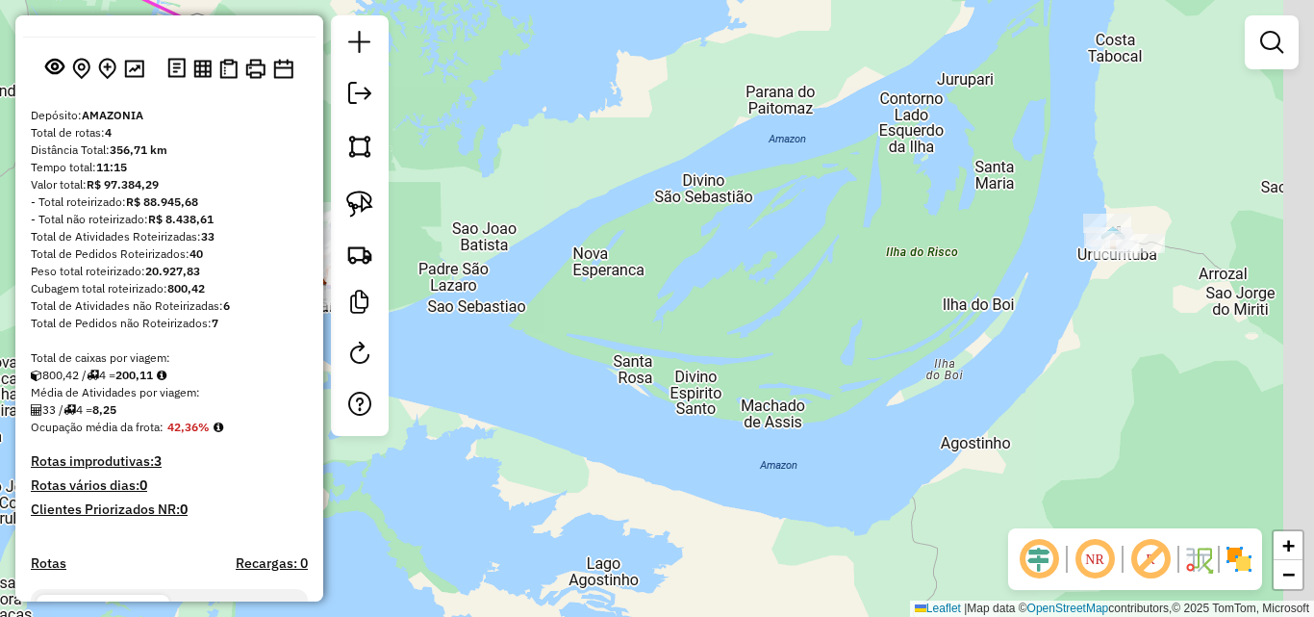
drag, startPoint x: 948, startPoint y: 317, endPoint x: 737, endPoint y: 359, distance: 214.9
click at [730, 365] on div "Janela de atendimento Grade de atendimento Capacidade Transportadoras Veículos …" at bounding box center [657, 308] width 1314 height 617
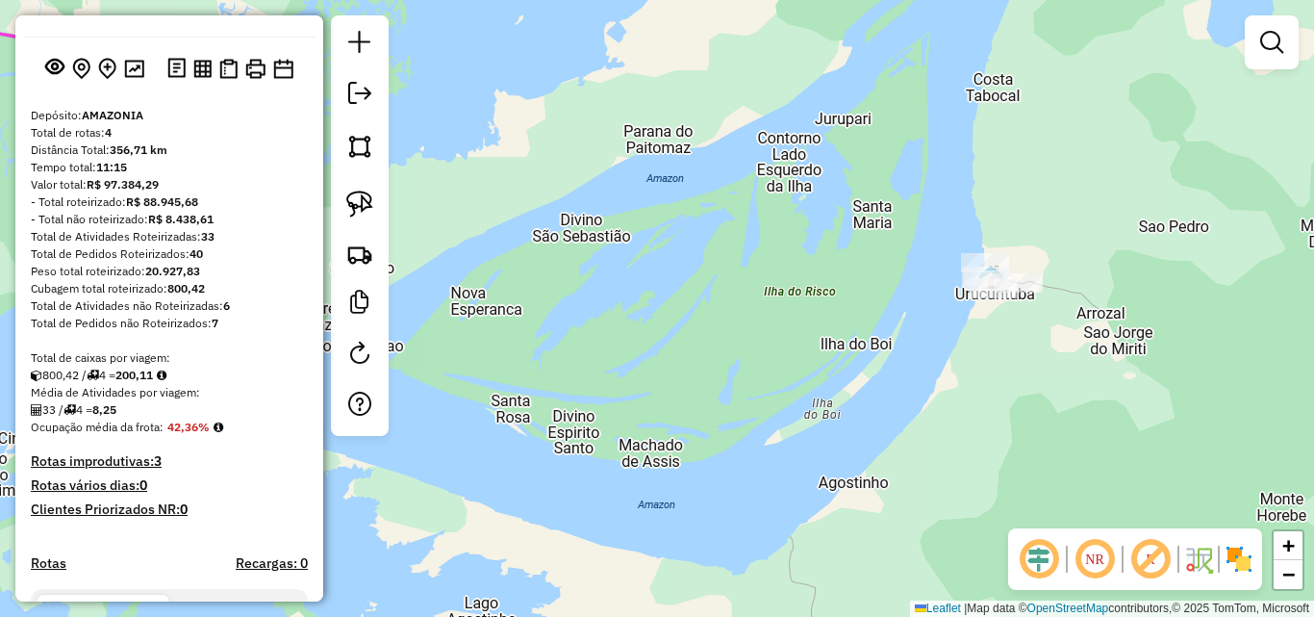
drag, startPoint x: 632, startPoint y: 213, endPoint x: 972, endPoint y: 166, distance: 342.8
click at [969, 167] on div "Janela de atendimento Grade de atendimento Capacidade Transportadoras Veículos …" at bounding box center [657, 308] width 1314 height 617
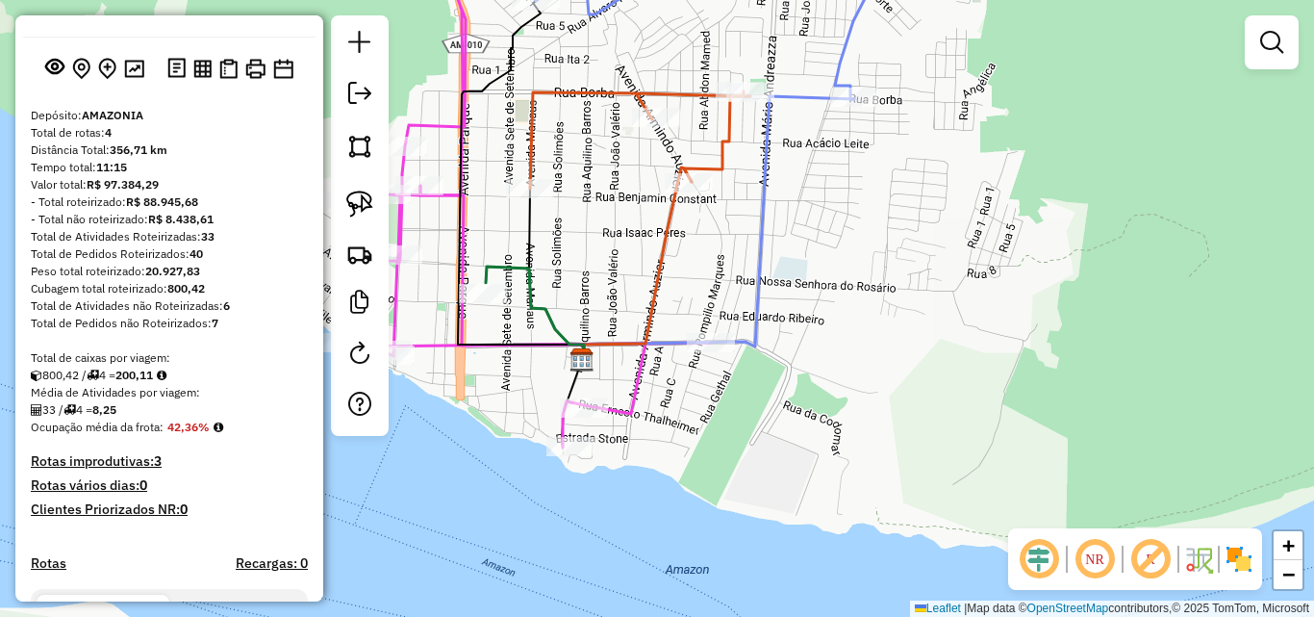
drag, startPoint x: 579, startPoint y: 263, endPoint x: 730, endPoint y: 219, distance: 157.1
click at [730, 219] on div "Janela de atendimento Grade de atendimento Capacidade Transportadoras Veículos …" at bounding box center [657, 308] width 1314 height 617
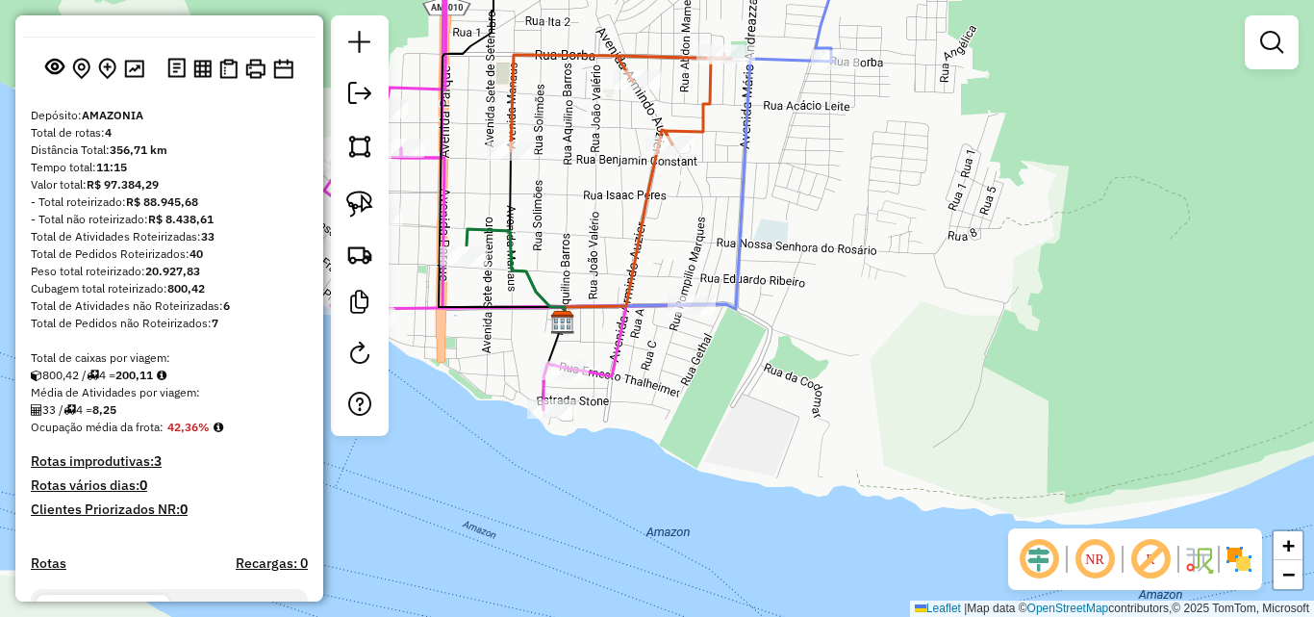
drag, startPoint x: 1154, startPoint y: 259, endPoint x: 986, endPoint y: 264, distance: 167.5
click at [986, 264] on div "Janela de atendimento Grade de atendimento Capacidade Transportadoras Veículos …" at bounding box center [657, 308] width 1314 height 617
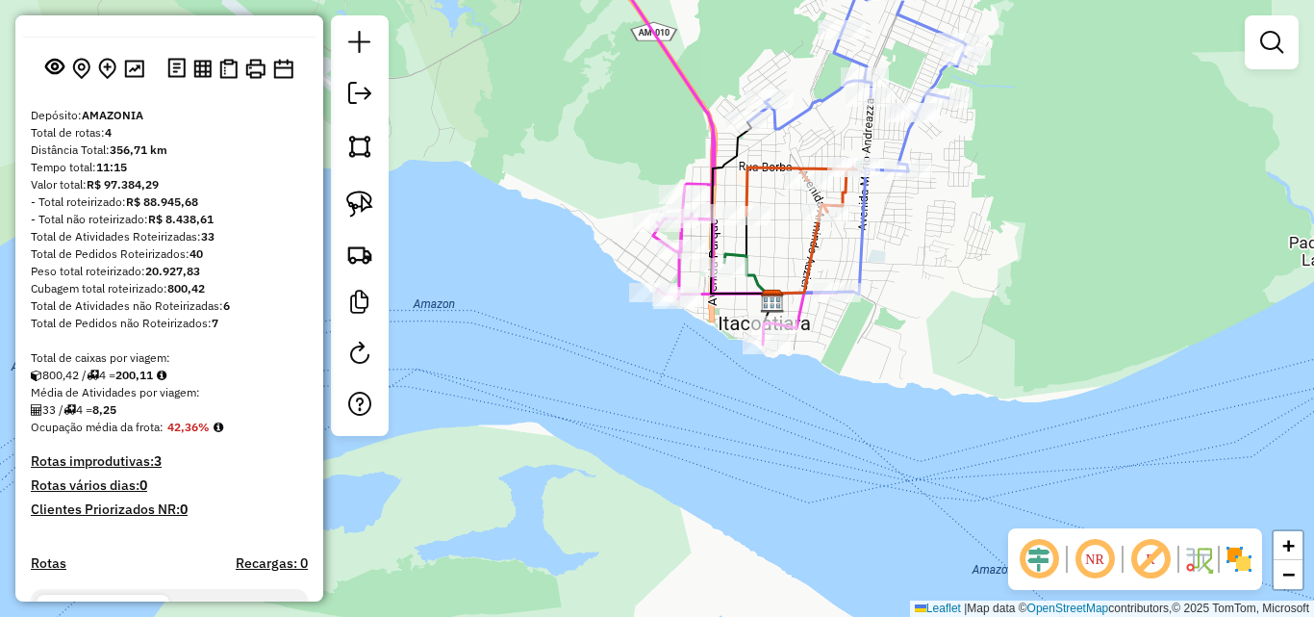
drag, startPoint x: 1054, startPoint y: 289, endPoint x: 813, endPoint y: 292, distance: 240.6
click at [813, 292] on div "Janela de atendimento Grade de atendimento Capacidade Transportadoras Veículos …" at bounding box center [657, 308] width 1314 height 617
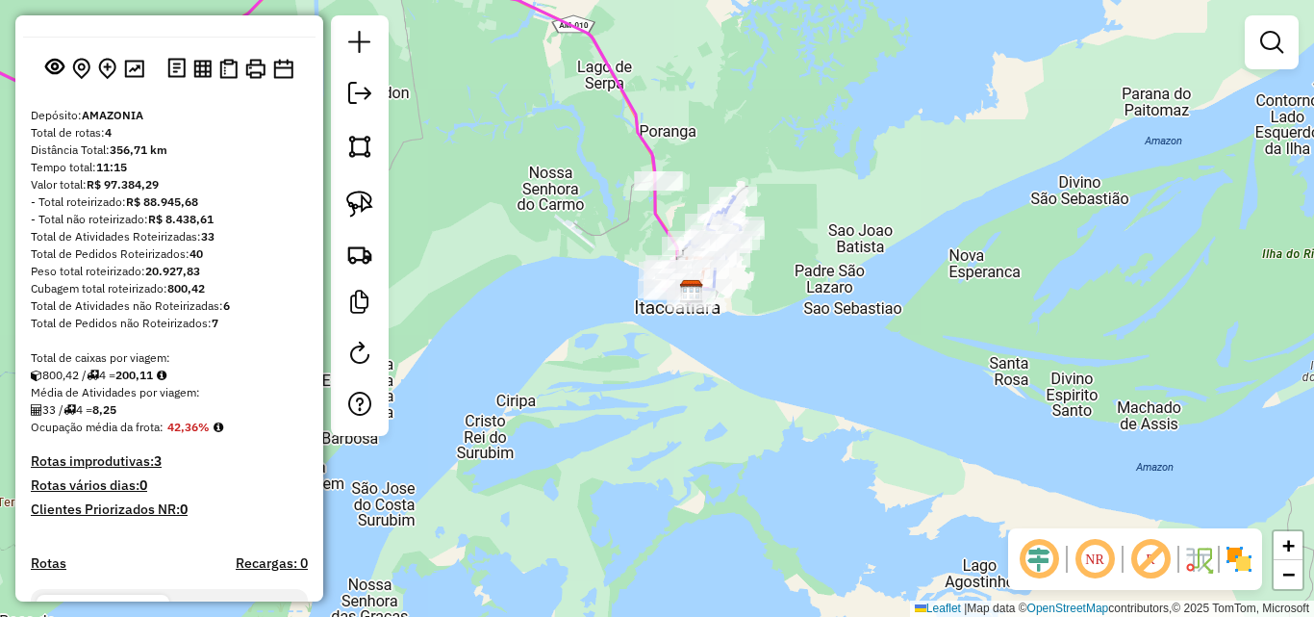
drag, startPoint x: 911, startPoint y: 297, endPoint x: 776, endPoint y: 297, distance: 134.7
click at [770, 315] on div "Janela de atendimento Grade de atendimento Capacidade Transportadoras Veículos …" at bounding box center [657, 308] width 1314 height 617
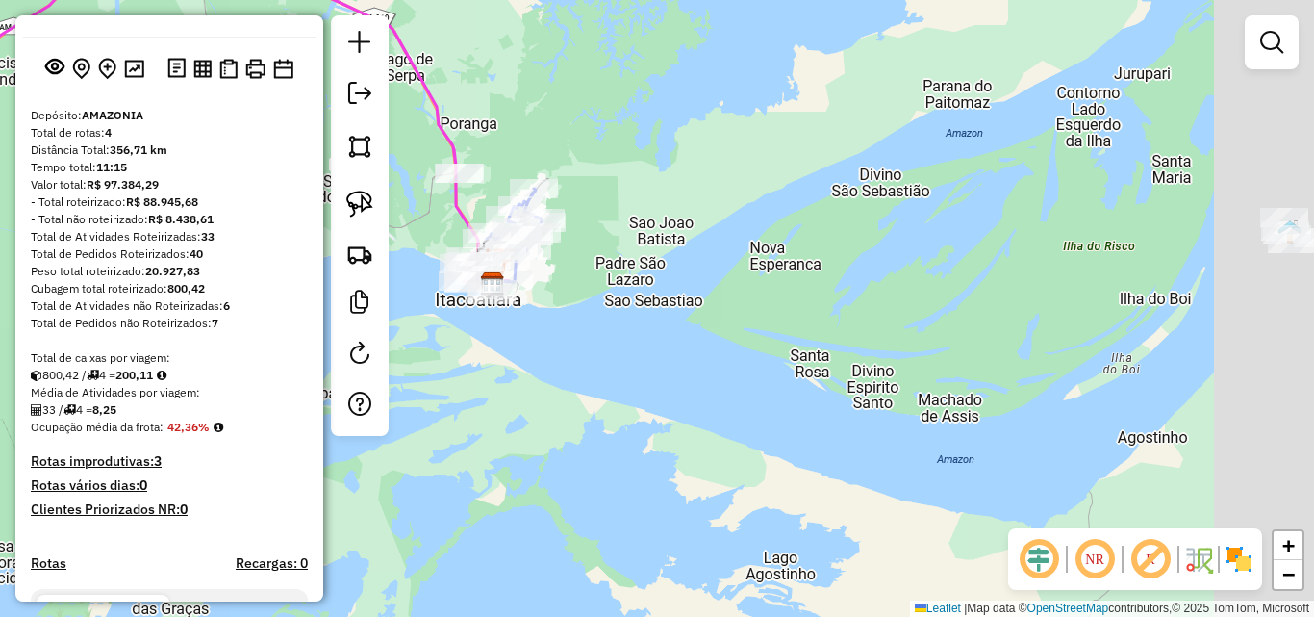
click at [782, 281] on div "Janela de atendimento Grade de atendimento Capacidade Transportadoras Veículos …" at bounding box center [657, 308] width 1314 height 617
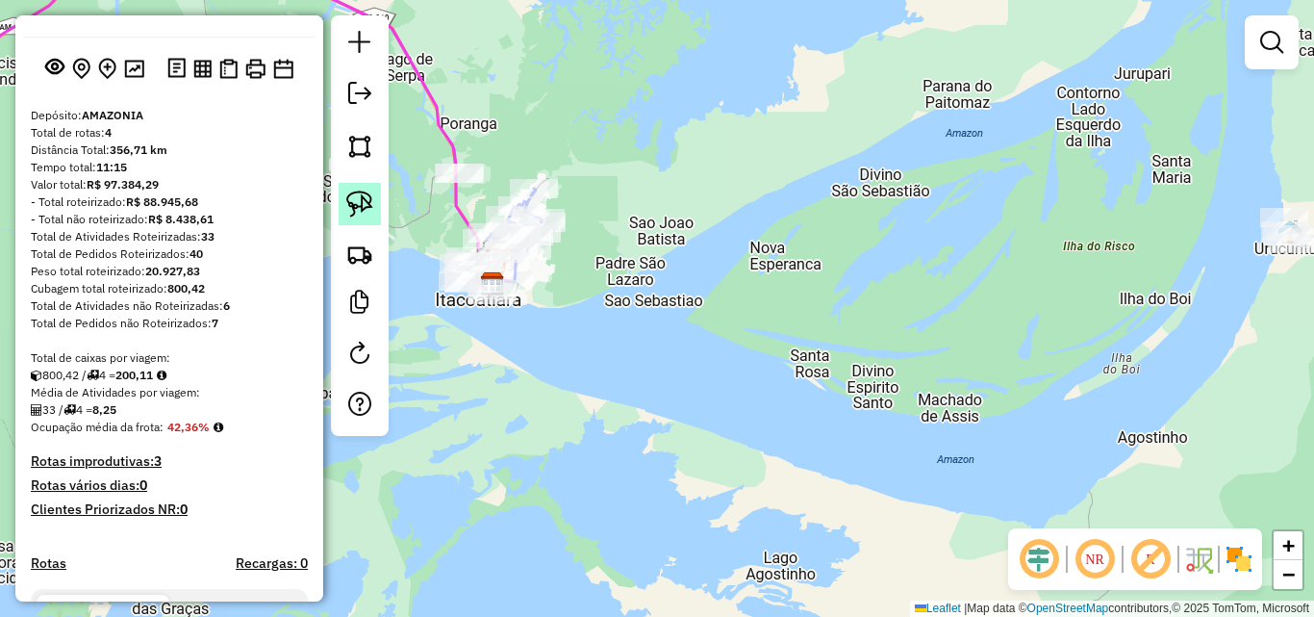
click at [362, 215] on img at bounding box center [359, 204] width 27 height 27
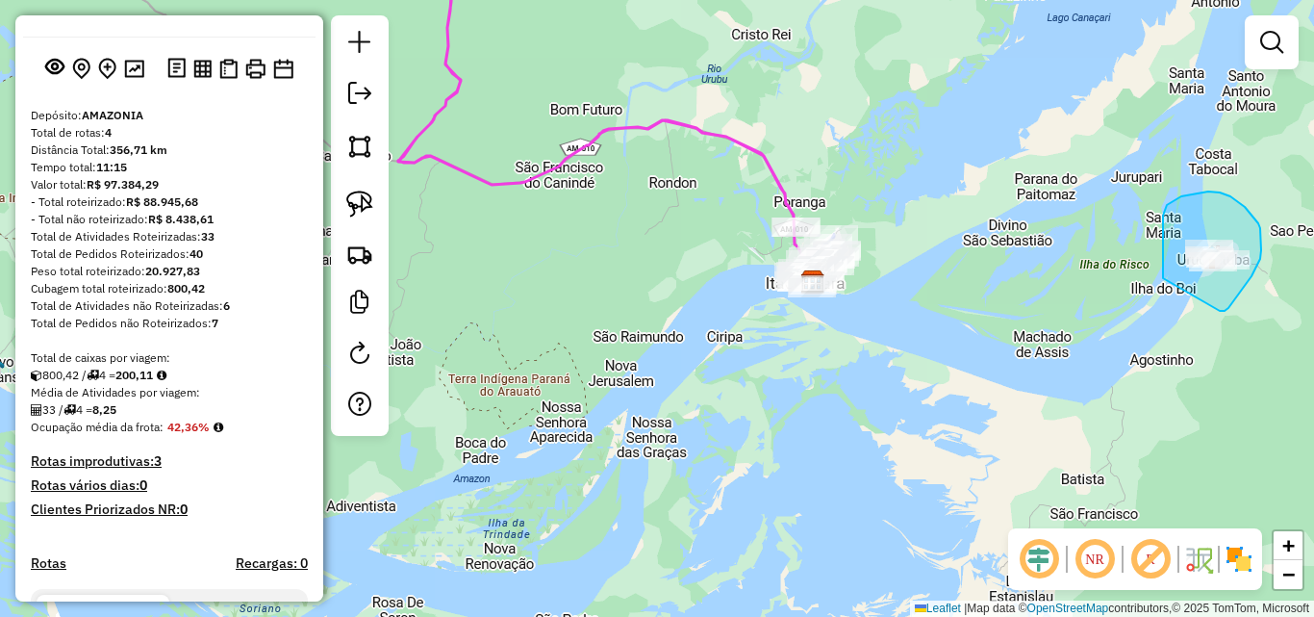
drag, startPoint x: 1163, startPoint y: 278, endPoint x: 1219, endPoint y: 311, distance: 64.7
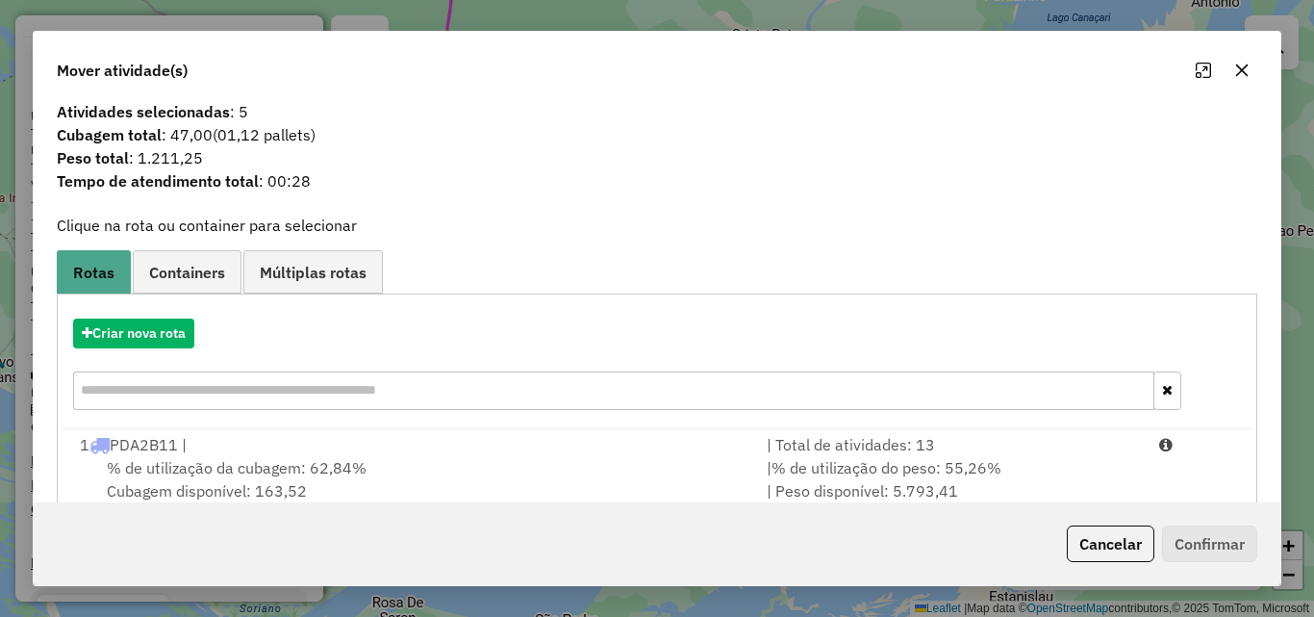
scroll to position [0, 0]
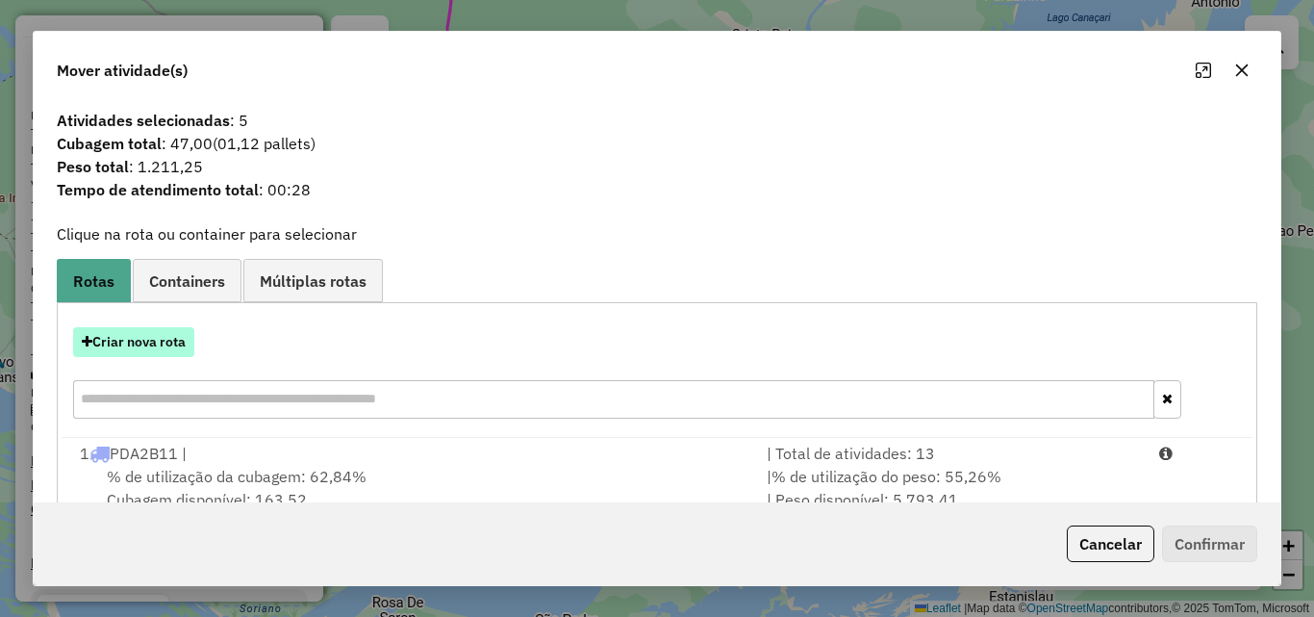
click at [160, 345] on button "Criar nova rota" at bounding box center [133, 342] width 121 height 30
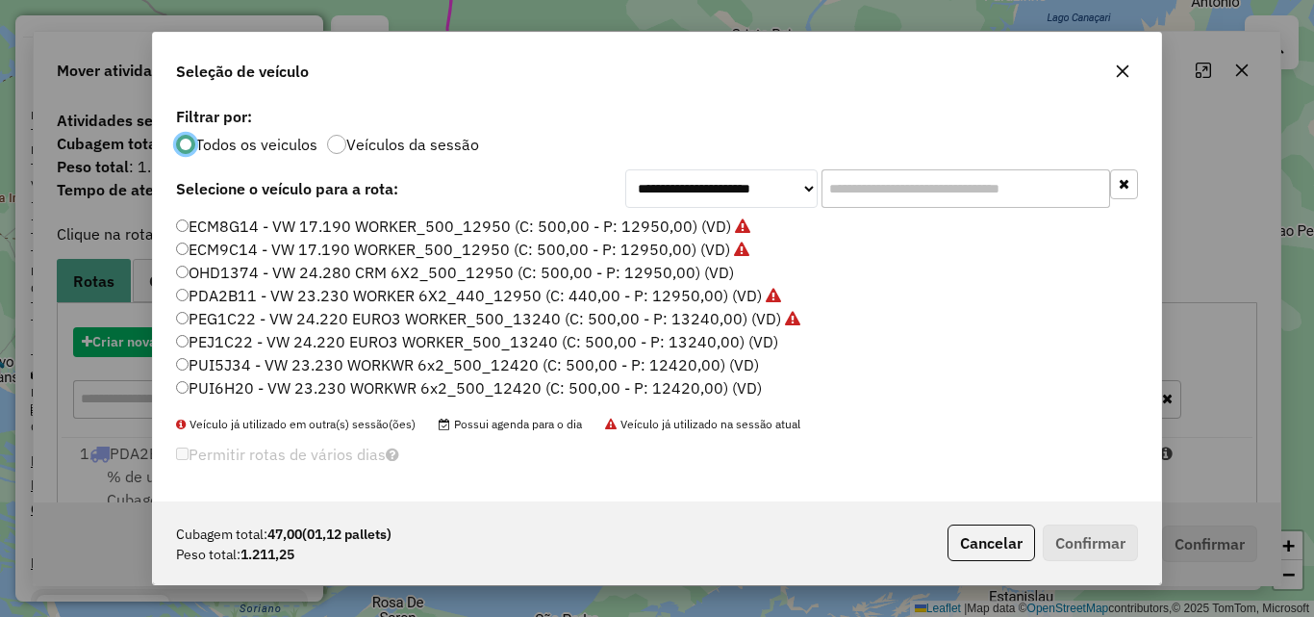
scroll to position [11, 6]
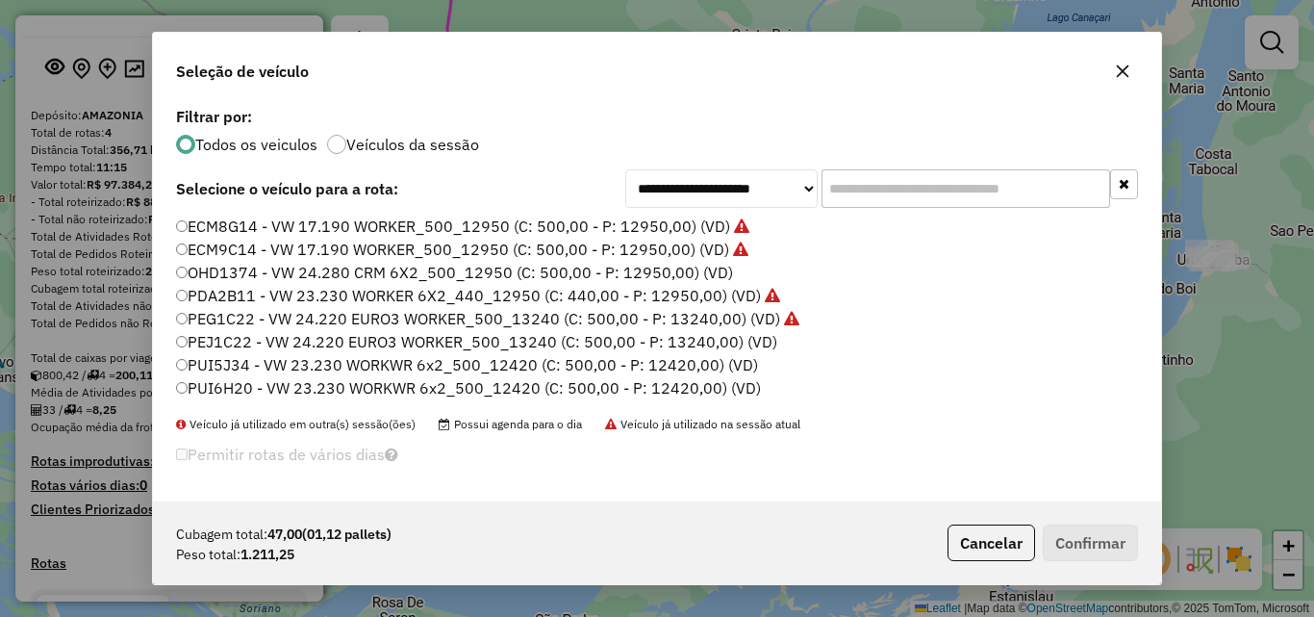
click at [206, 346] on label "PEJ1C22 - VW 24.220 EURO3 WORKER_500_13240 (C: 500,00 - P: 13240,00) (VD)" at bounding box center [476, 341] width 601 height 23
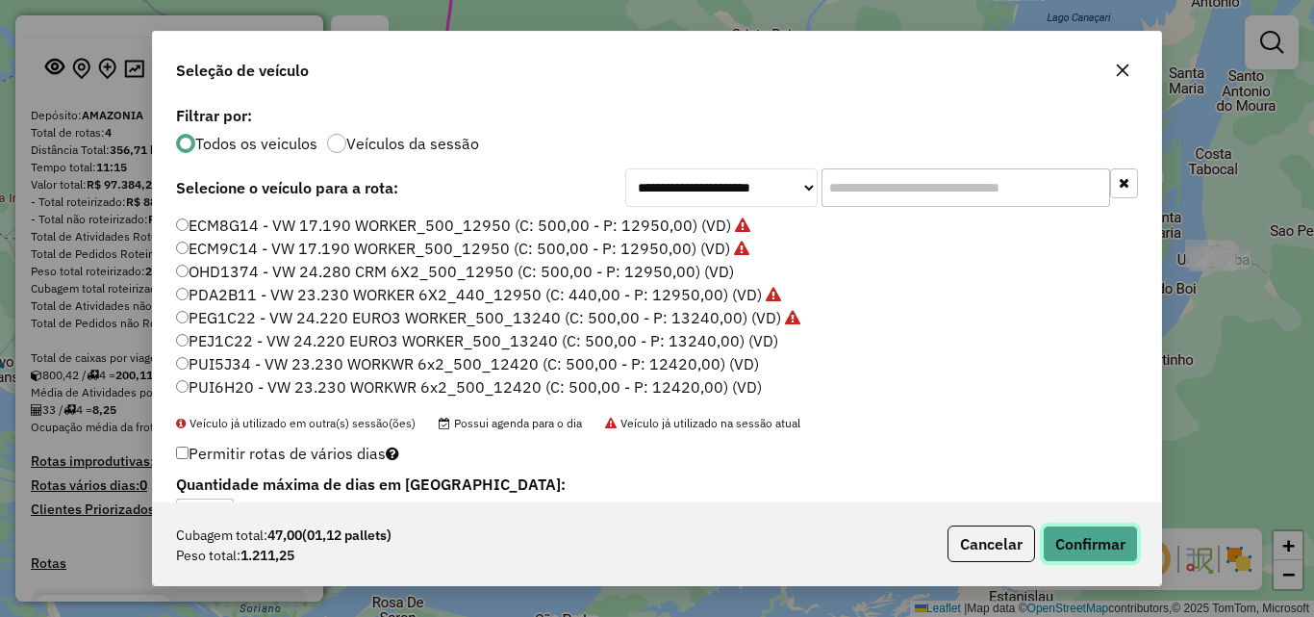
click at [1096, 552] on button "Confirmar" at bounding box center [1090, 543] width 95 height 37
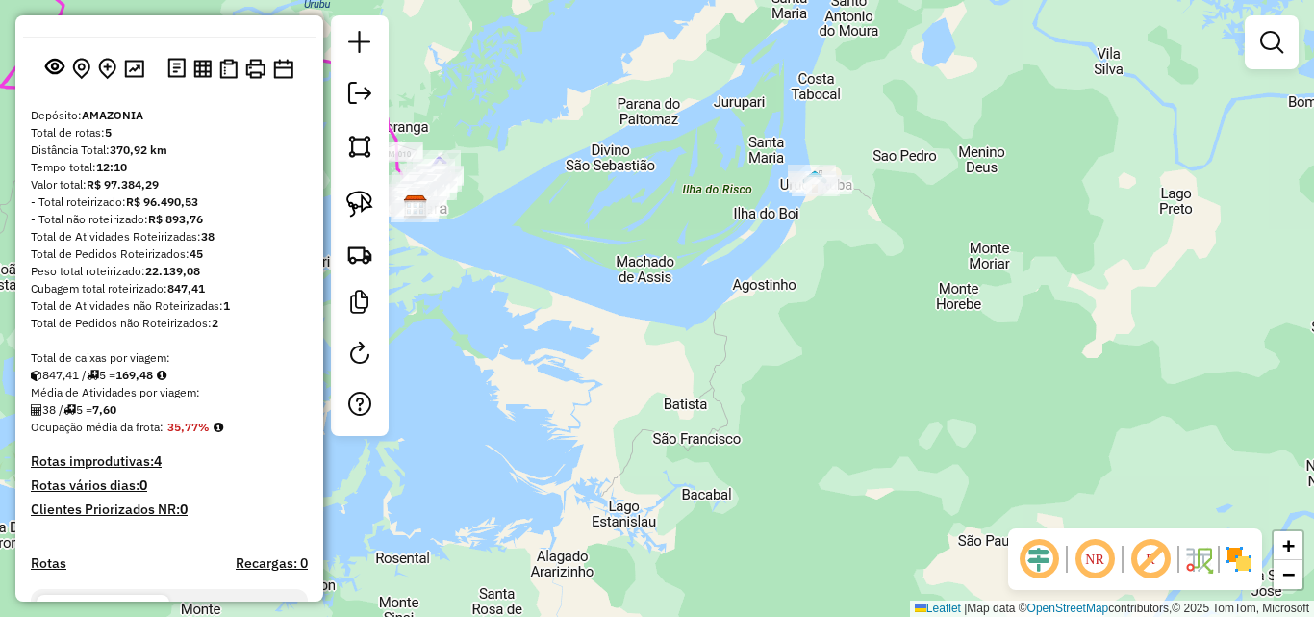
click at [880, 363] on div "Janela de atendimento Grade de atendimento Capacidade Transportadoras Veículos …" at bounding box center [657, 308] width 1314 height 617
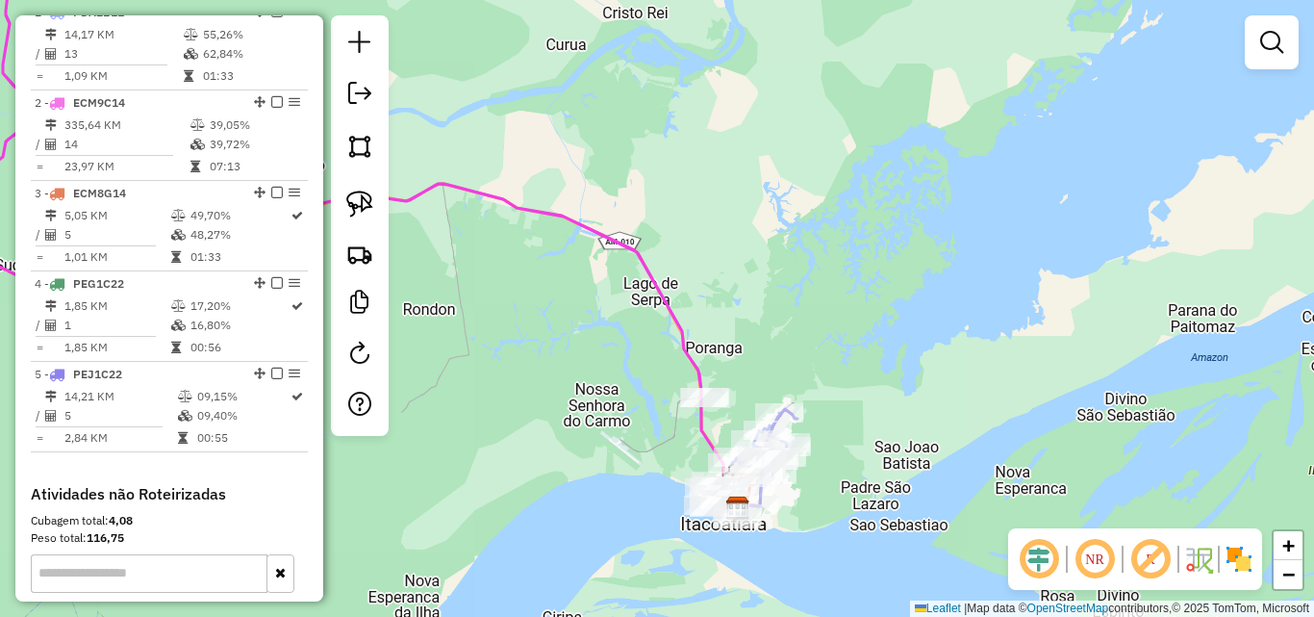
scroll to position [745, 0]
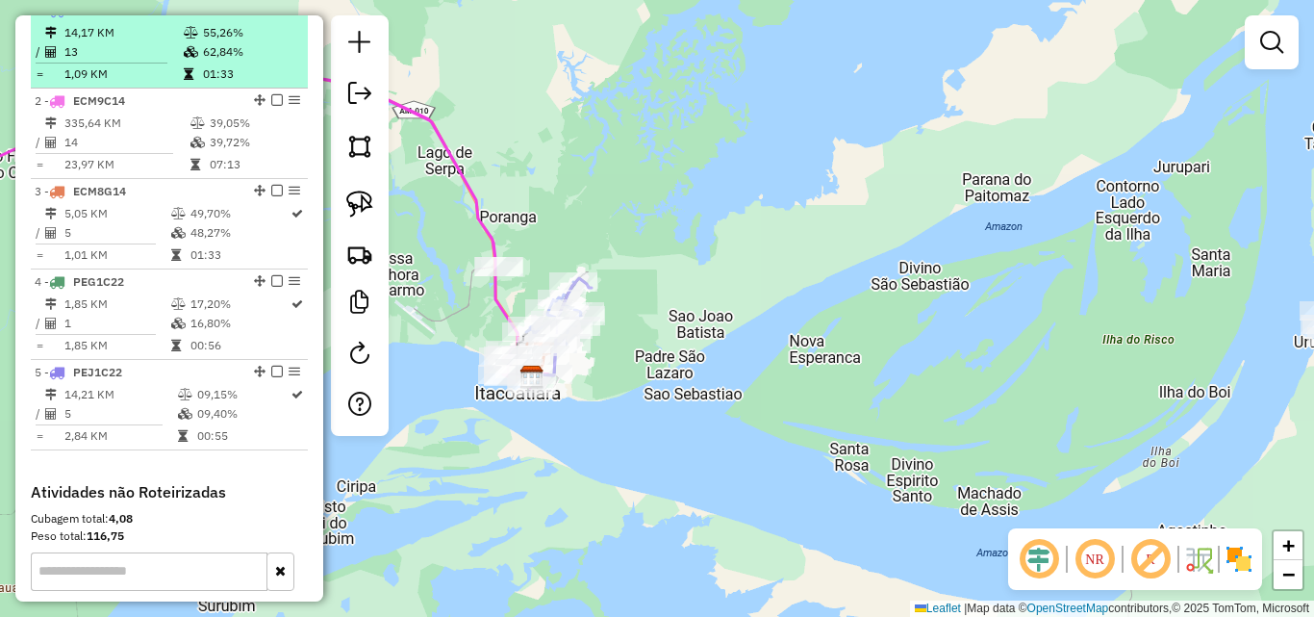
click at [131, 62] on td "13" at bounding box center [123, 51] width 119 height 19
select select "**********"
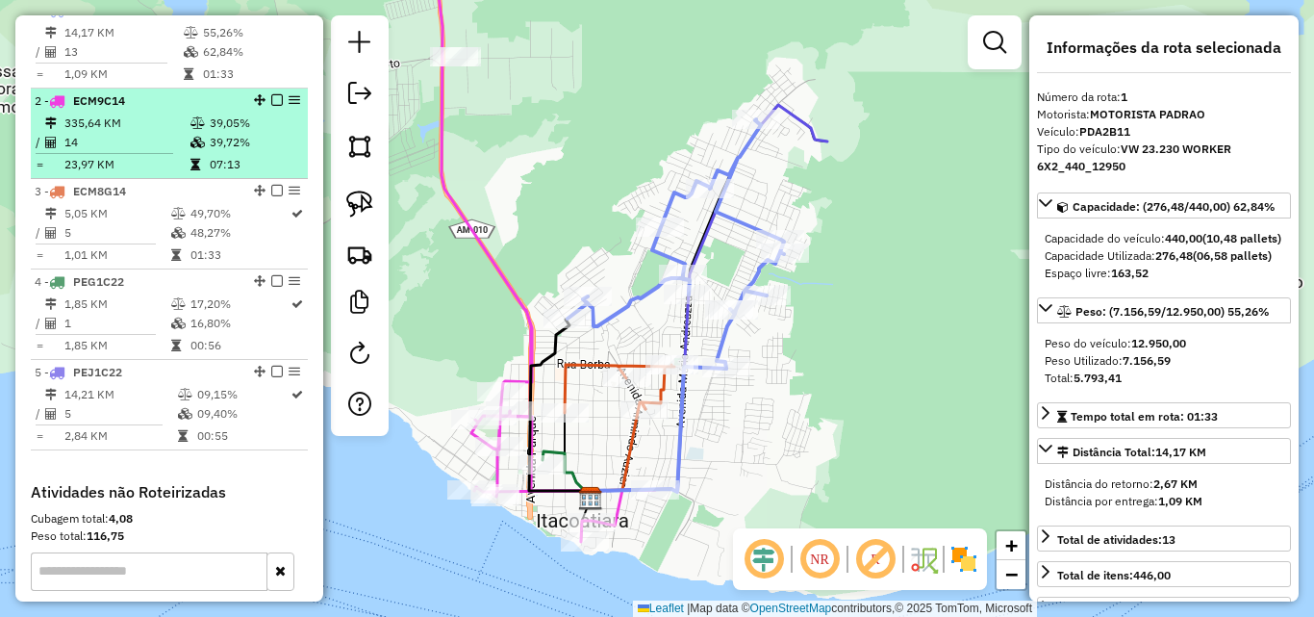
click at [93, 133] on td "335,64 KM" at bounding box center [127, 123] width 126 height 19
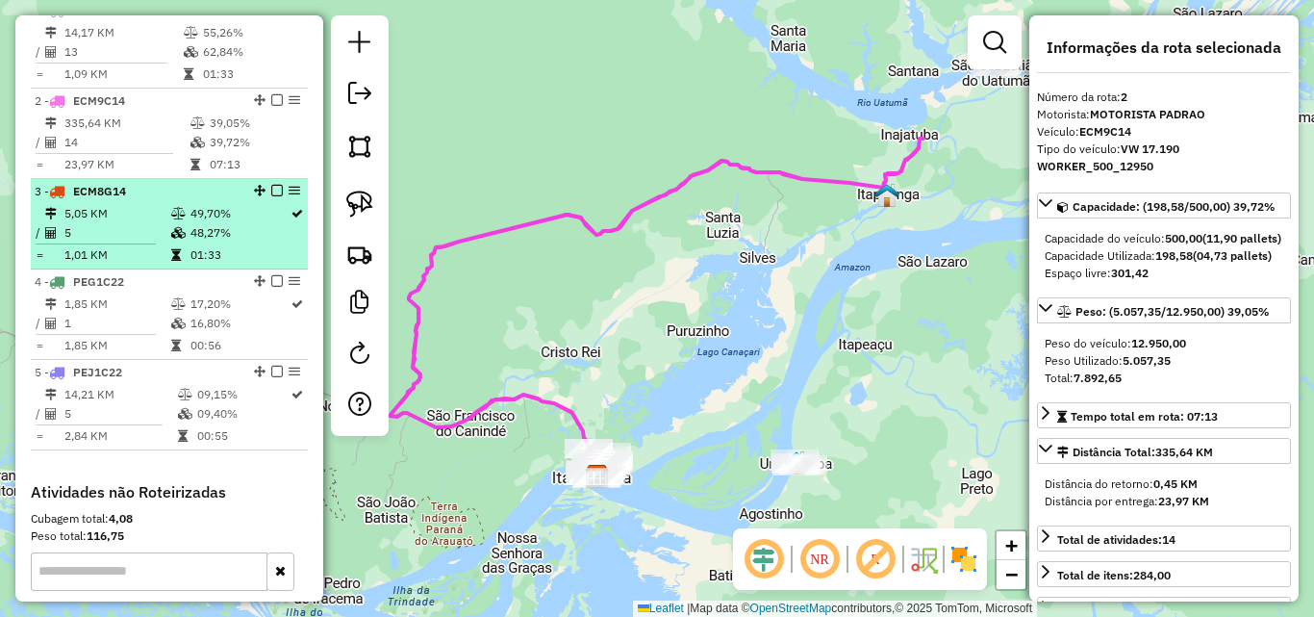
click at [117, 242] on td "5" at bounding box center [117, 232] width 107 height 19
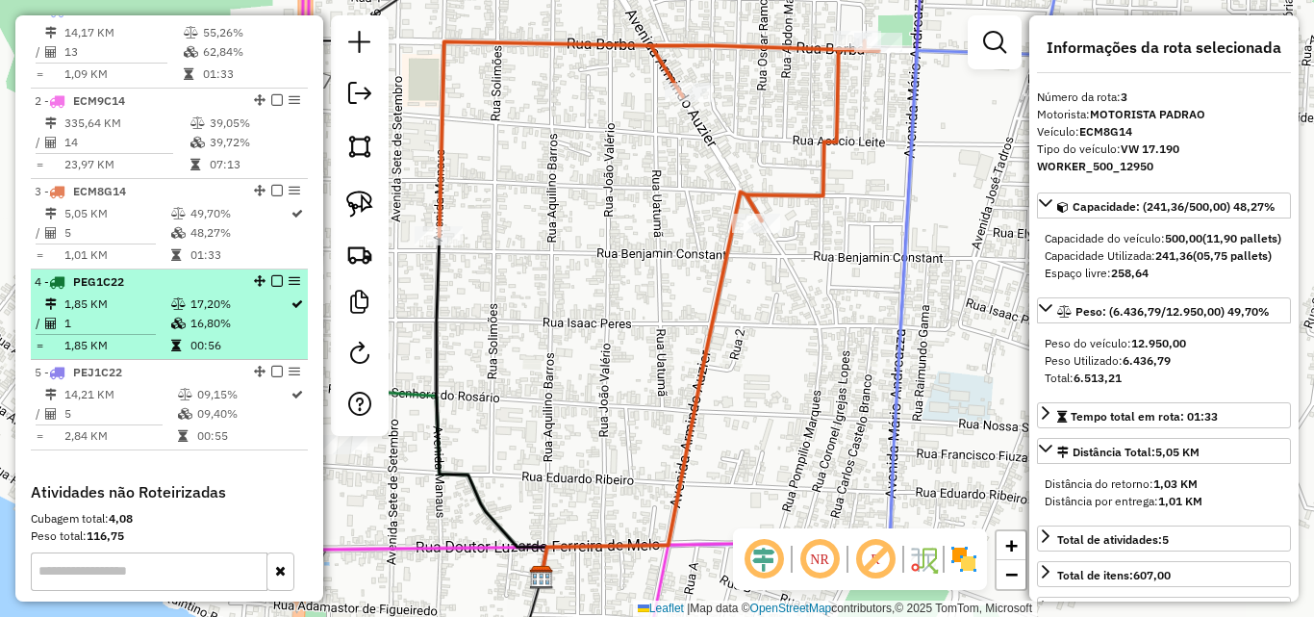
click at [115, 289] on span "PEG1C22" at bounding box center [98, 281] width 51 height 14
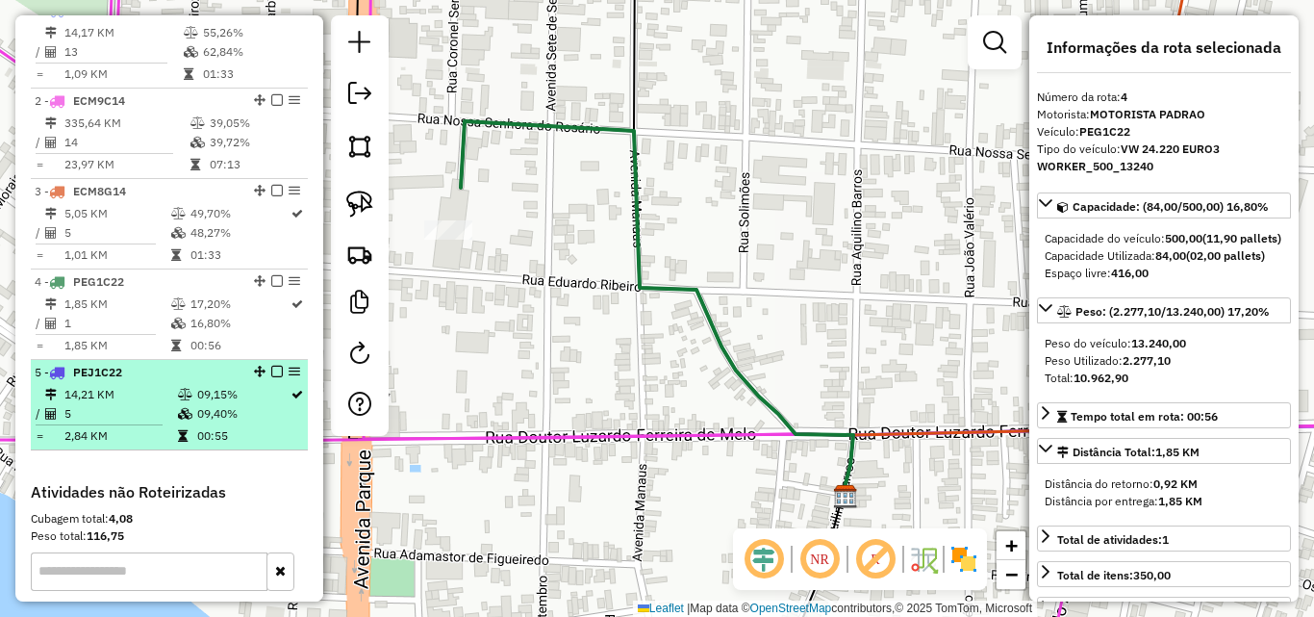
click at [117, 404] on td "14,21 KM" at bounding box center [121, 394] width 114 height 19
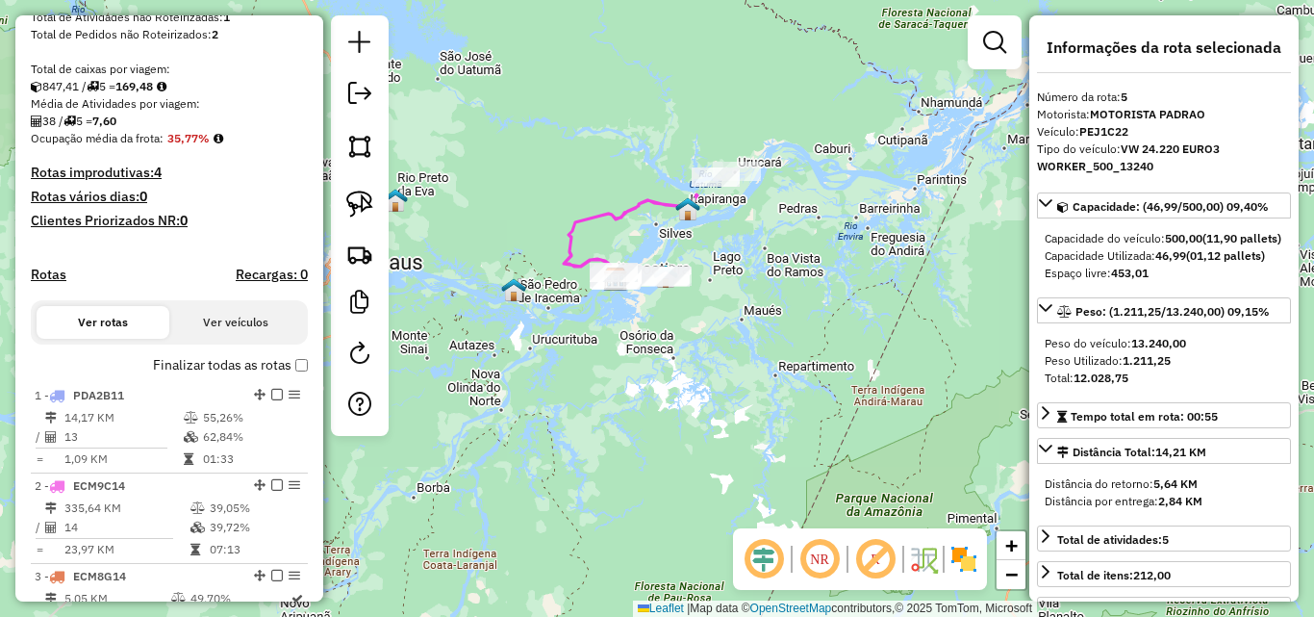
scroll to position [0, 0]
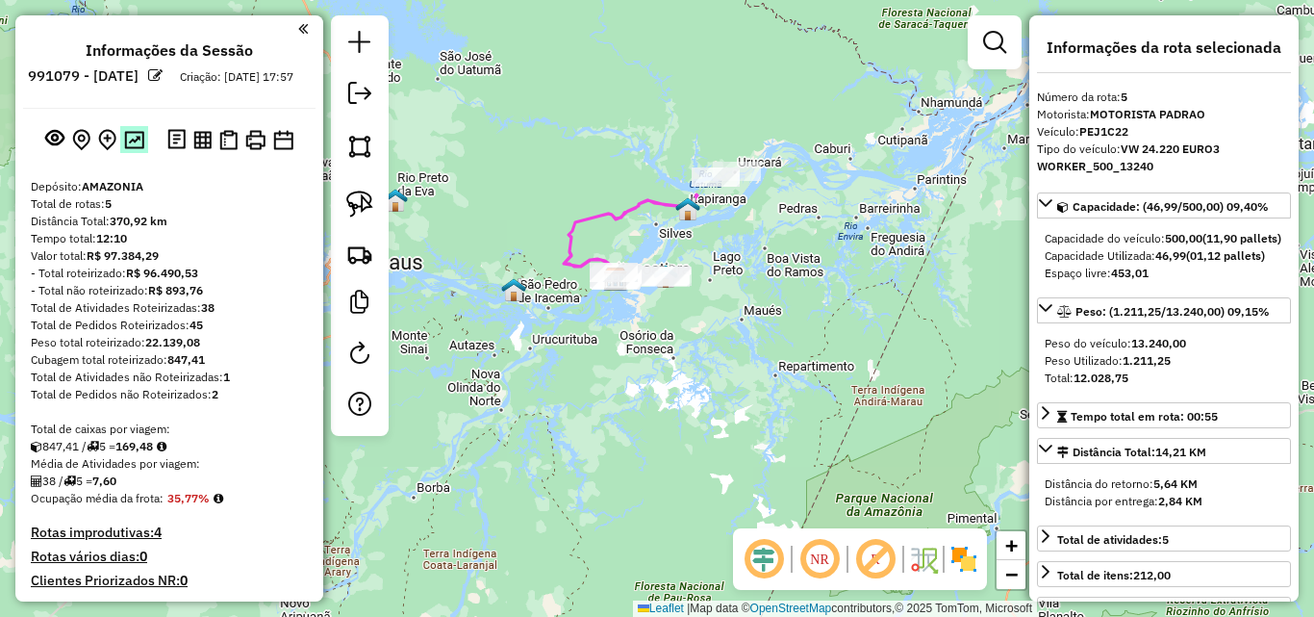
click at [128, 149] on img at bounding box center [134, 140] width 20 height 18
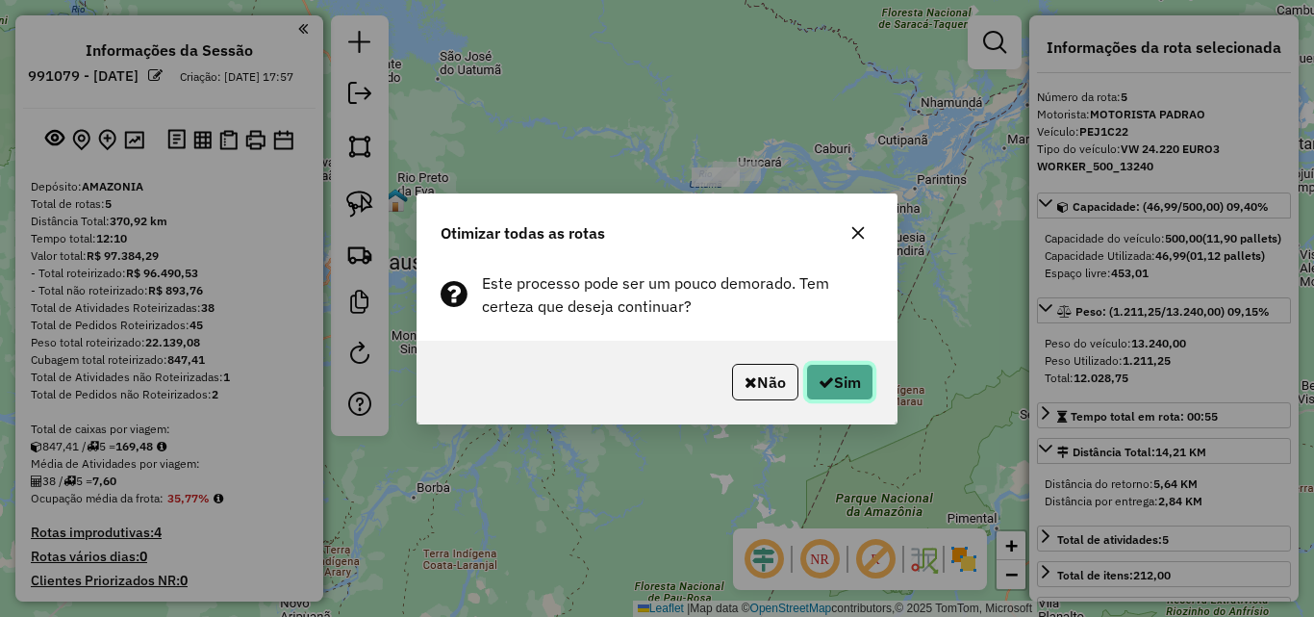
click at [842, 380] on button "Sim" at bounding box center [839, 382] width 67 height 37
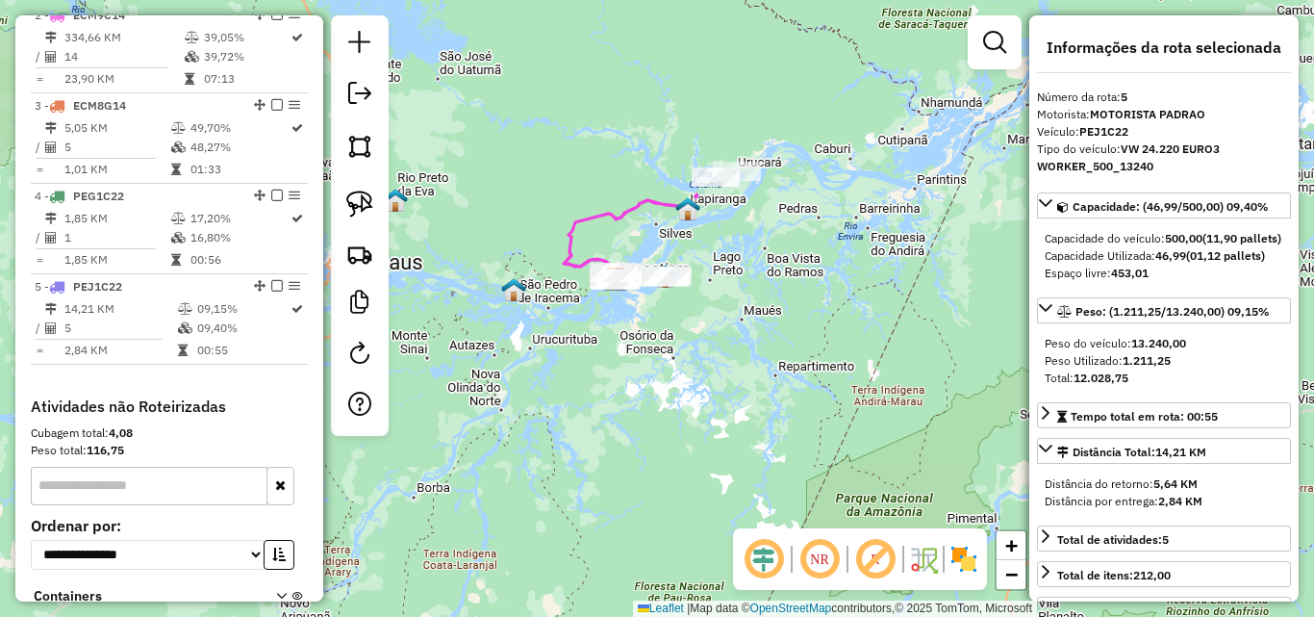
scroll to position [990, 0]
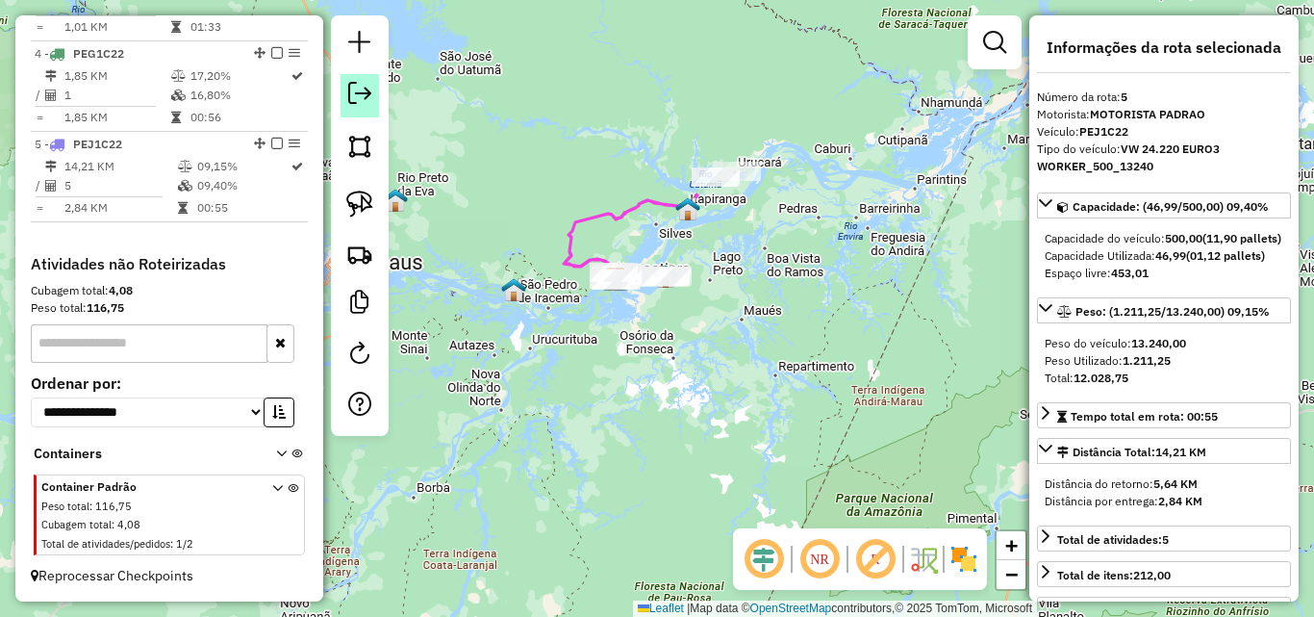
click at [352, 96] on em at bounding box center [359, 93] width 23 height 23
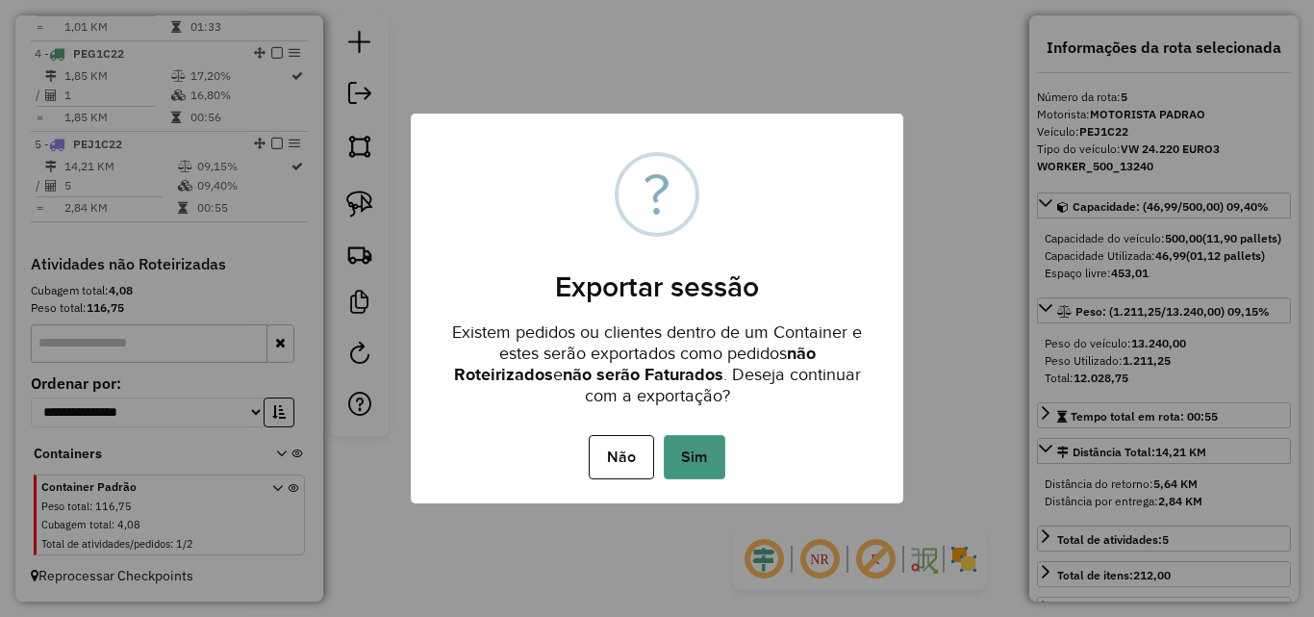
click at [690, 457] on button "Sim" at bounding box center [695, 457] width 62 height 44
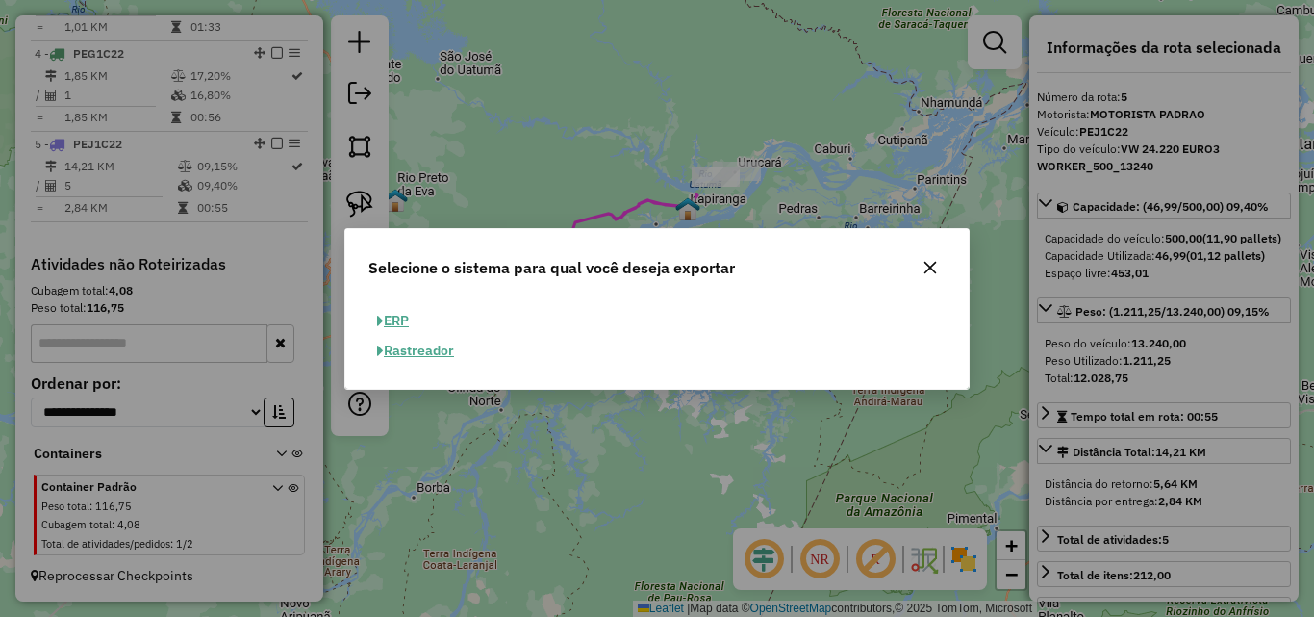
click at [398, 322] on button "ERP" at bounding box center [393, 321] width 49 height 30
select select "**"
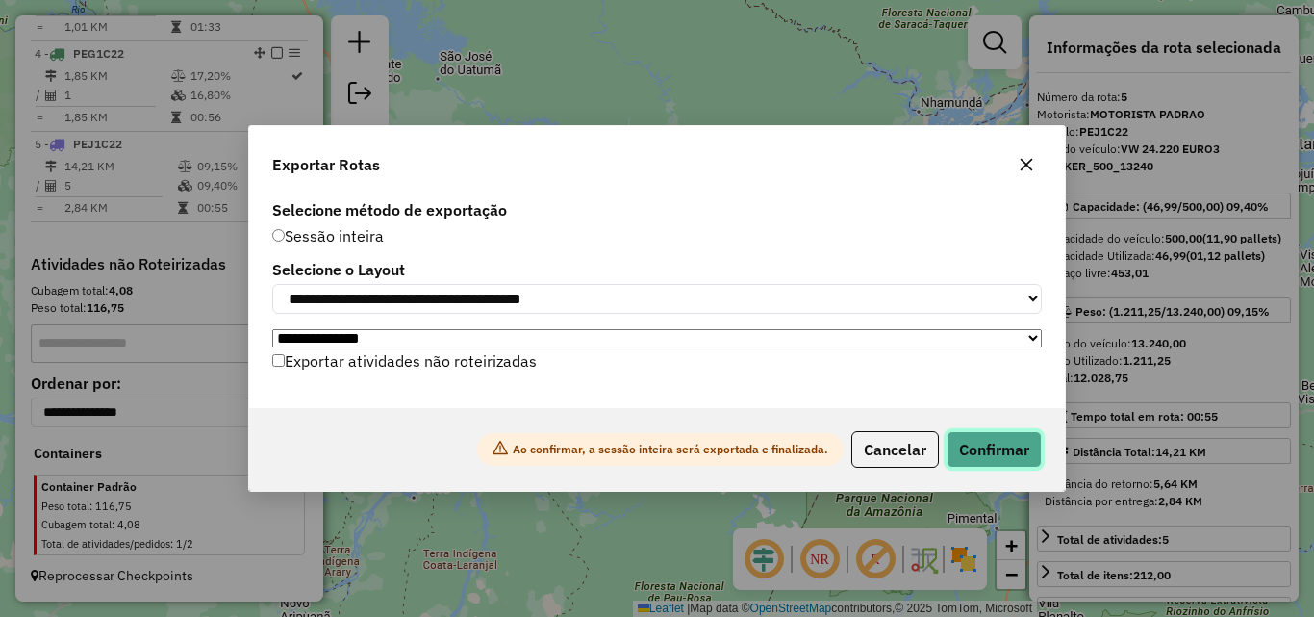
click at [1017, 457] on button "Confirmar" at bounding box center [994, 449] width 95 height 37
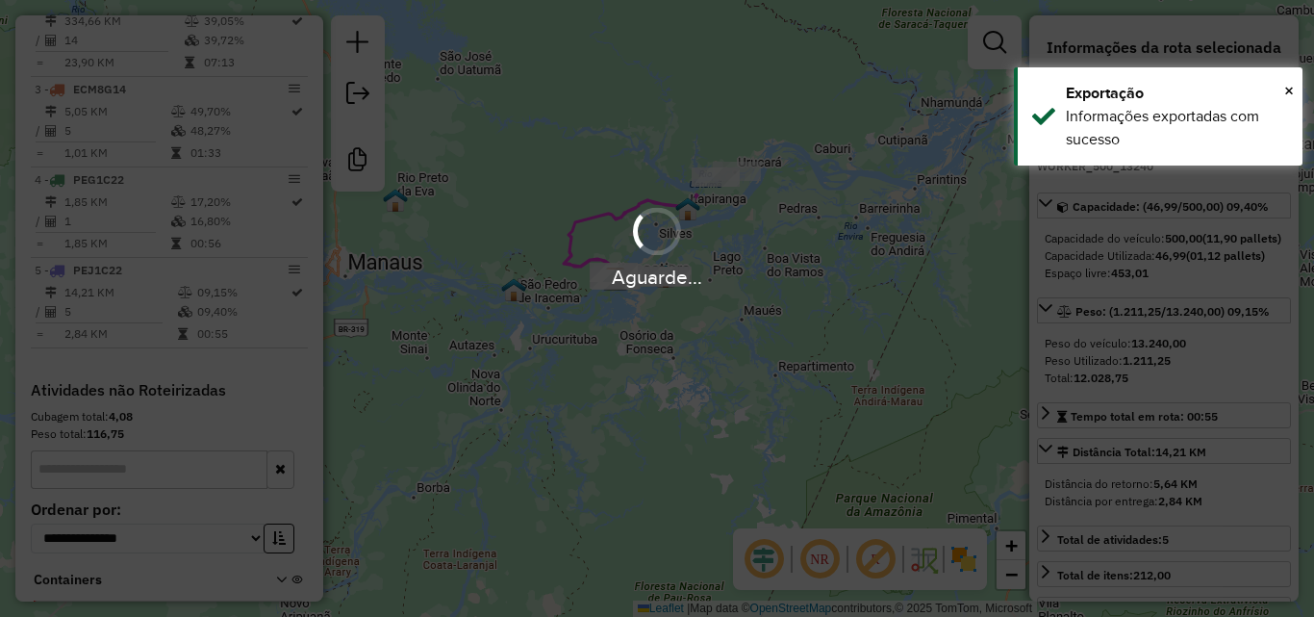
scroll to position [960, 0]
